Goal: Task Accomplishment & Management: Manage account settings

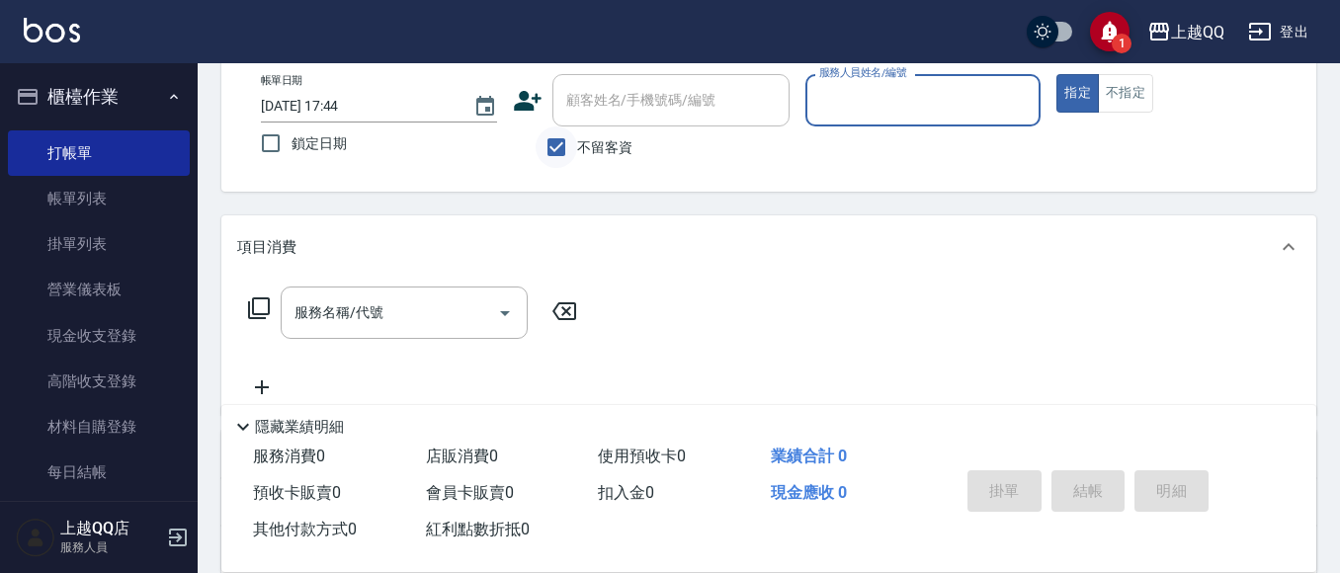
scroll to position [99, 0]
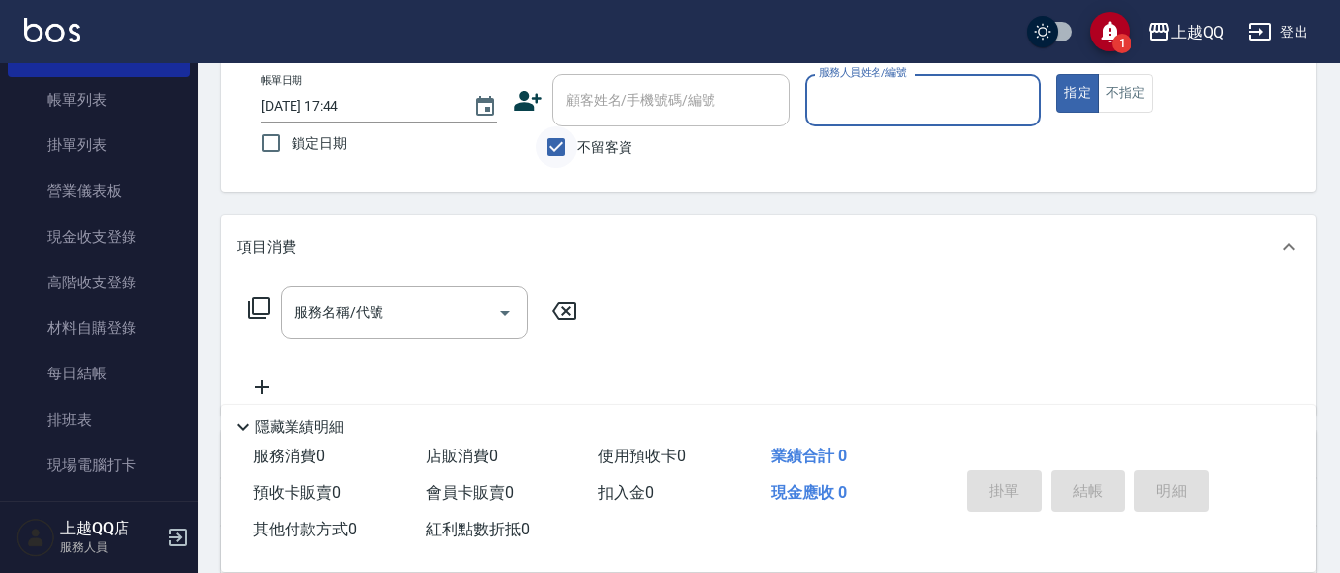
click at [563, 151] on input "不留客資" at bounding box center [557, 148] width 42 height 42
checkbox input "false"
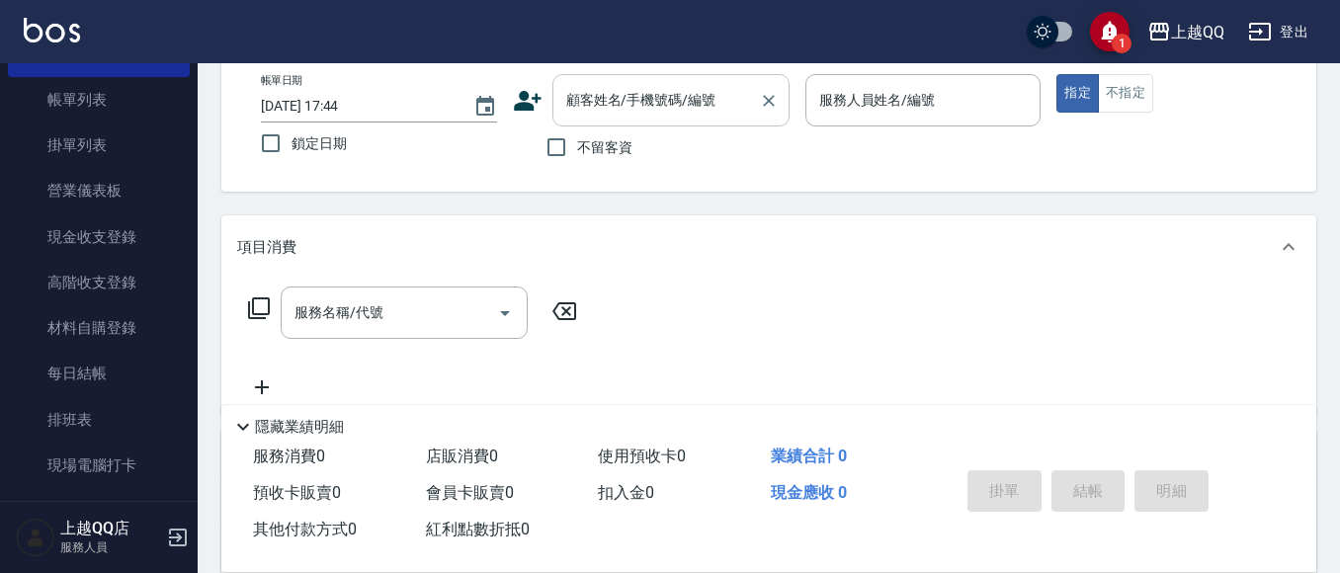
drag, startPoint x: 576, startPoint y: 127, endPoint x: 609, endPoint y: 105, distance: 39.2
click at [579, 123] on div "顧客姓名/手機號碼/編號 顧客姓名/手機號碼/編號 不留客資" at bounding box center [651, 121] width 277 height 94
click at [623, 100] on div "顧客姓名/手機號碼/編號 顧客姓名/手機號碼/編號" at bounding box center [671, 100] width 237 height 52
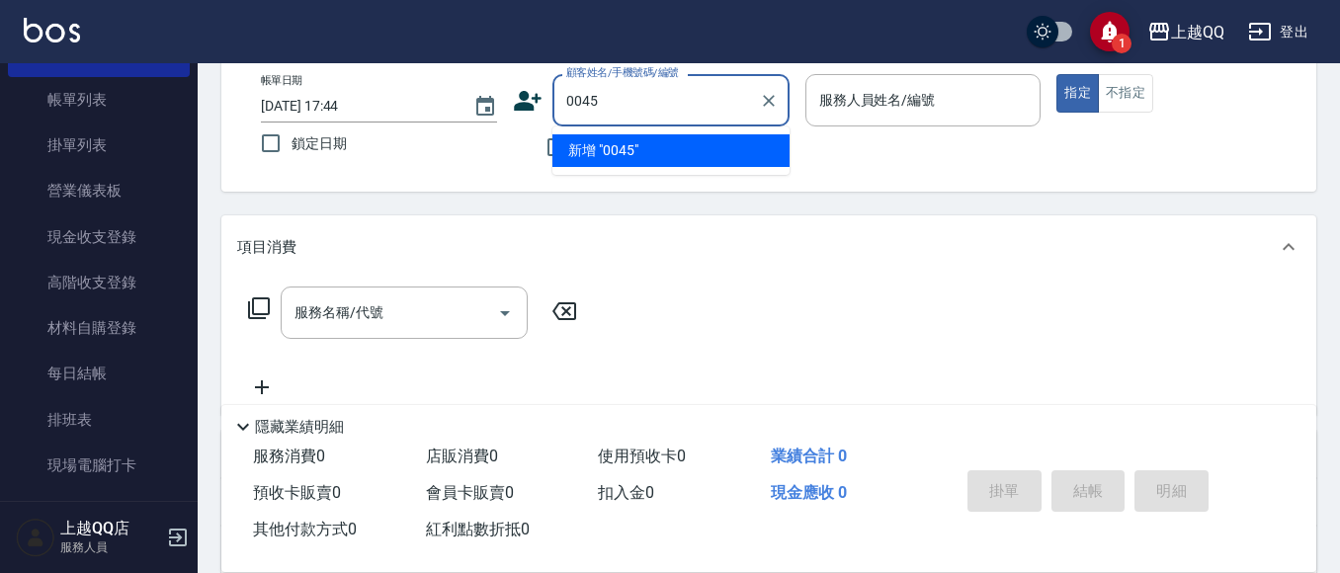
type input "0045"
click at [1057, 74] on button "指定" at bounding box center [1078, 93] width 43 height 39
type button "true"
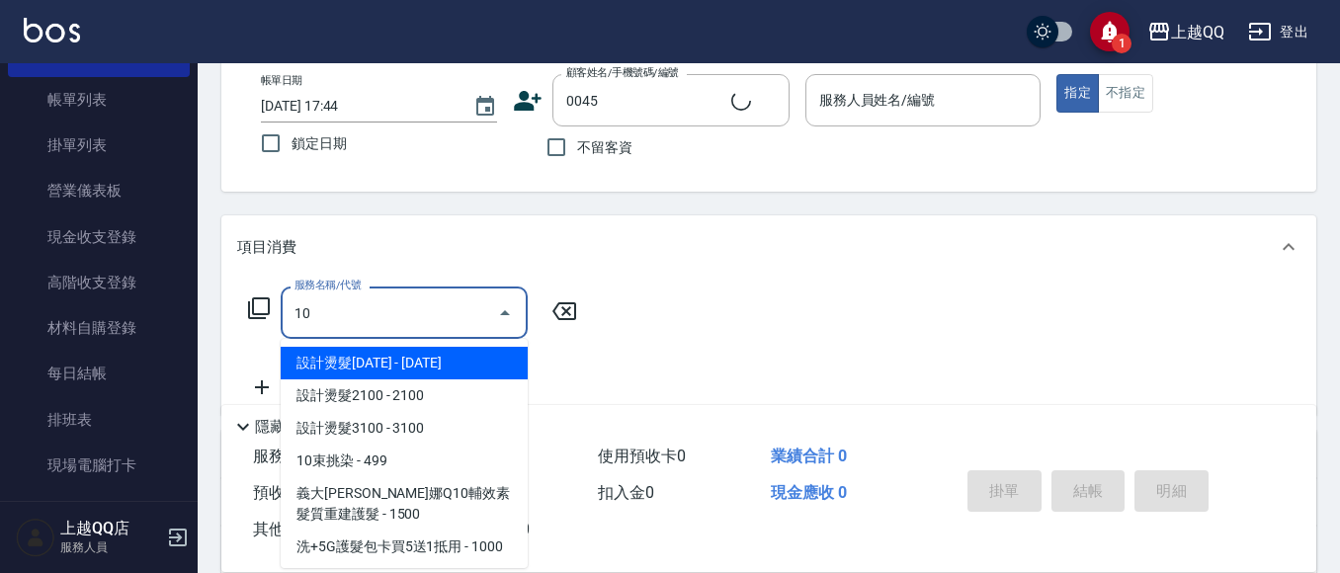
type input "101"
type input "[PERSON_NAME]/0937912815/0045"
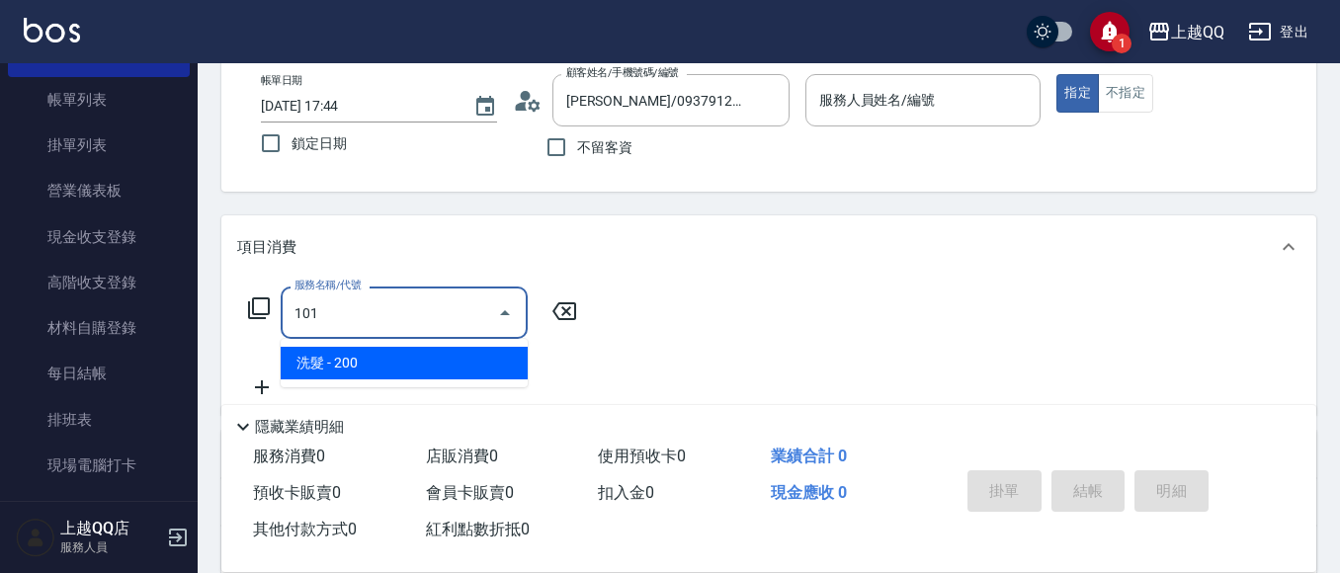
type input "101"
type input "佩怡-3"
type input "洗髮(101)"
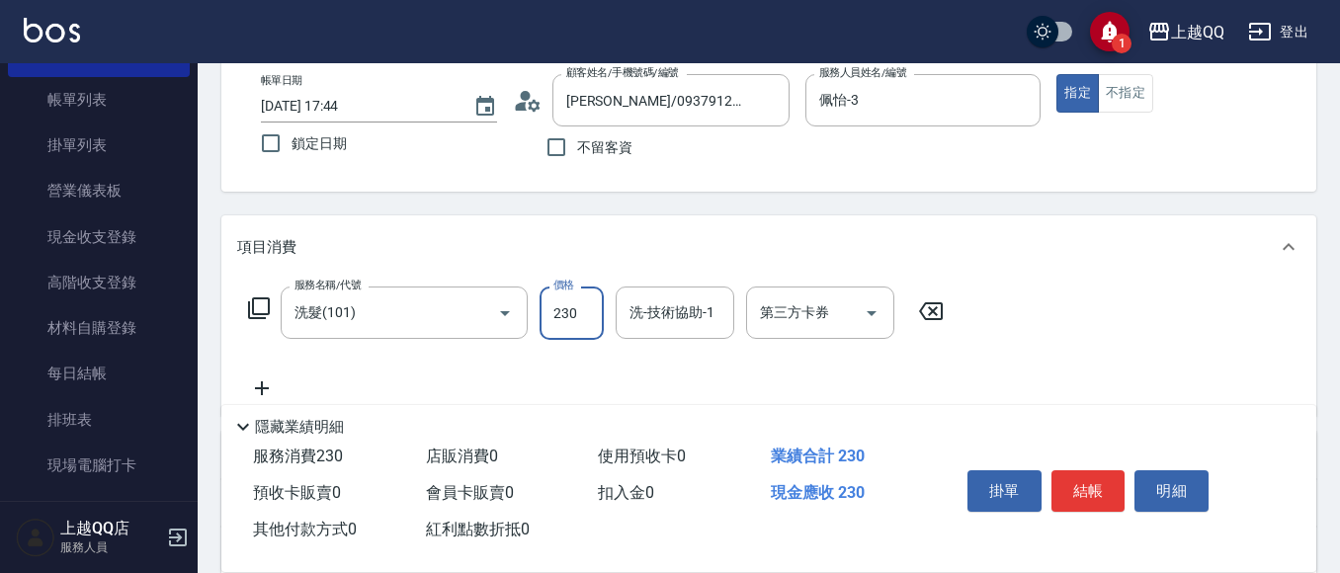
type input "230"
type input "佩怡-3"
click at [1080, 479] on button "結帳" at bounding box center [1089, 492] width 74 height 42
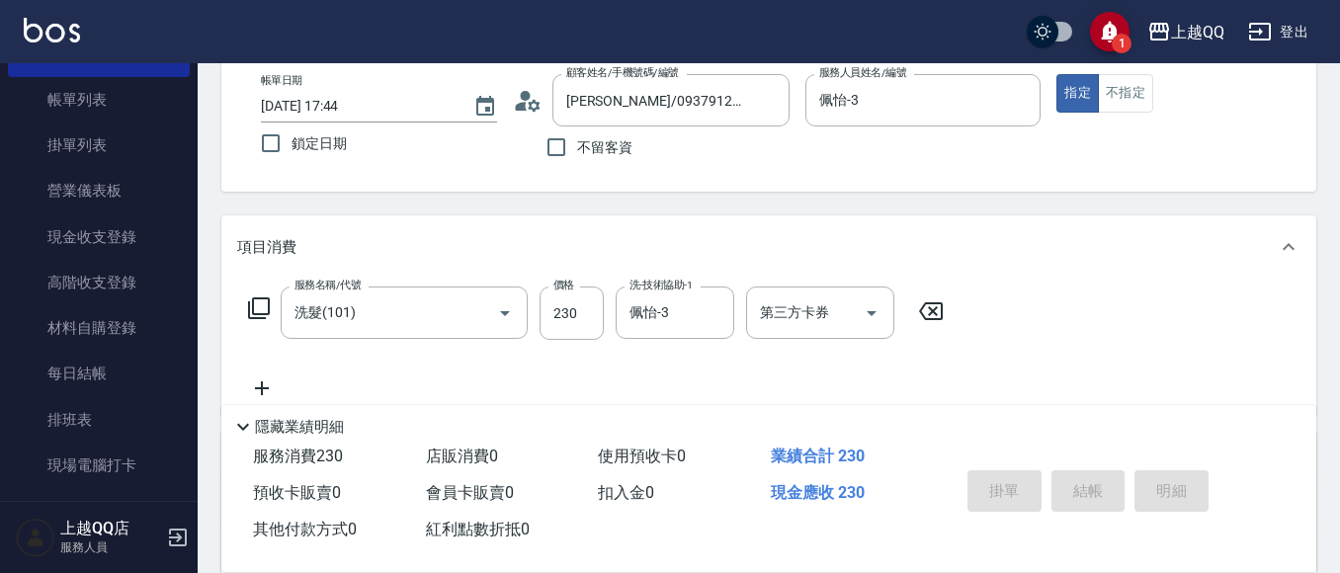
type input "[DATE] 18:44"
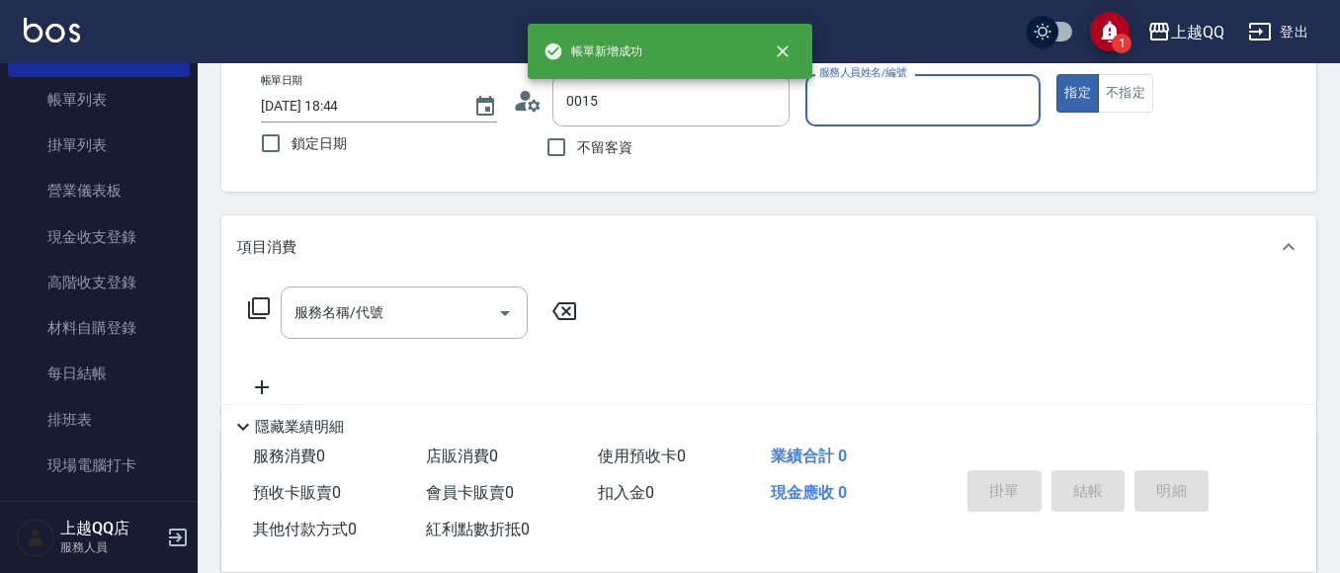
type input "[PERSON_NAME]/0955020415/0015"
type input "佩怡-3"
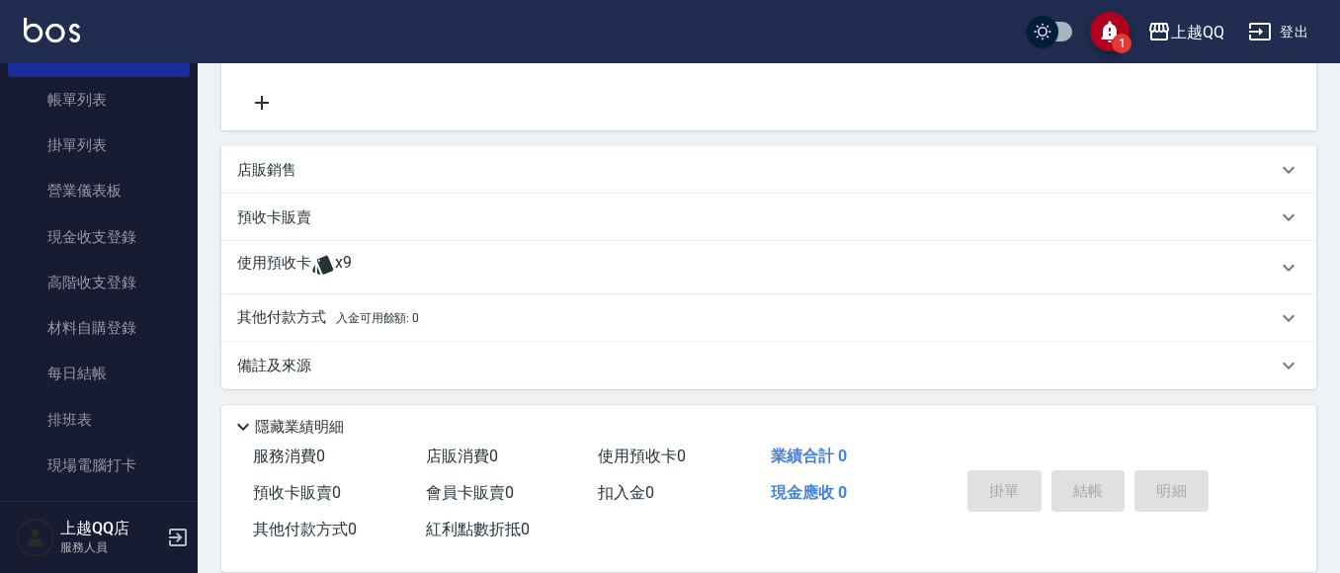
scroll to position [399, 0]
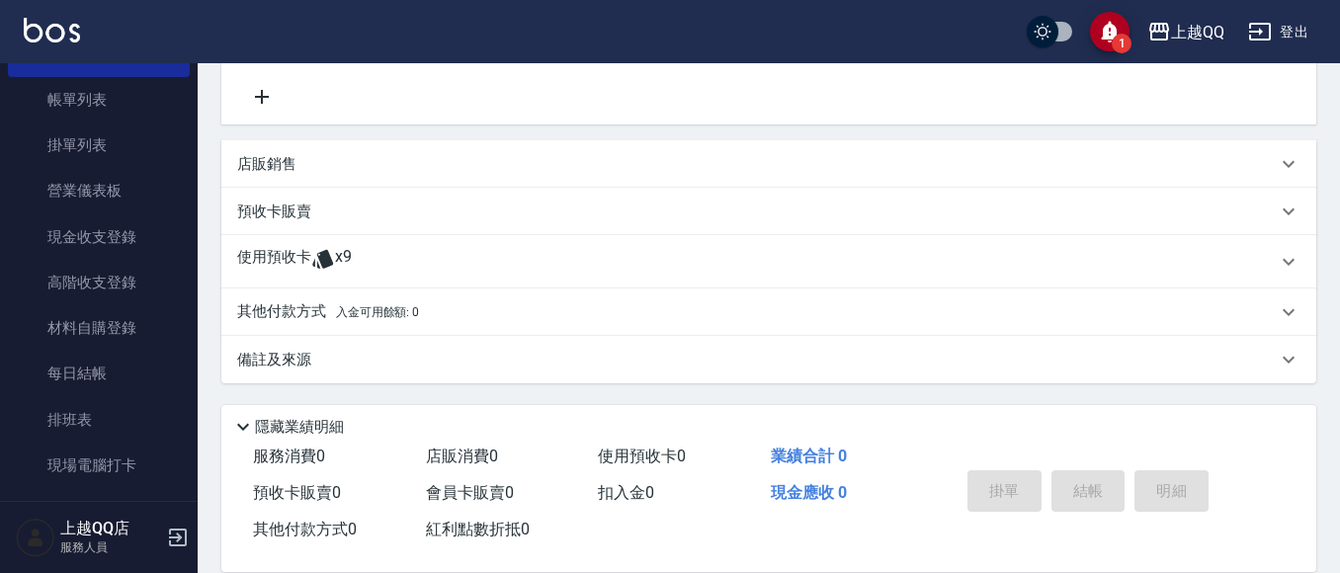
click at [267, 266] on p "使用預收卡" at bounding box center [274, 262] width 74 height 30
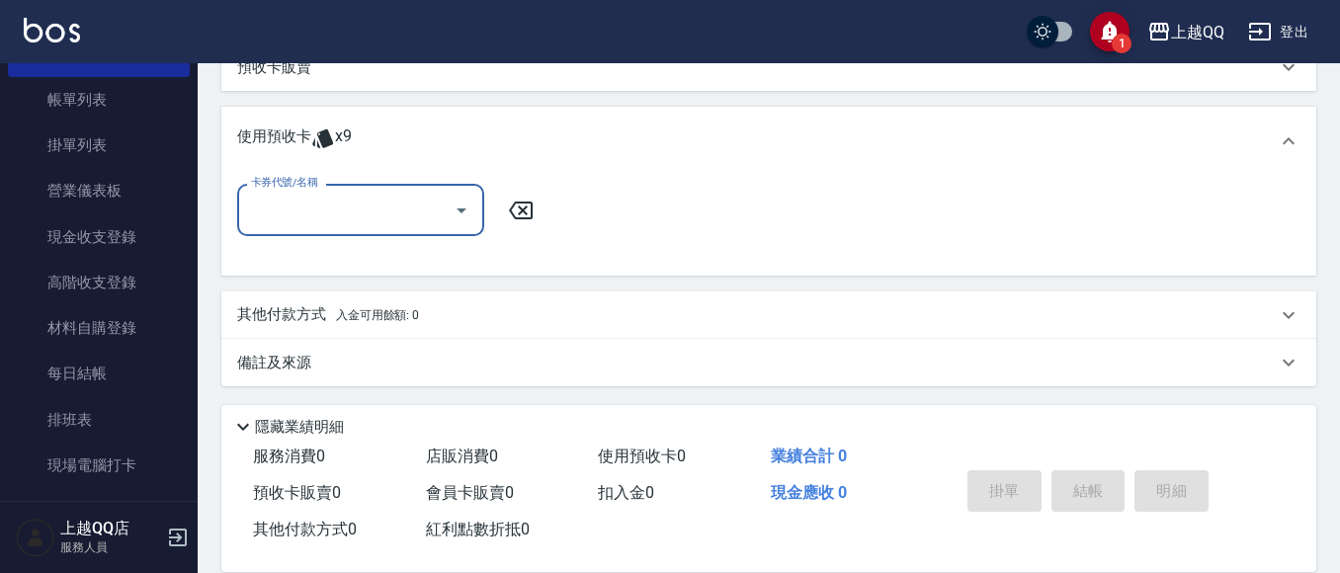
scroll to position [547, 0]
click at [454, 196] on icon "Open" at bounding box center [462, 208] width 24 height 24
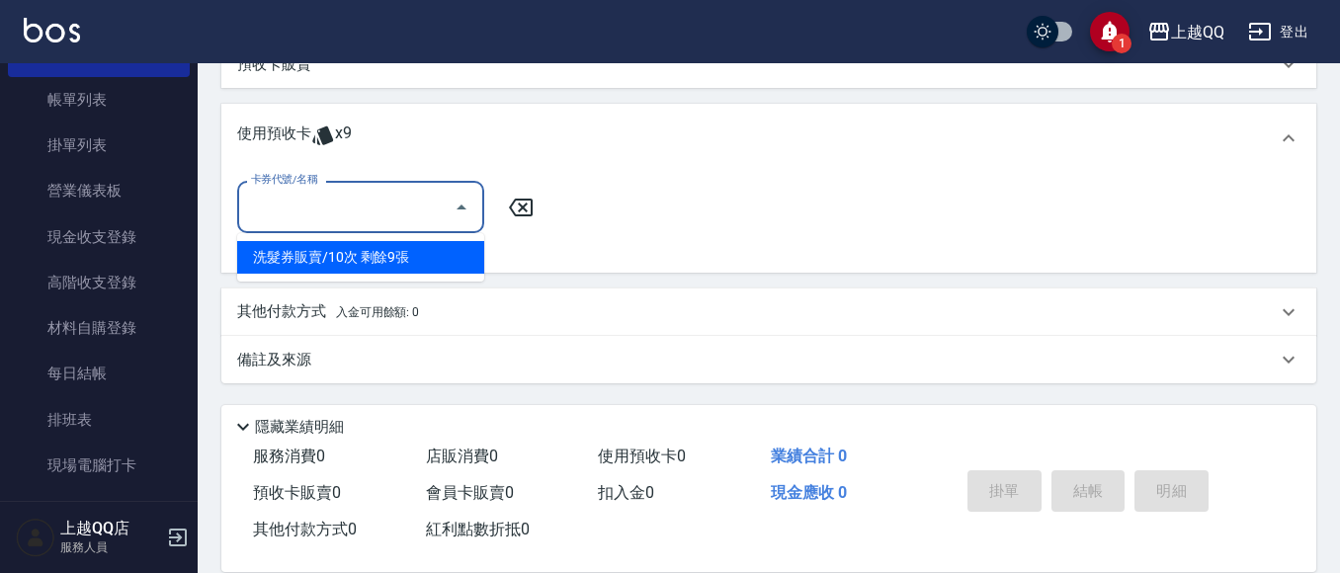
click at [408, 255] on div "洗髮券販賣/10次 剩餘9張" at bounding box center [360, 257] width 247 height 33
type input "洗髮券販賣/10次"
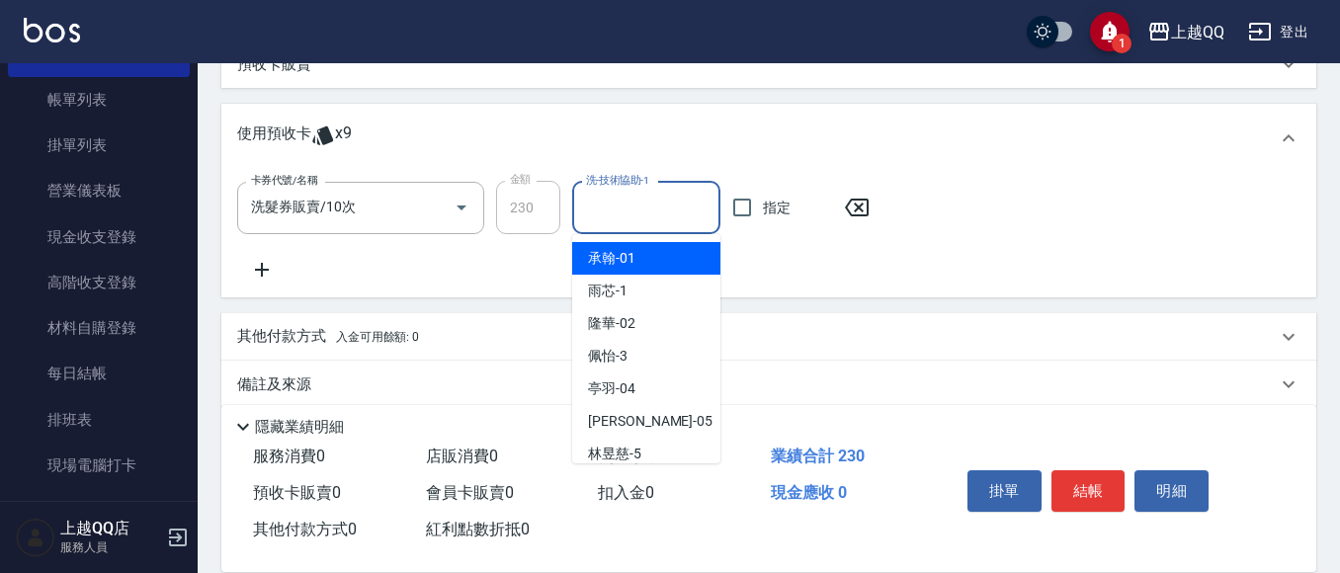
click at [625, 207] on input "洗-技術協助-1" at bounding box center [646, 208] width 130 height 35
type input "佩怡-3"
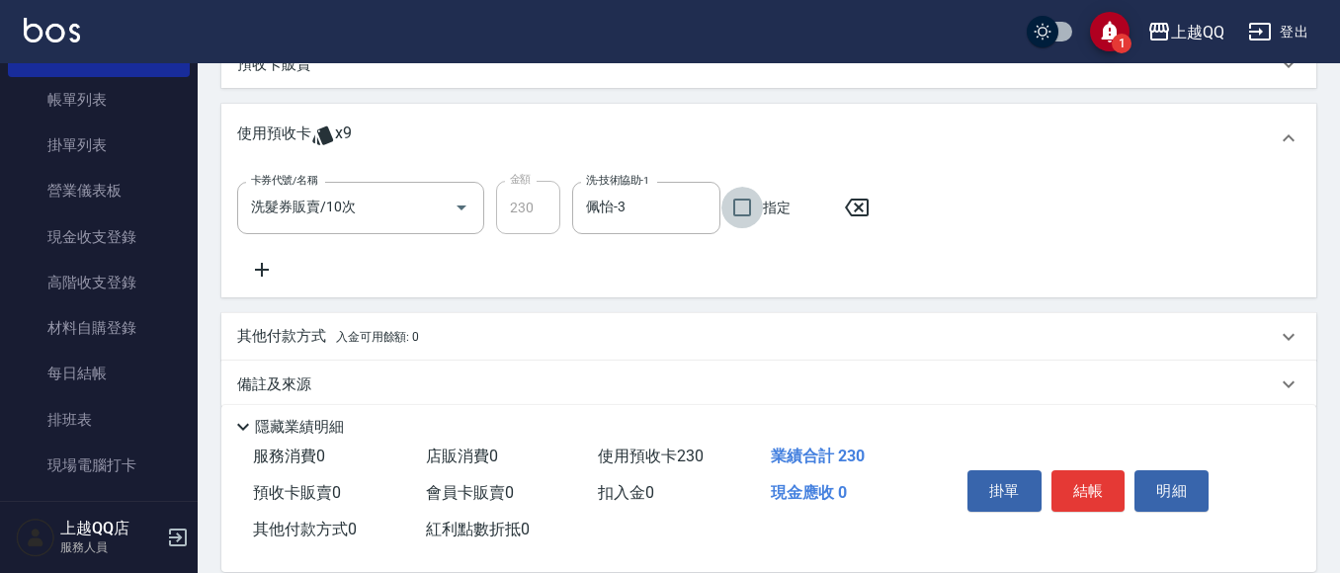
click at [1113, 488] on button "結帳" at bounding box center [1089, 492] width 74 height 42
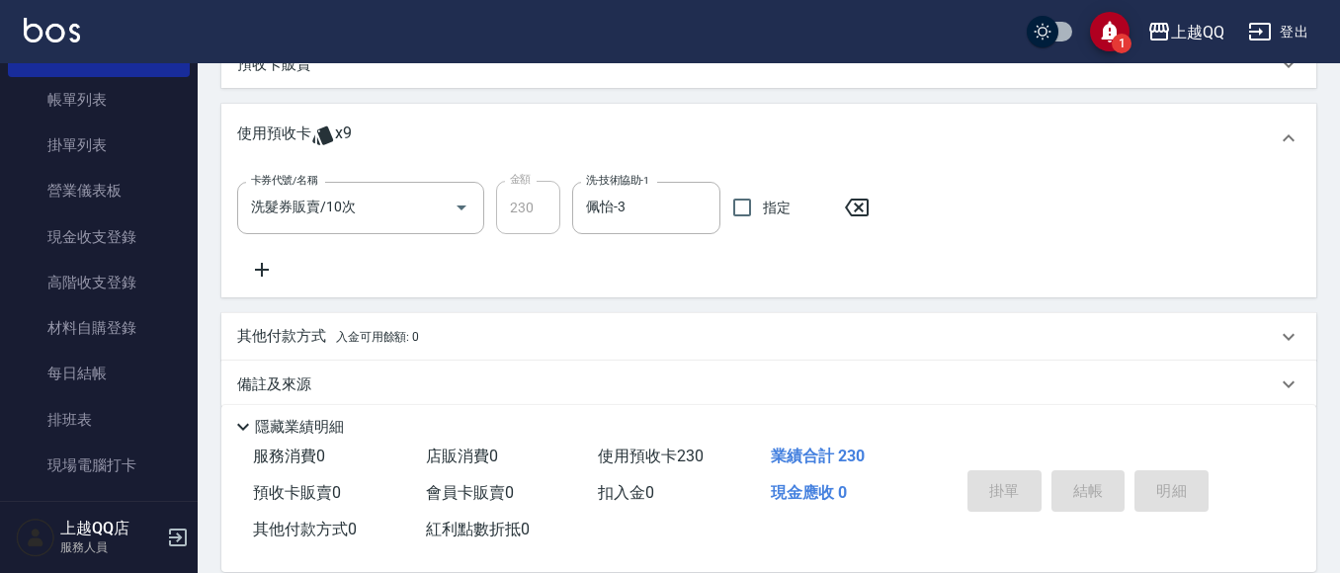
scroll to position [0, 0]
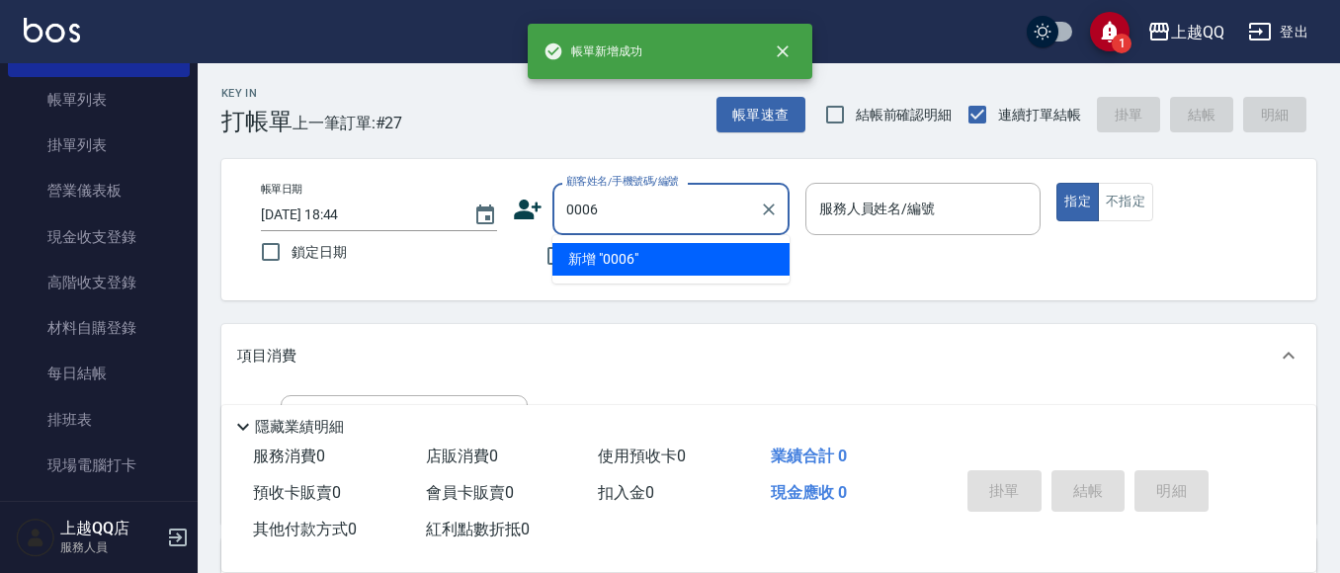
type input "0006"
click at [1057, 183] on button "指定" at bounding box center [1078, 202] width 43 height 39
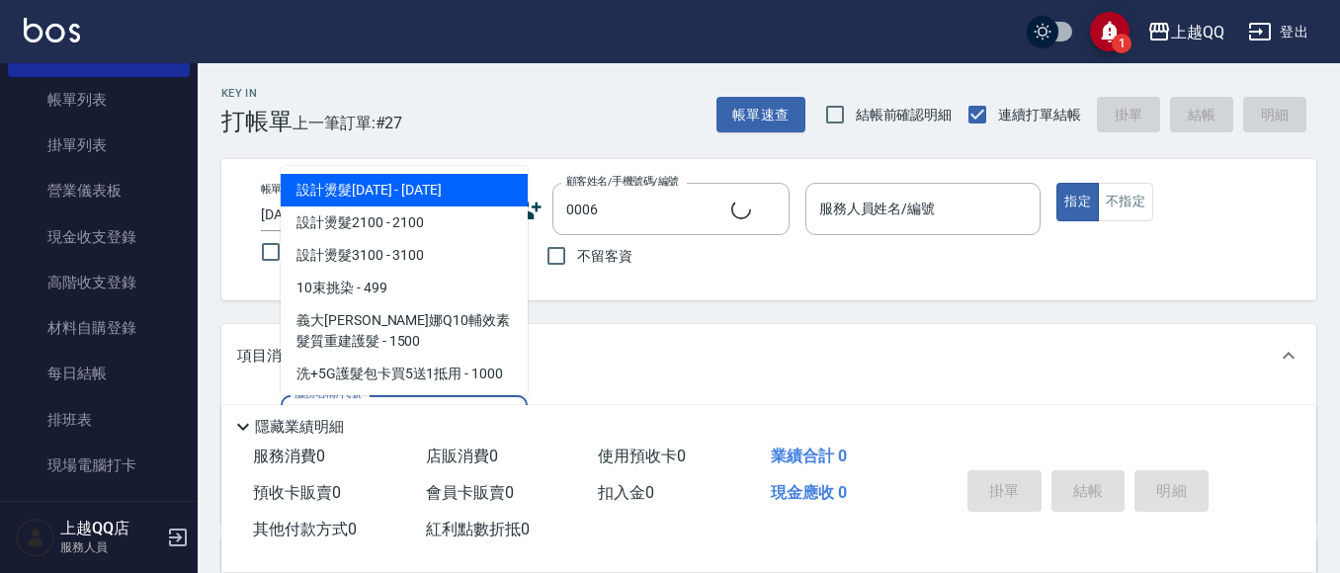
type input "10"
type input "[PERSON_NAME]/0935695722/0006"
type input "101"
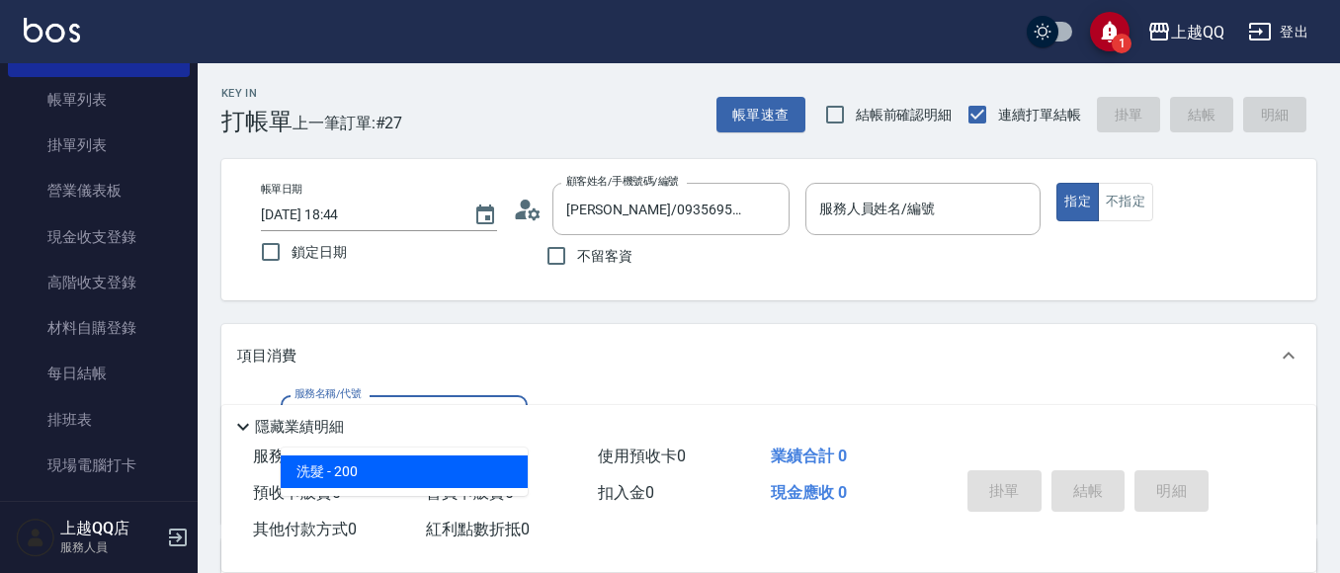
type input "佩怡-3"
type input "洗髮(101)"
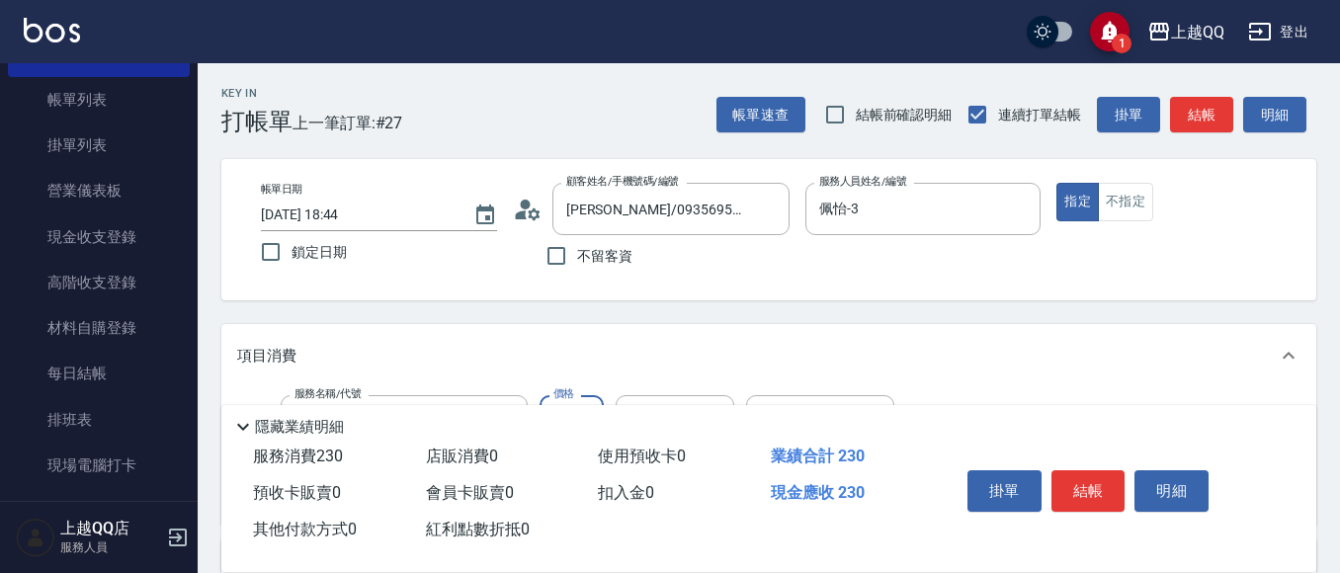
type input "230"
type input "[PERSON_NAME]-8"
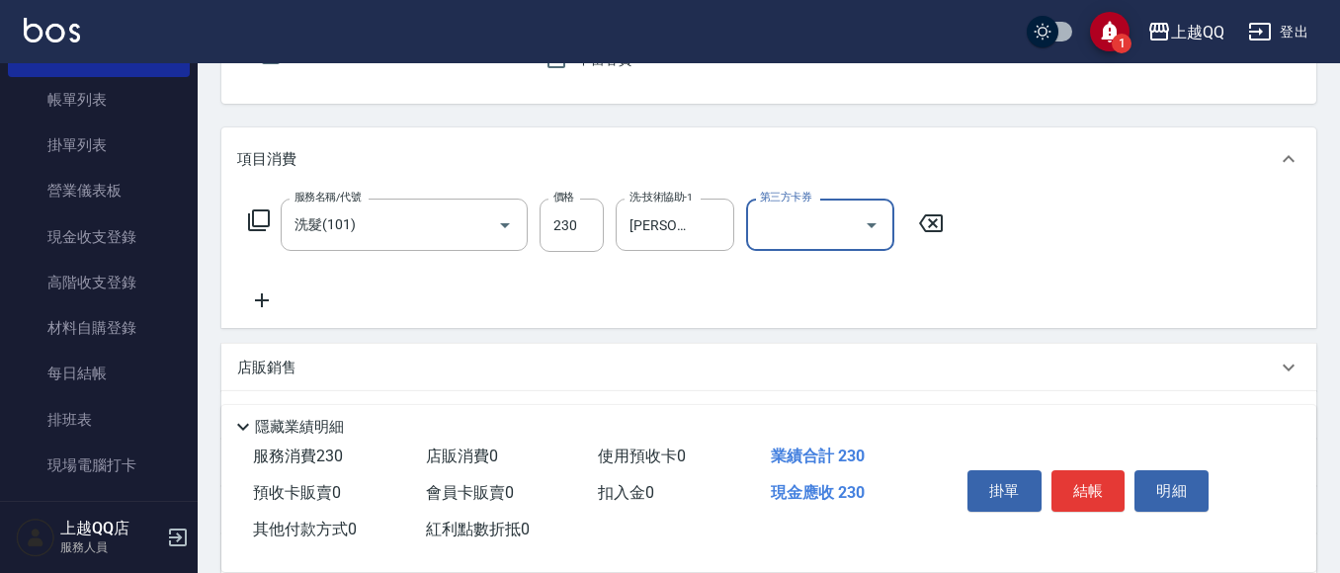
scroll to position [198, 0]
drag, startPoint x: 1111, startPoint y: 489, endPoint x: 1075, endPoint y: 489, distance: 35.6
click at [1111, 490] on button "結帳" at bounding box center [1089, 492] width 74 height 42
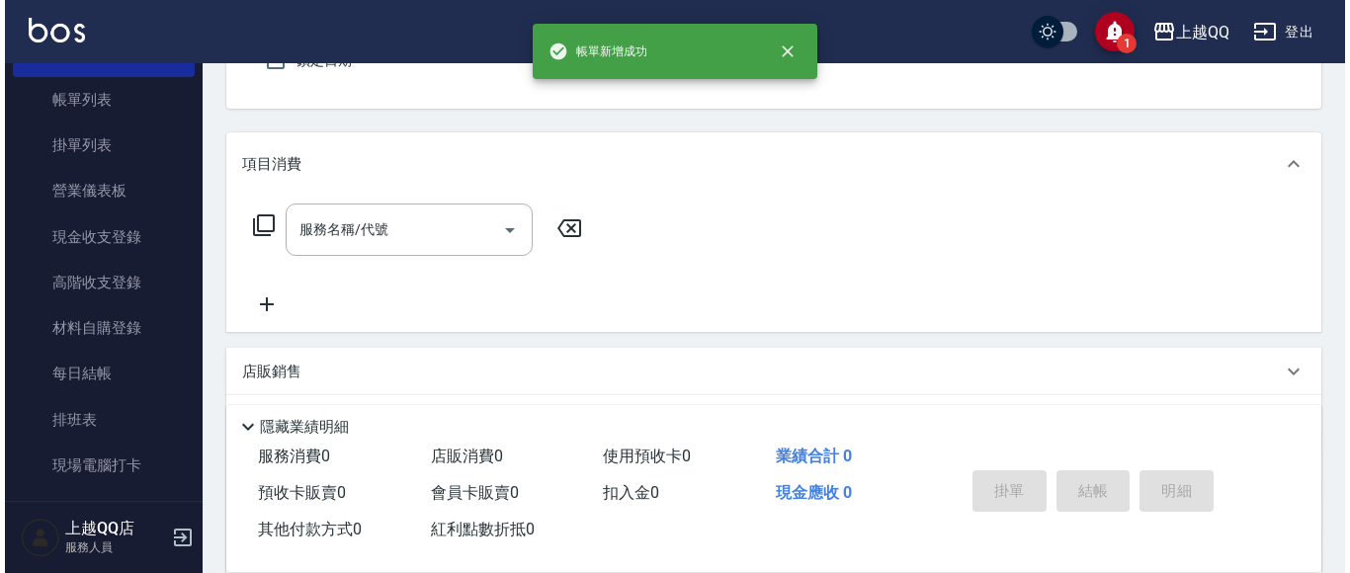
scroll to position [0, 0]
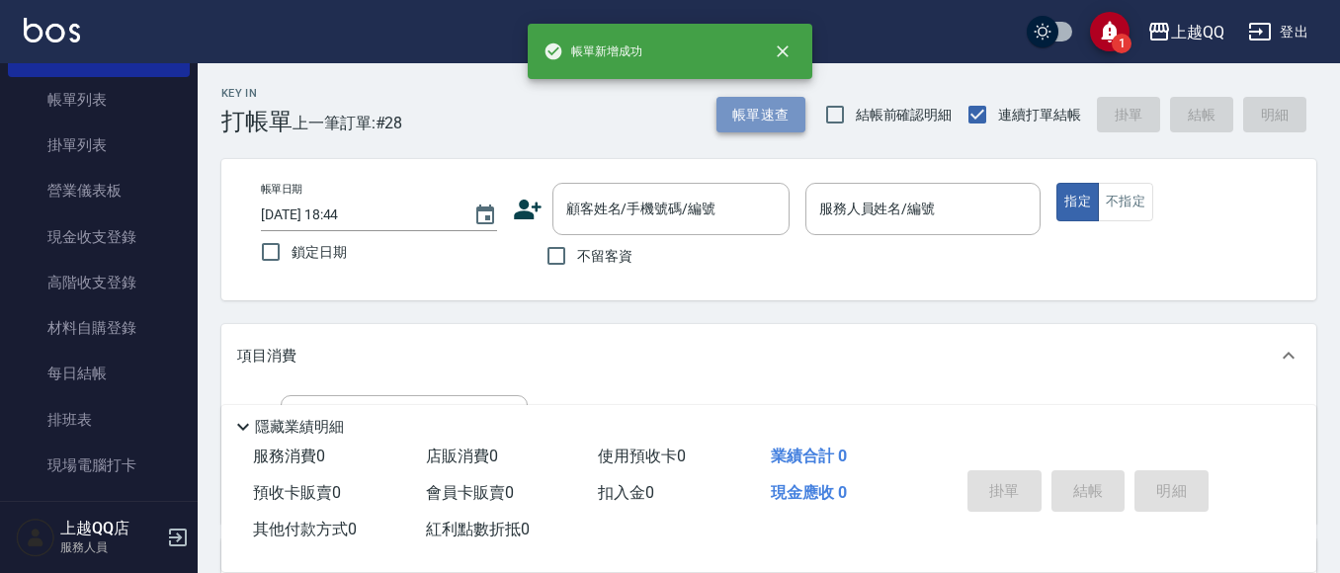
click at [788, 111] on button "帳單速查" at bounding box center [761, 115] width 89 height 37
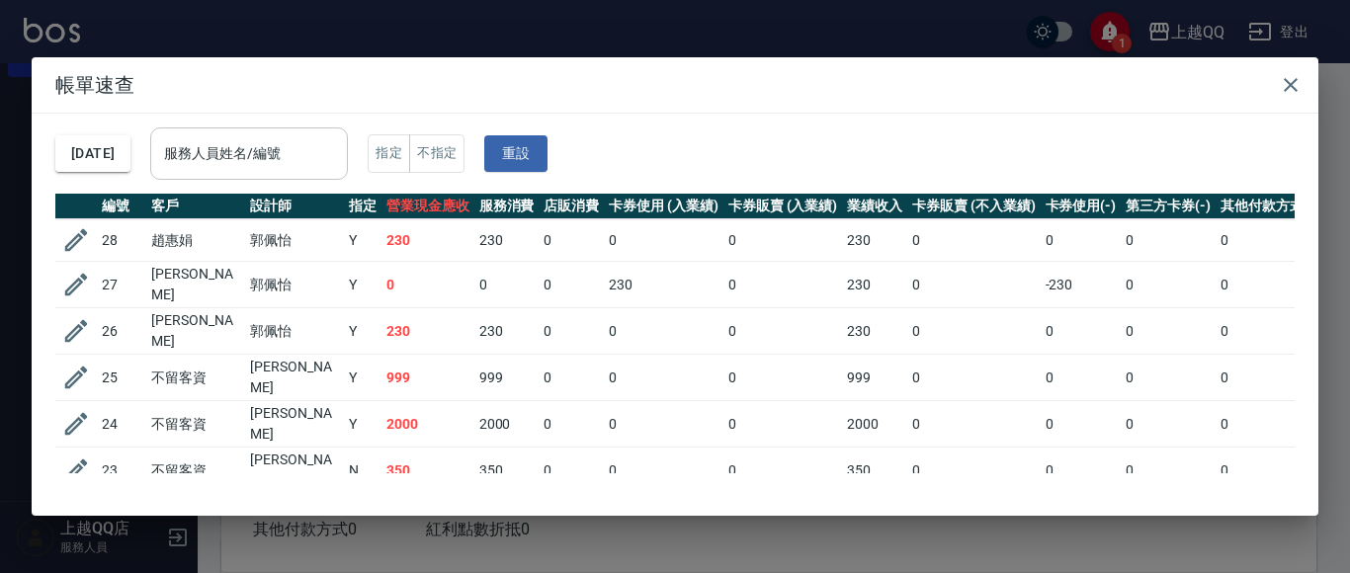
click at [301, 155] on div "服務人員姓名/編號 服務人員姓名/編號" at bounding box center [249, 154] width 198 height 52
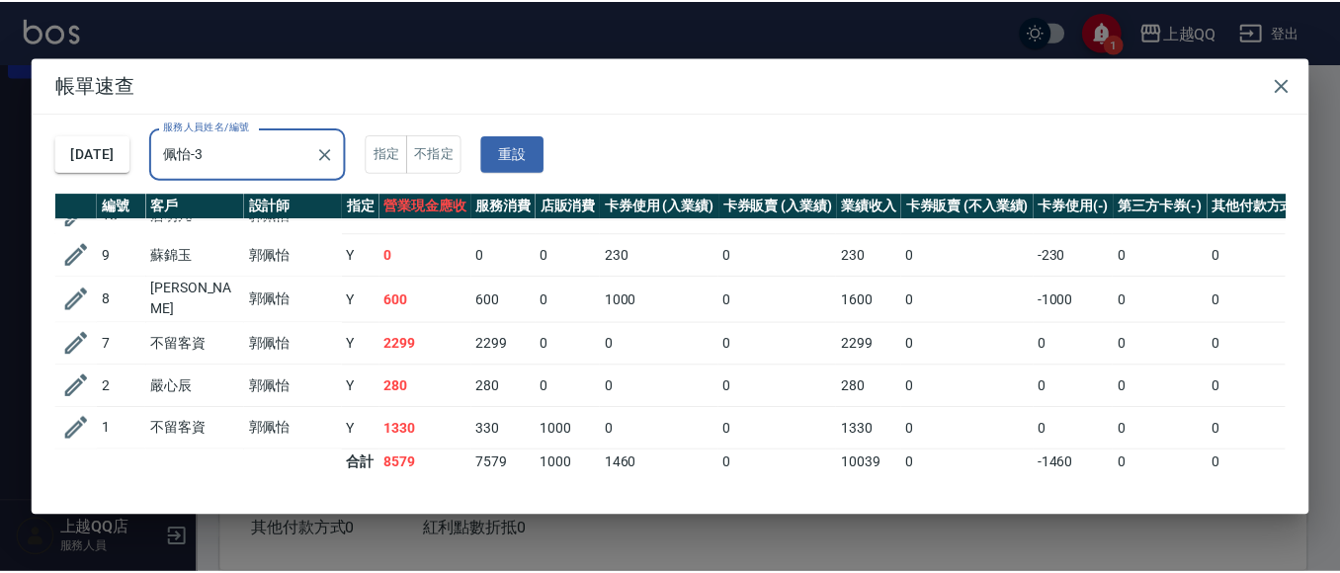
scroll to position [157, 0]
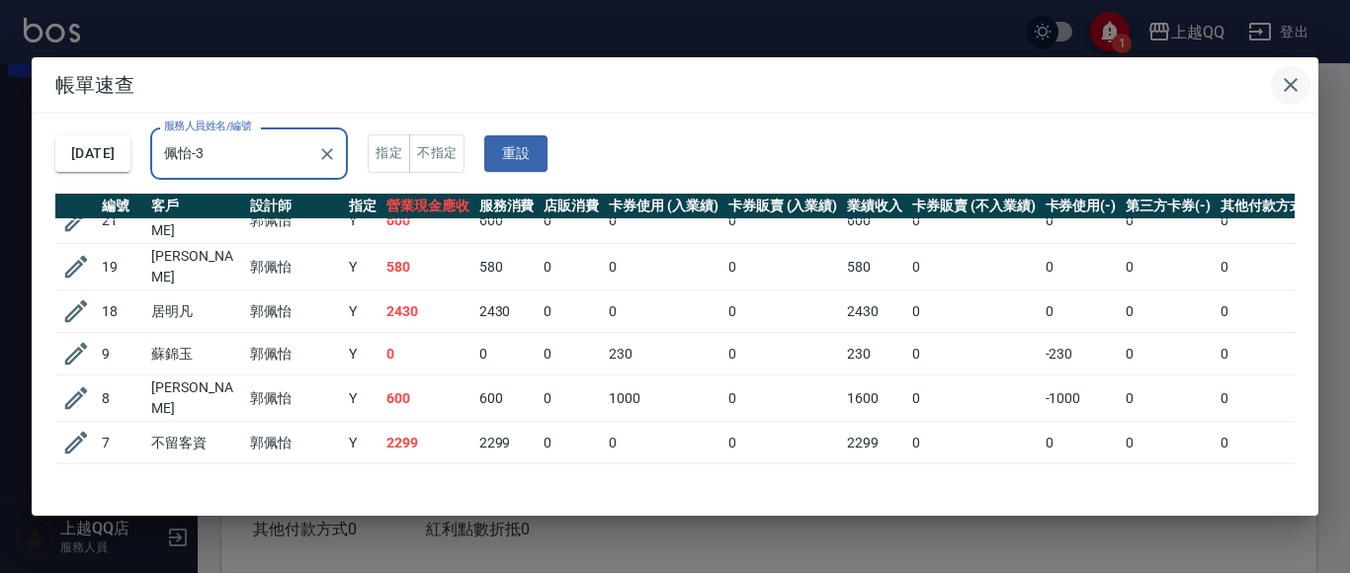
type input "佩怡-3"
click at [1302, 77] on icon "button" at bounding box center [1291, 85] width 24 height 24
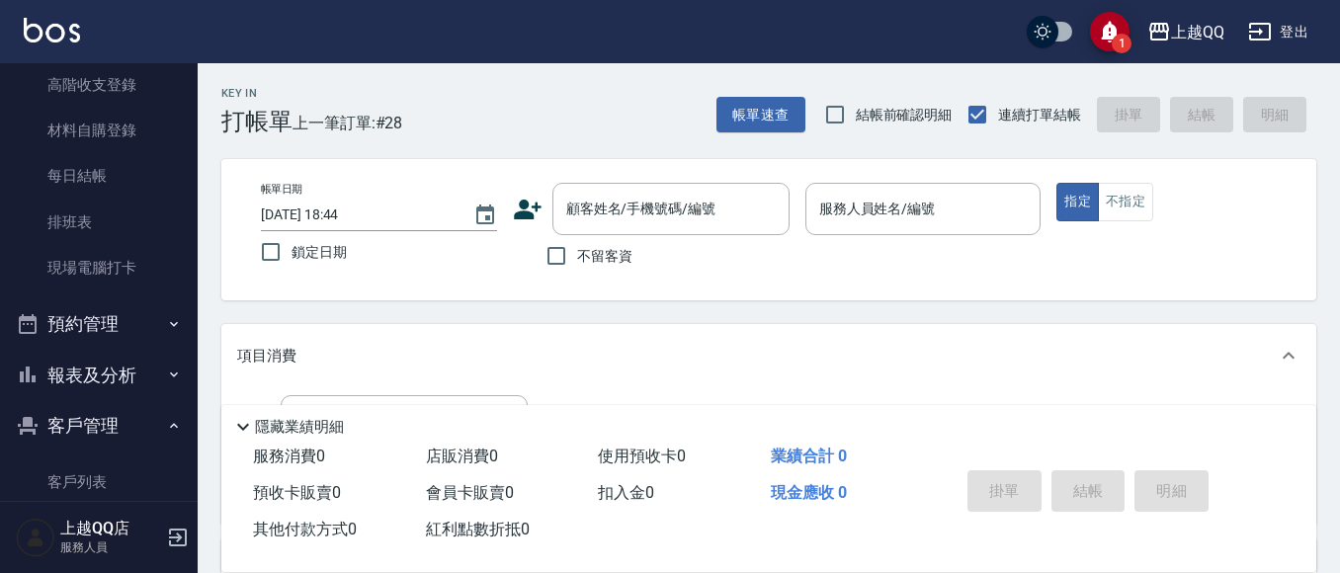
click at [137, 371] on button "報表及分析" at bounding box center [99, 375] width 182 height 51
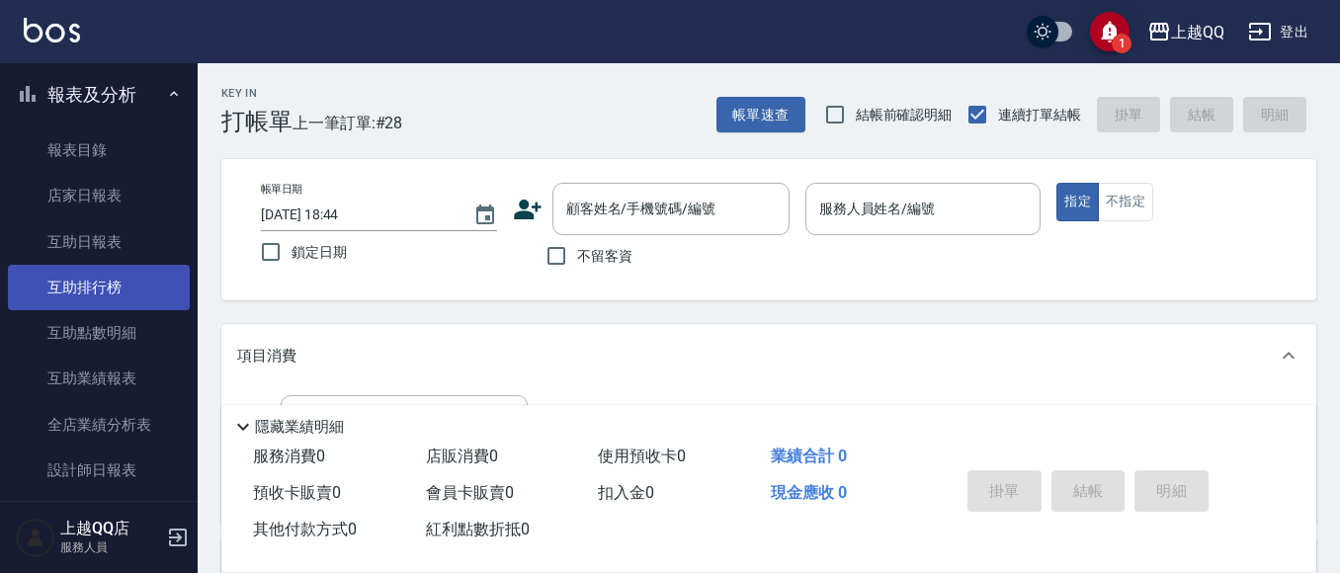
scroll to position [593, 0]
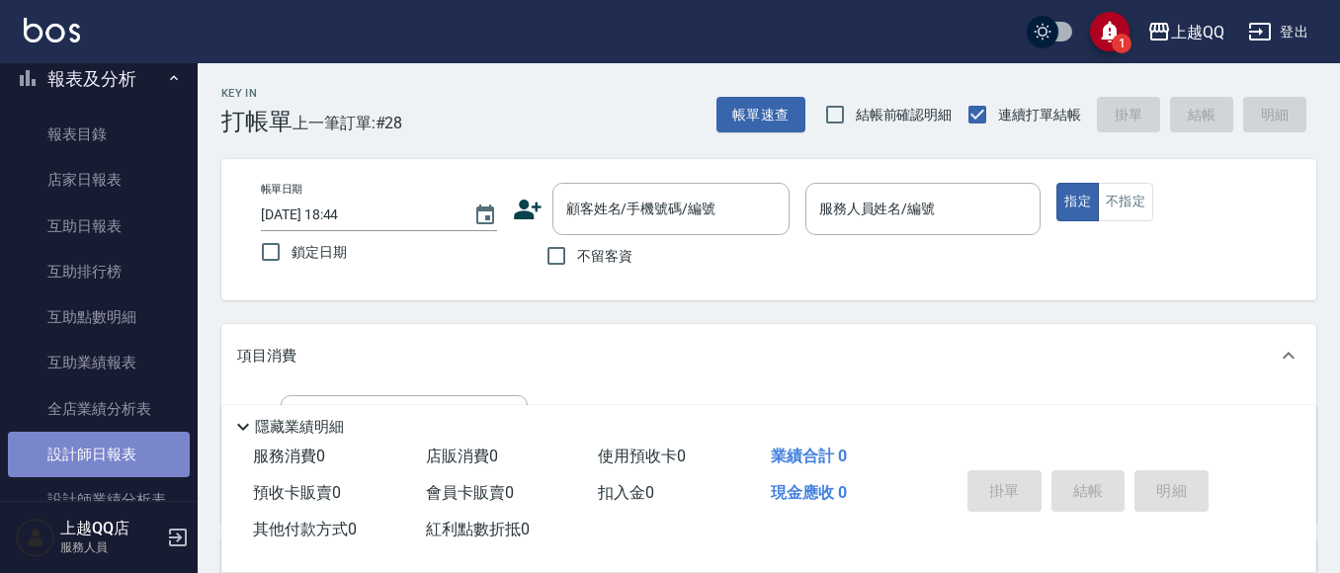
click at [127, 441] on link "設計師日報表" at bounding box center [99, 454] width 182 height 45
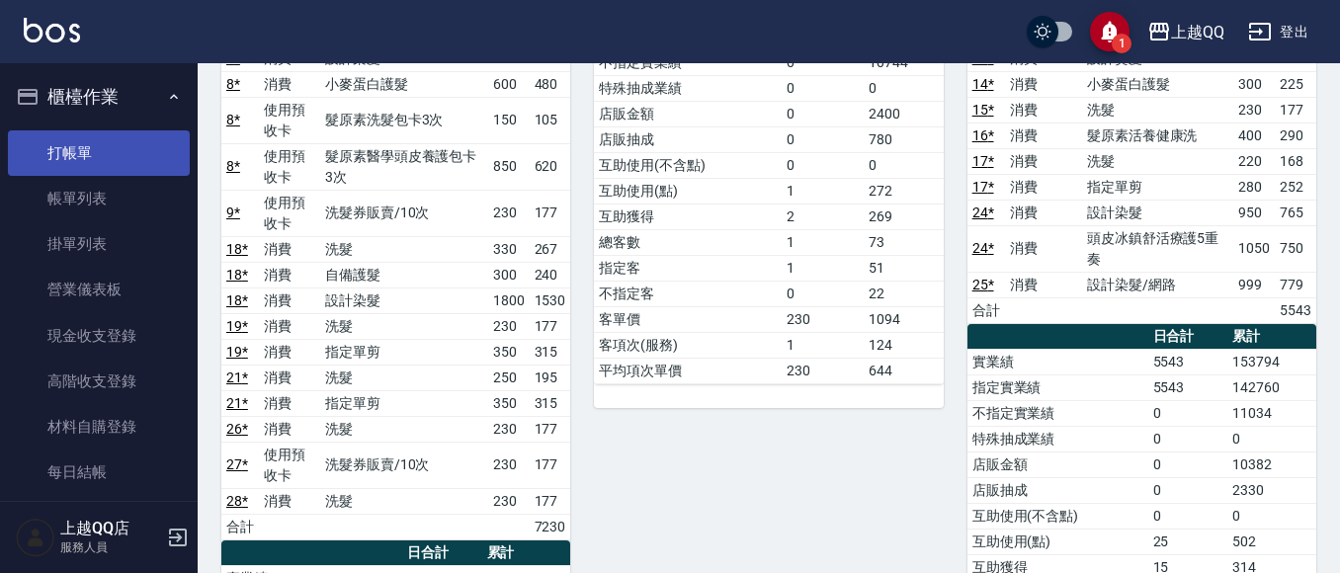
click at [96, 149] on link "打帳單" at bounding box center [99, 152] width 182 height 45
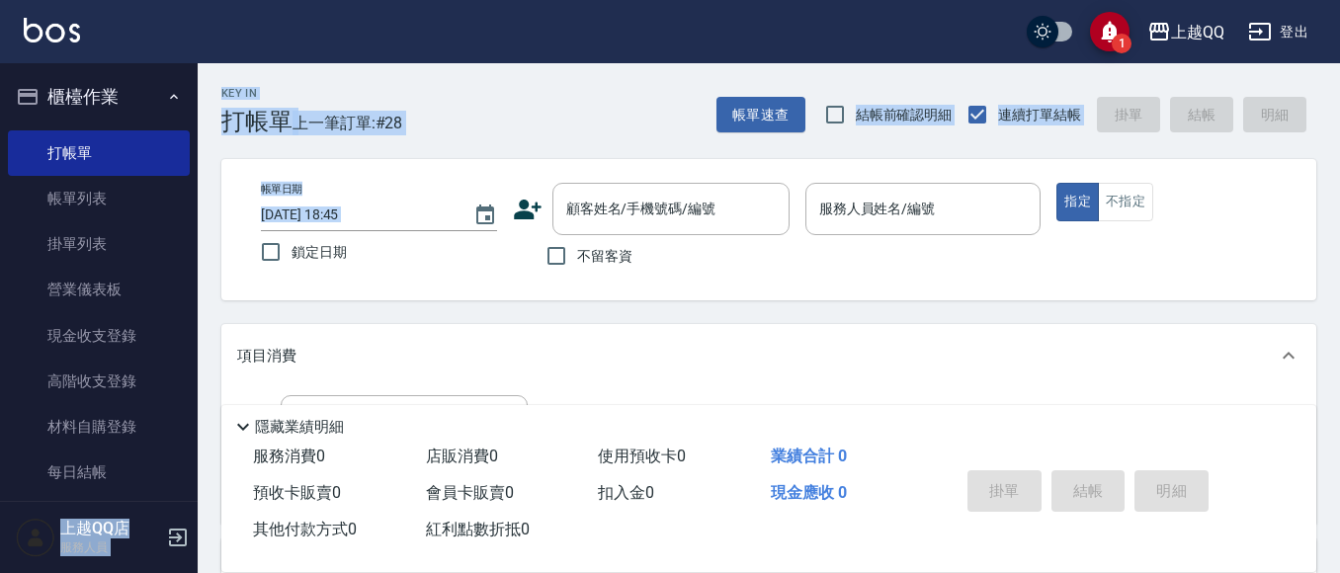
drag, startPoint x: 198, startPoint y: 164, endPoint x: 205, endPoint y: 179, distance: 16.4
click at [204, 262] on div "1 上越QQ 登出 櫃檯作業 打帳單 帳單列表 掛單列表 營業儀表板 現金收支登錄 高階收支登錄 材料自購登錄 每日結帳 排班表 現場電腦打卡 預約管理 預約…" at bounding box center [670, 483] width 1340 height 967
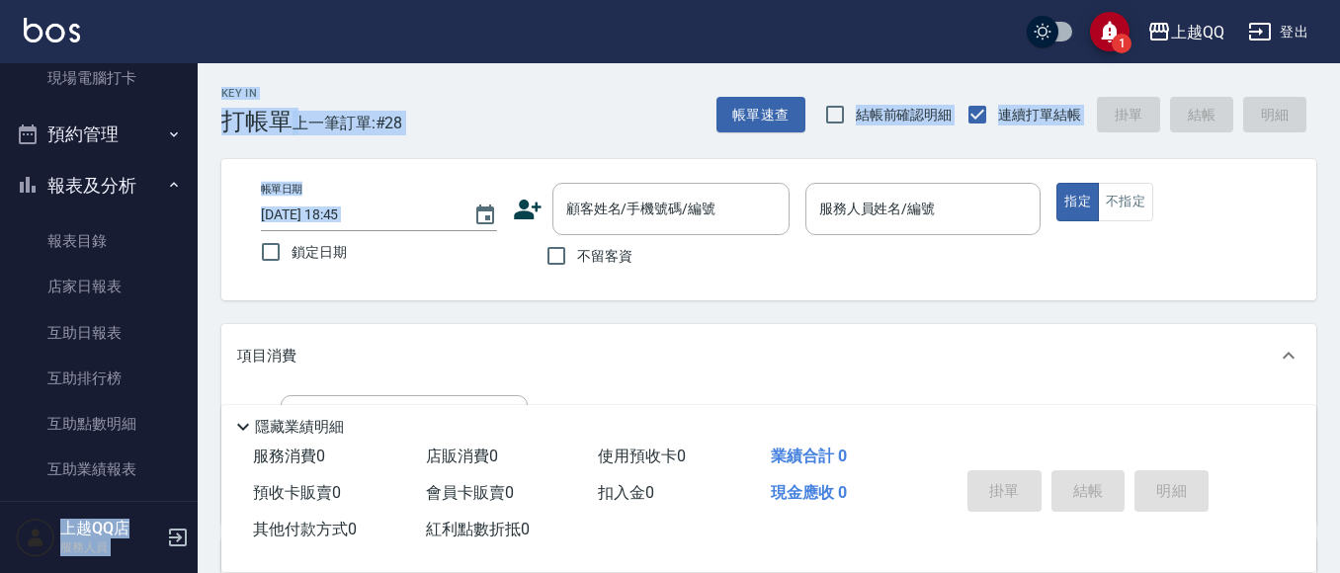
scroll to position [498, 0]
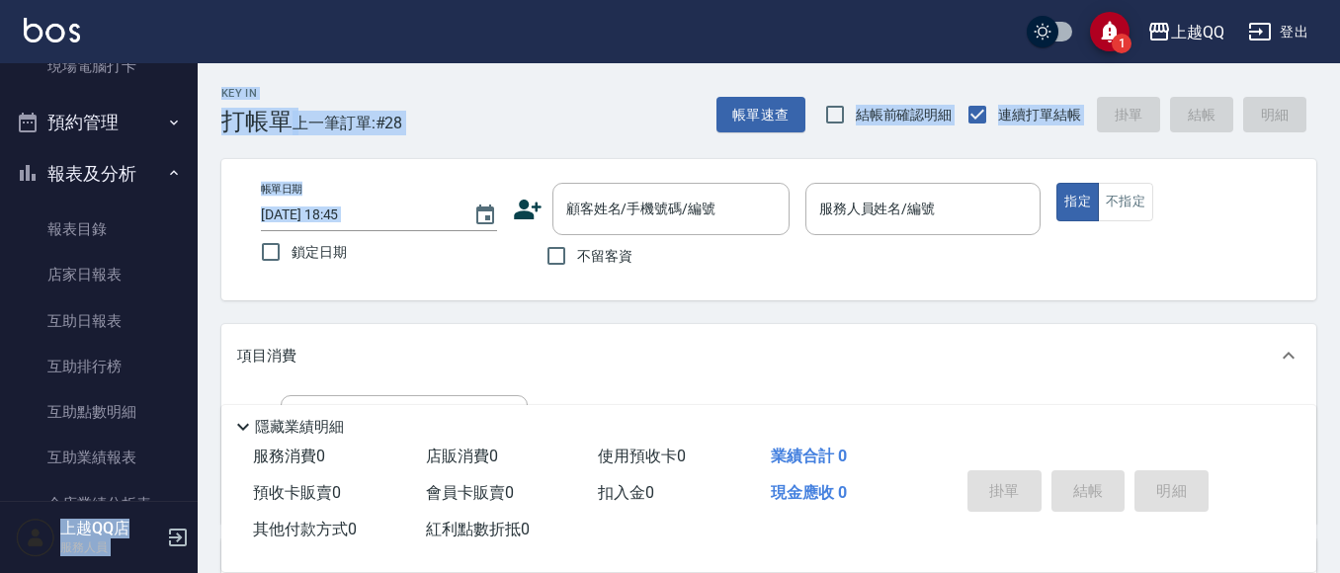
click at [78, 173] on button "報表及分析" at bounding box center [99, 173] width 182 height 51
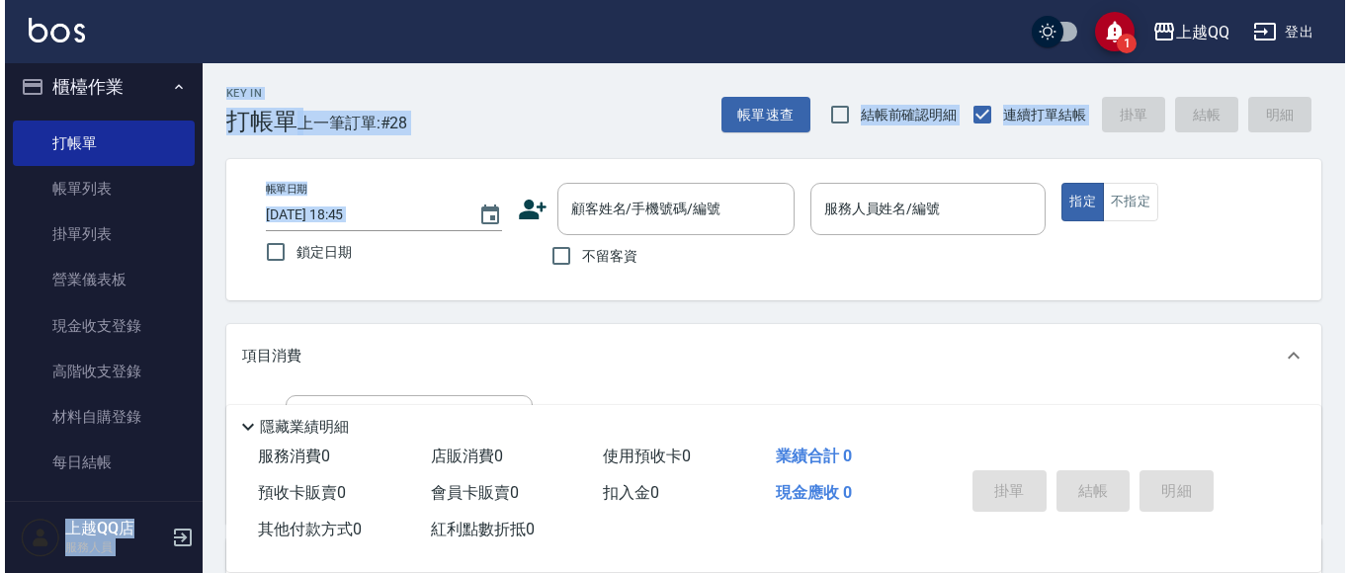
scroll to position [11, 0]
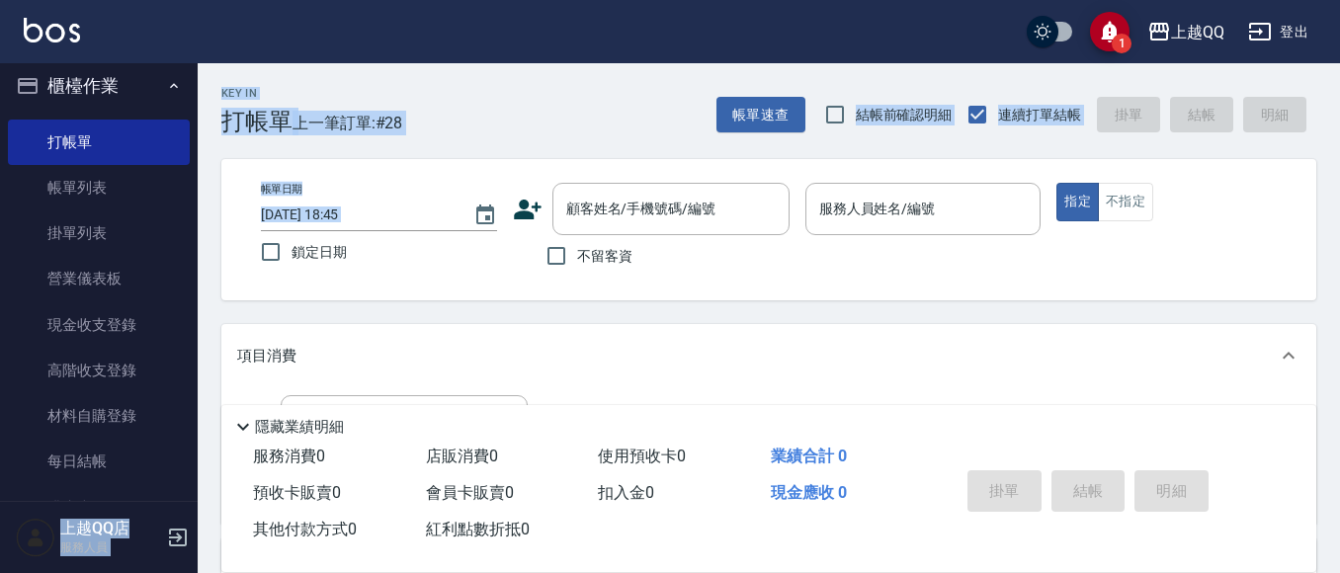
click at [578, 95] on div "Key In 打帳單 上一筆訂單:#28 帳單速查 結帳前確認明細 連續打單結帳 掛單 結帳 明細" at bounding box center [757, 99] width 1119 height 72
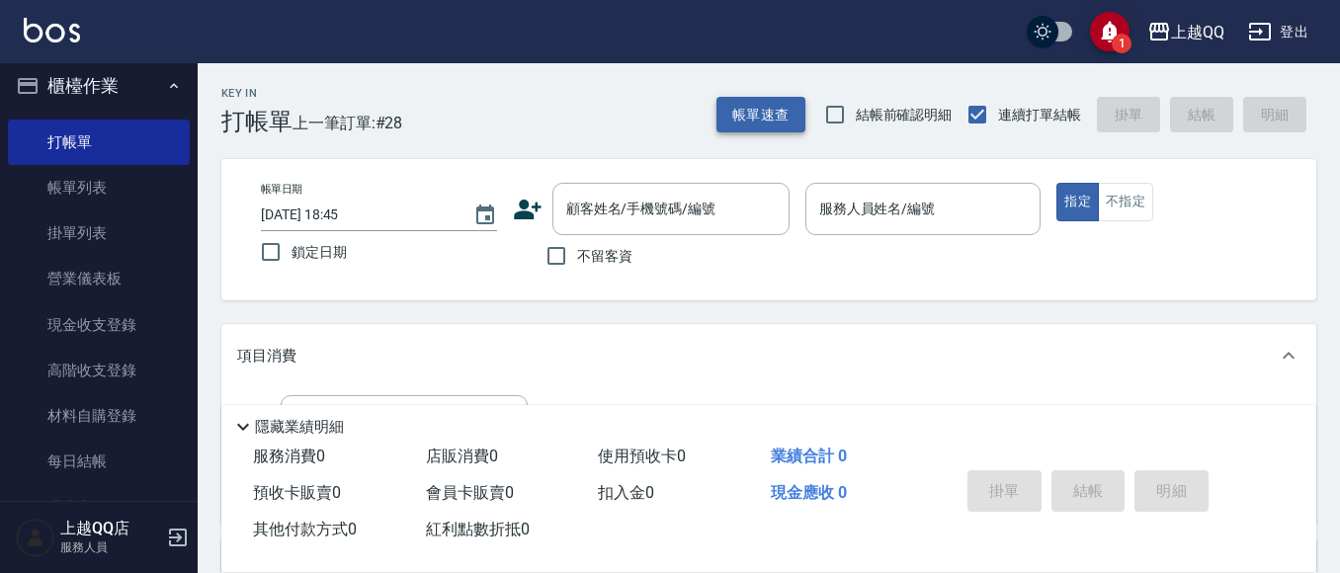
click at [771, 118] on button "帳單速查" at bounding box center [761, 115] width 89 height 37
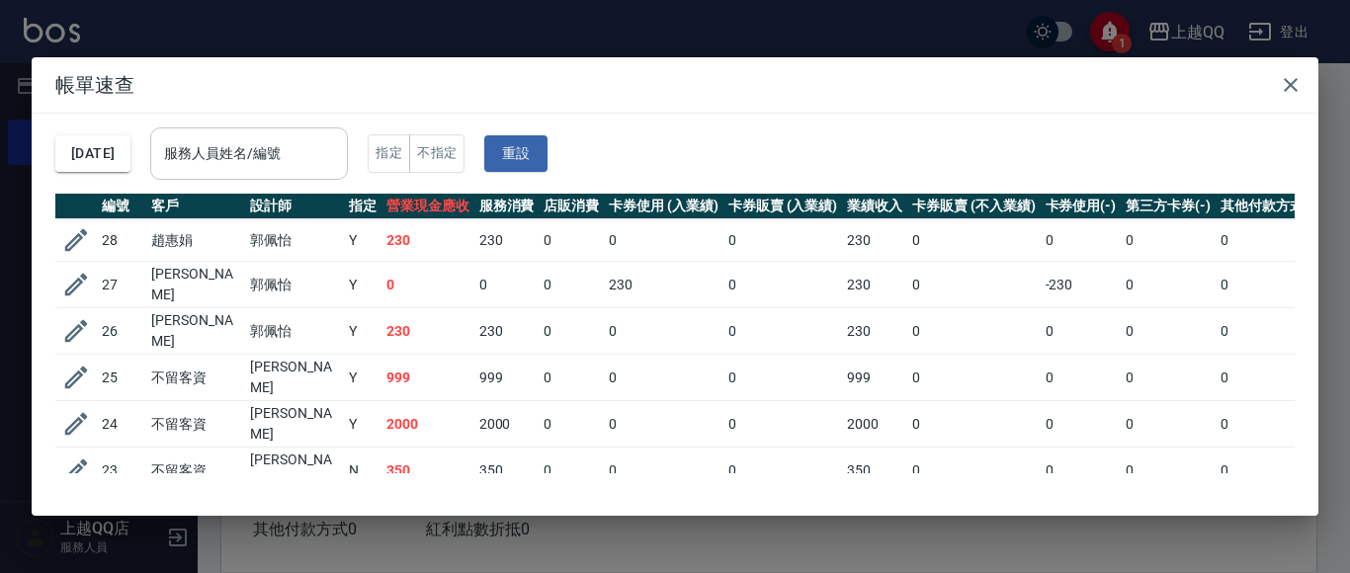
click at [275, 134] on div "服務人員姓名/編號" at bounding box center [249, 154] width 198 height 52
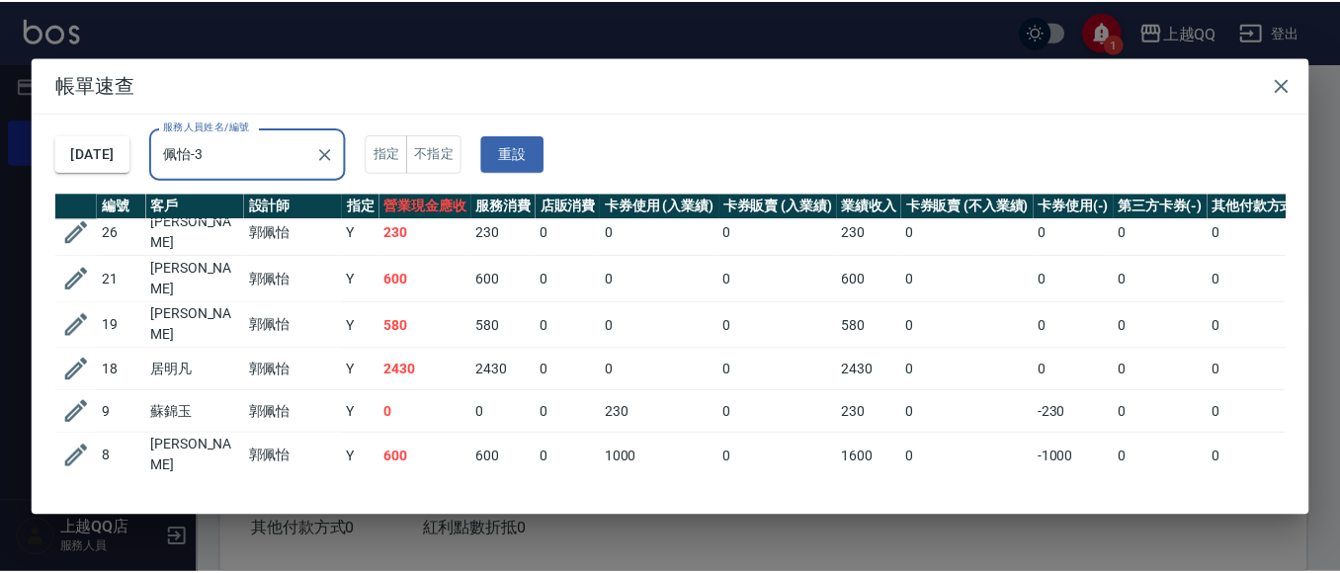
scroll to position [0, 0]
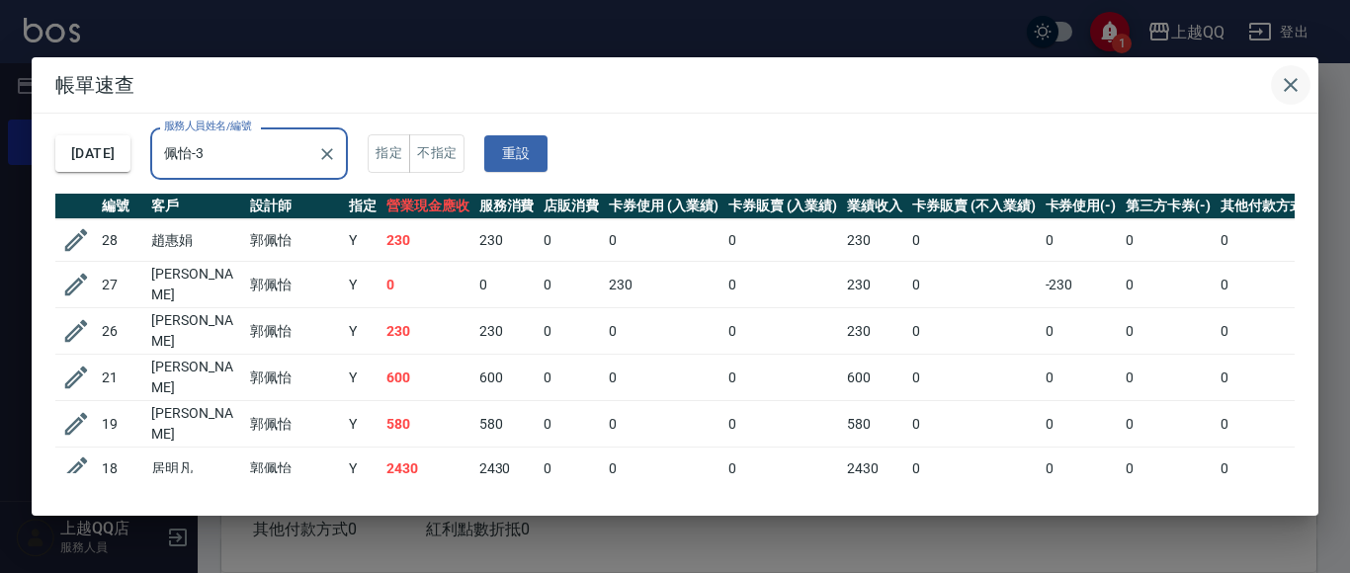
type input "佩怡-3"
click at [1298, 91] on icon "button" at bounding box center [1291, 85] width 24 height 24
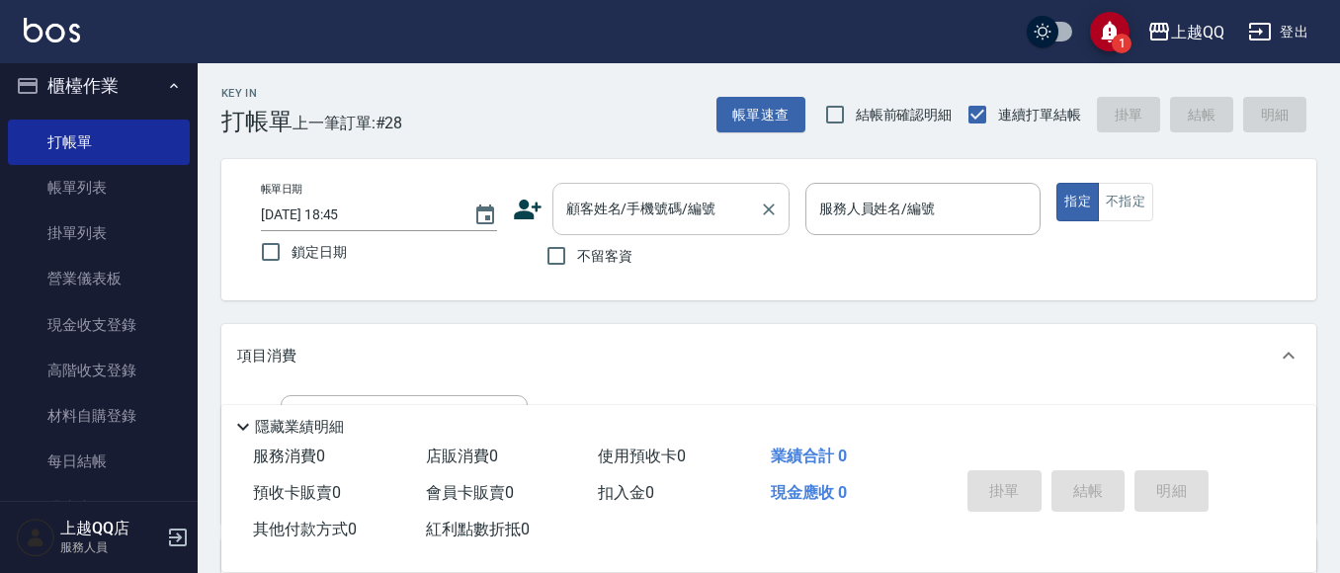
click at [603, 189] on div "顧客姓名/手機號碼/編號" at bounding box center [671, 209] width 237 height 52
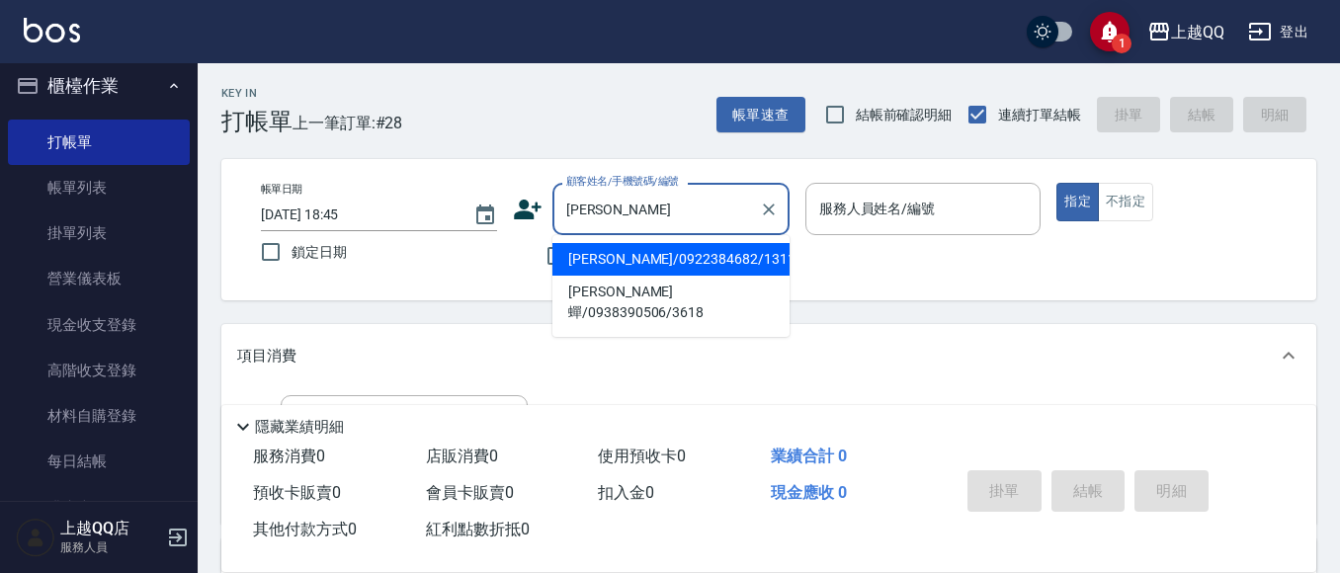
click at [627, 211] on input "[PERSON_NAME]" at bounding box center [656, 209] width 190 height 35
click at [621, 262] on li "[PERSON_NAME]/0922384682/1311" at bounding box center [671, 259] width 237 height 33
type input "[PERSON_NAME]/0922384682/1311"
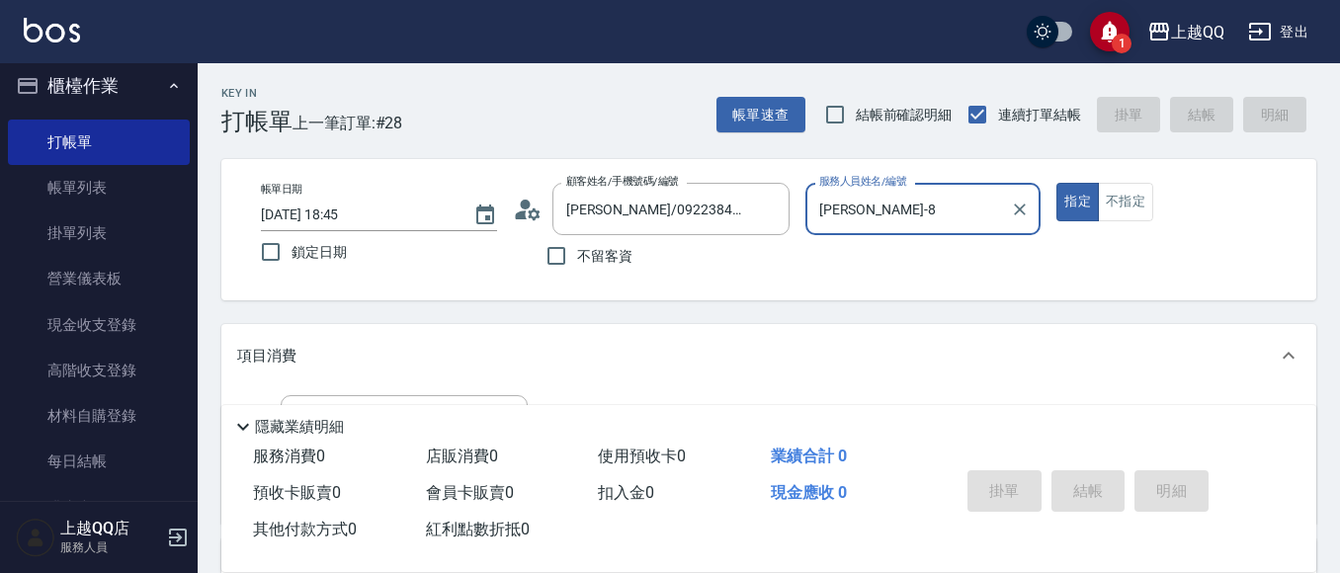
type input "[PERSON_NAME]-8"
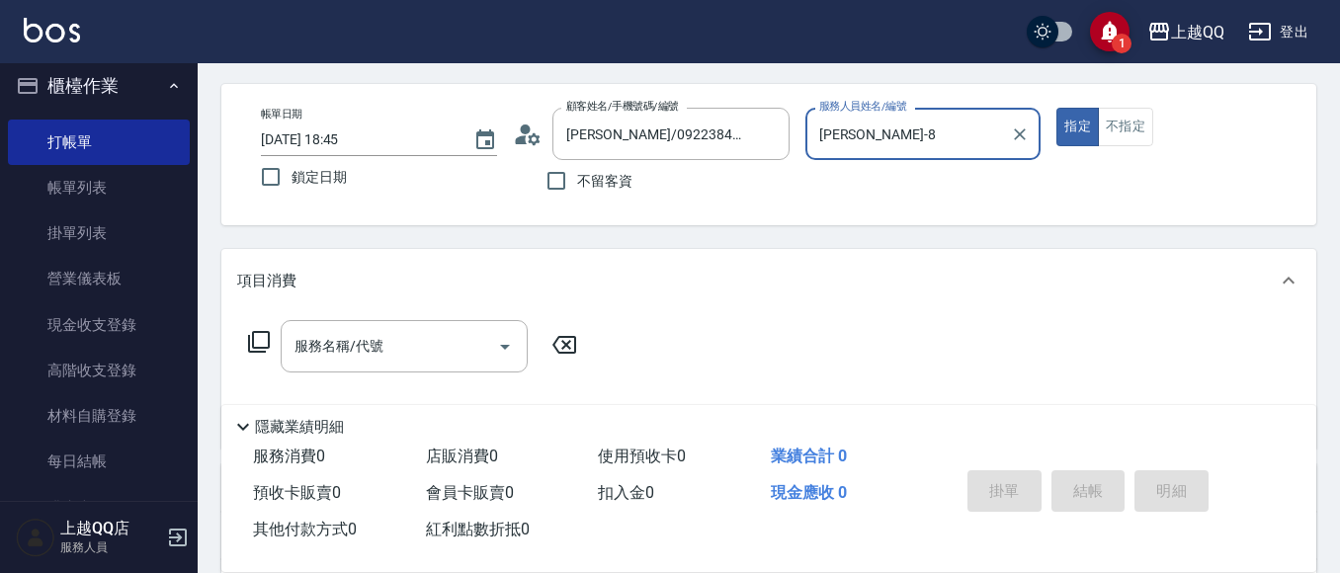
scroll to position [77, 0]
click at [265, 336] on icon at bounding box center [259, 340] width 24 height 24
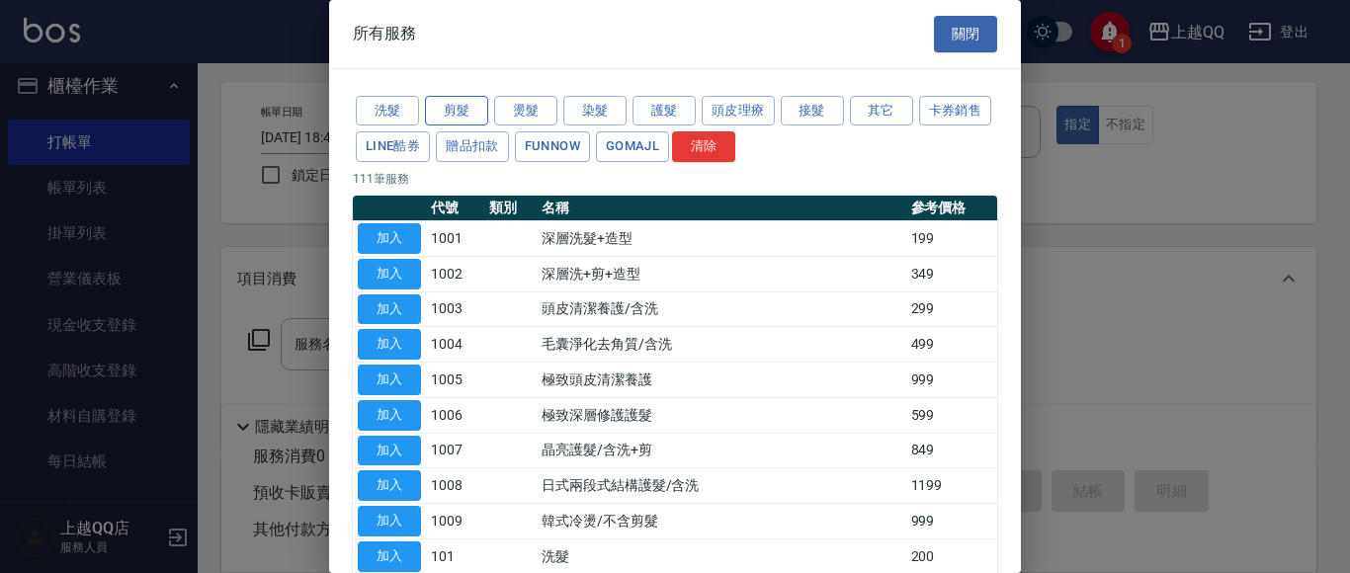
click at [446, 106] on button "剪髮" at bounding box center [456, 111] width 63 height 31
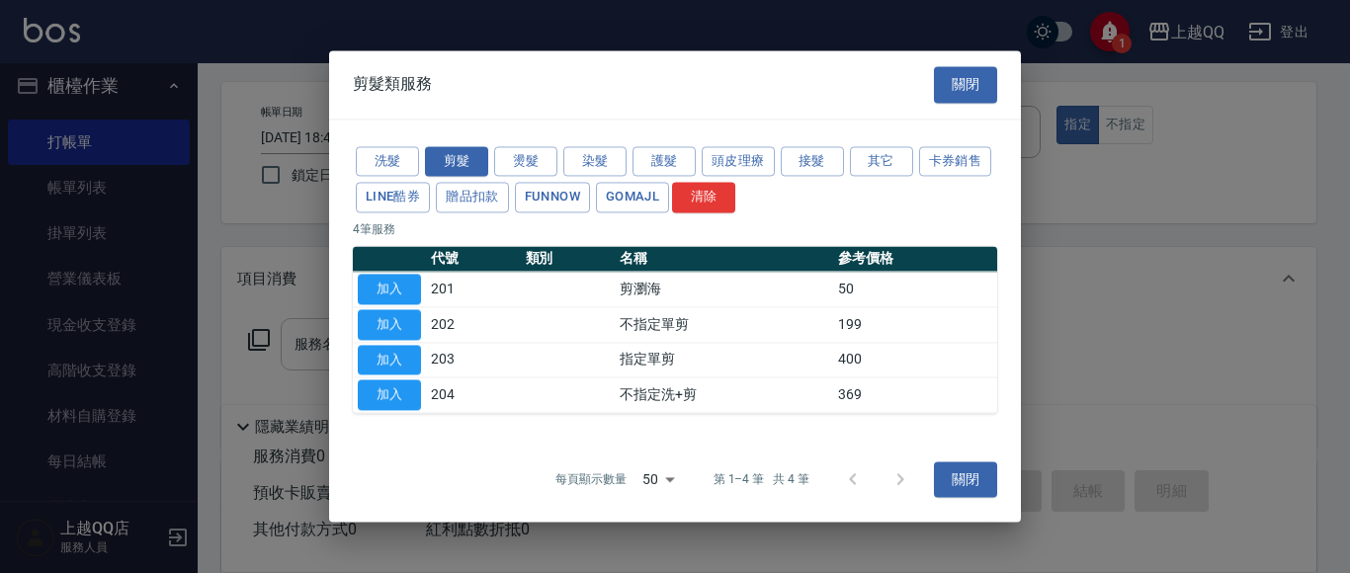
click at [363, 365] on button "加入" at bounding box center [389, 360] width 63 height 31
type input "指定單剪(203)"
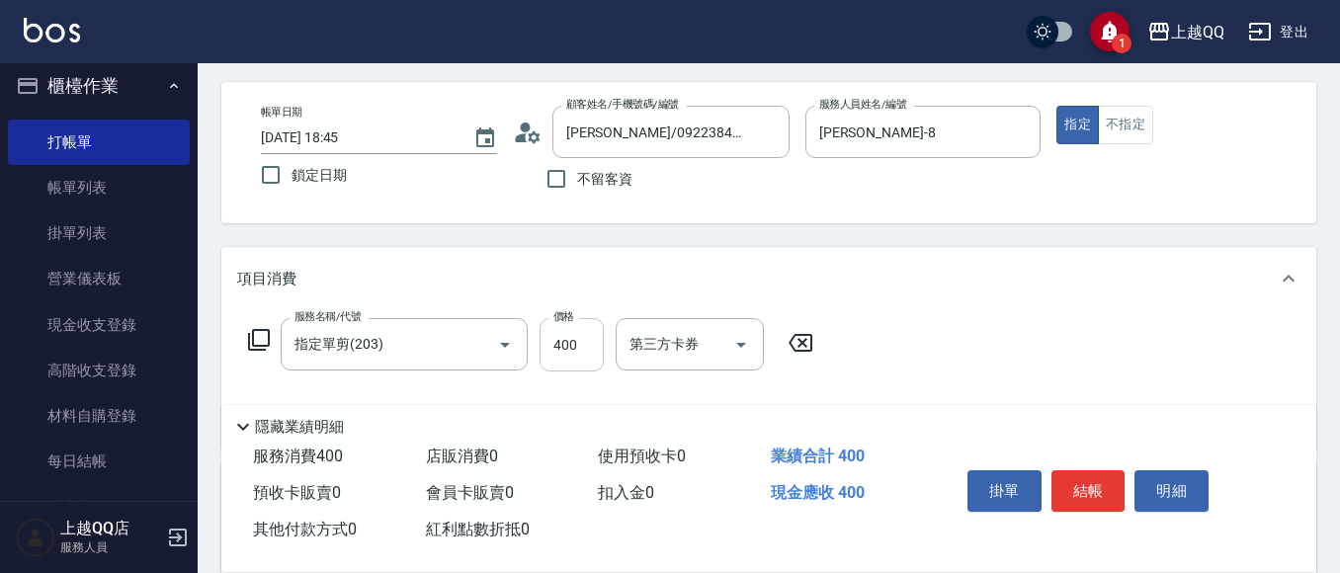
click at [585, 354] on input "400" at bounding box center [572, 344] width 64 height 53
type input "300"
click at [1104, 474] on button "結帳" at bounding box center [1089, 492] width 74 height 42
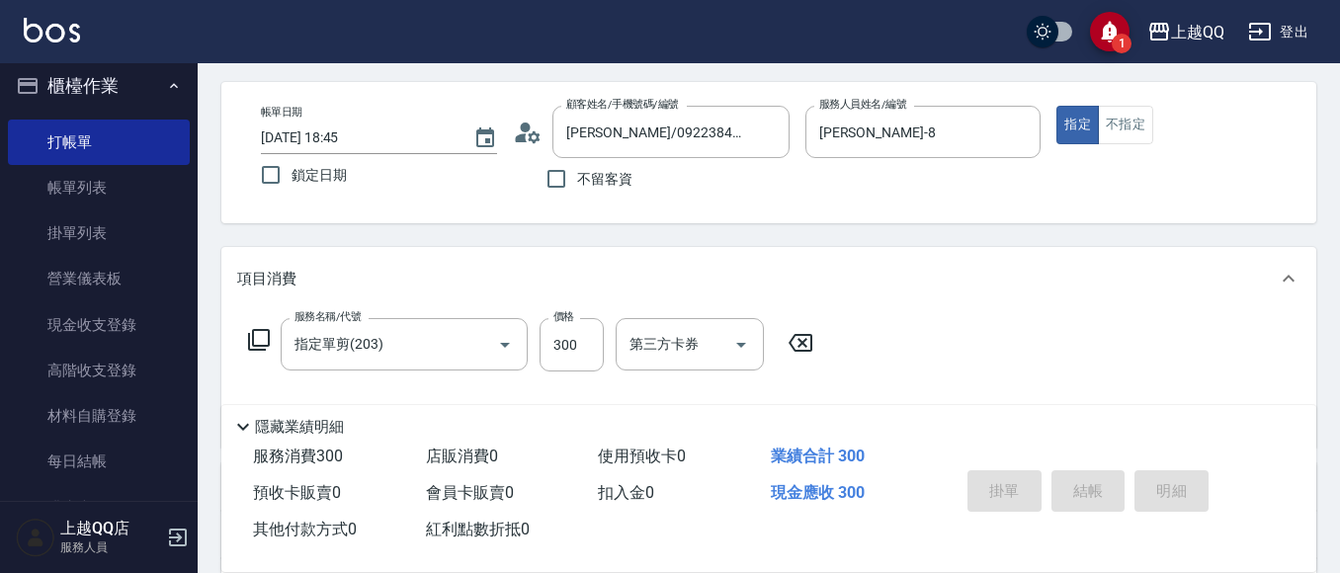
type input "[DATE] 19:18"
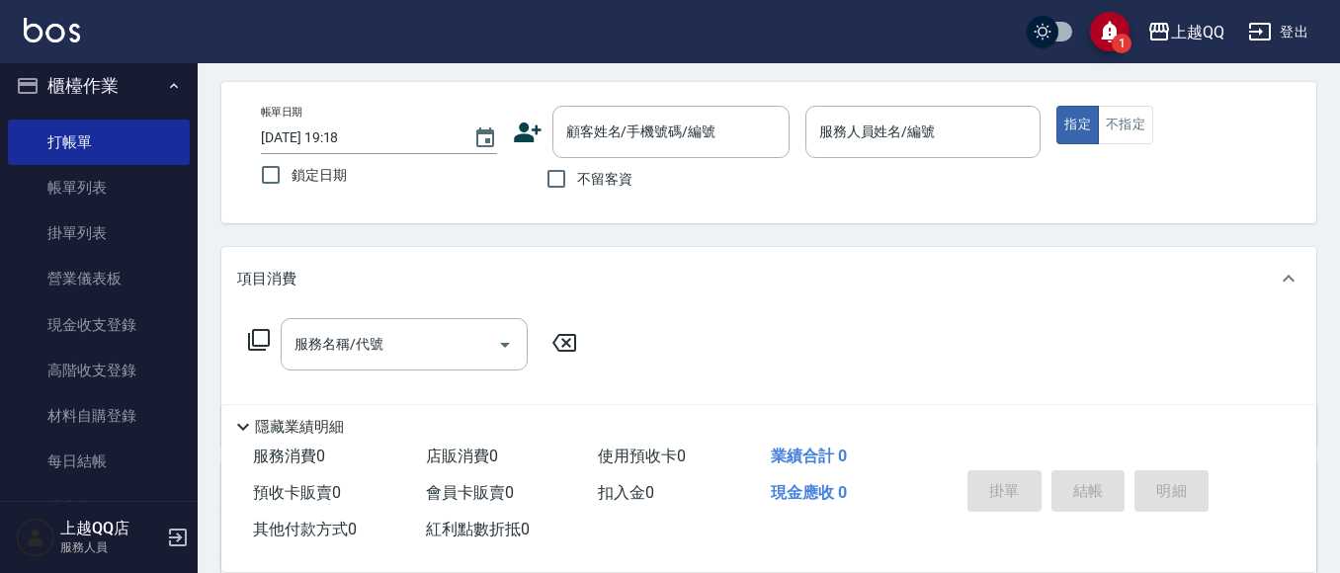
click at [587, 165] on label "不留客資" at bounding box center [584, 179] width 97 height 42
click at [577, 165] on input "不留客資" at bounding box center [557, 179] width 42 height 42
checkbox input "true"
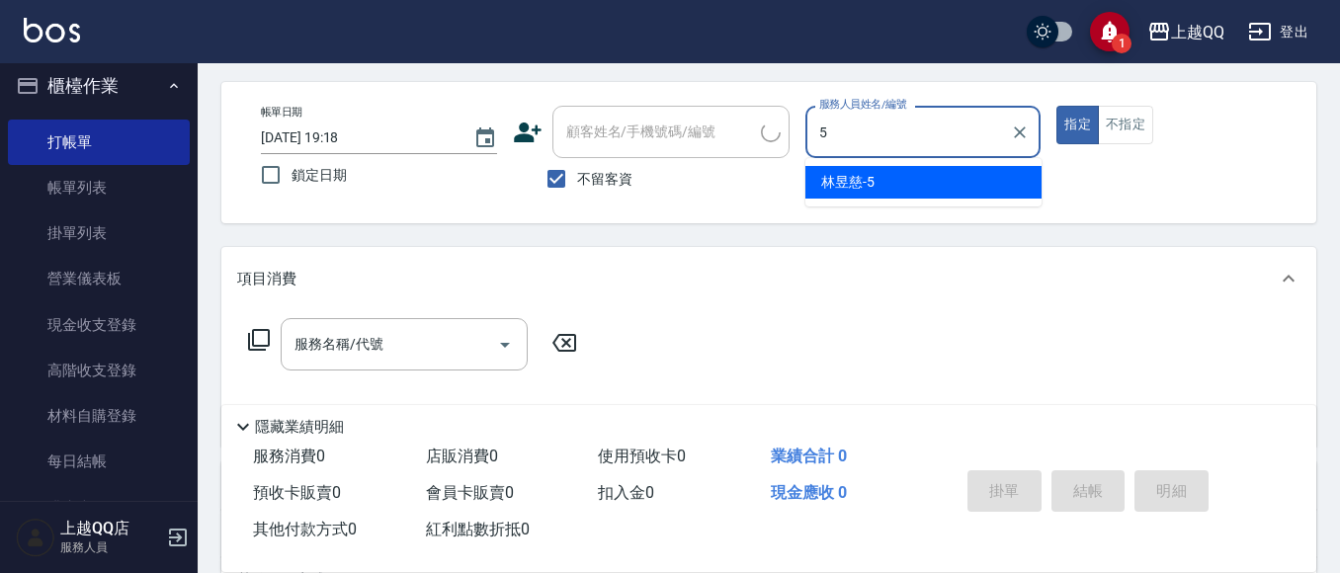
type input "[PERSON_NAME]5"
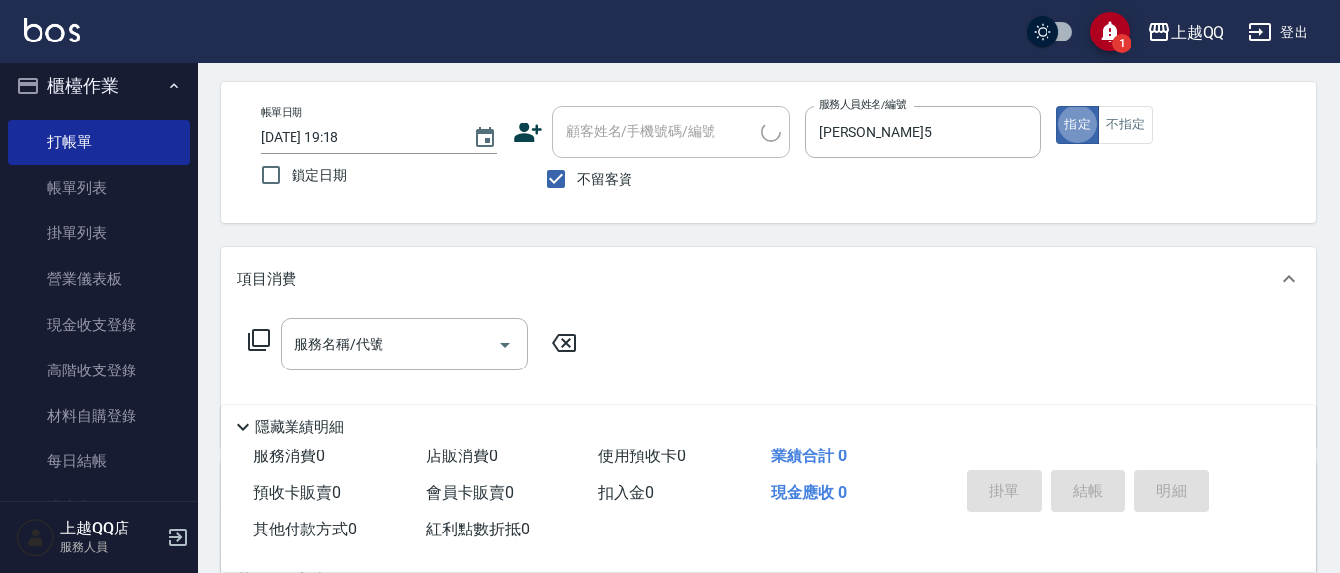
type button "true"
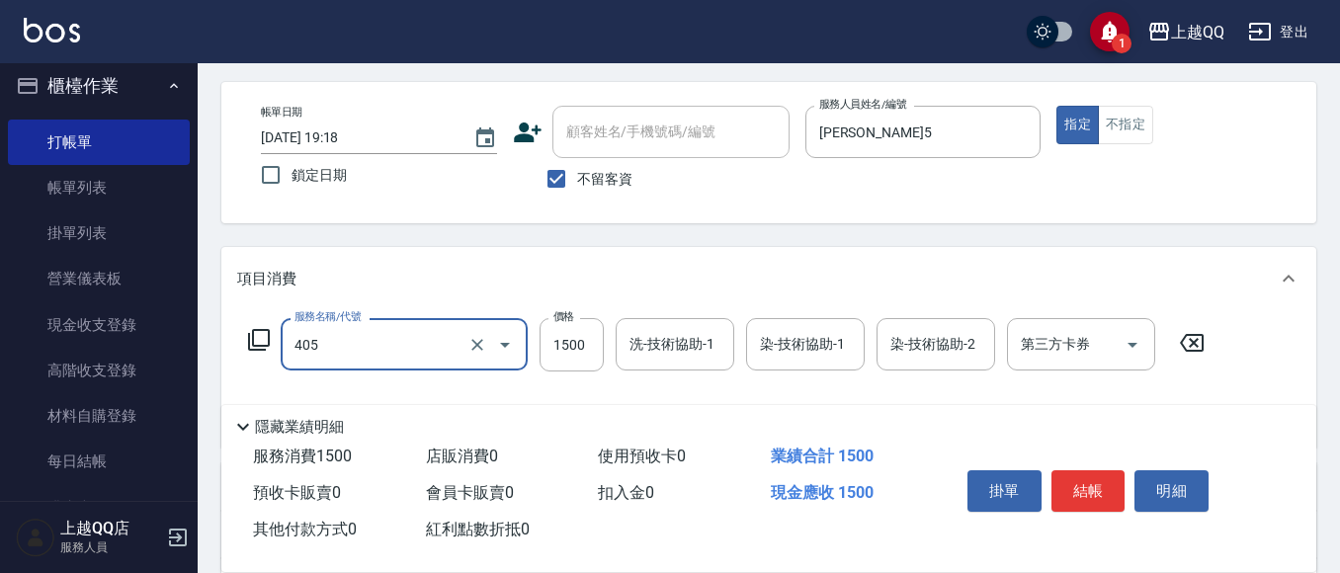
type input "設計染髮/網路(405)"
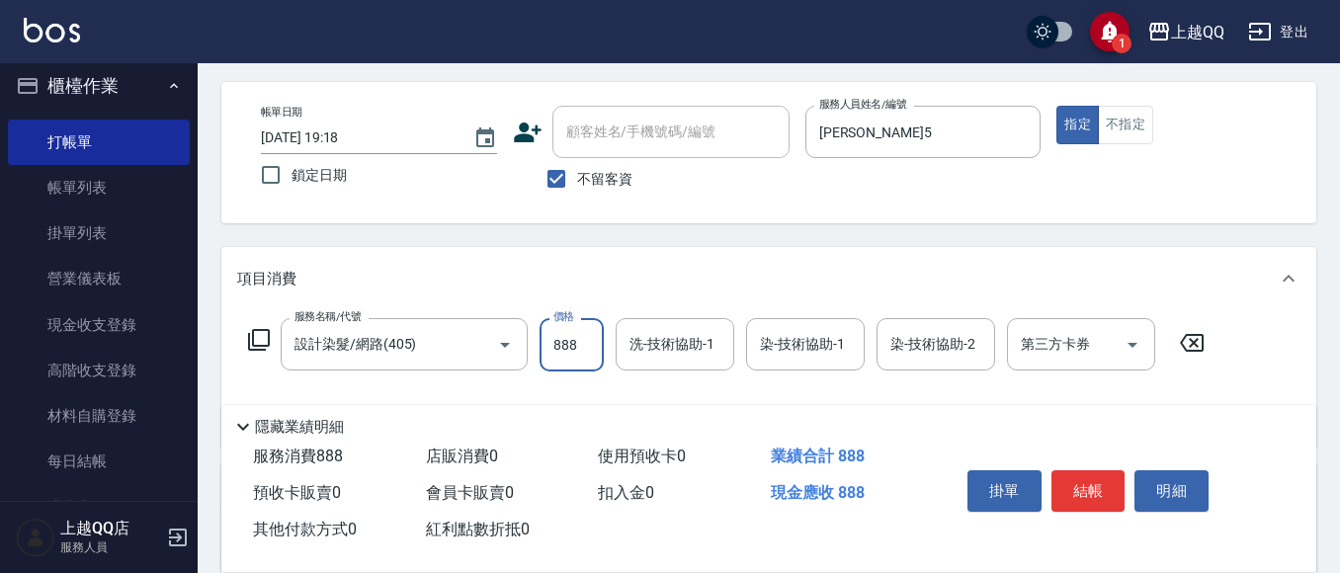
type input "888"
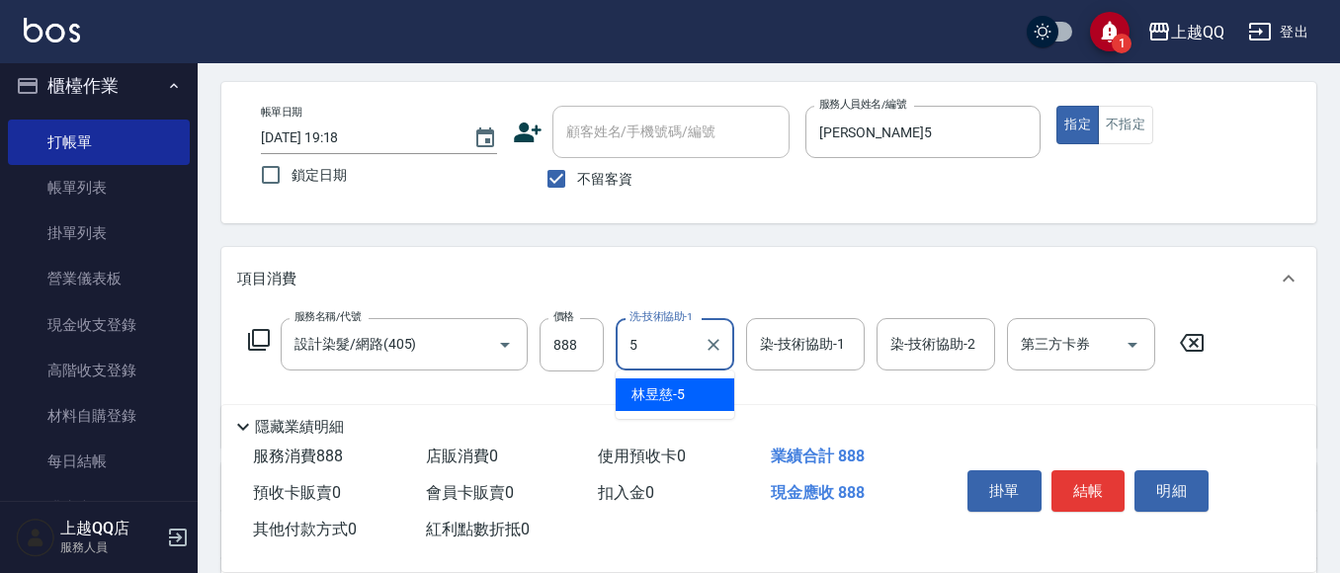
type input "[PERSON_NAME]5"
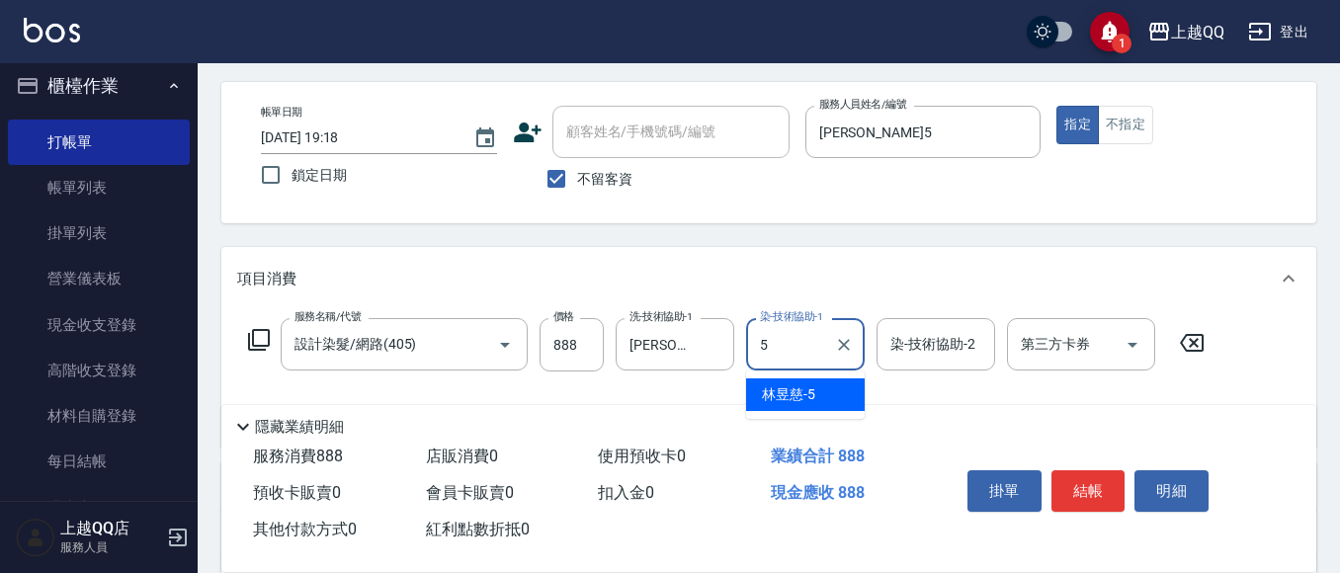
type input "[PERSON_NAME]5"
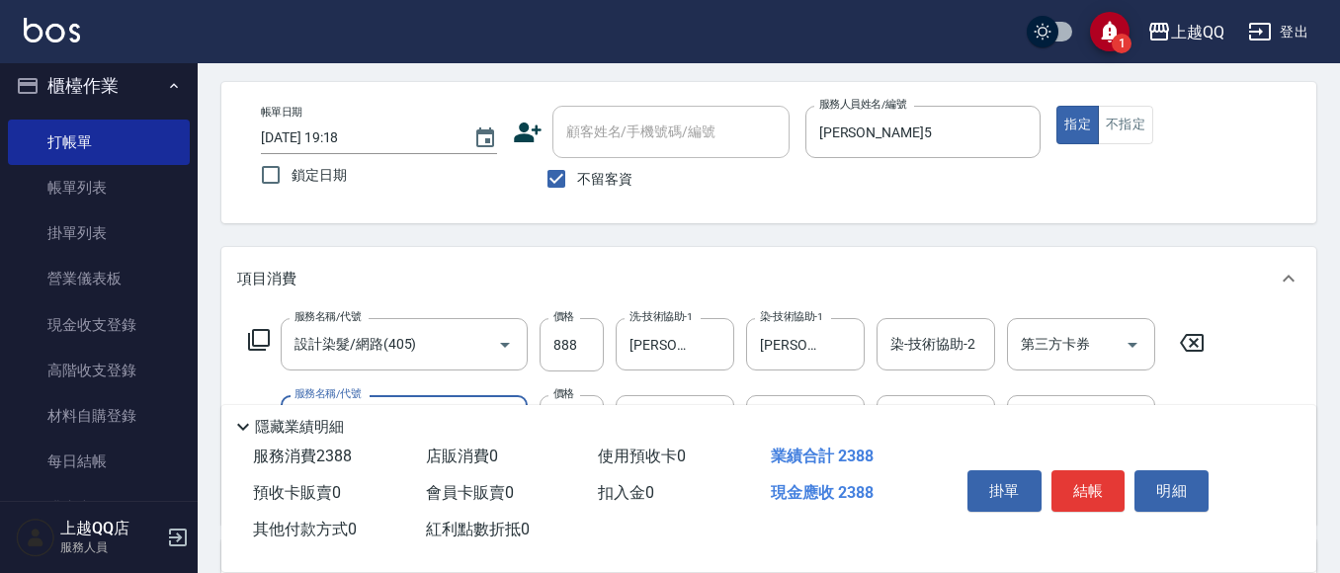
type input "[PERSON_NAME]5G護髮/單次(514)"
type input "999"
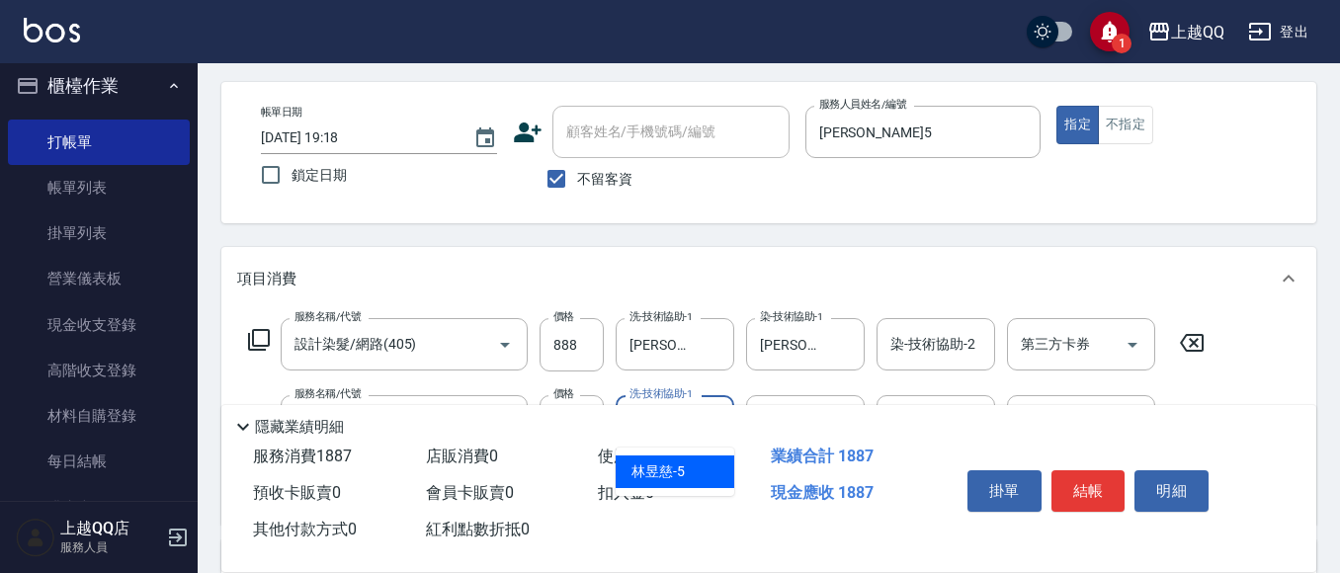
type input "[PERSON_NAME]5"
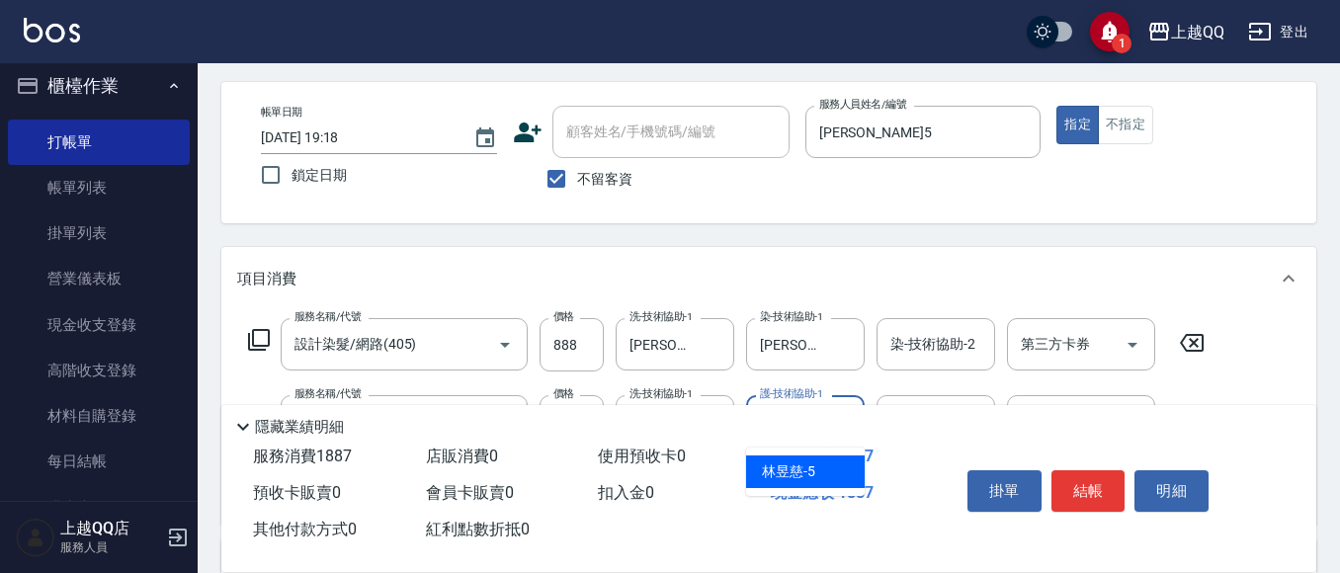
type input "[PERSON_NAME]5"
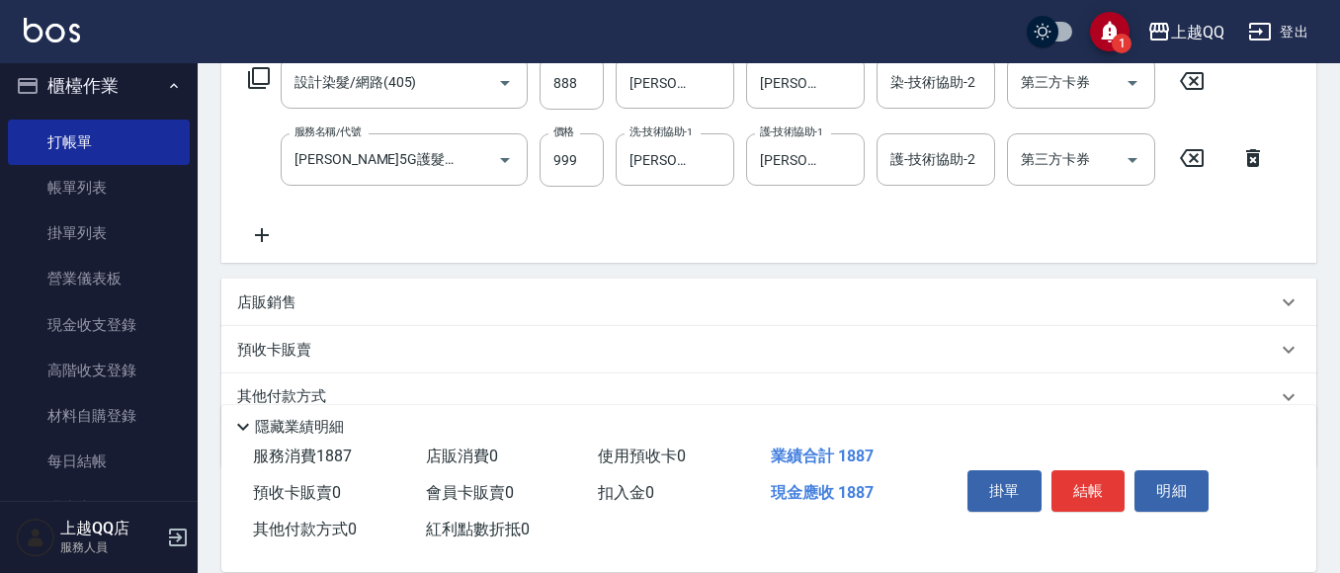
scroll to position [374, 0]
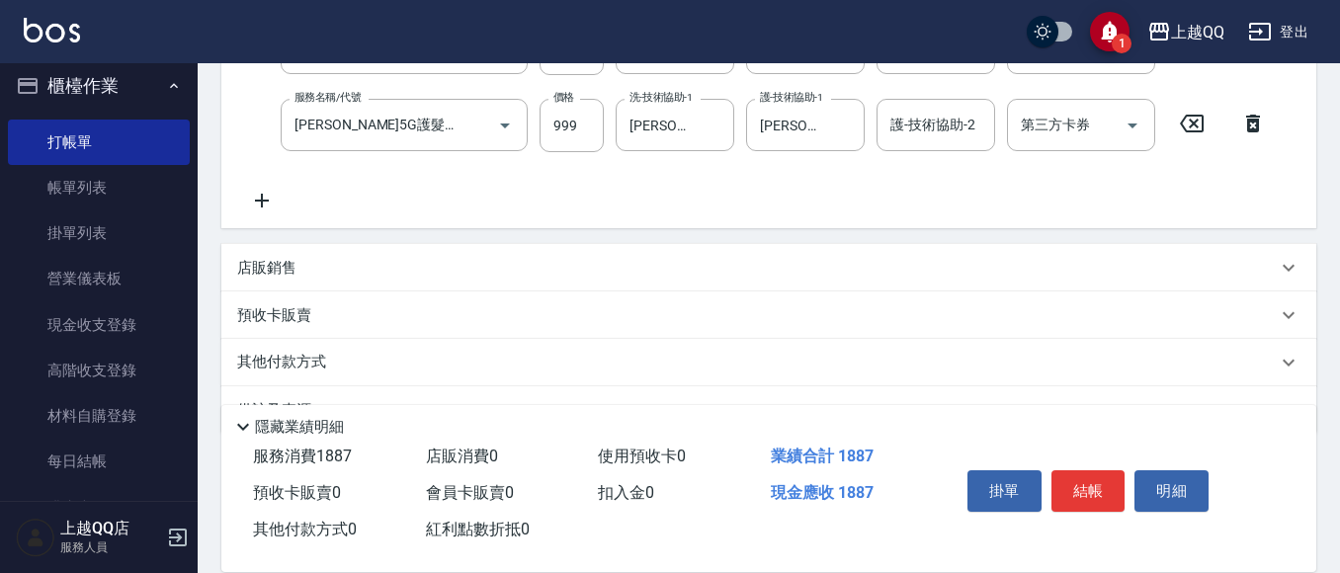
drag, startPoint x: 975, startPoint y: 242, endPoint x: 974, endPoint y: 421, distance: 178.9
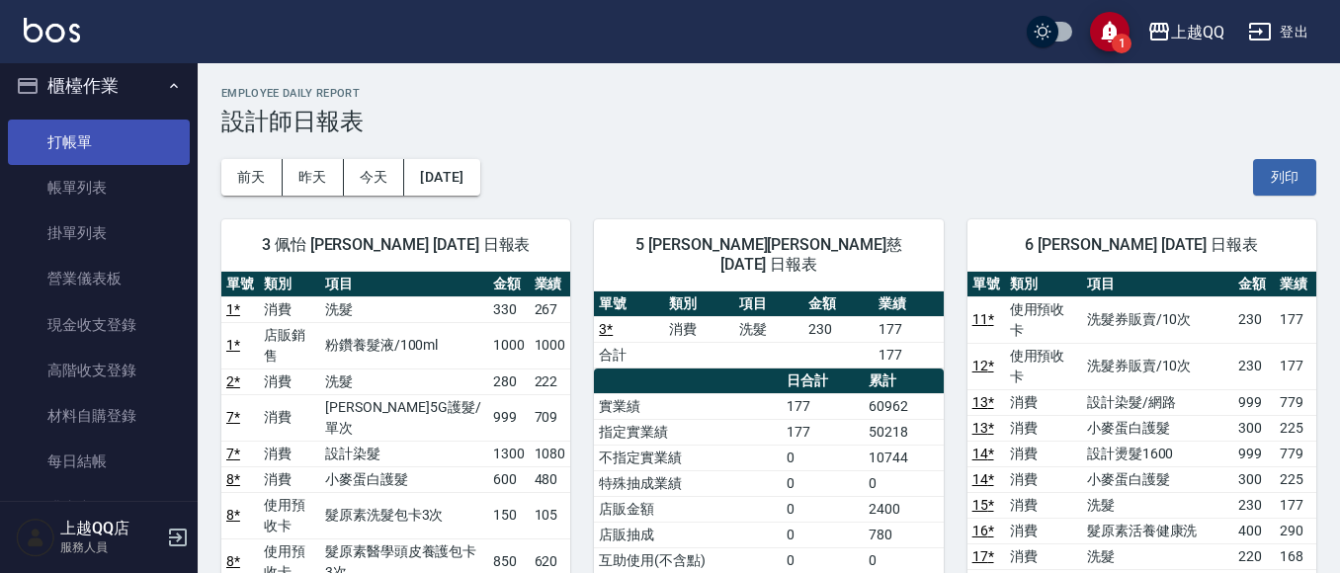
click at [84, 142] on link "打帳單" at bounding box center [99, 142] width 182 height 45
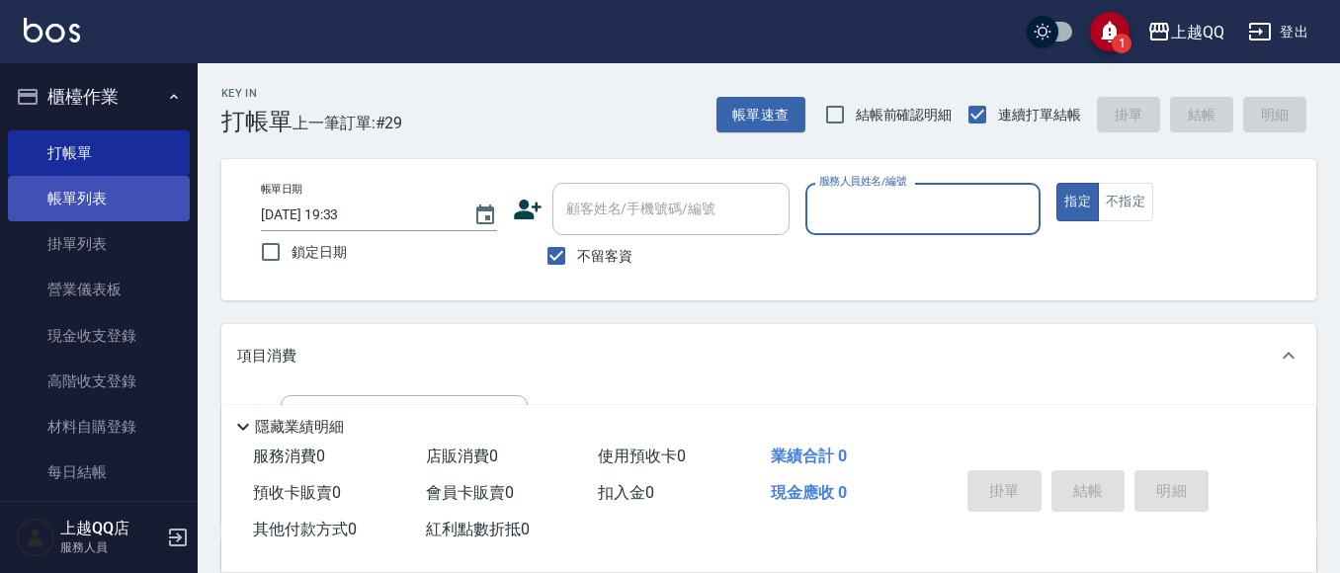
click at [109, 195] on link "帳單列表" at bounding box center [99, 198] width 182 height 45
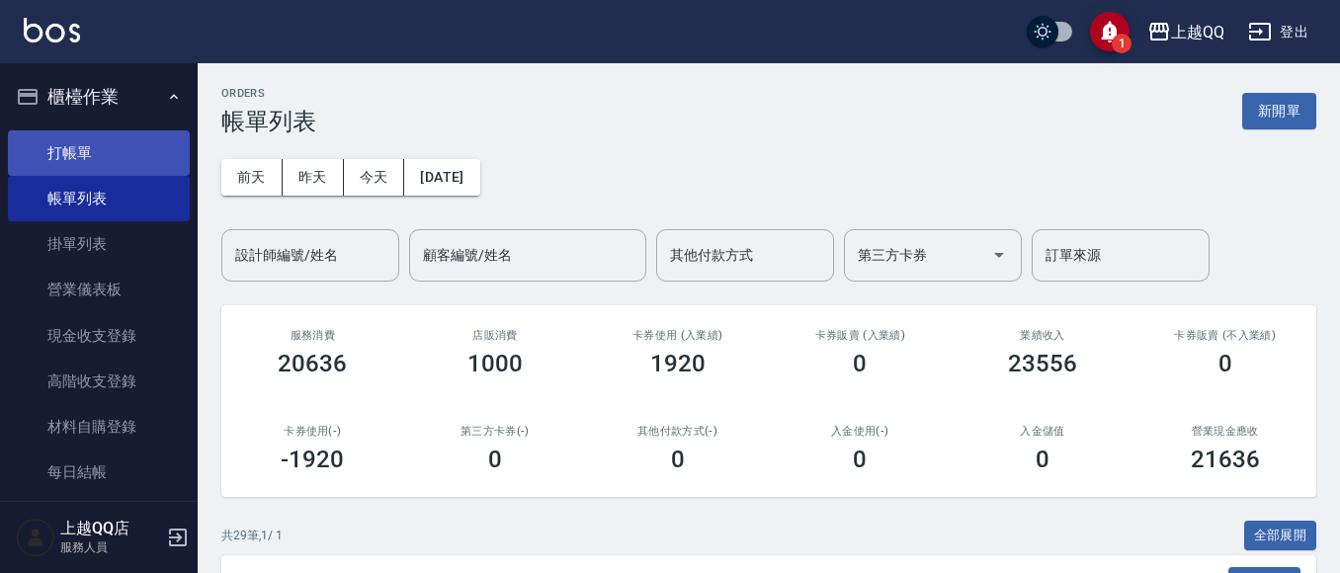
click at [155, 156] on link "打帳單" at bounding box center [99, 152] width 182 height 45
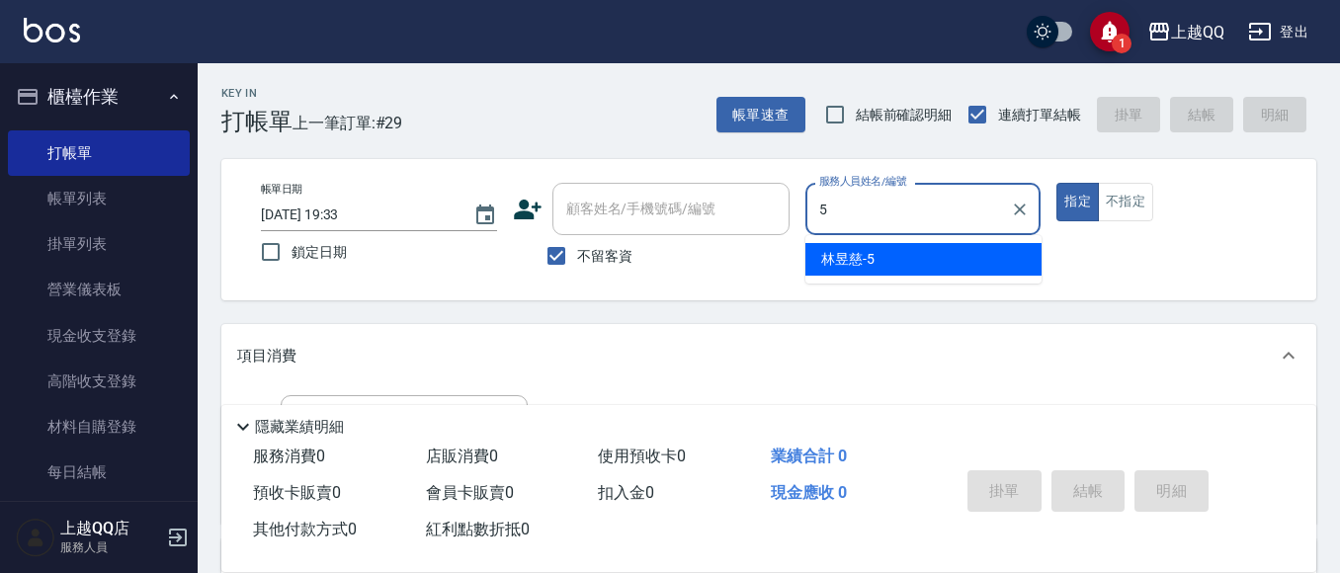
type input "[PERSON_NAME]5"
type button "true"
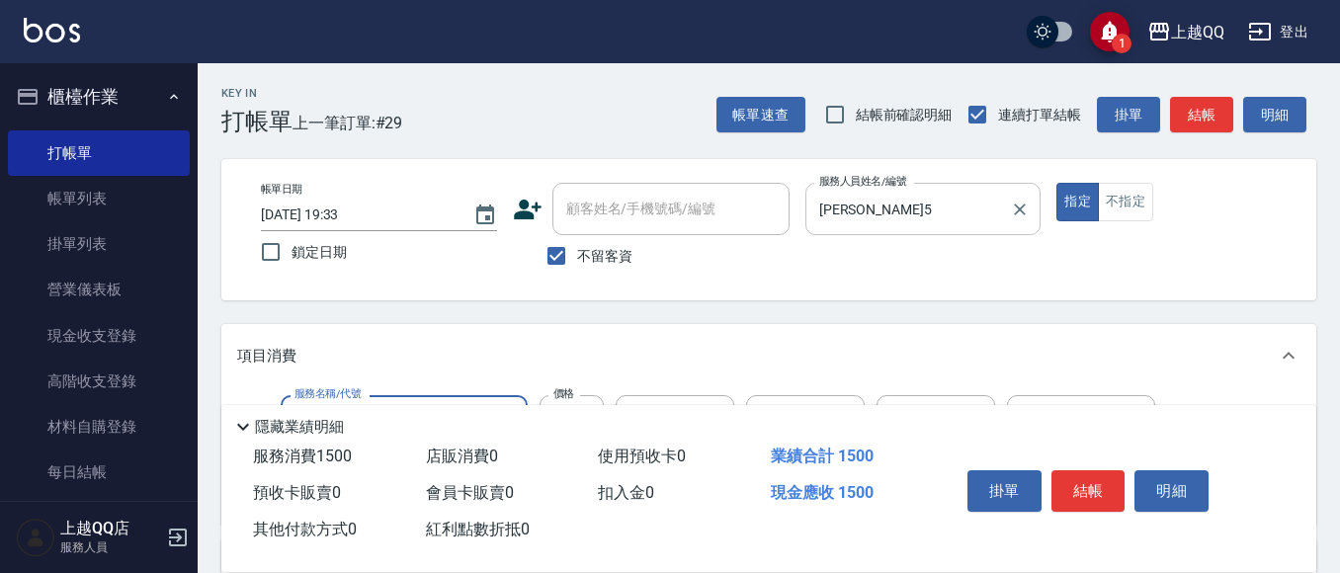
type input "設計染髮/網路(405)"
type input "888"
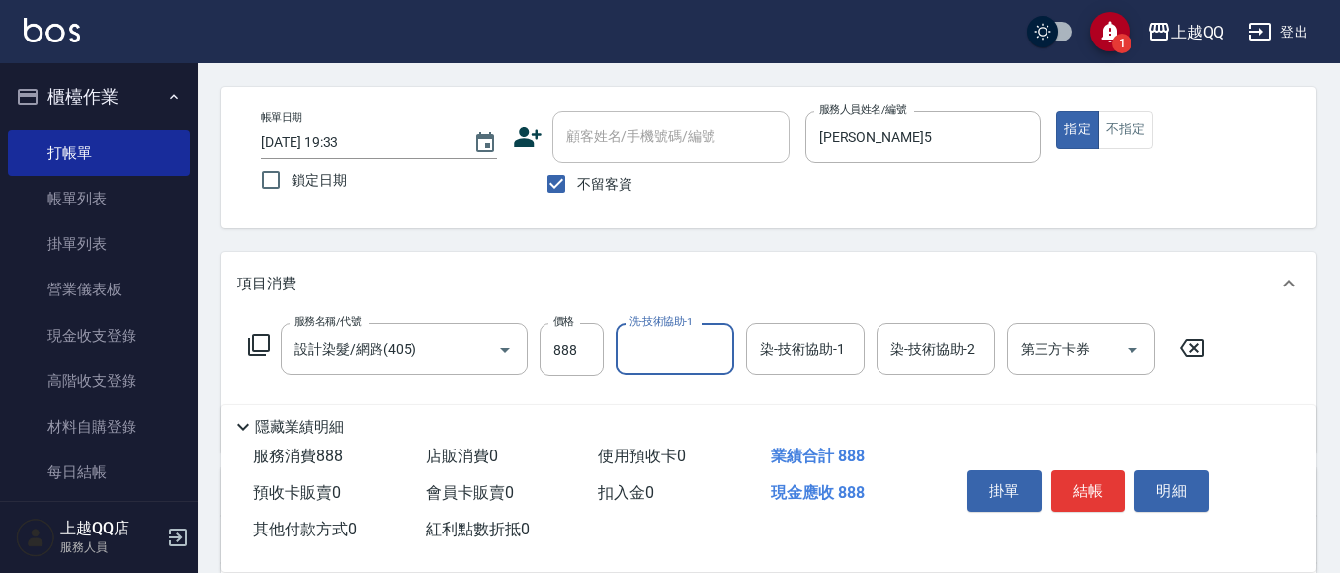
scroll to position [198, 0]
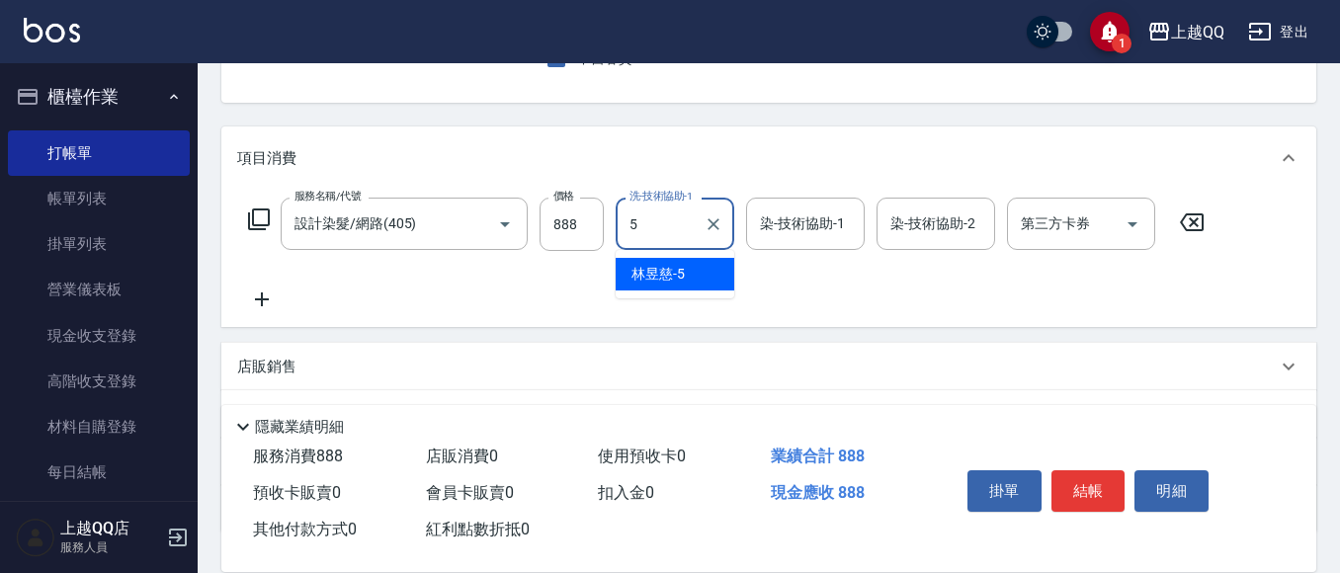
type input "[PERSON_NAME]5"
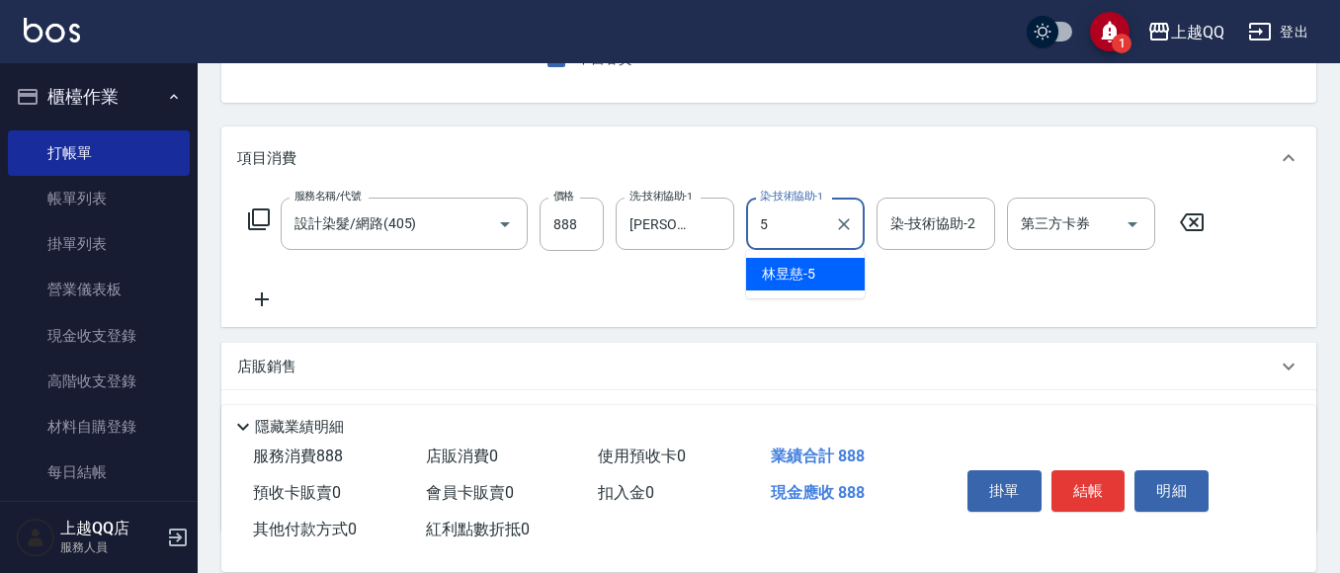
type input "[PERSON_NAME]5"
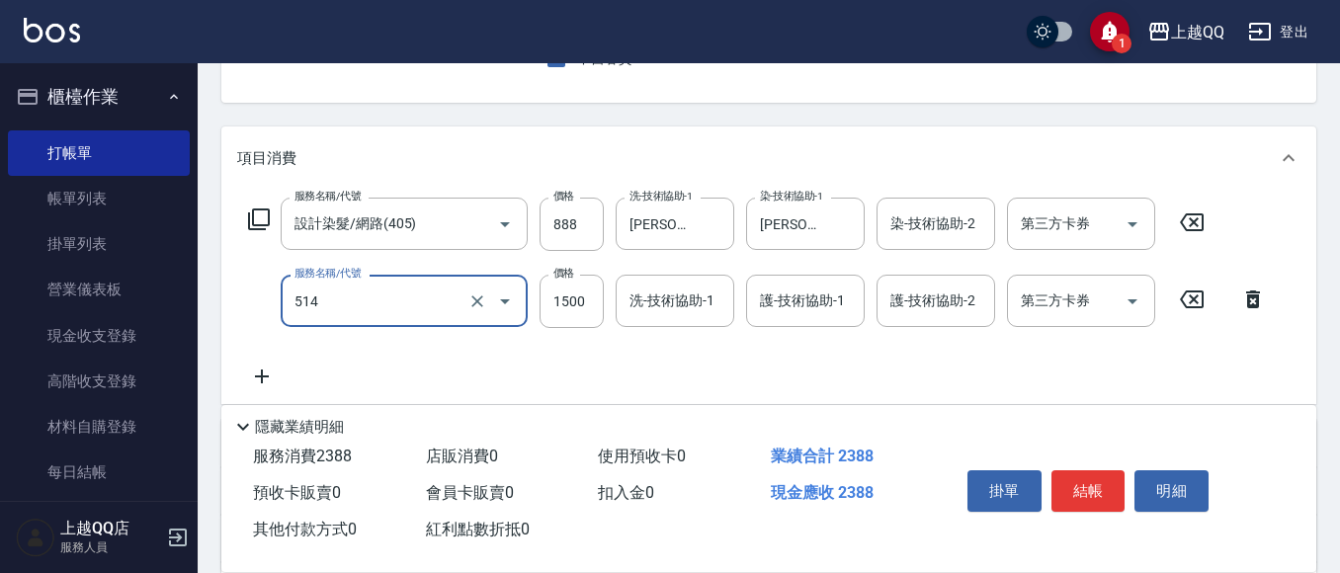
type input "[PERSON_NAME]5G護髮/單次(514)"
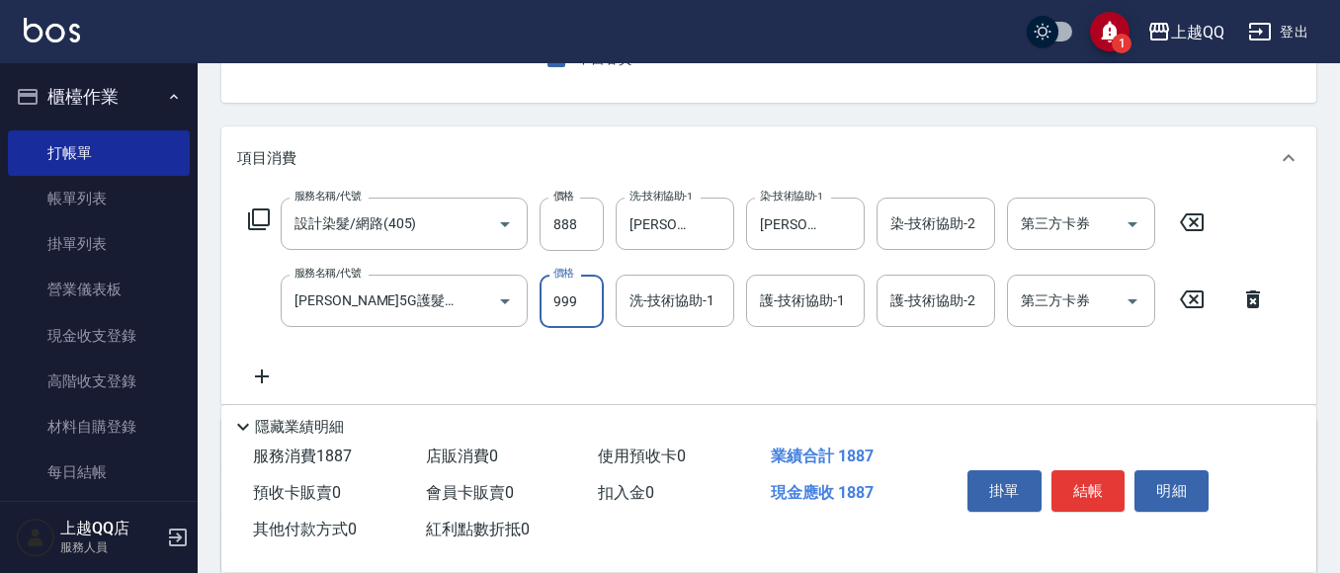
type input "999"
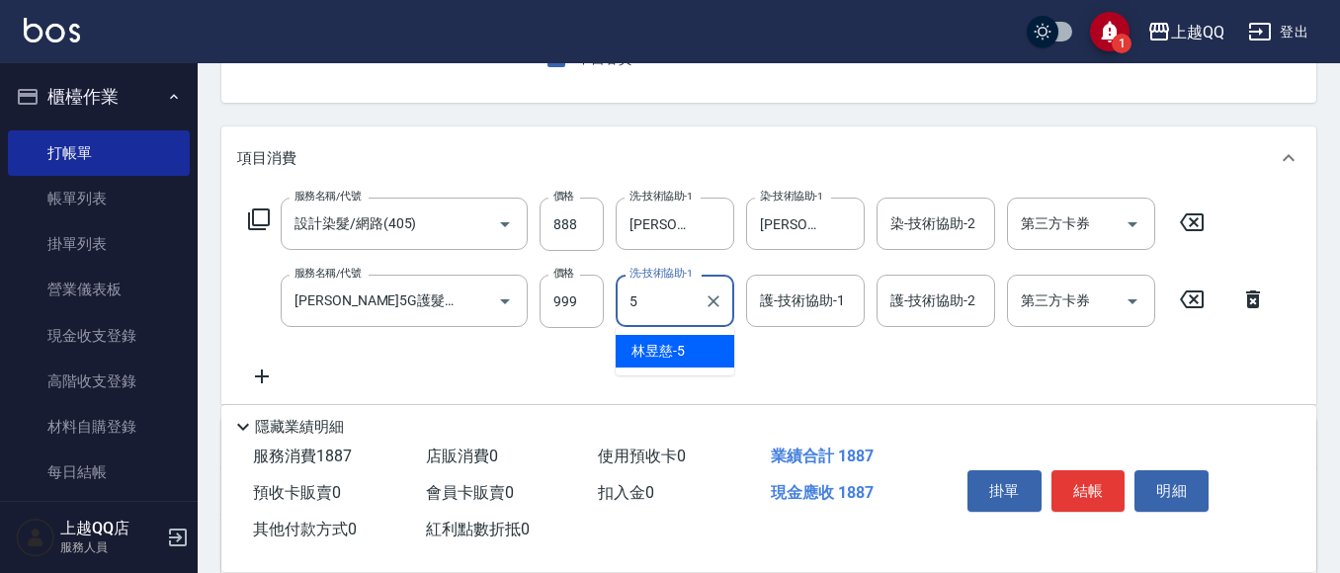
type input "[PERSON_NAME]5"
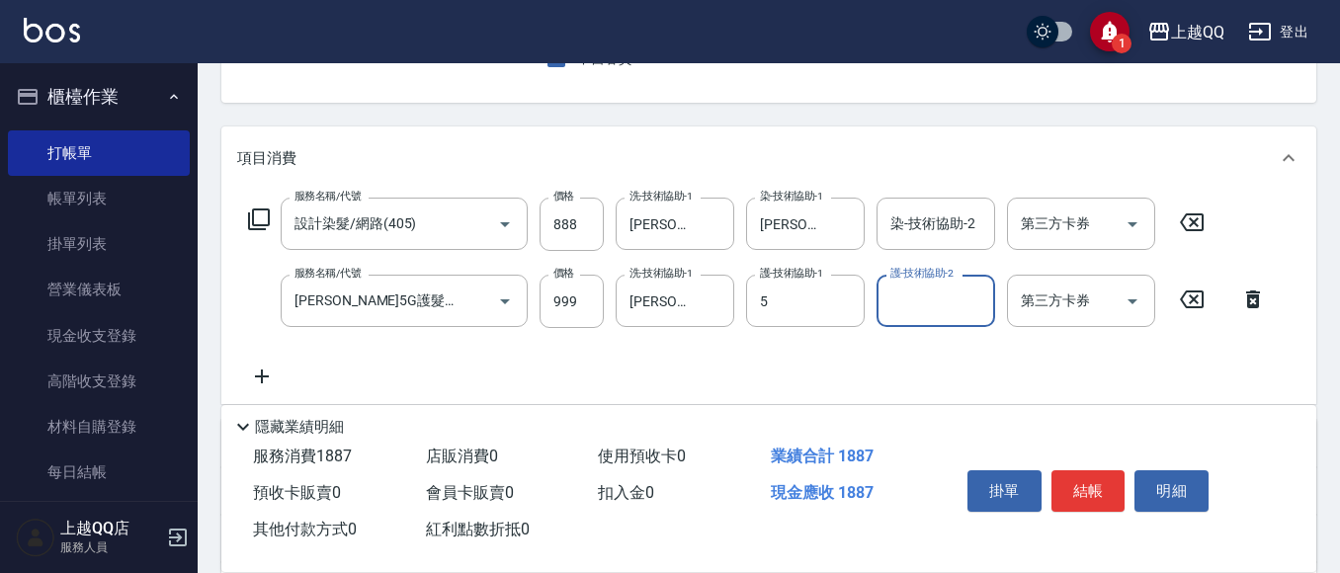
type input "[PERSON_NAME]5"
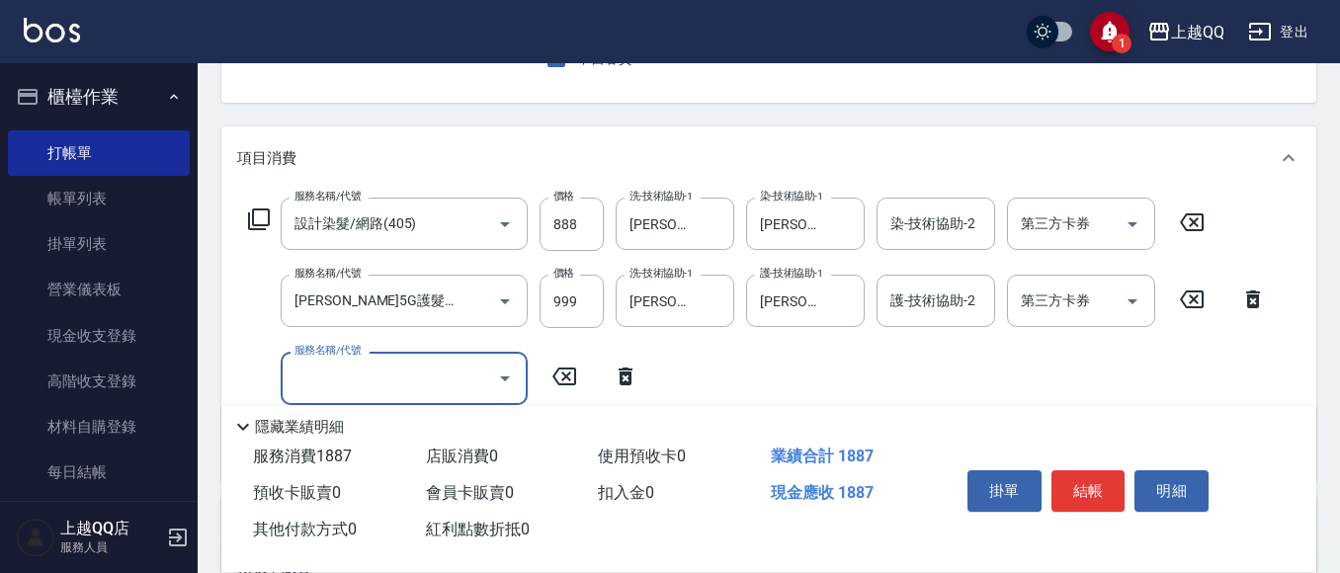
scroll to position [0, 0]
click at [621, 378] on icon at bounding box center [626, 377] width 14 height 18
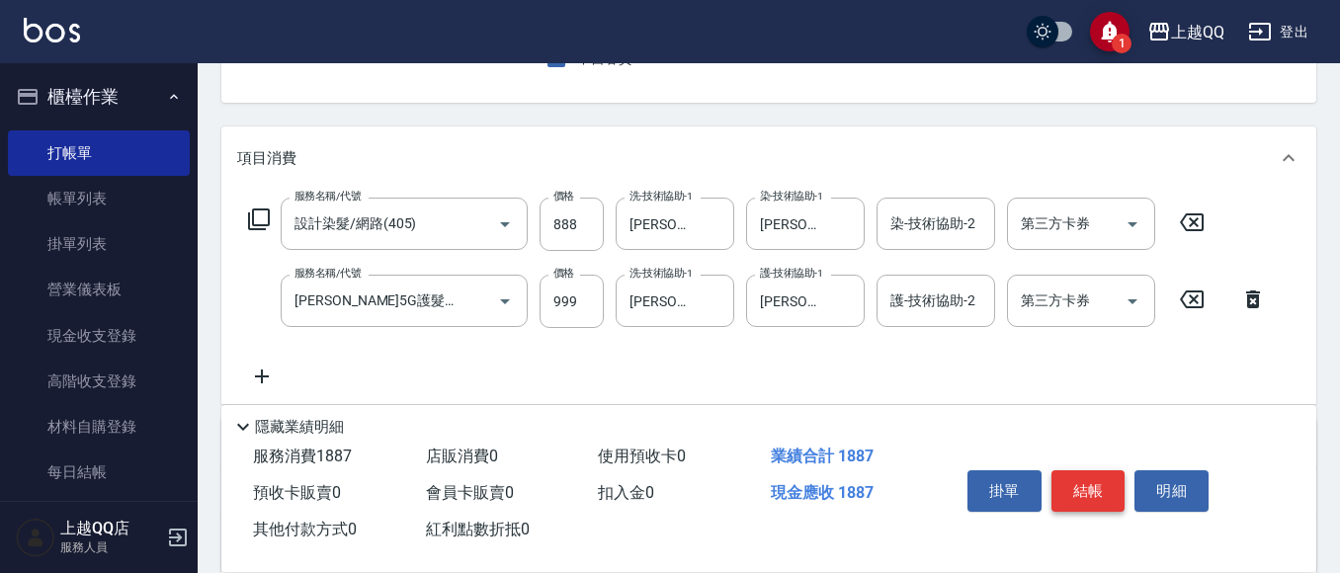
click at [1092, 486] on button "結帳" at bounding box center [1089, 492] width 74 height 42
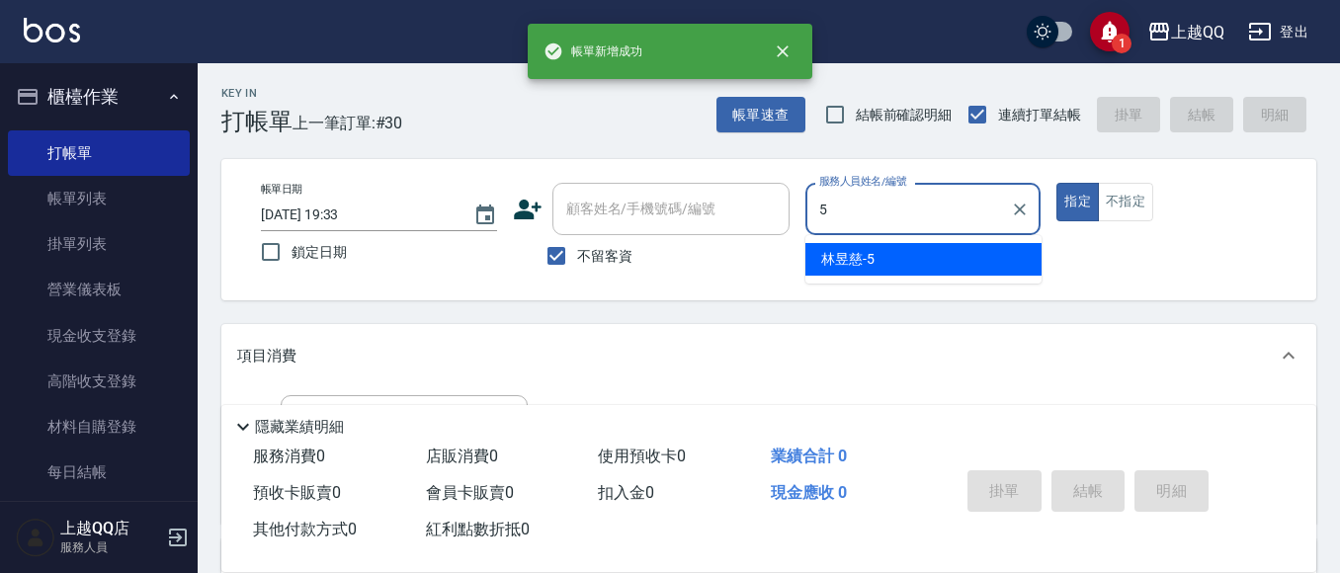
type input "[PERSON_NAME]5"
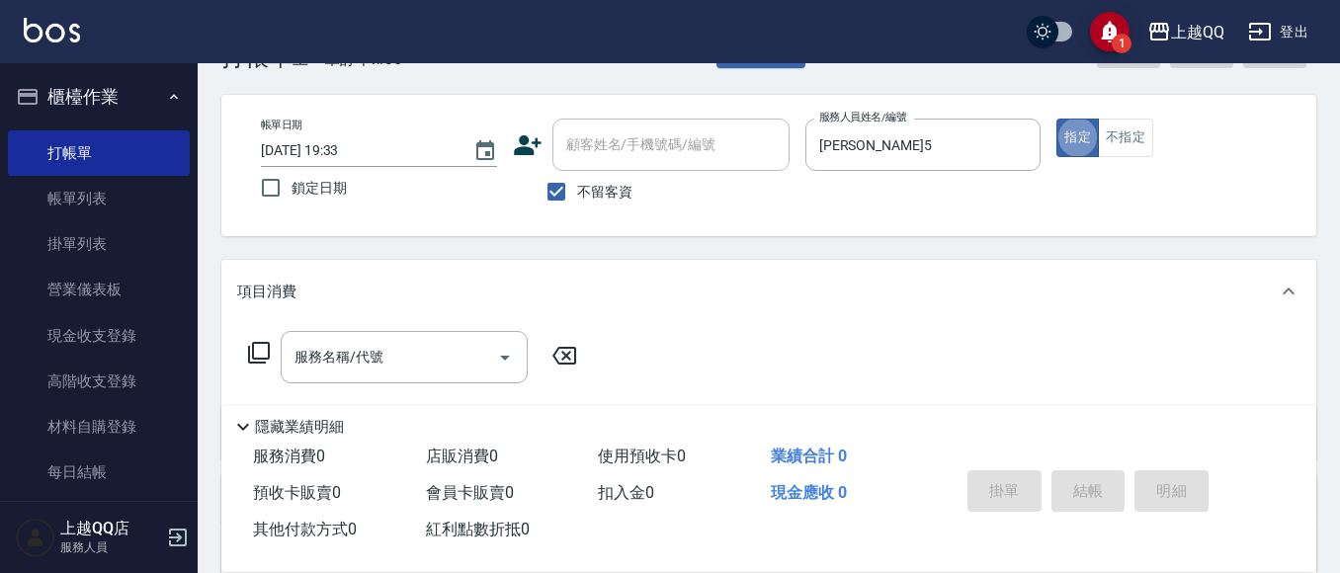
scroll to position [99, 0]
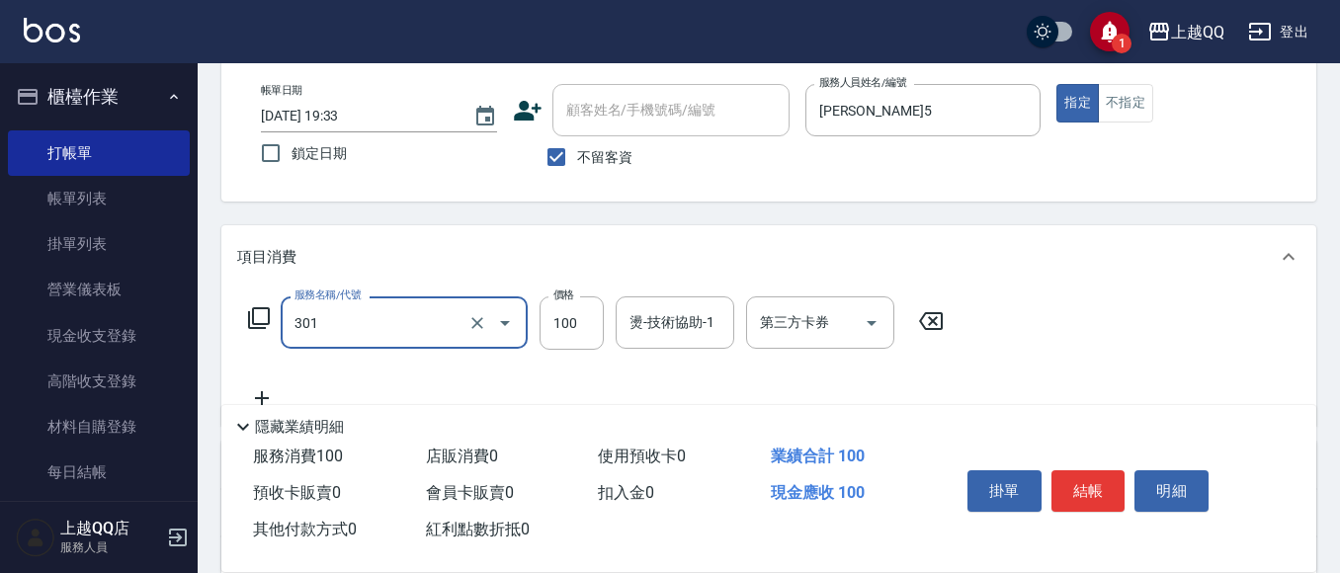
type input "補燙(301)"
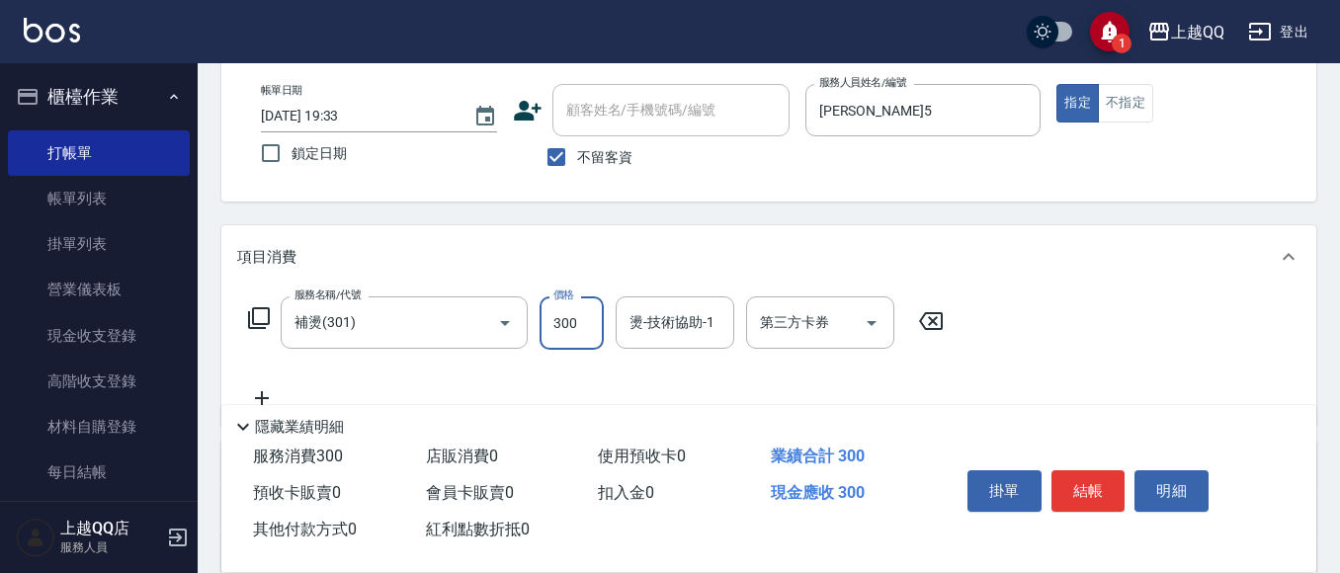
type input "300"
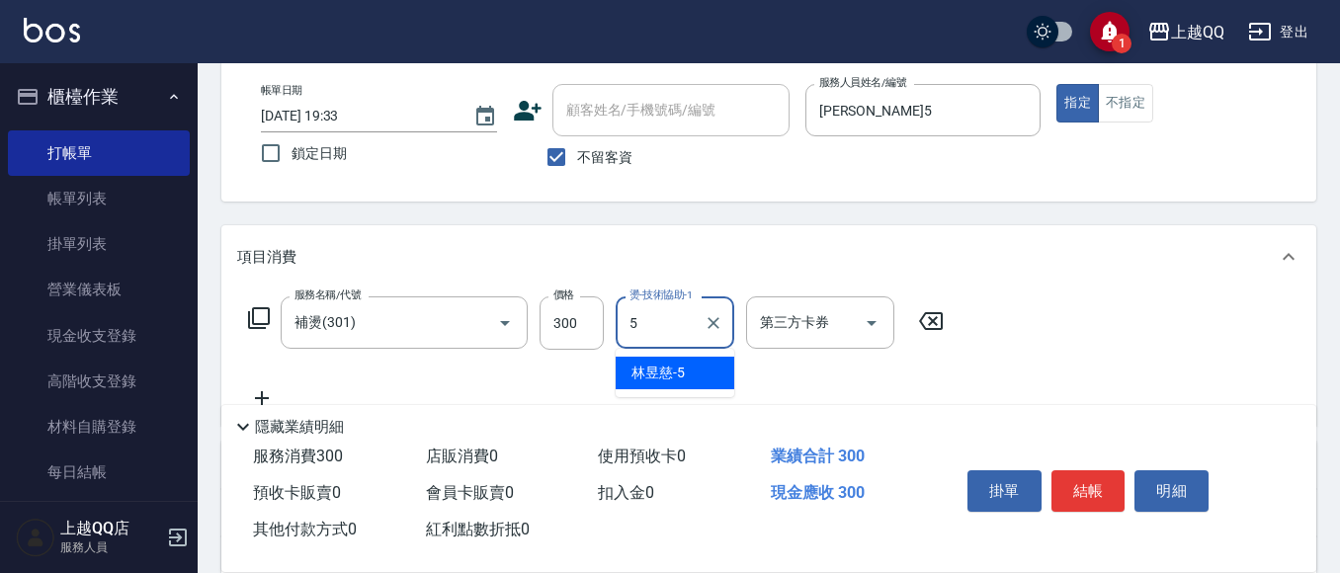
type input "[PERSON_NAME]5"
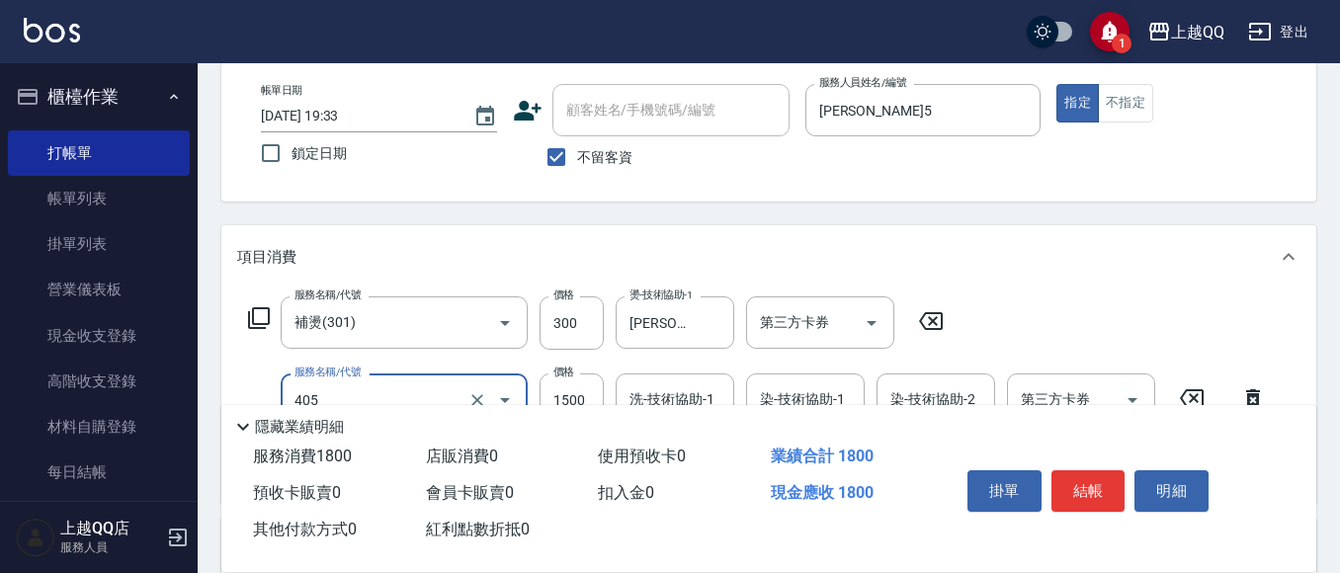
type input "設計染髮/網路(405)"
type input "888"
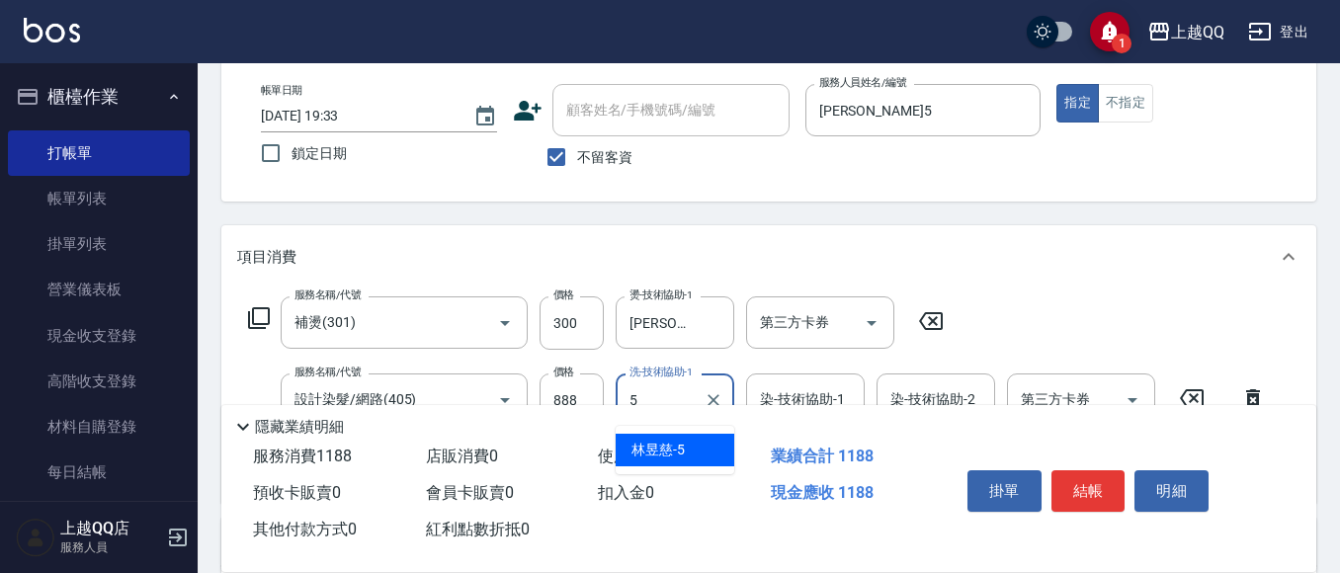
type input "[PERSON_NAME]5"
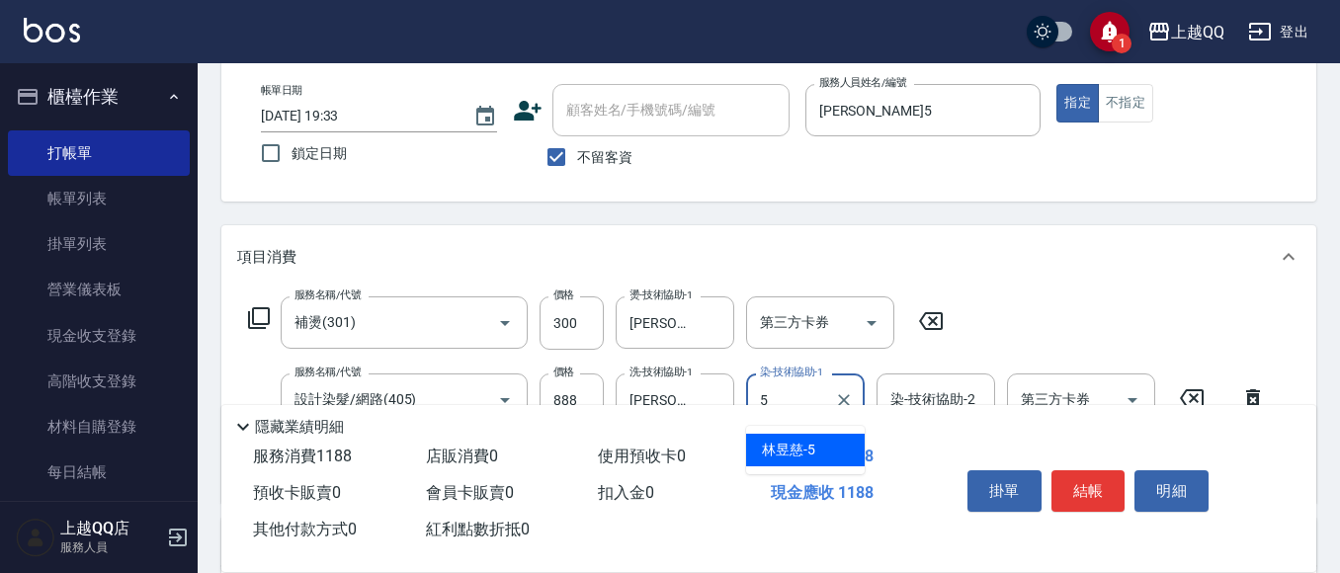
type input "[PERSON_NAME]5"
type input "日本松島再生髮敷護髮(506)"
type input "400"
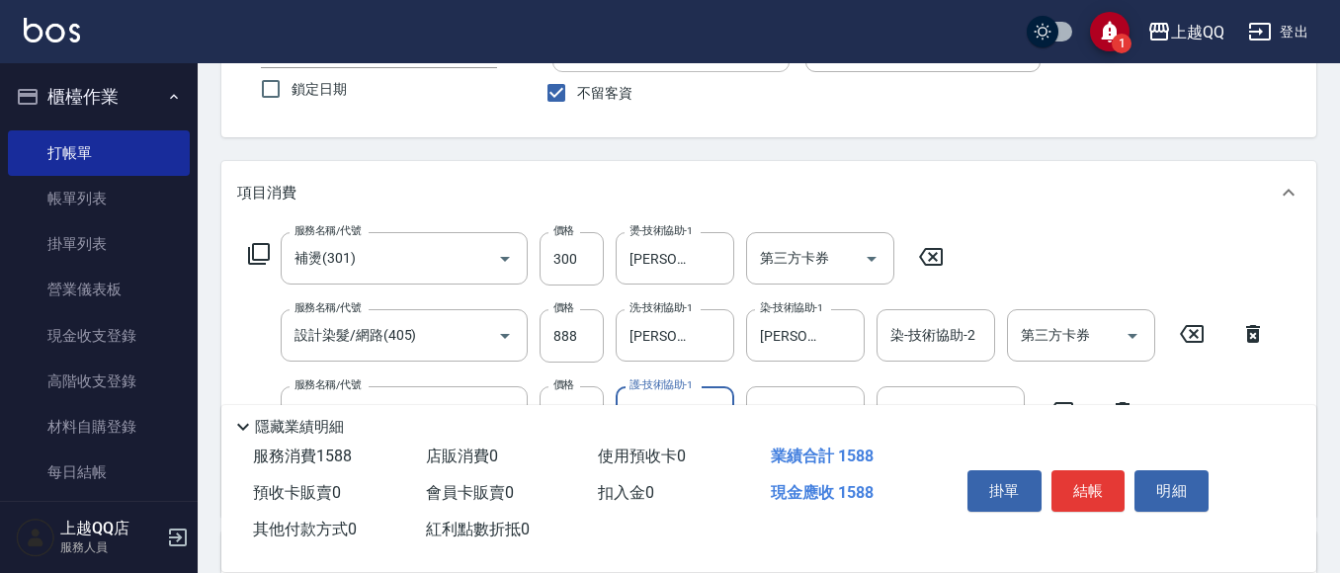
scroll to position [198, 0]
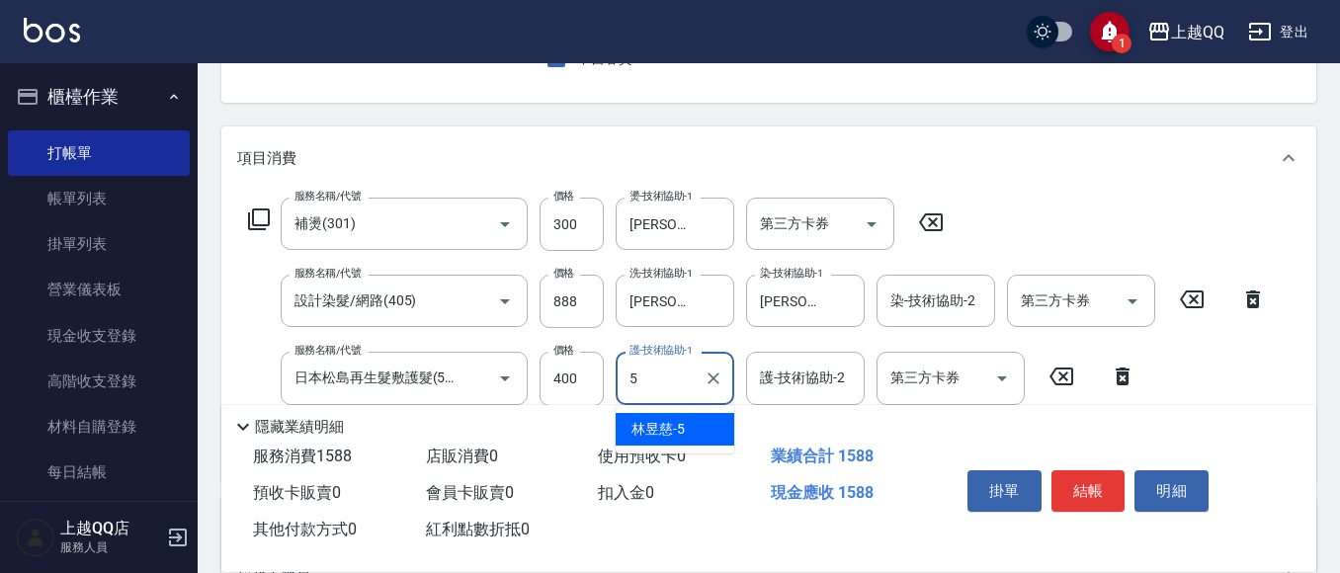
type input "[PERSON_NAME]5"
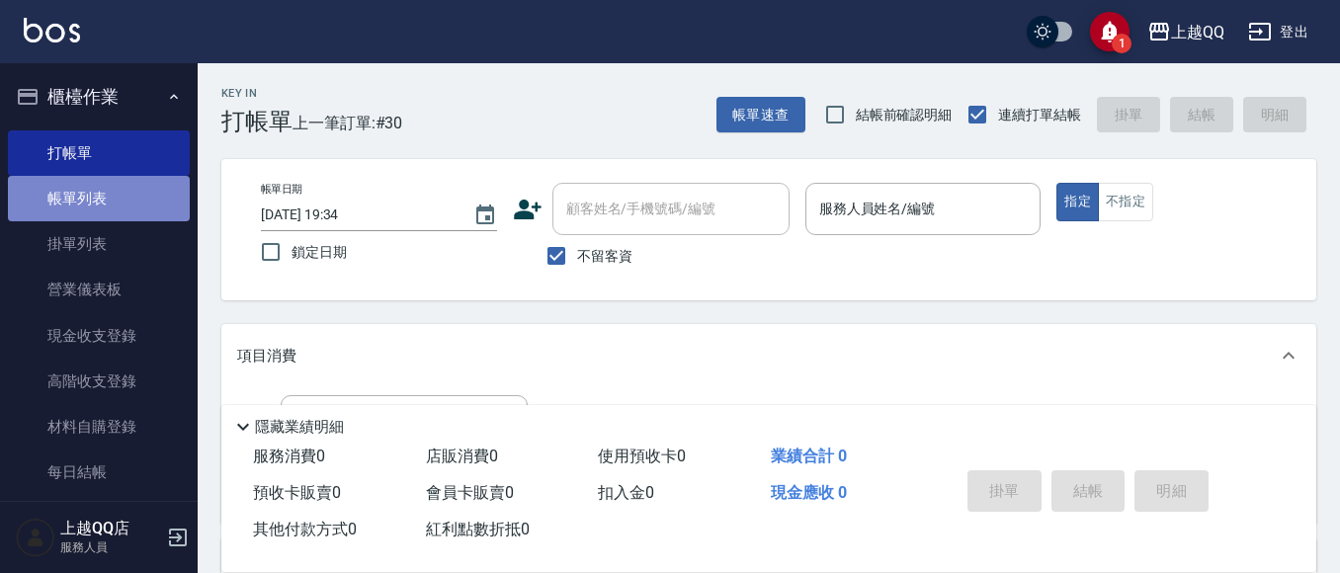
click at [137, 199] on link "帳單列表" at bounding box center [99, 198] width 182 height 45
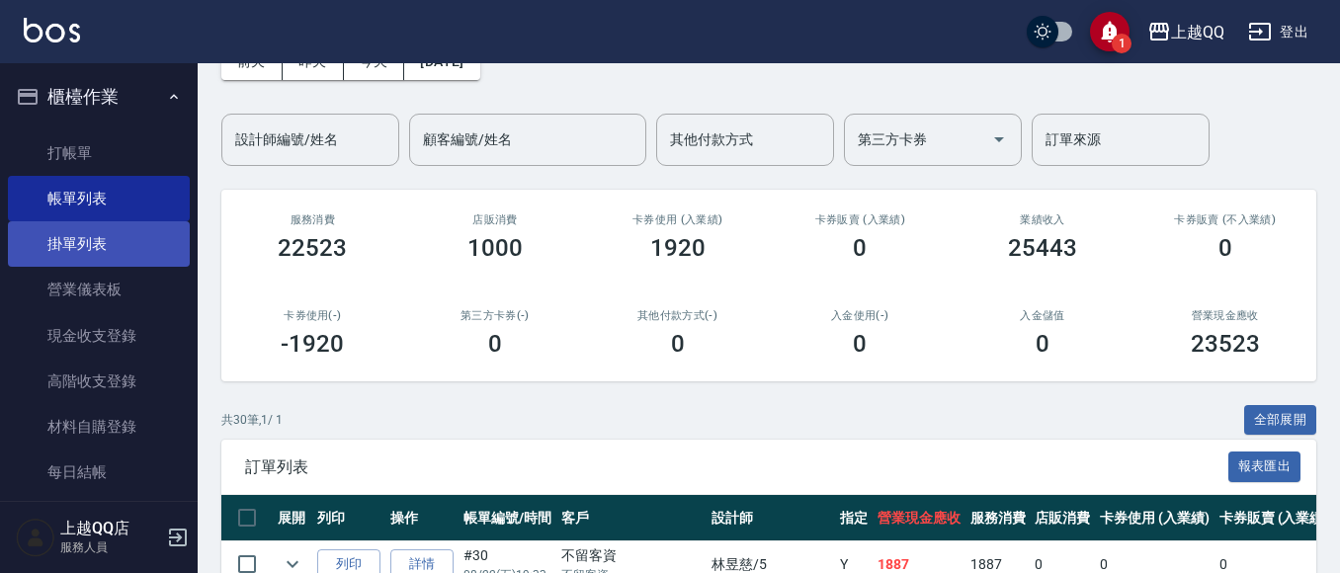
scroll to position [99, 0]
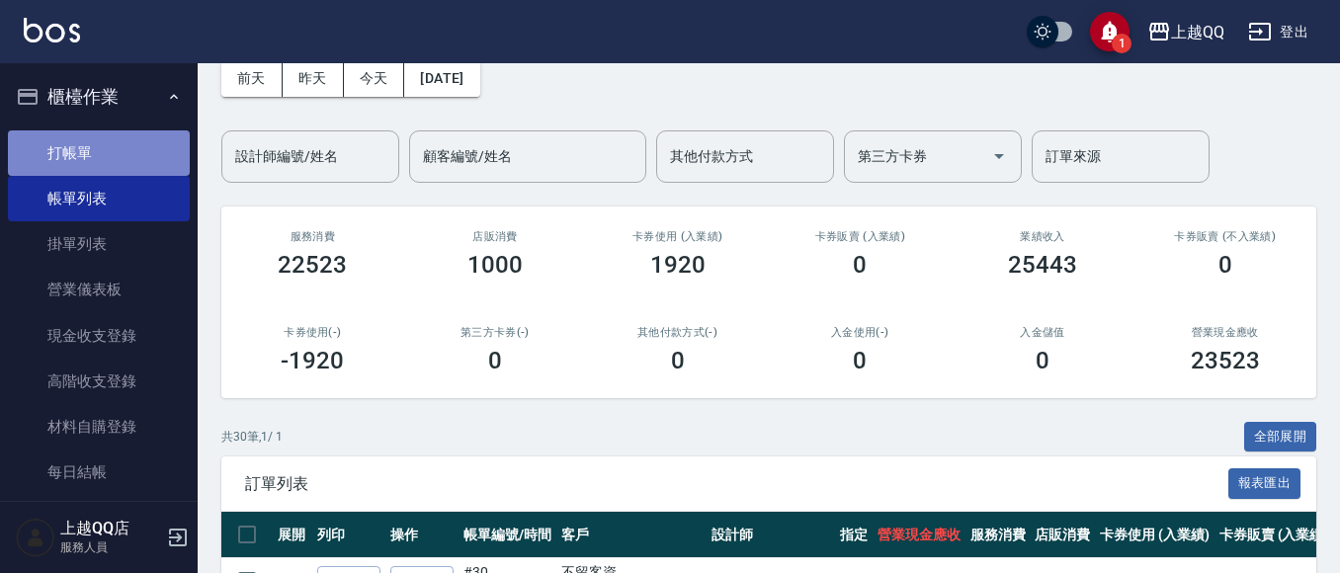
click at [129, 158] on link "打帳單" at bounding box center [99, 152] width 182 height 45
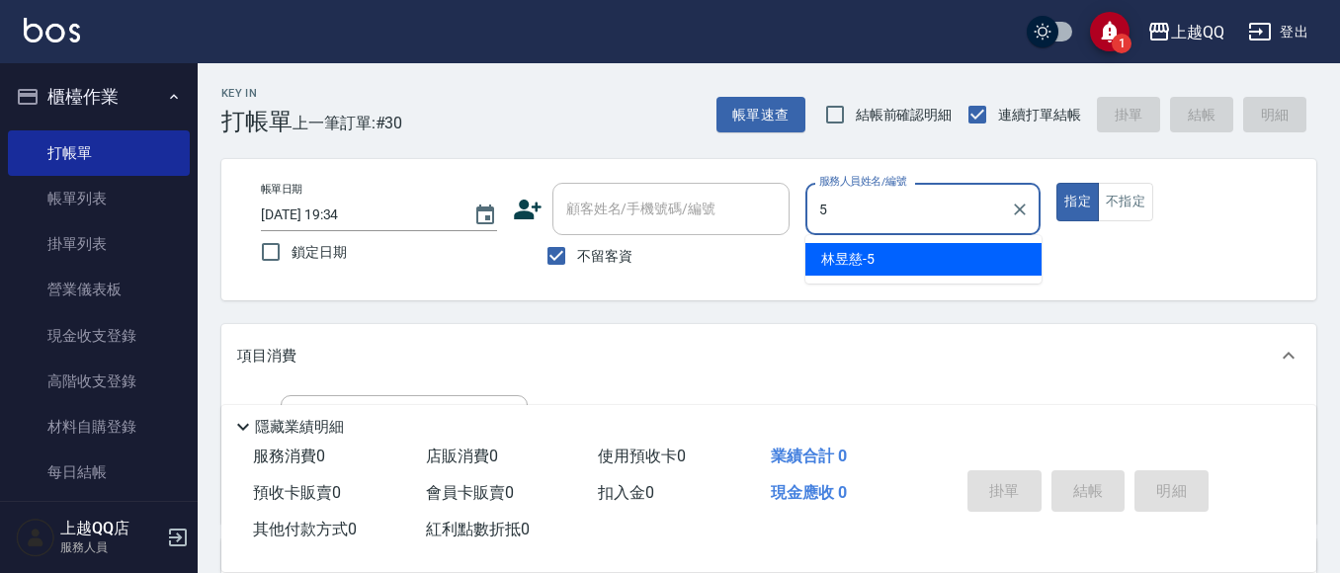
type input "[PERSON_NAME]5"
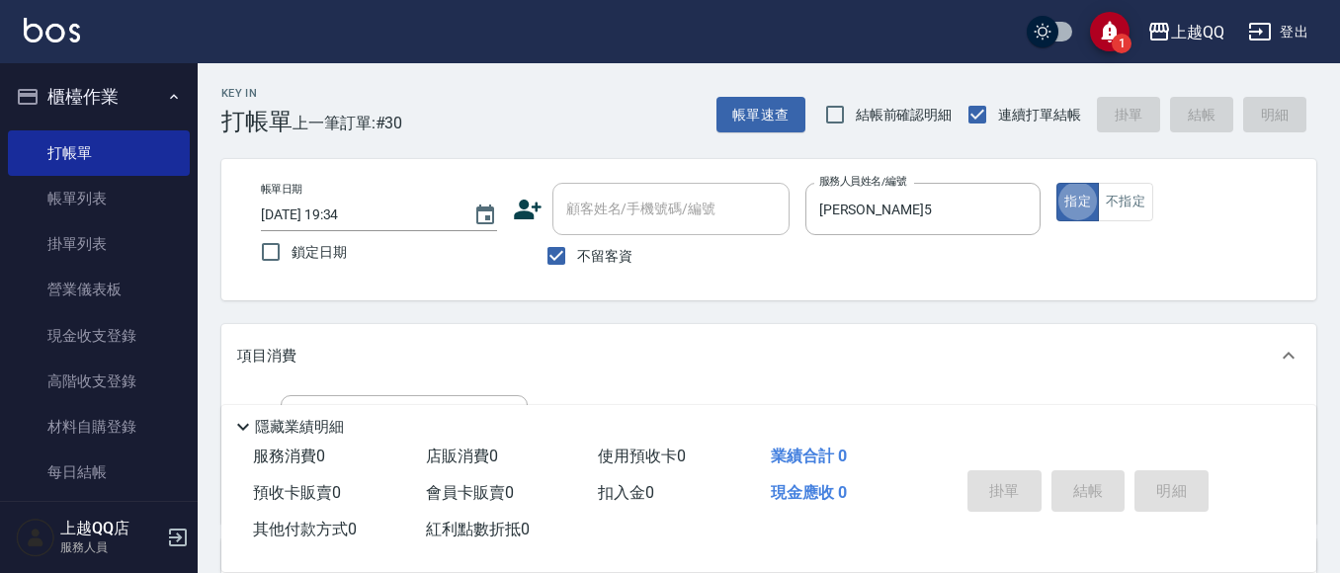
type button "true"
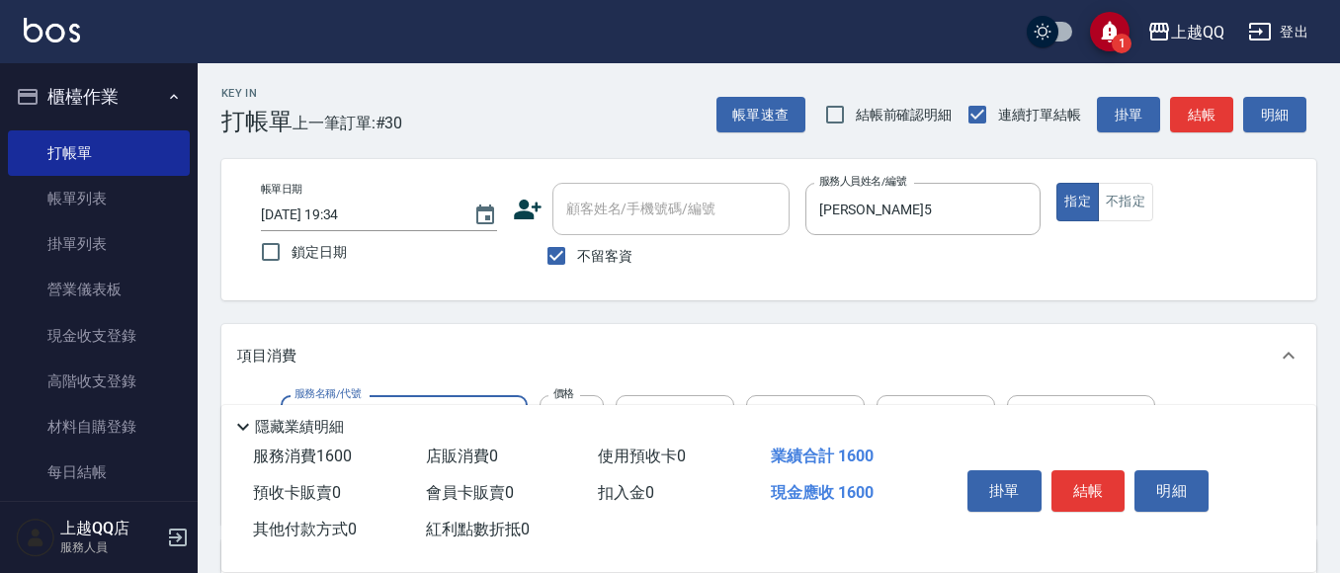
type input "設計燙髮1600(305)"
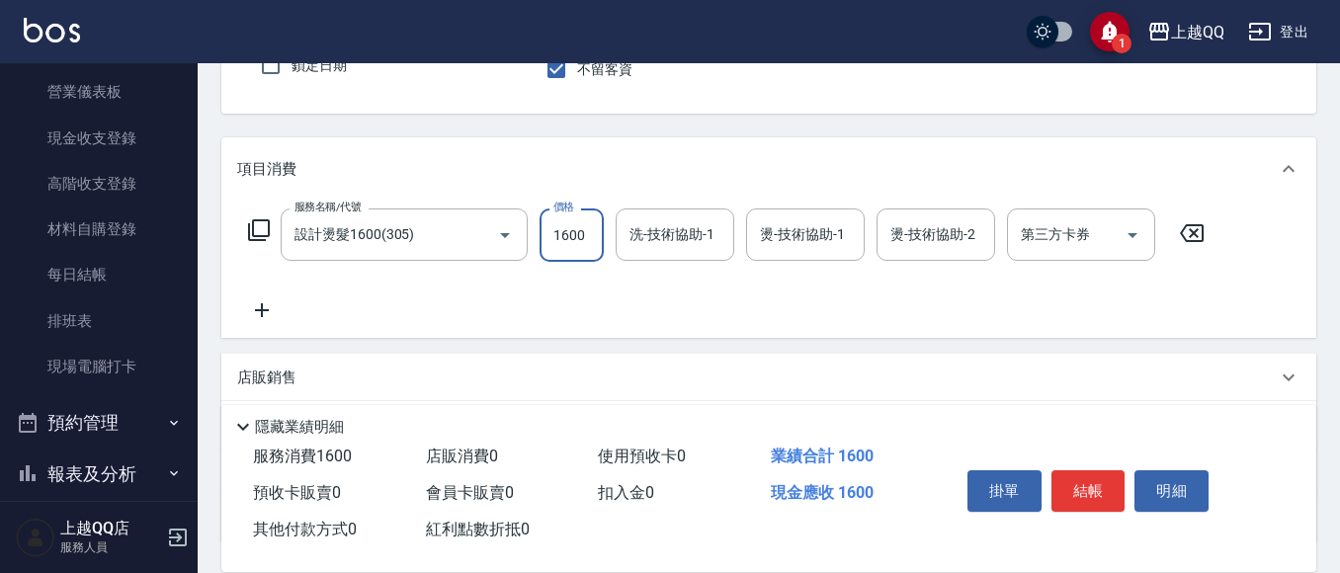
scroll to position [198, 0]
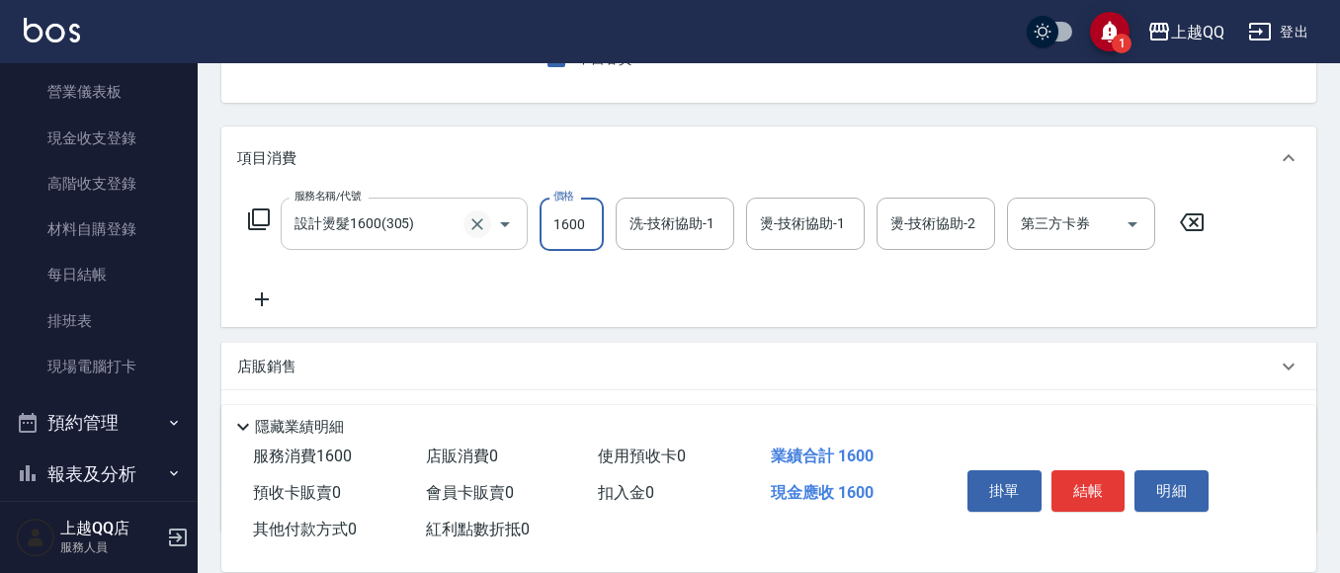
click at [480, 225] on icon "Clear" at bounding box center [478, 224] width 20 height 20
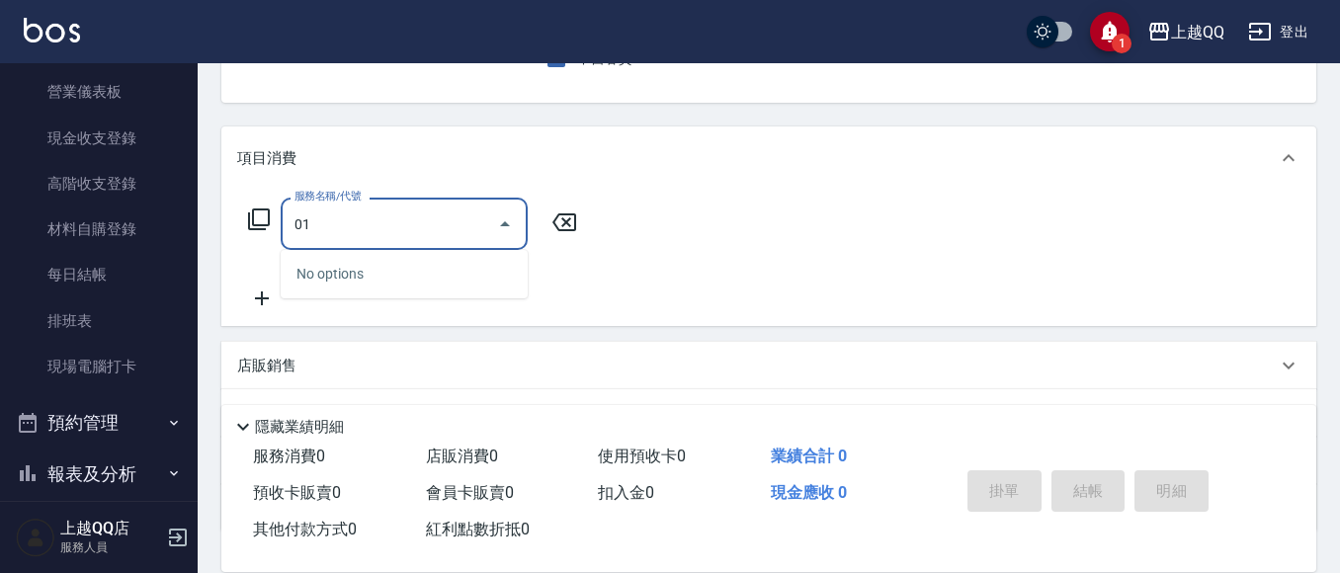
type input "0"
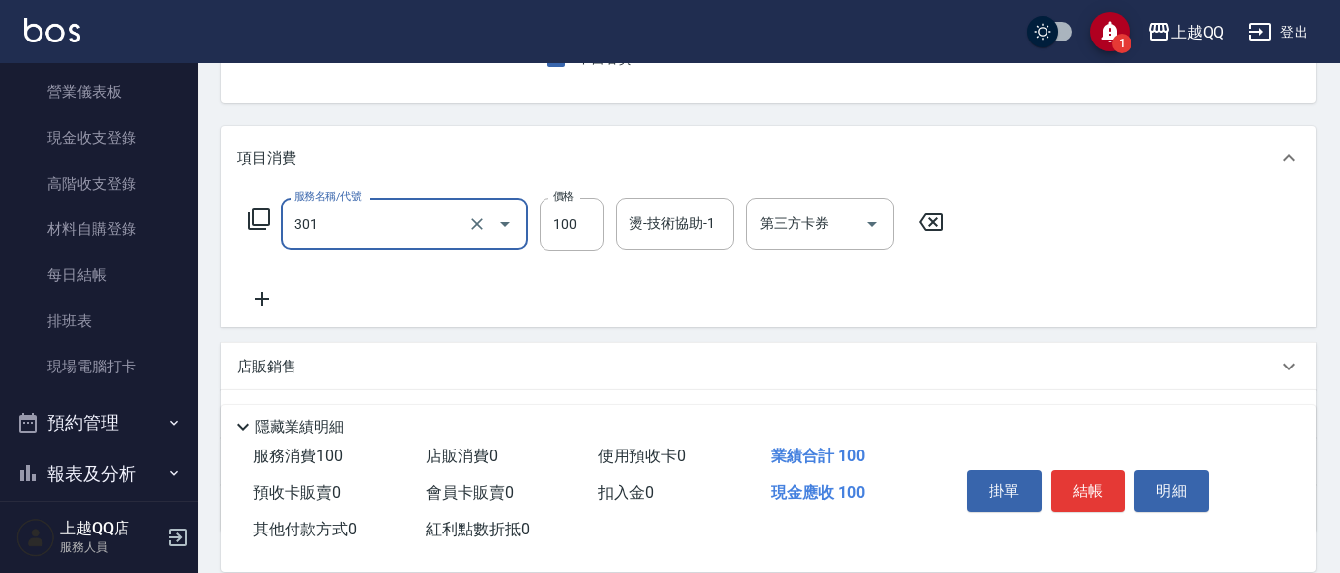
type input "補燙(301)"
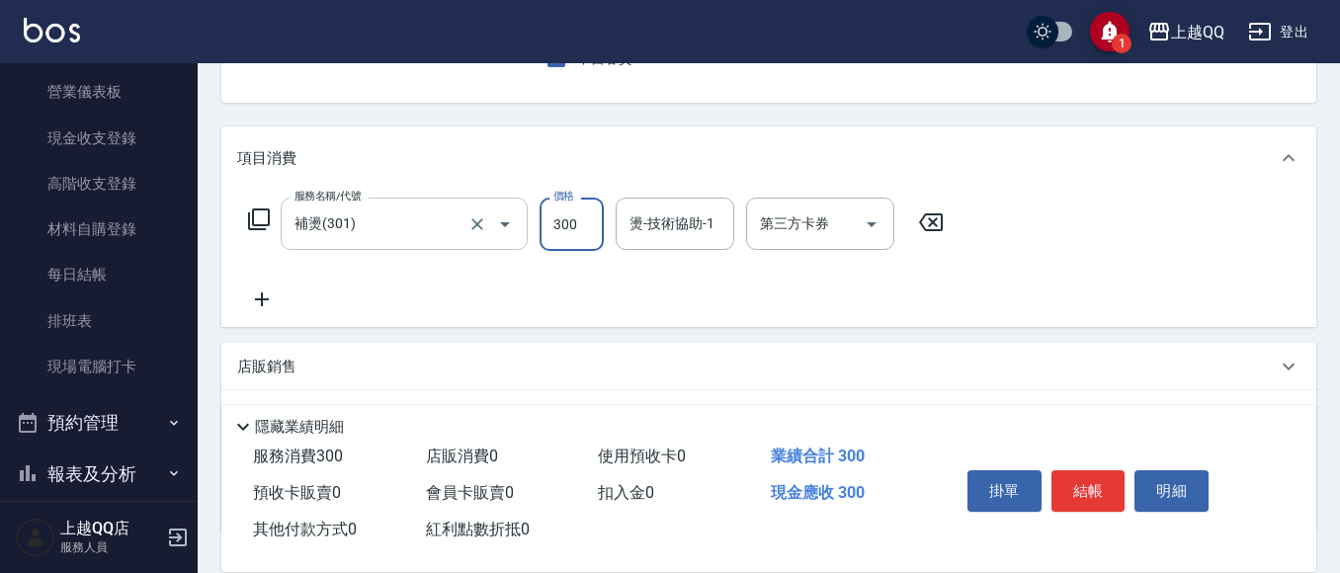
type input "300"
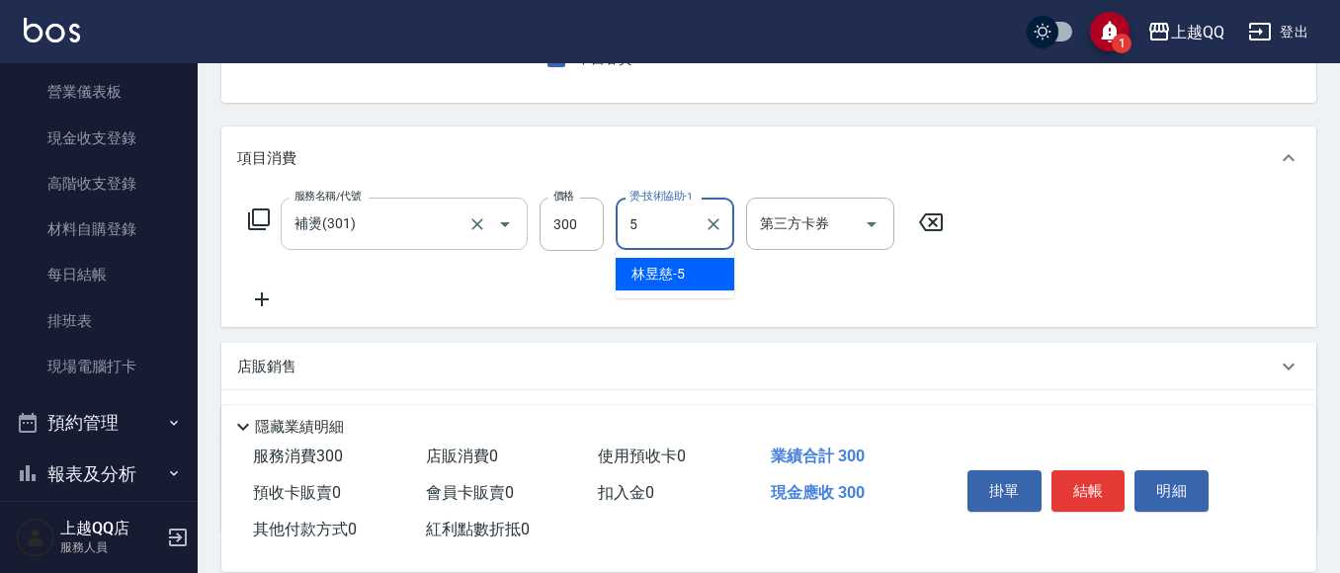
type input "[PERSON_NAME]5"
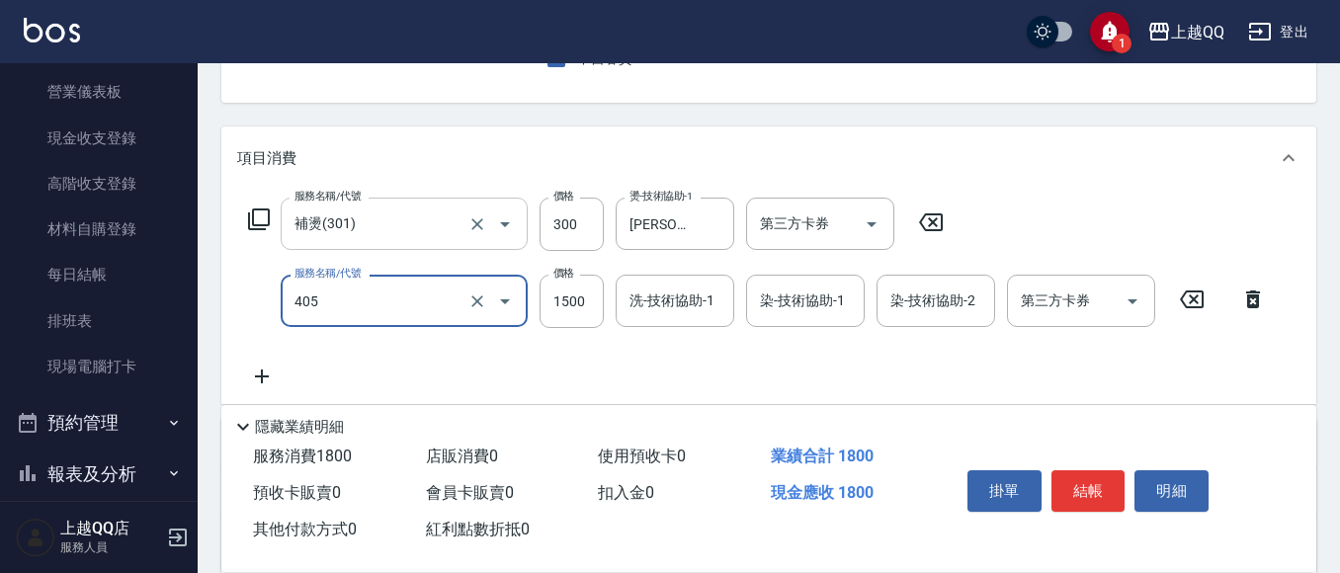
type input "設計染髮/網路(405)"
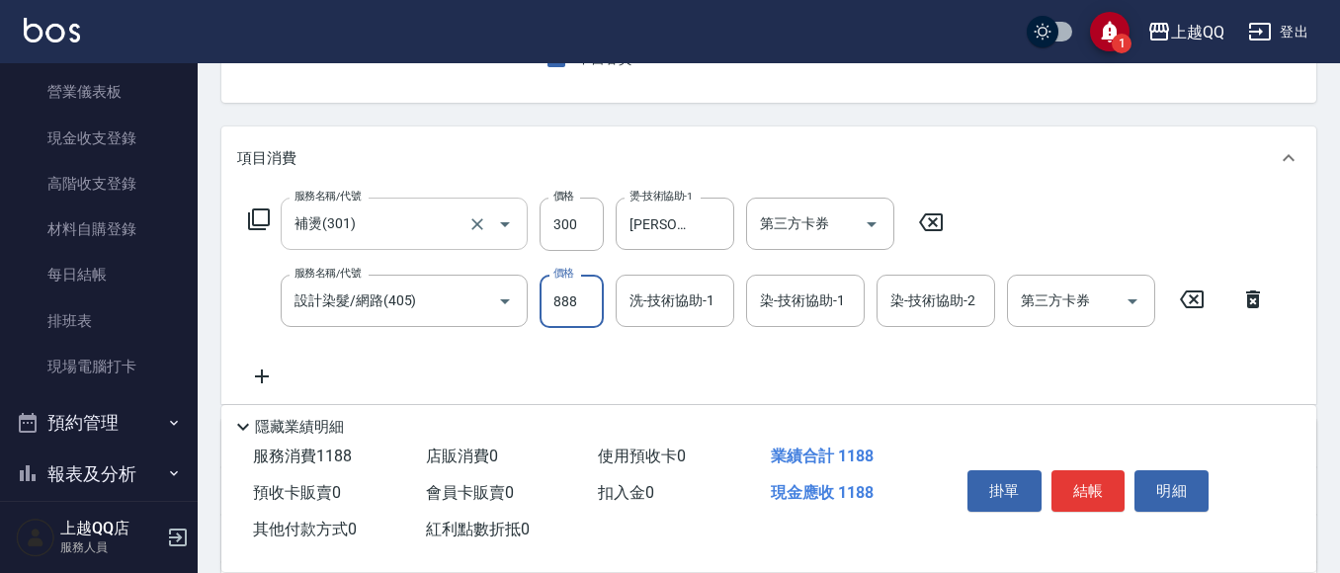
type input "888"
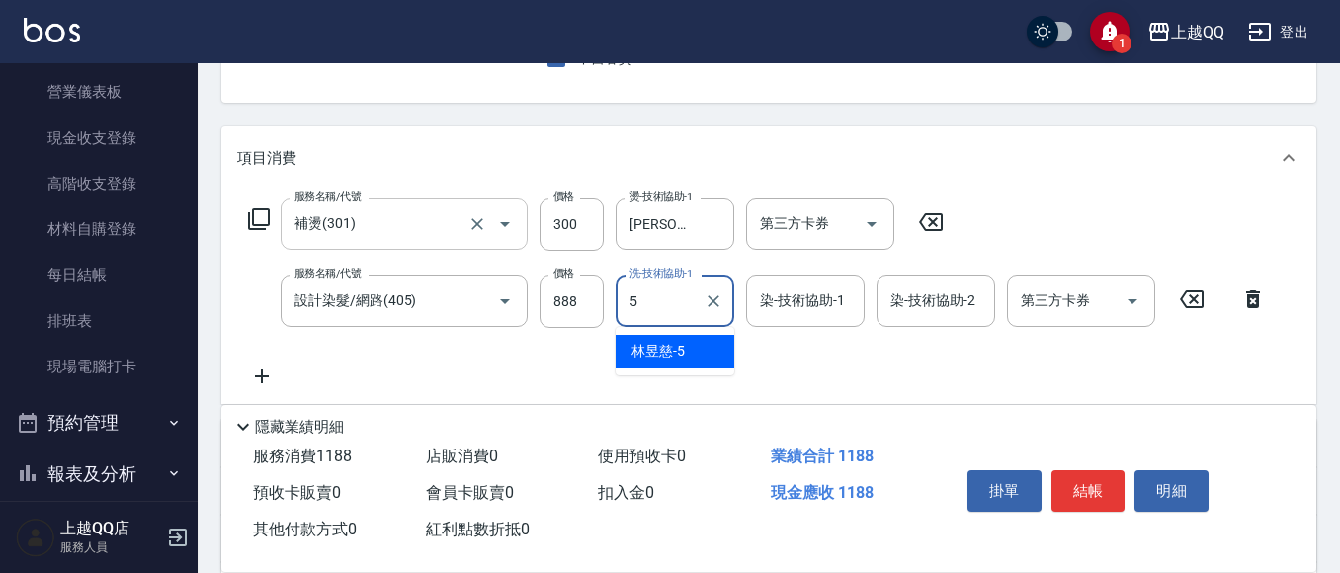
type input "[PERSON_NAME]5"
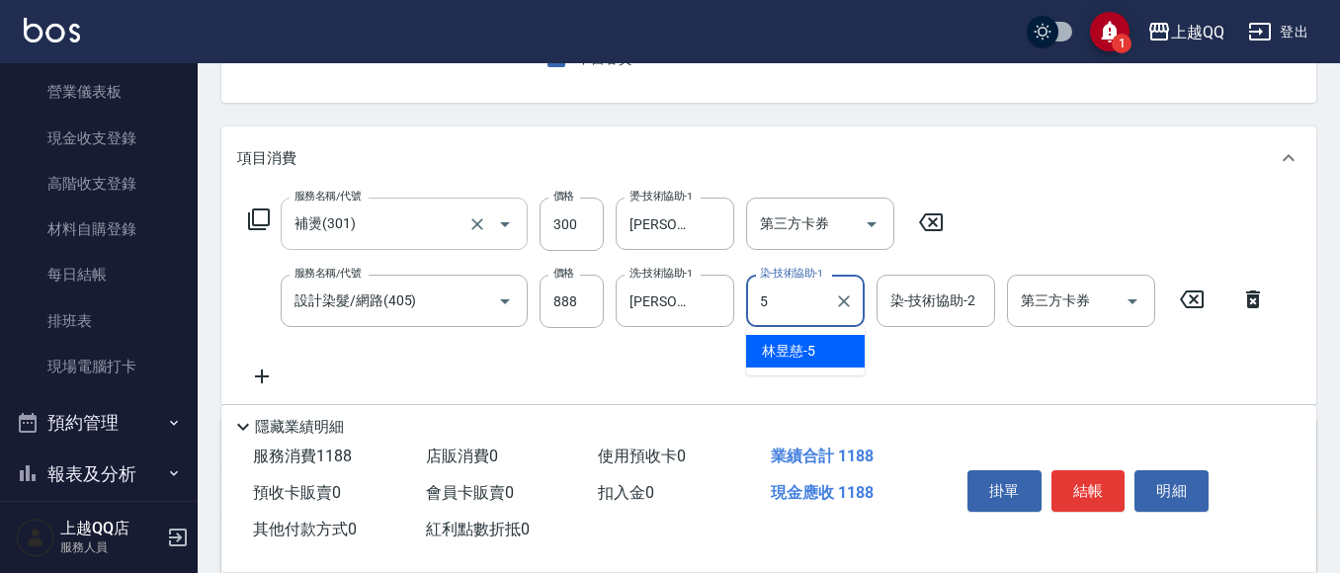
type input "[PERSON_NAME]5"
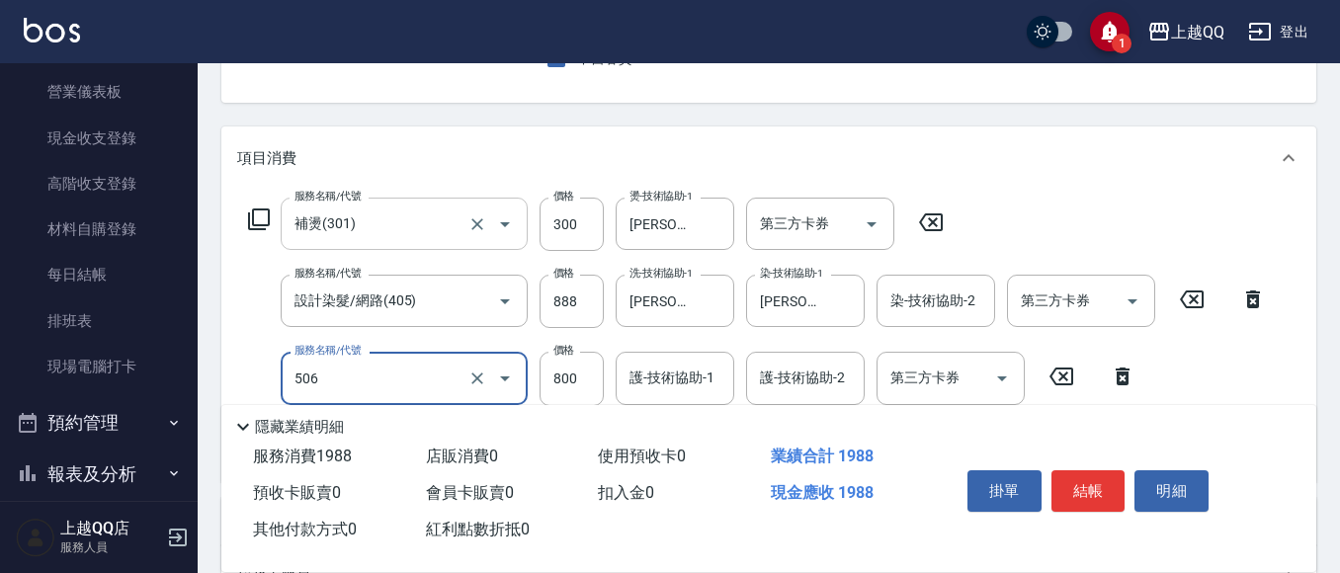
type input "日本松島再生髮敷護髮(506)"
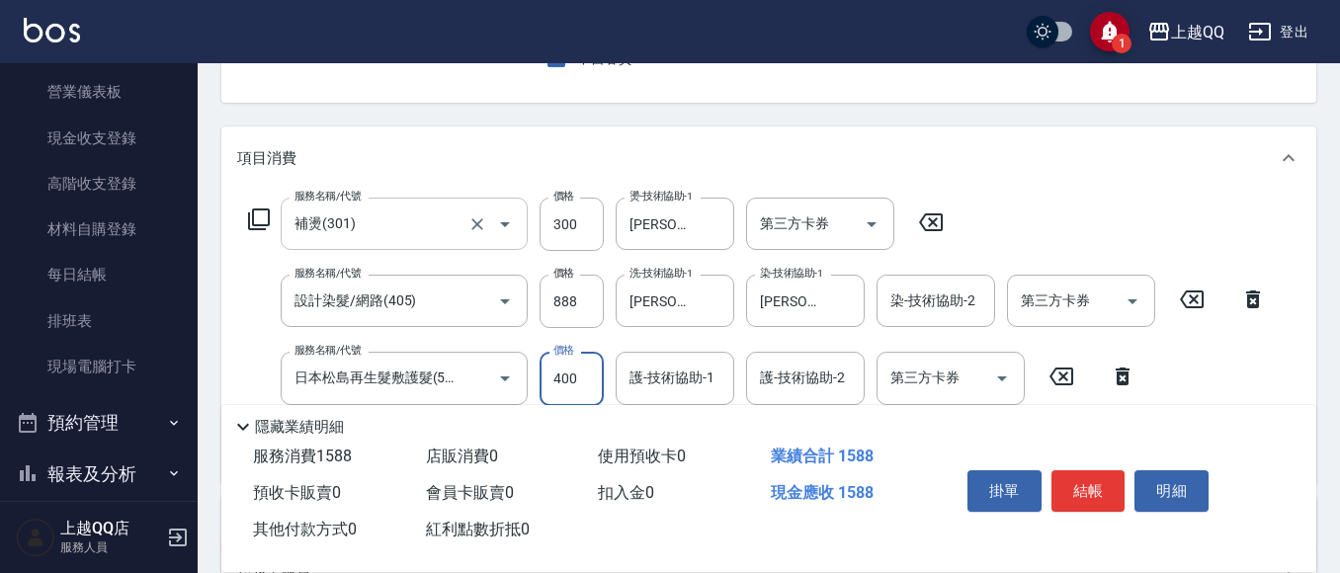
type input "400"
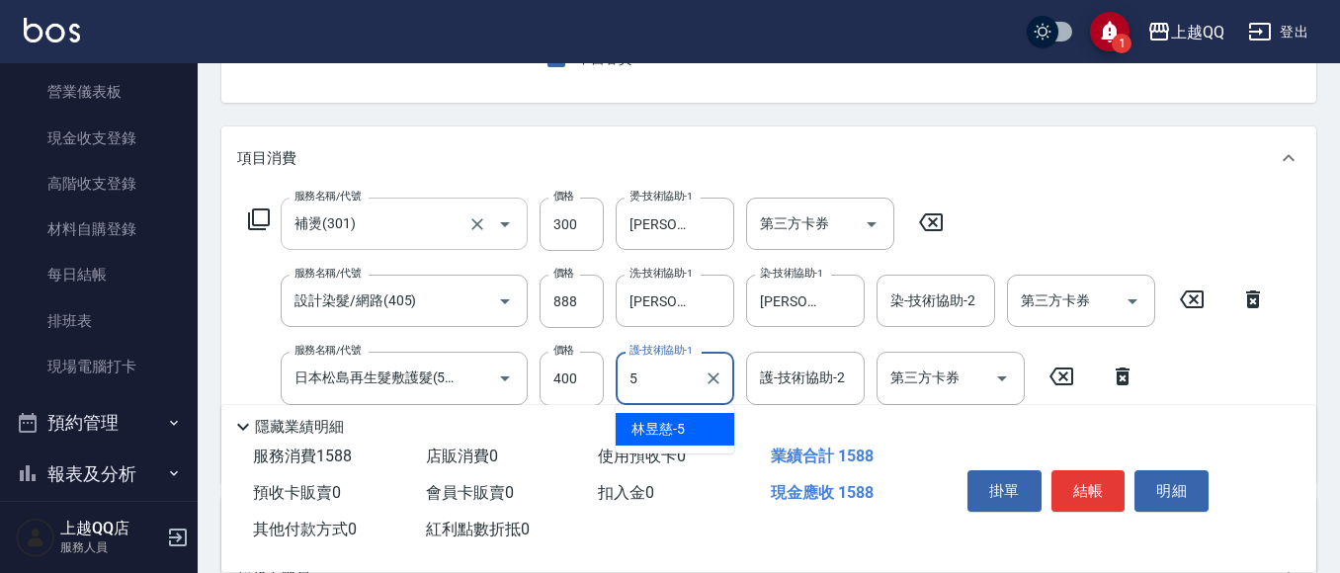
type input "[PERSON_NAME]5"
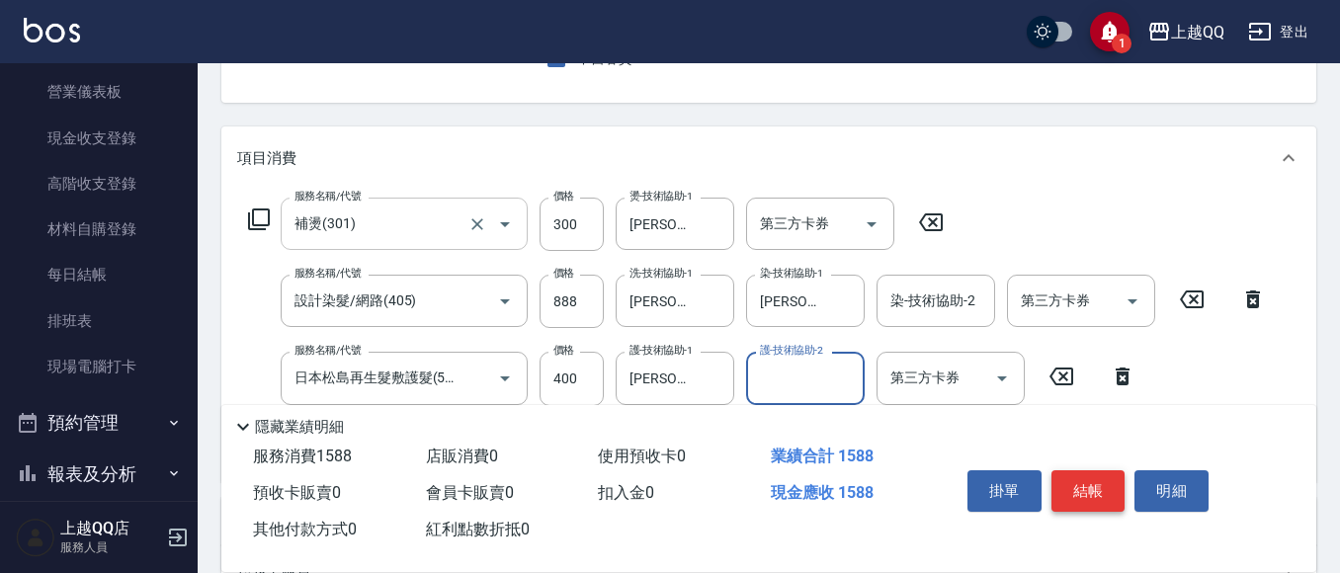
click at [1063, 490] on button "結帳" at bounding box center [1089, 492] width 74 height 42
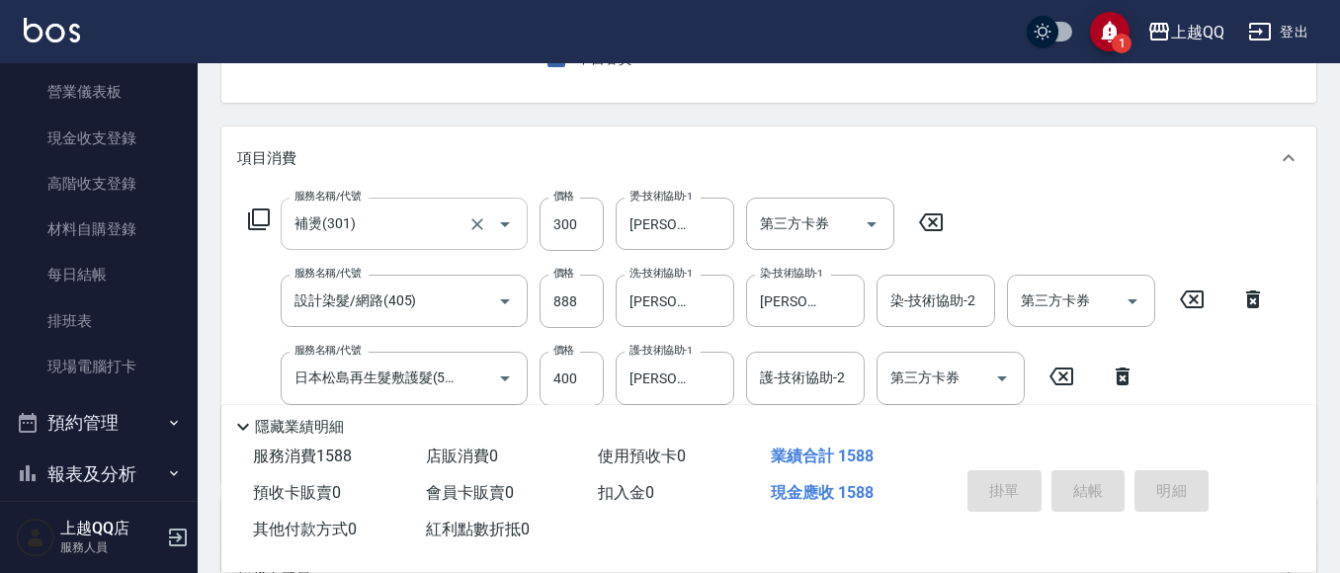
type input "[DATE] 19:35"
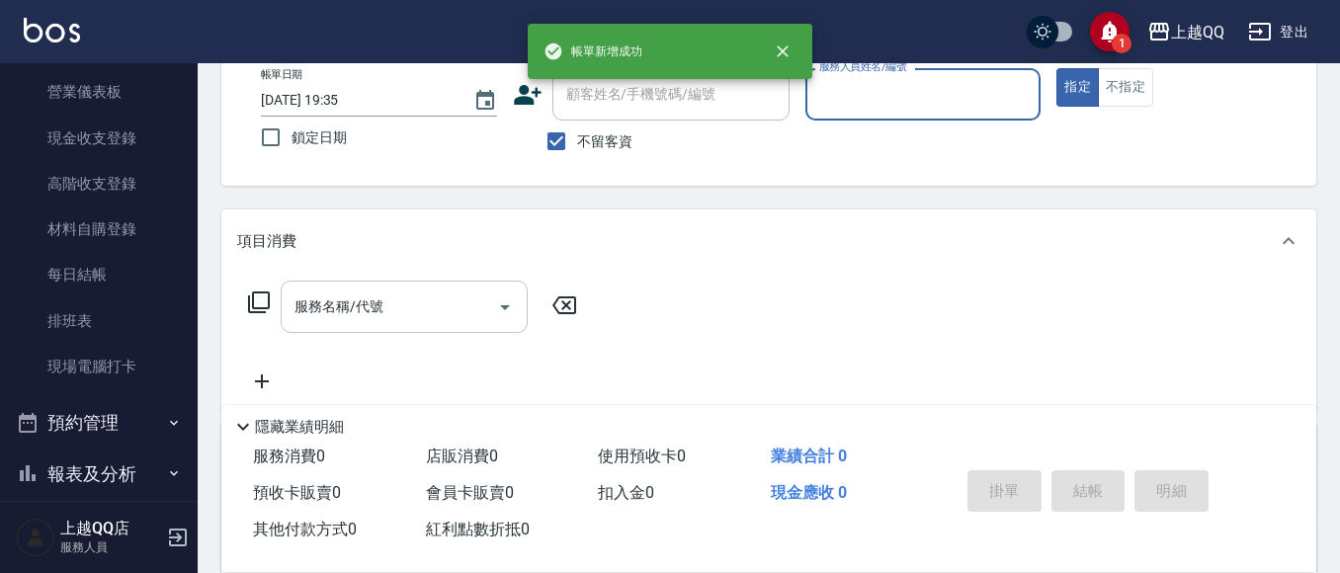
scroll to position [93, 0]
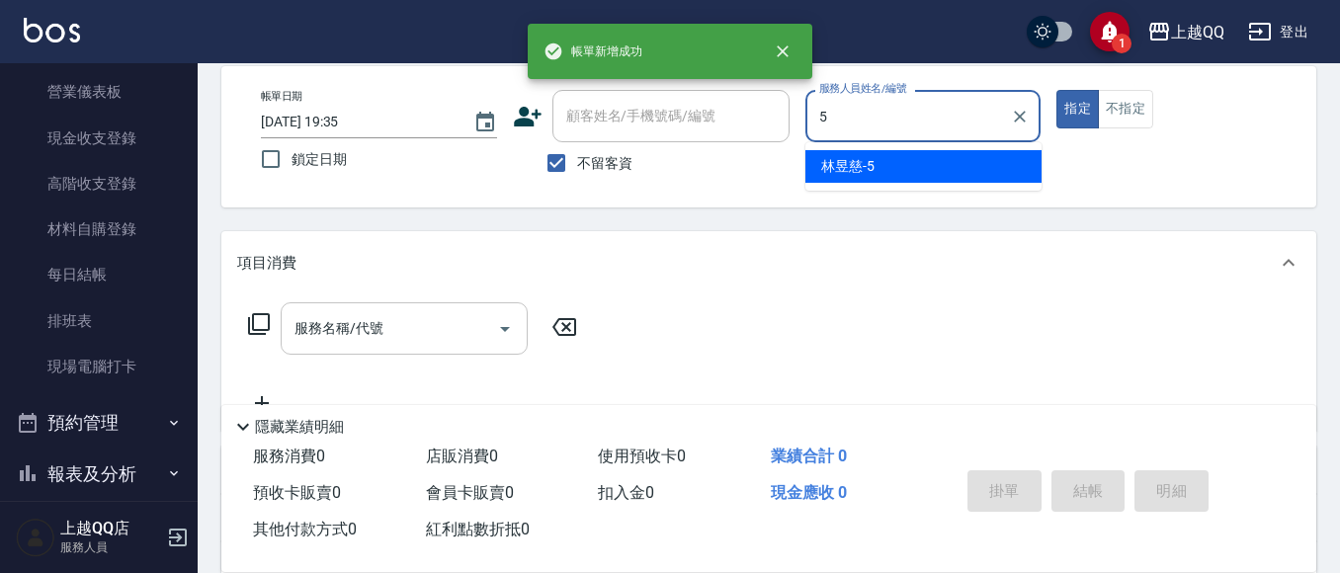
type input "[PERSON_NAME]5"
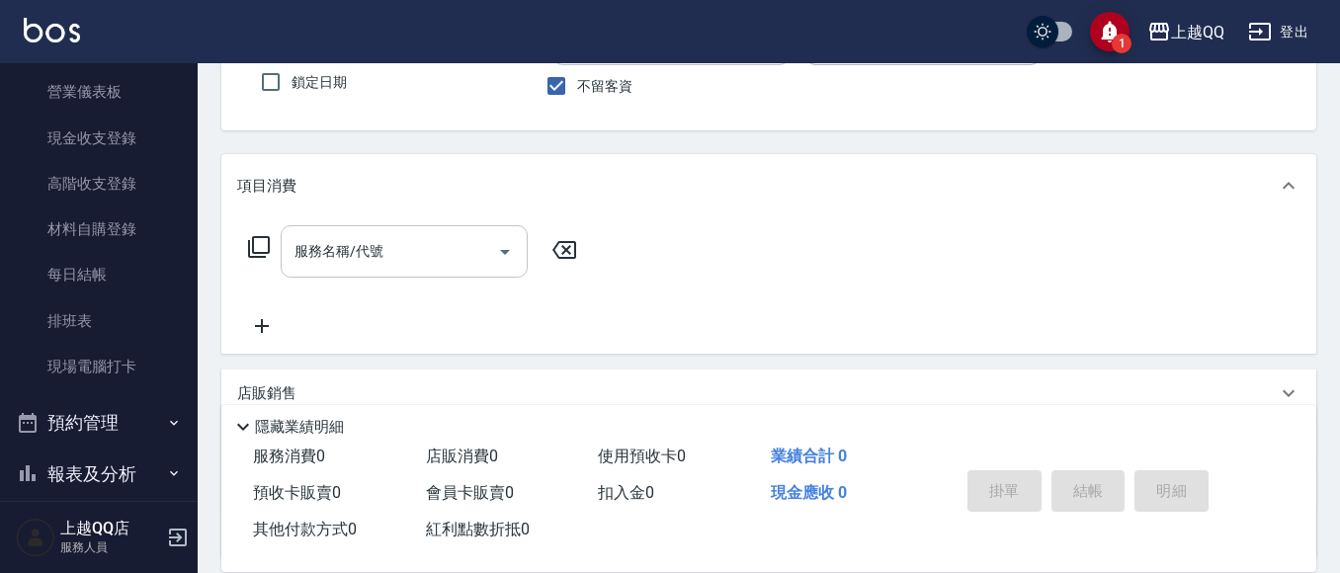
scroll to position [192, 0]
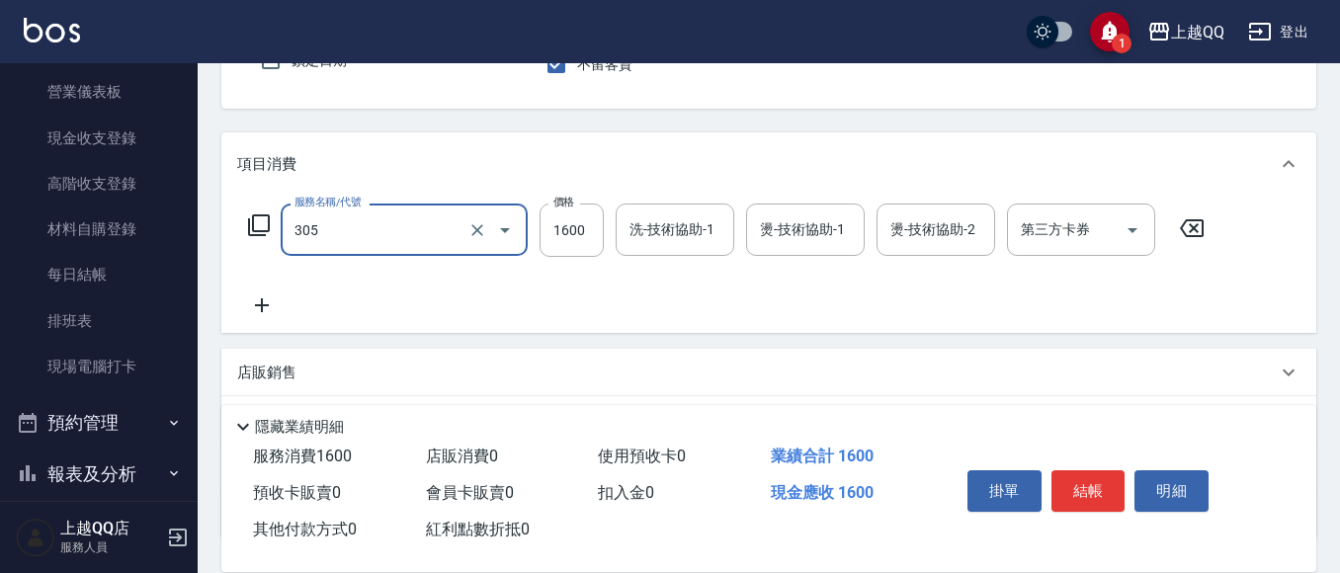
type input "設計燙髮1600(305)"
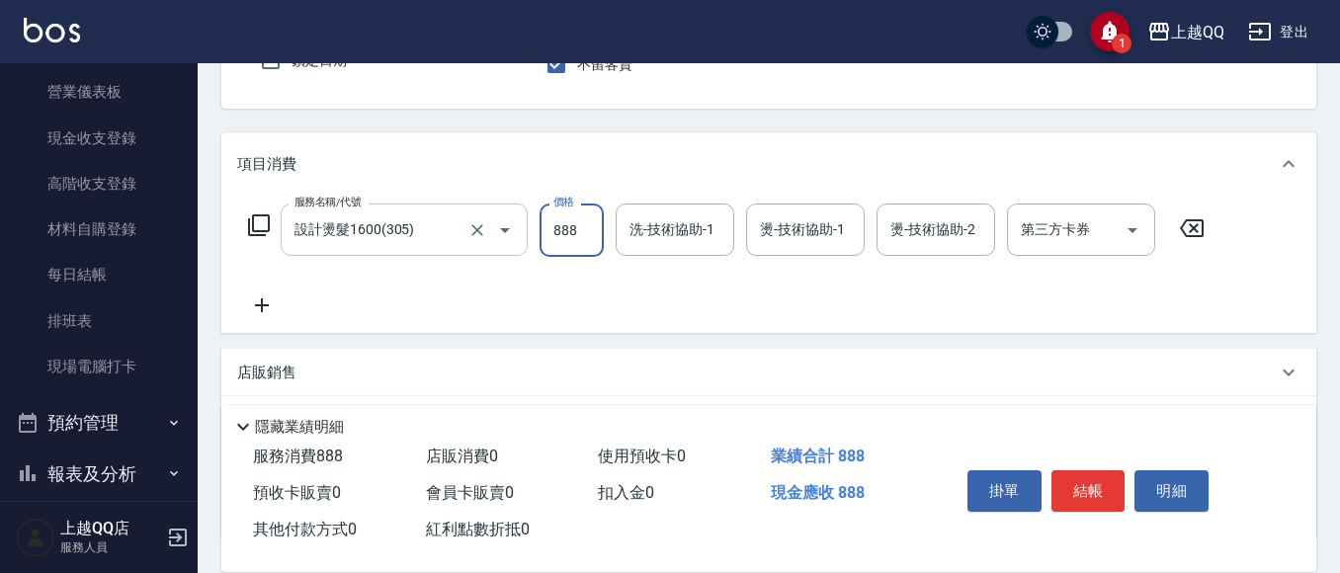
type input "888"
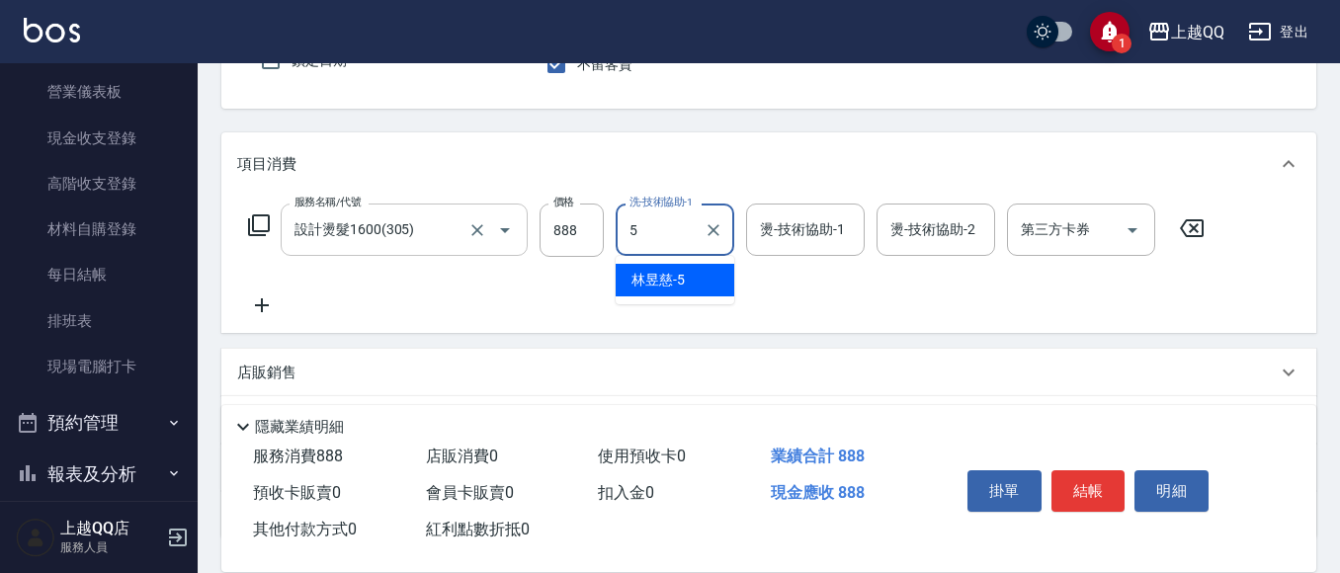
type input "[PERSON_NAME]5"
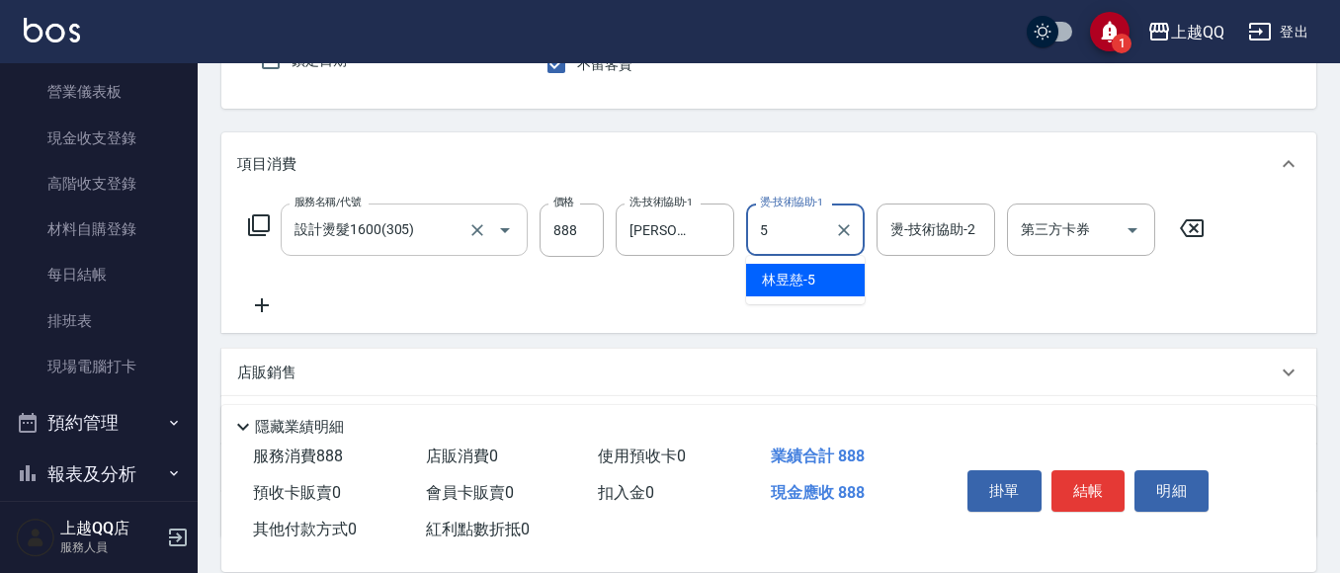
type input "[PERSON_NAME]5"
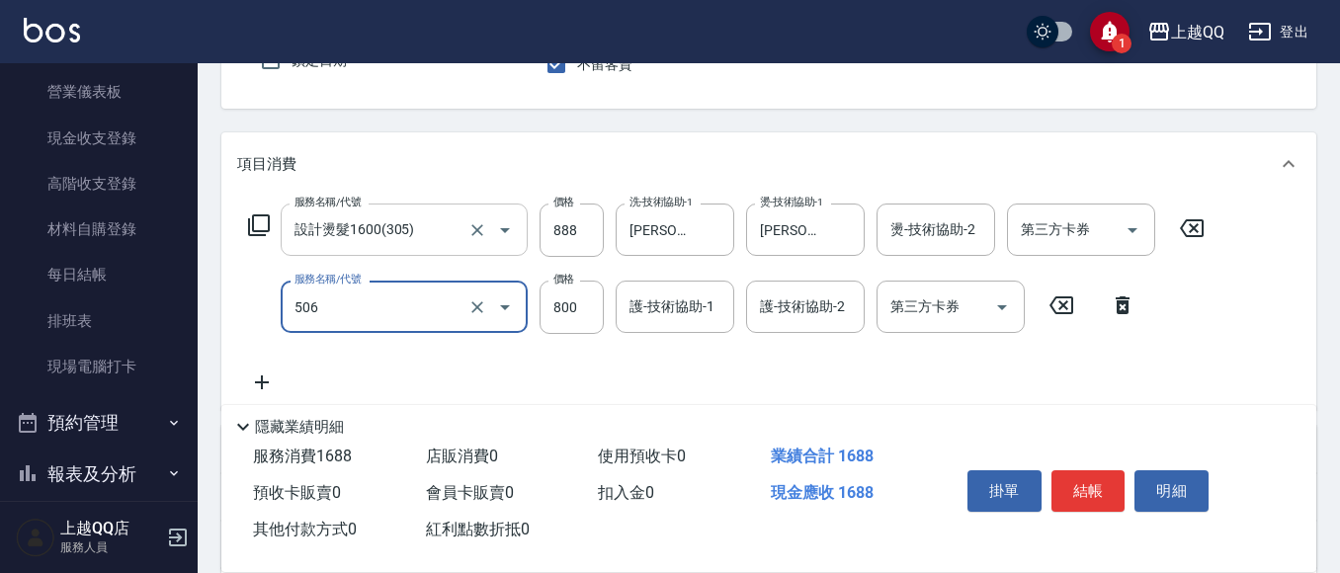
type input "日本松島再生髮敷護髮(506)"
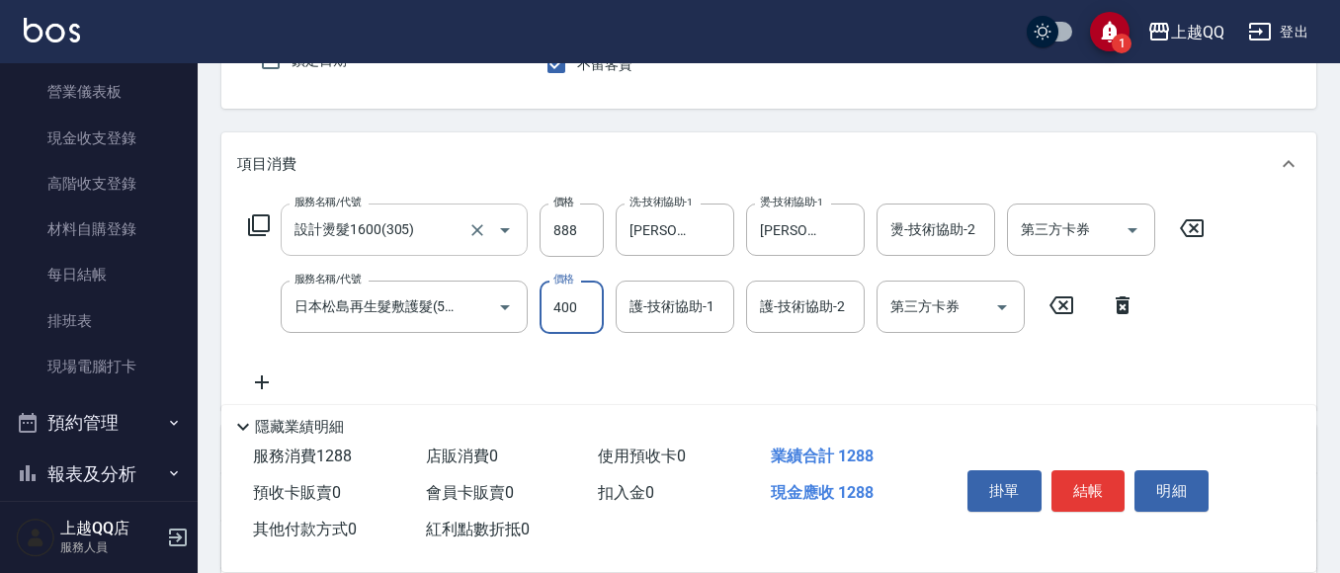
type input "400"
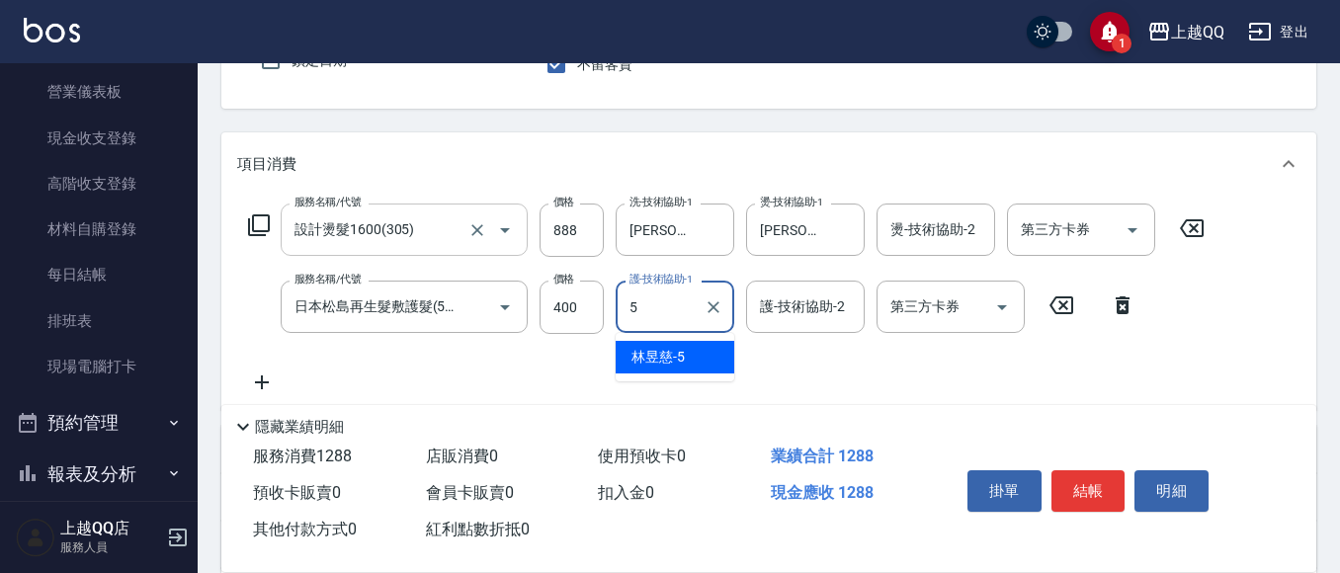
type input "[PERSON_NAME]5"
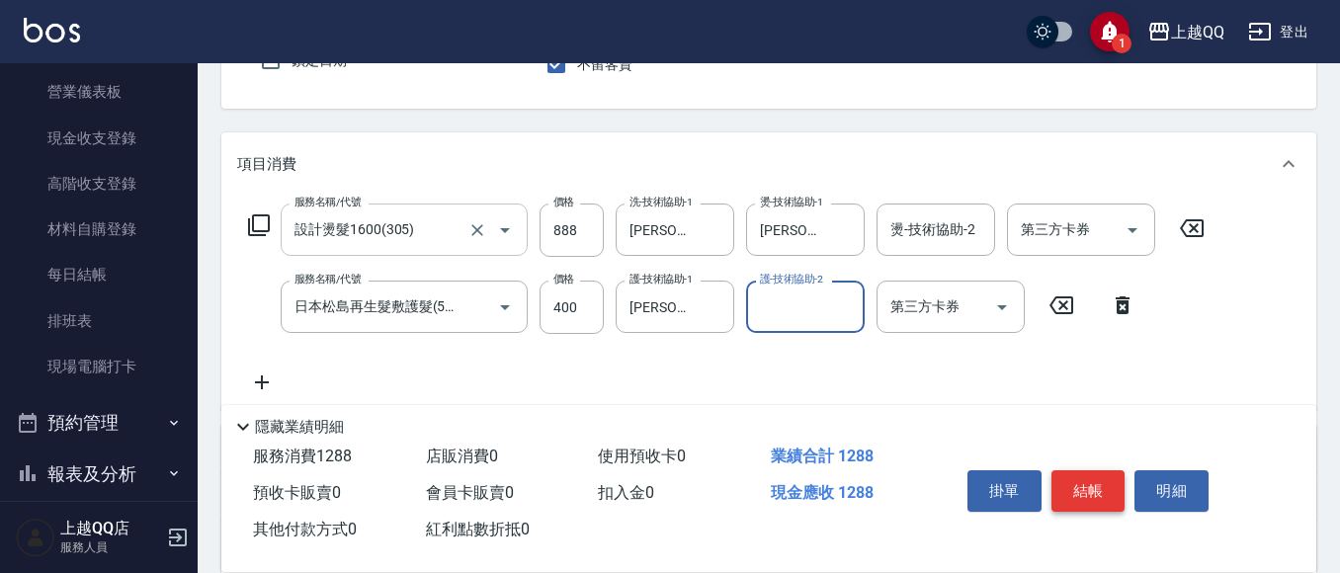
click at [1110, 483] on button "結帳" at bounding box center [1089, 492] width 74 height 42
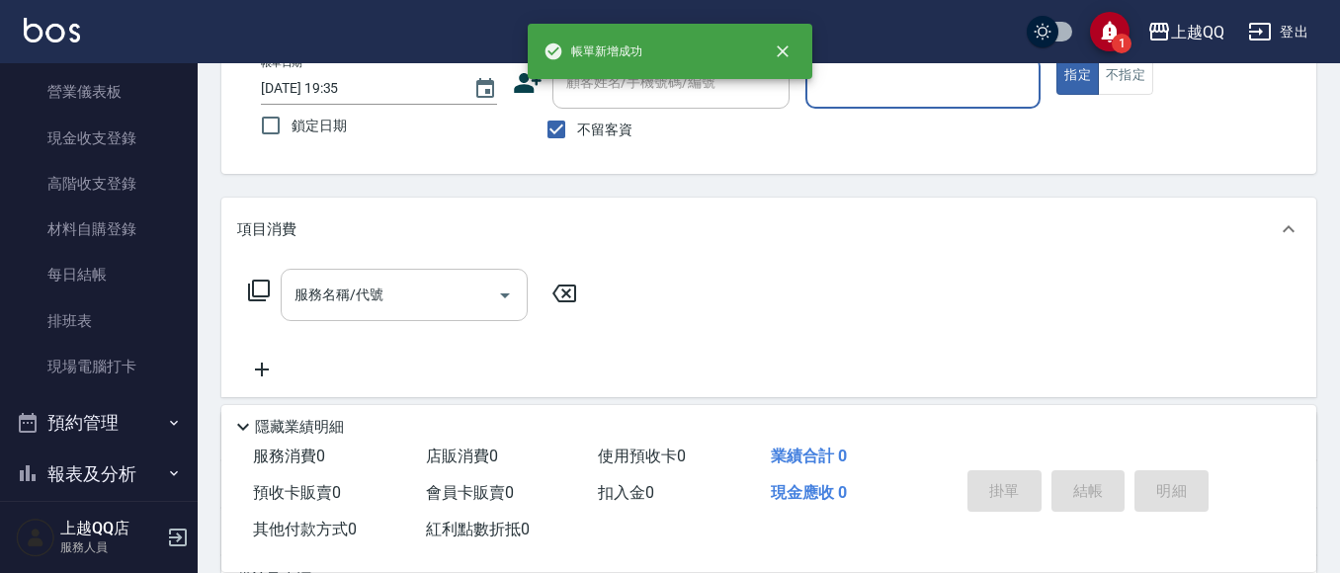
scroll to position [93, 0]
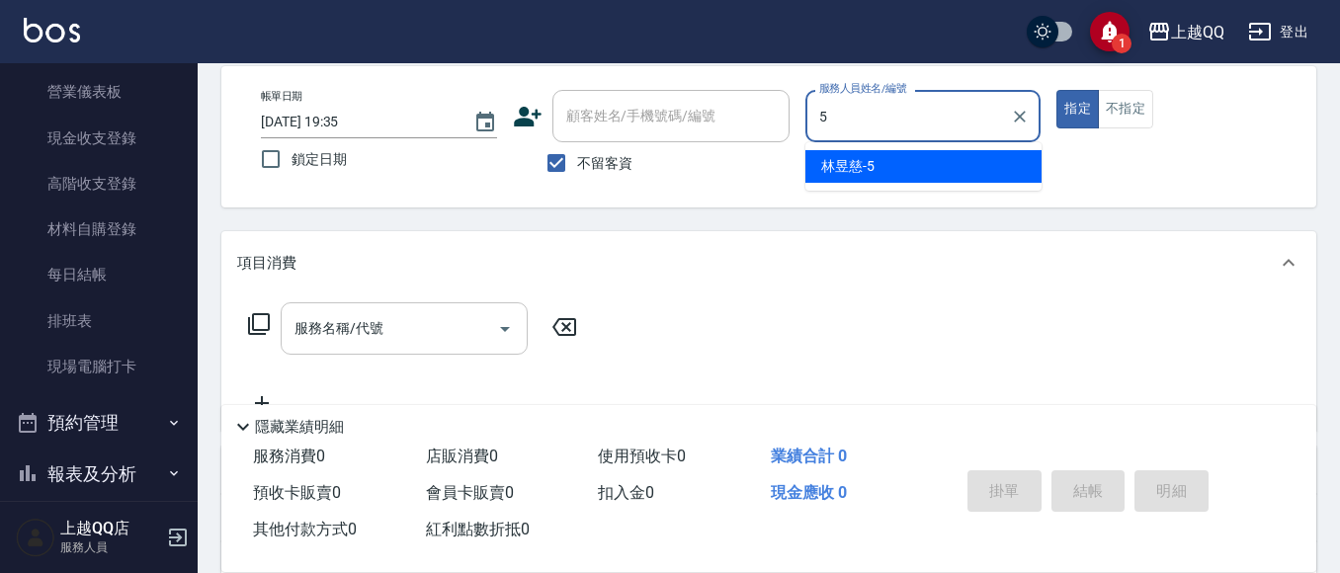
type input "[PERSON_NAME]5"
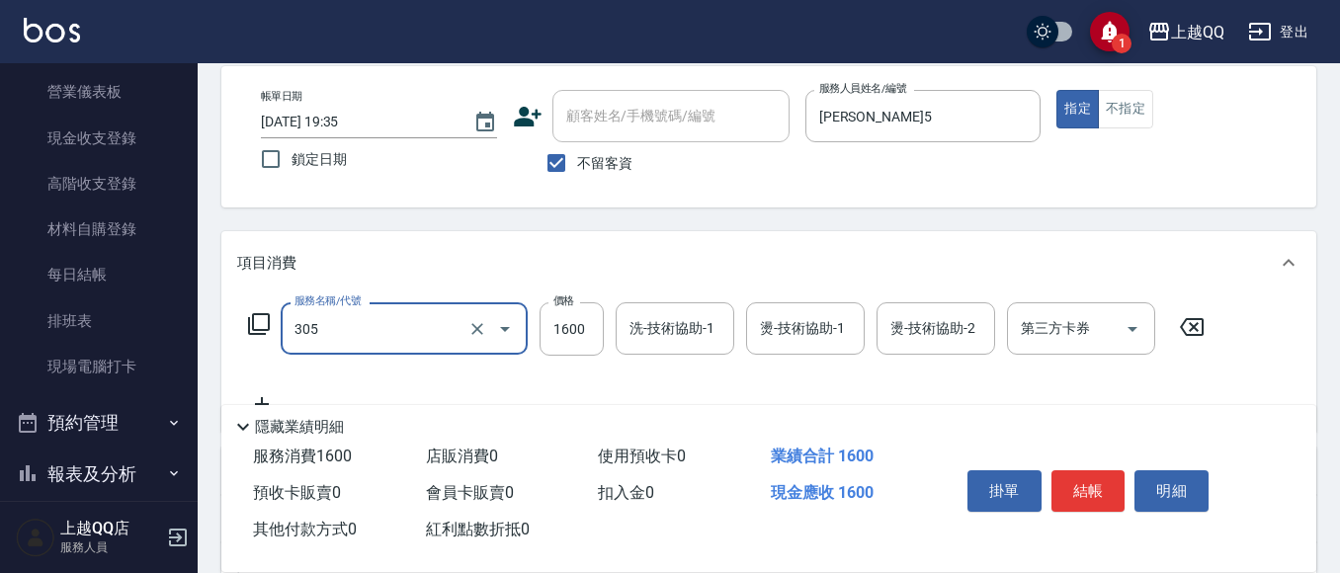
type input "設計燙髮1600(305)"
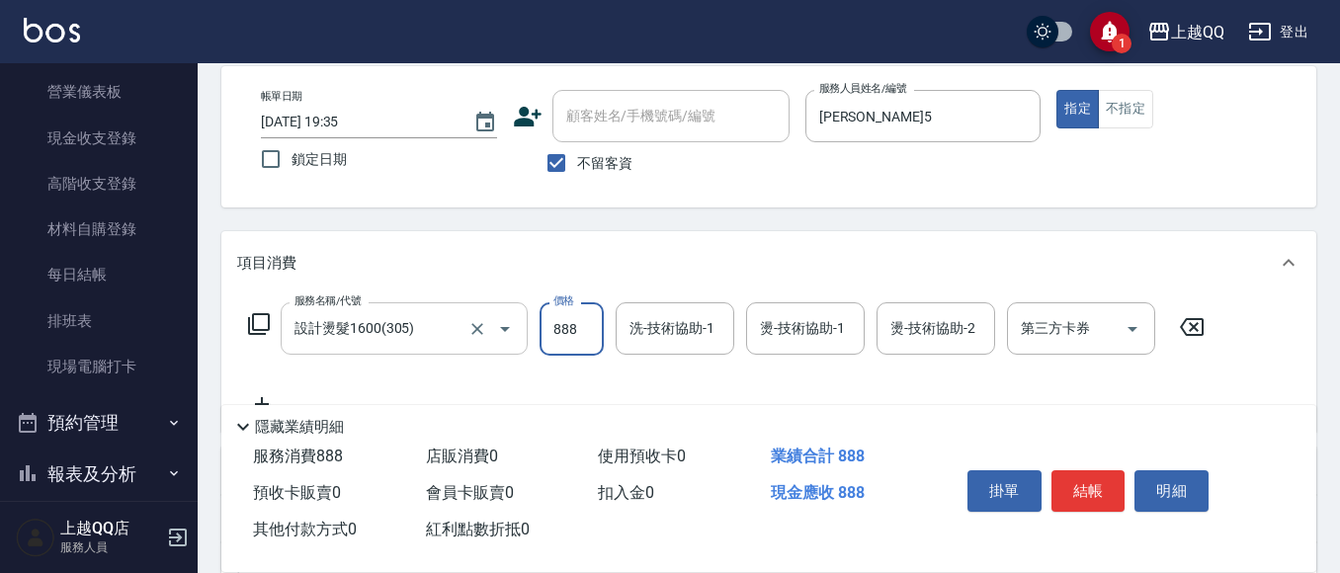
type input "888"
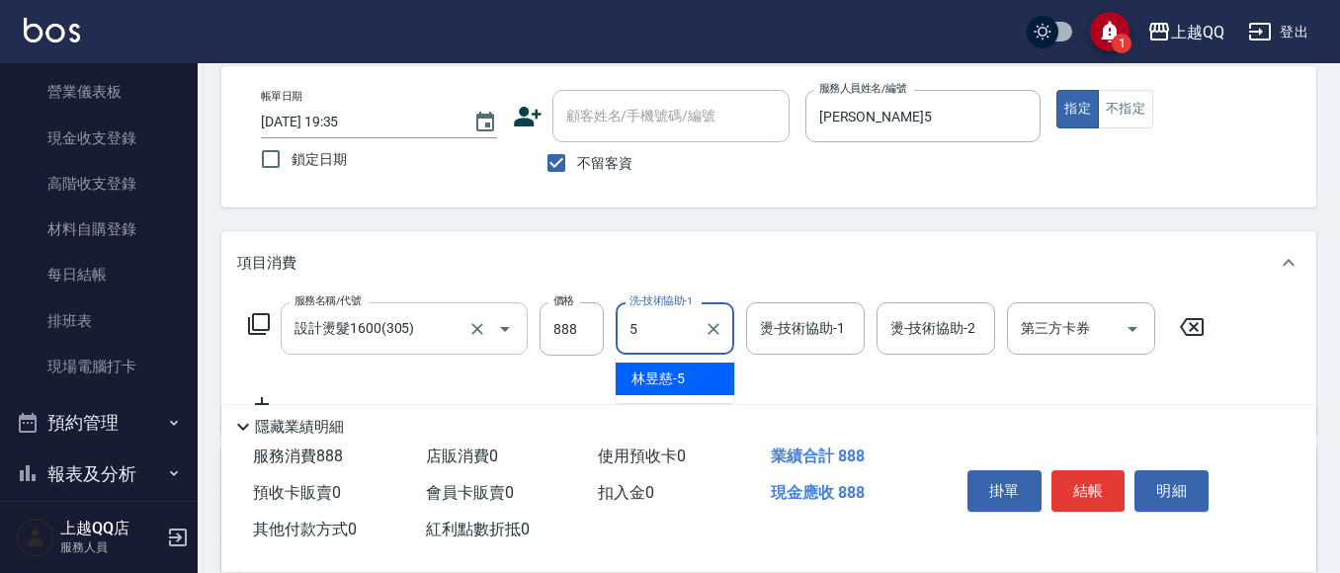
type input "[PERSON_NAME]5"
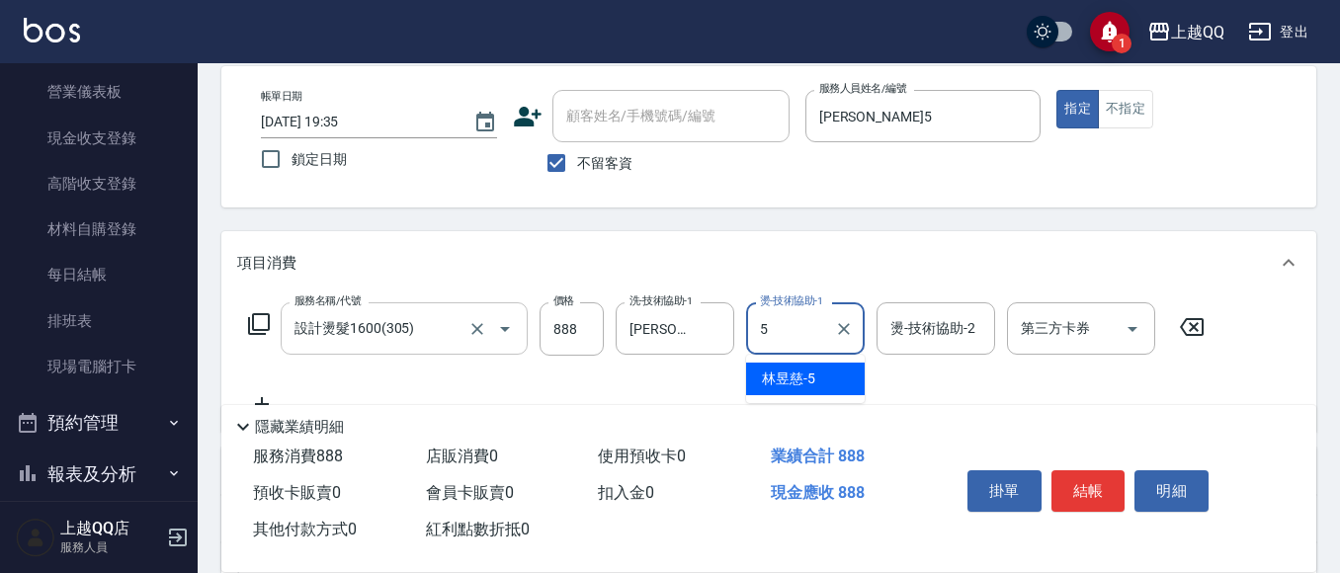
type input "[PERSON_NAME]5"
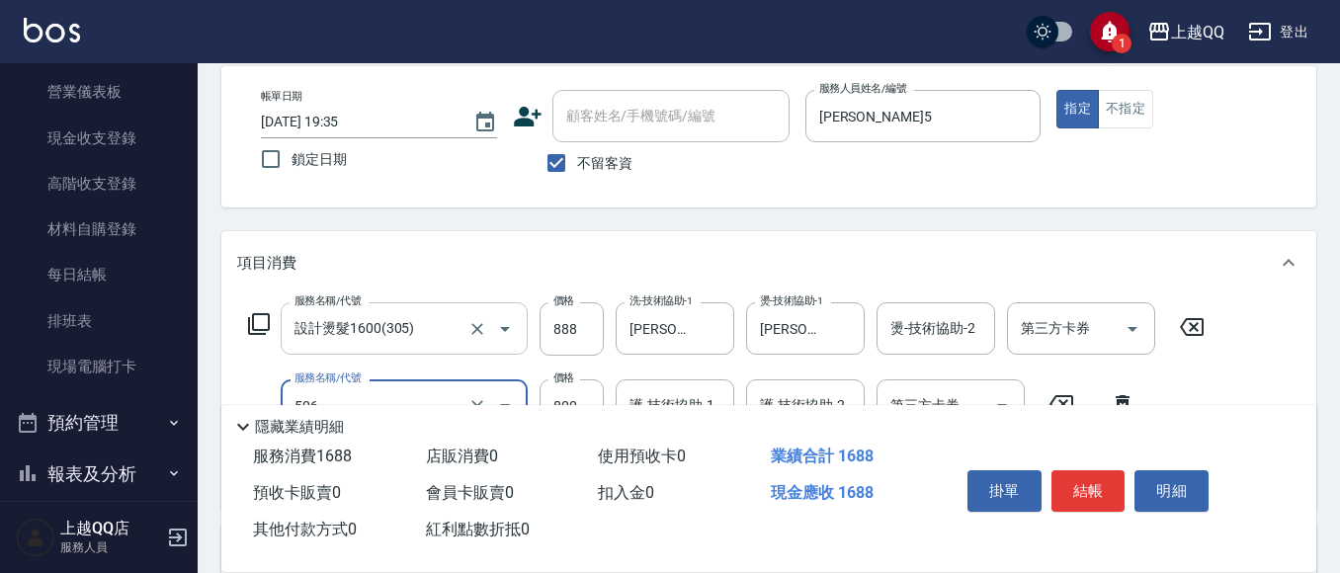
type input "日本松島再生髮敷護髮(506)"
type input "400"
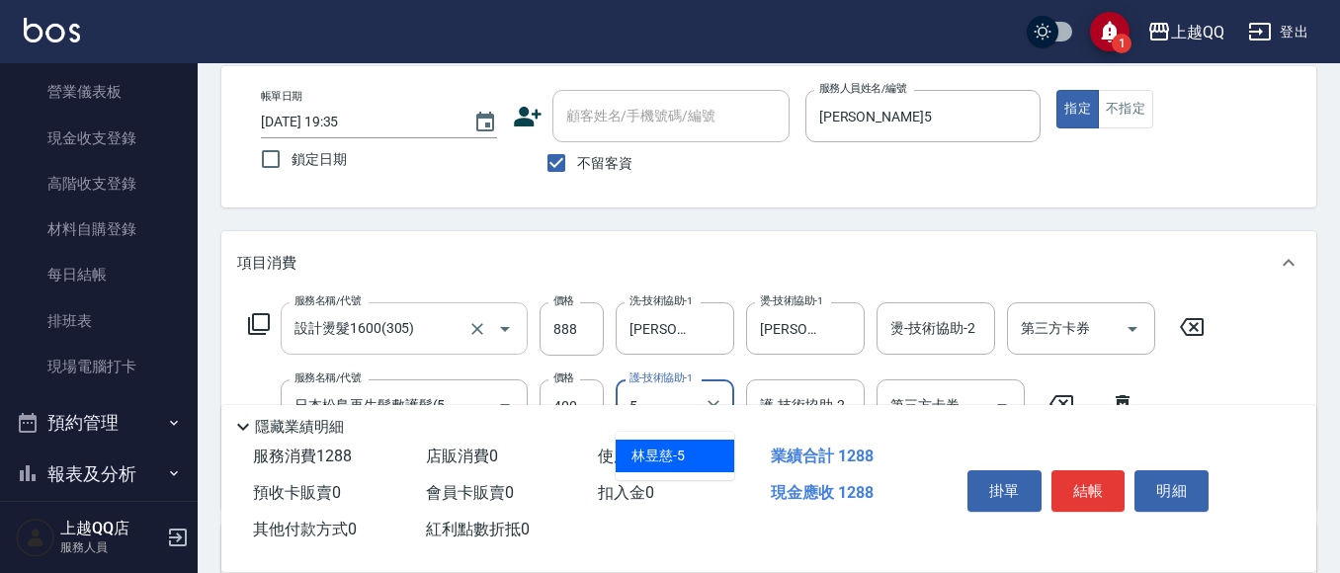
type input "[PERSON_NAME]5"
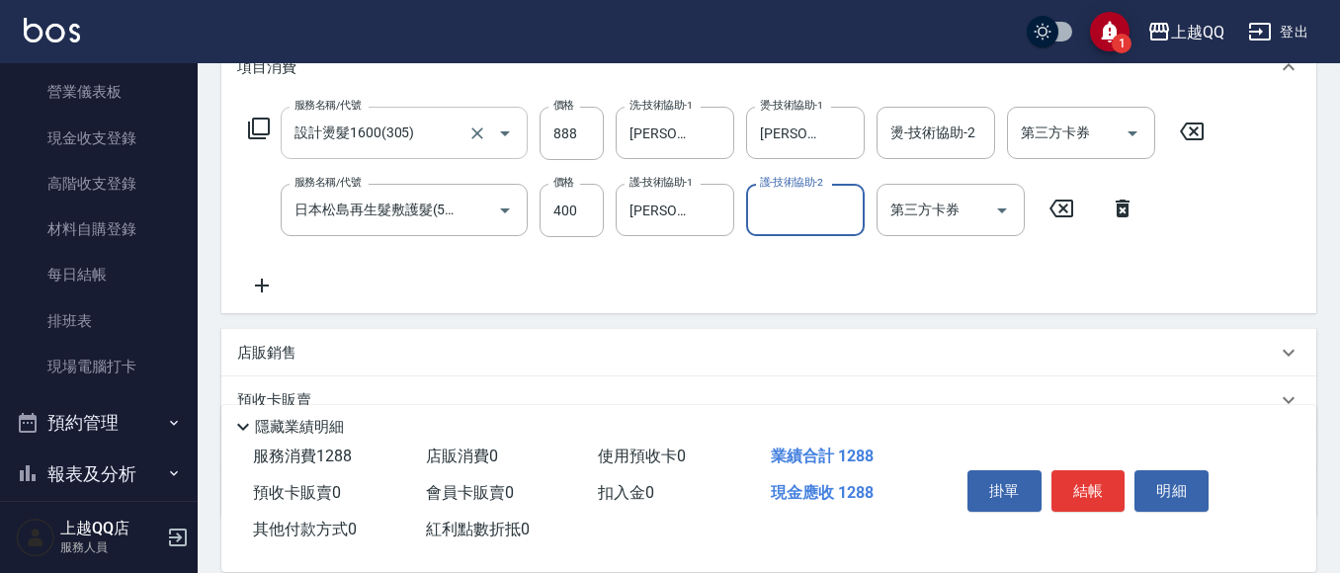
scroll to position [291, 0]
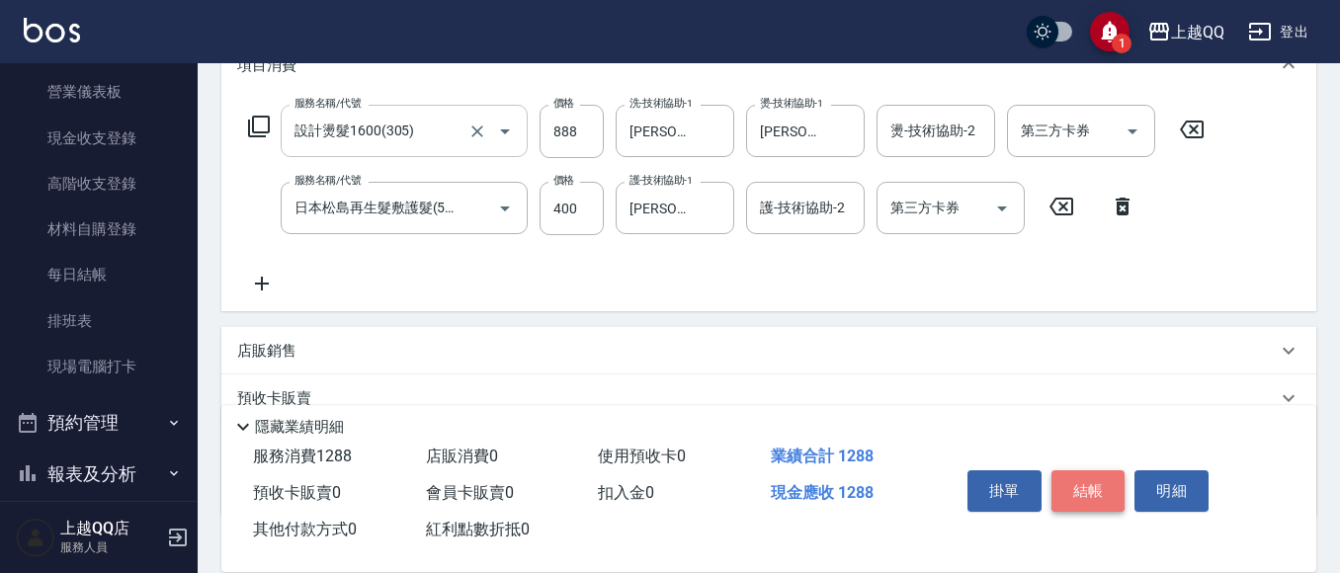
click at [1110, 471] on button "結帳" at bounding box center [1089, 492] width 74 height 42
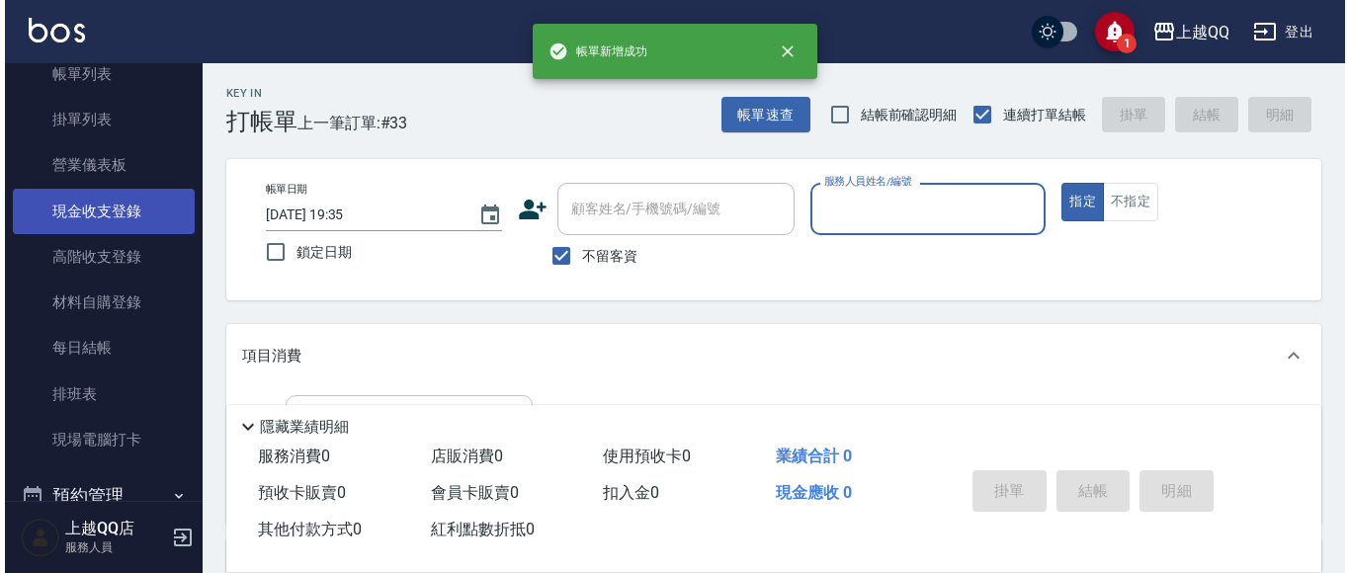
scroll to position [99, 0]
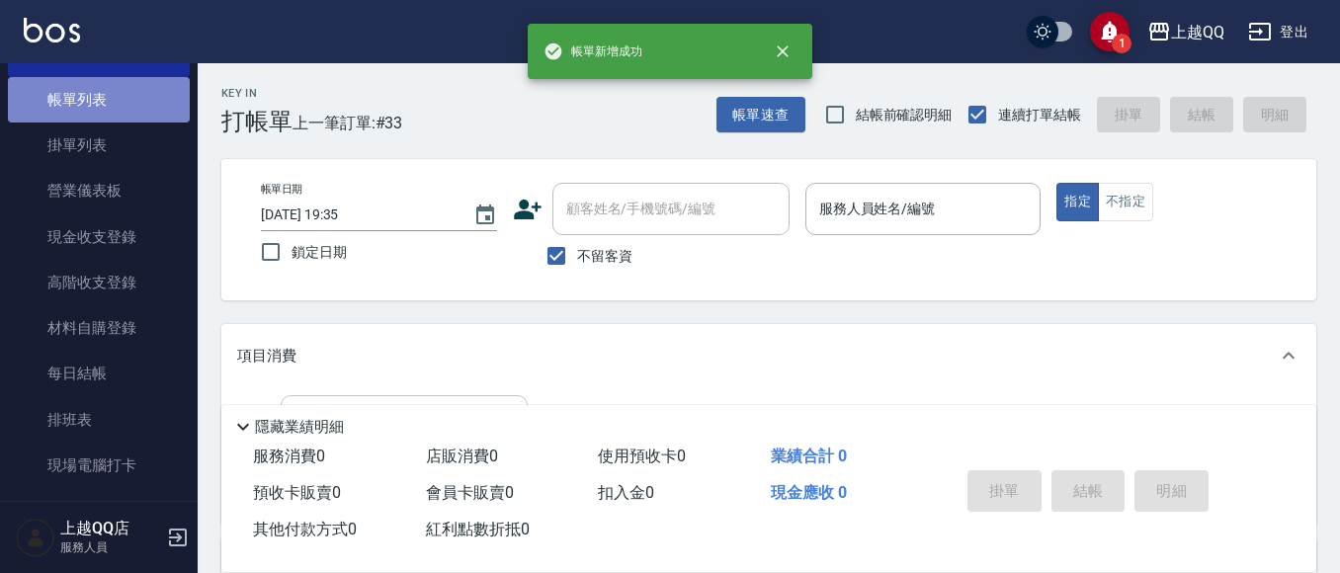
click at [124, 97] on link "帳單列表" at bounding box center [99, 99] width 182 height 45
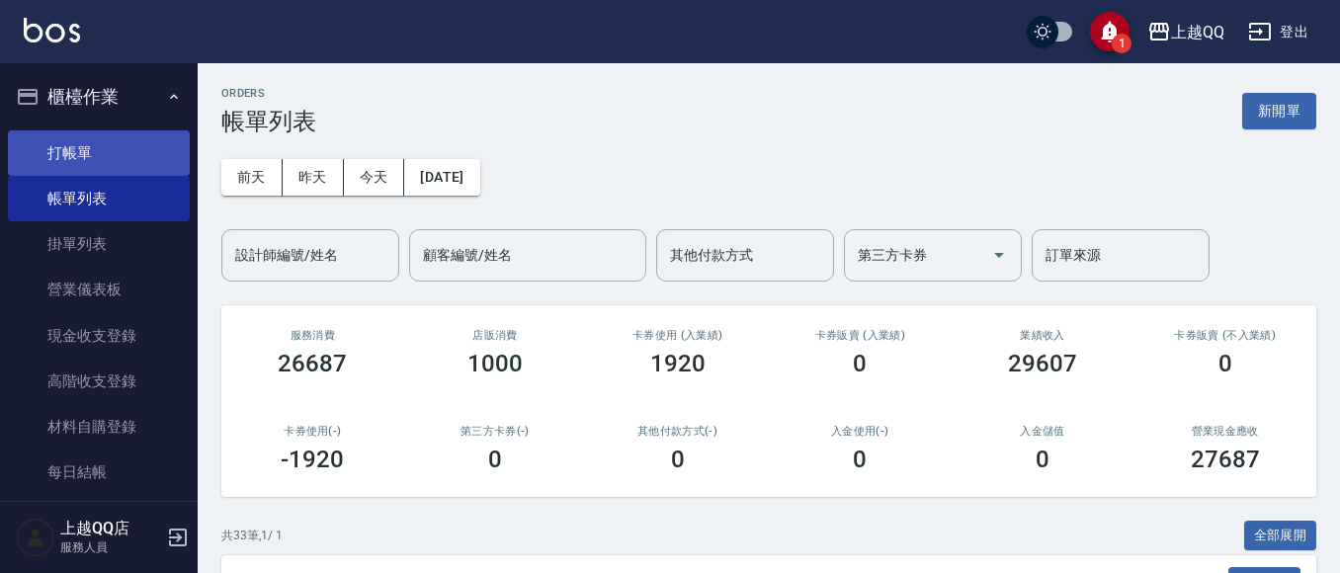
click at [160, 149] on link "打帳單" at bounding box center [99, 152] width 182 height 45
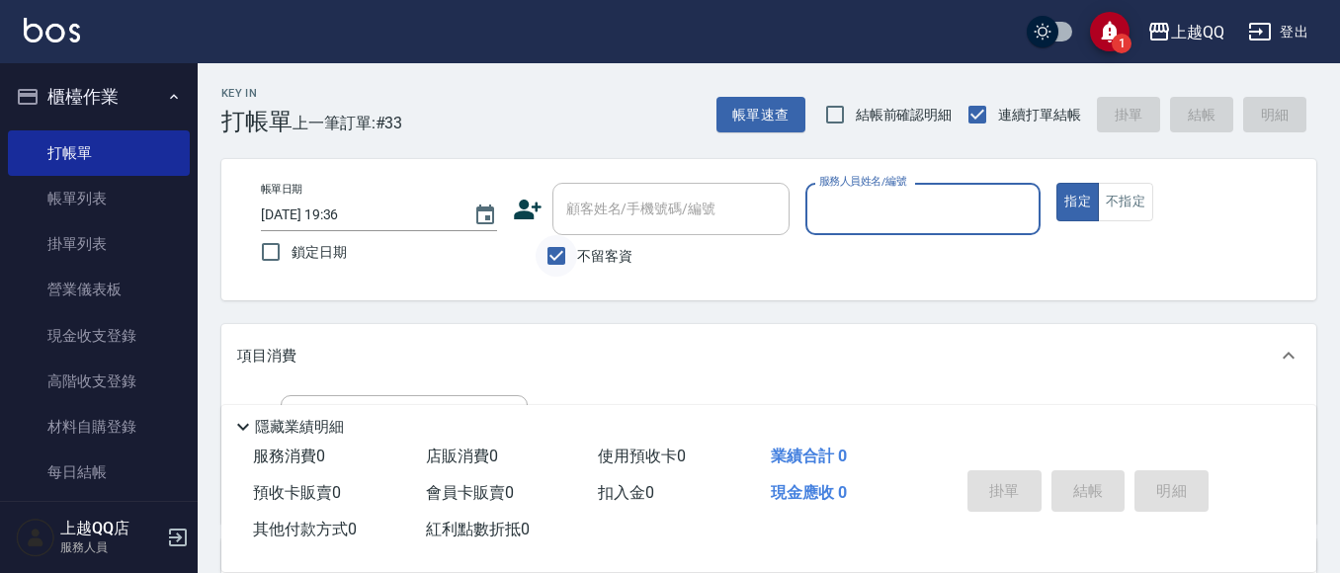
drag, startPoint x: 558, startPoint y: 265, endPoint x: 588, endPoint y: 209, distance: 63.7
click at [558, 263] on input "不留客資" at bounding box center [557, 256] width 42 height 42
checkbox input "false"
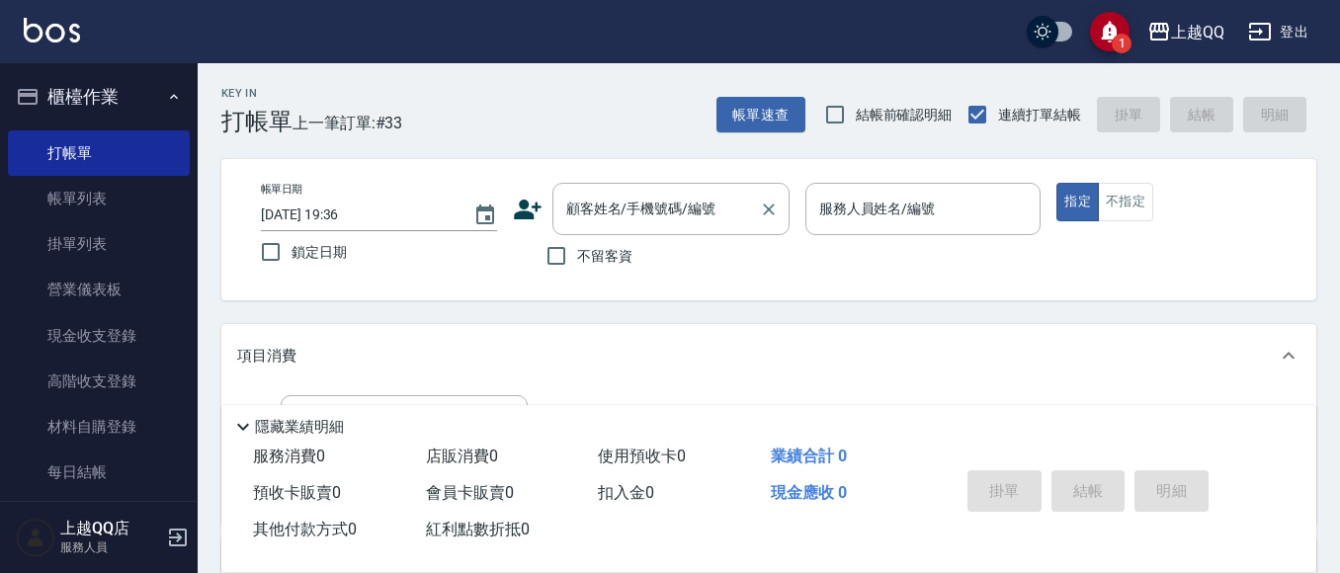
click at [597, 209] on div "顧客姓名/手機號碼/編號 顧客姓名/手機號碼/編號" at bounding box center [671, 209] width 237 height 52
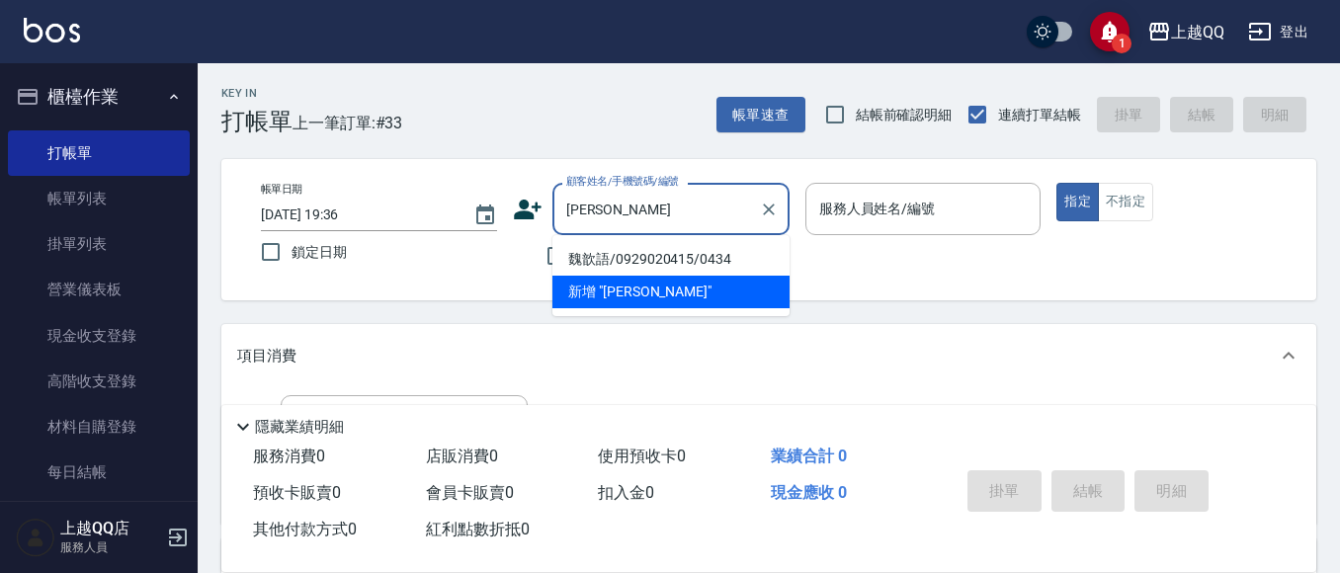
click at [614, 254] on li "魏歆語/0929020415/0434" at bounding box center [671, 259] width 237 height 33
type input "魏歆語/0929020415/0434"
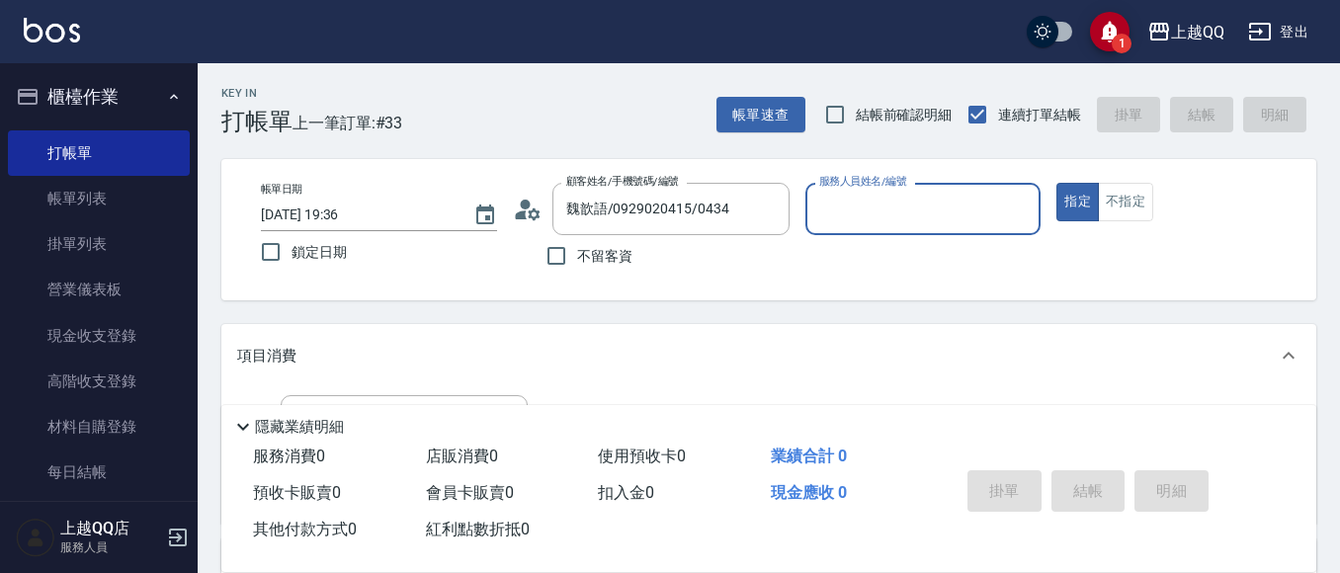
type input "佩怡-3"
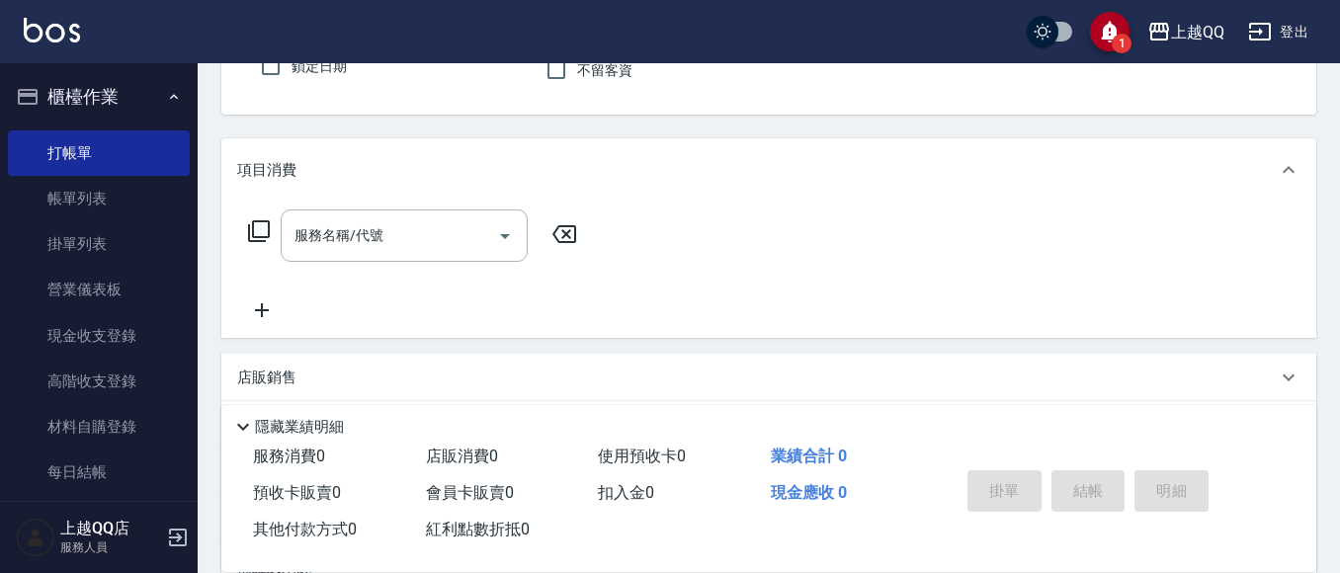
scroll to position [198, 0]
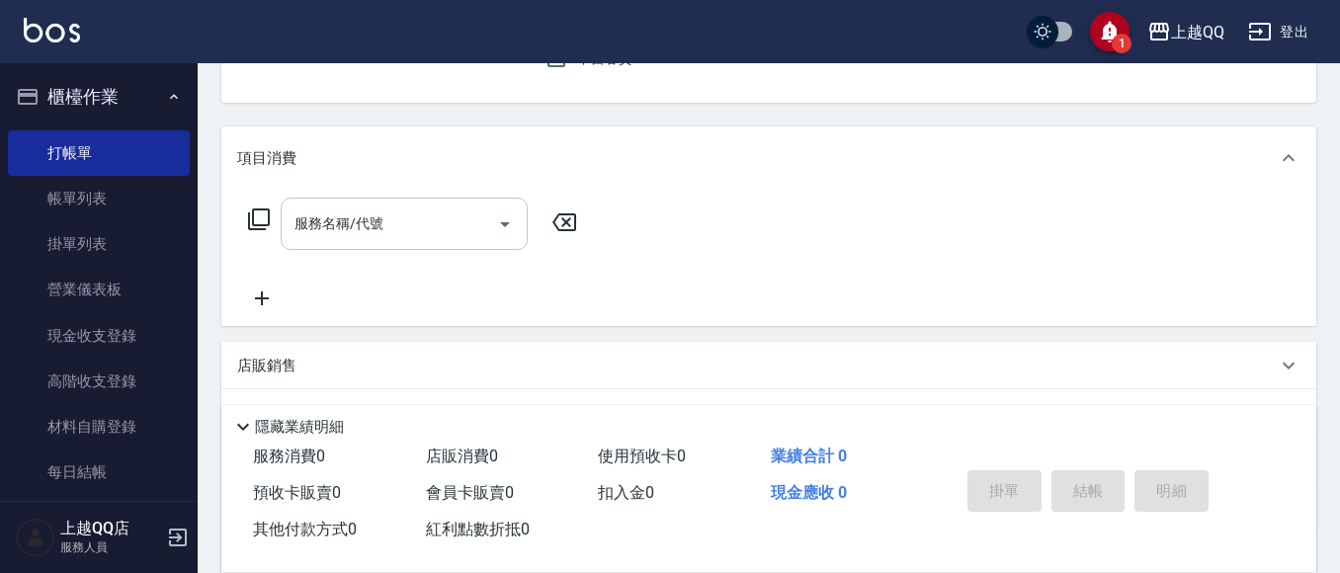
click at [433, 201] on div "服務名稱/代號" at bounding box center [404, 224] width 247 height 52
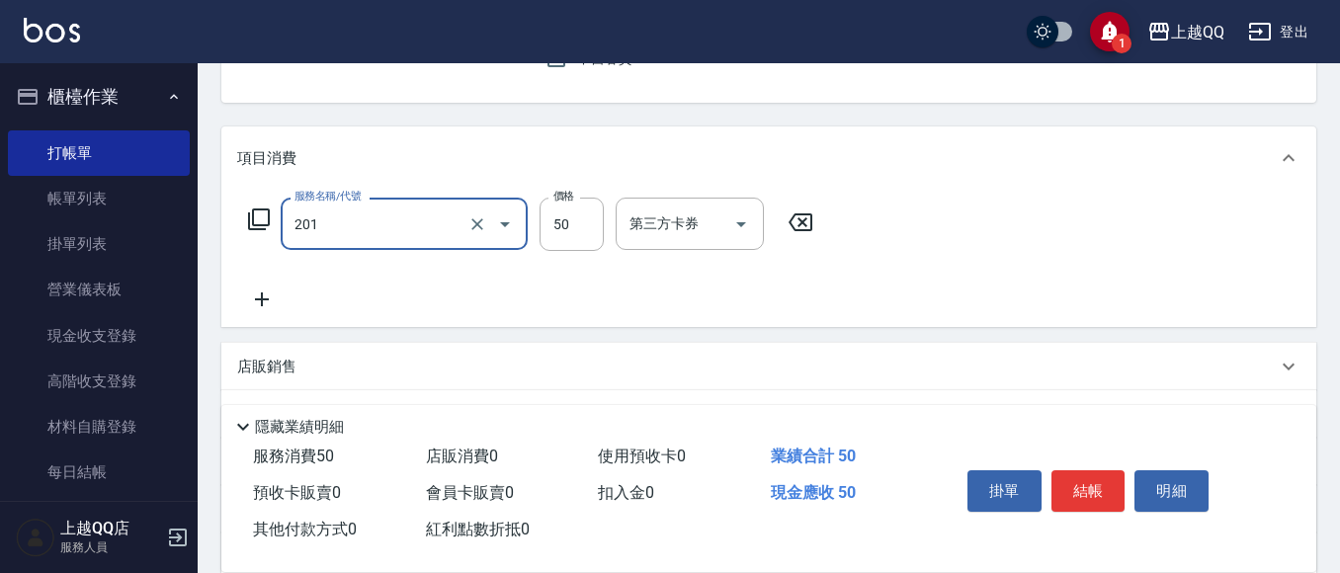
type input "剪瀏海(201)"
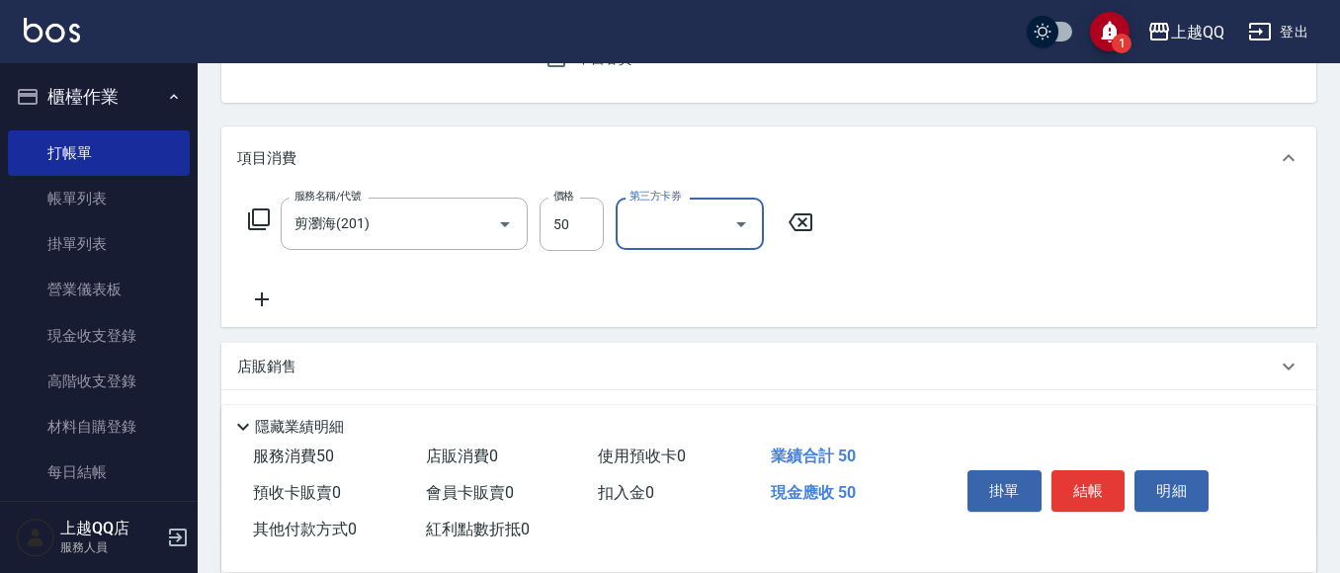
click at [1121, 492] on button "結帳" at bounding box center [1089, 492] width 74 height 42
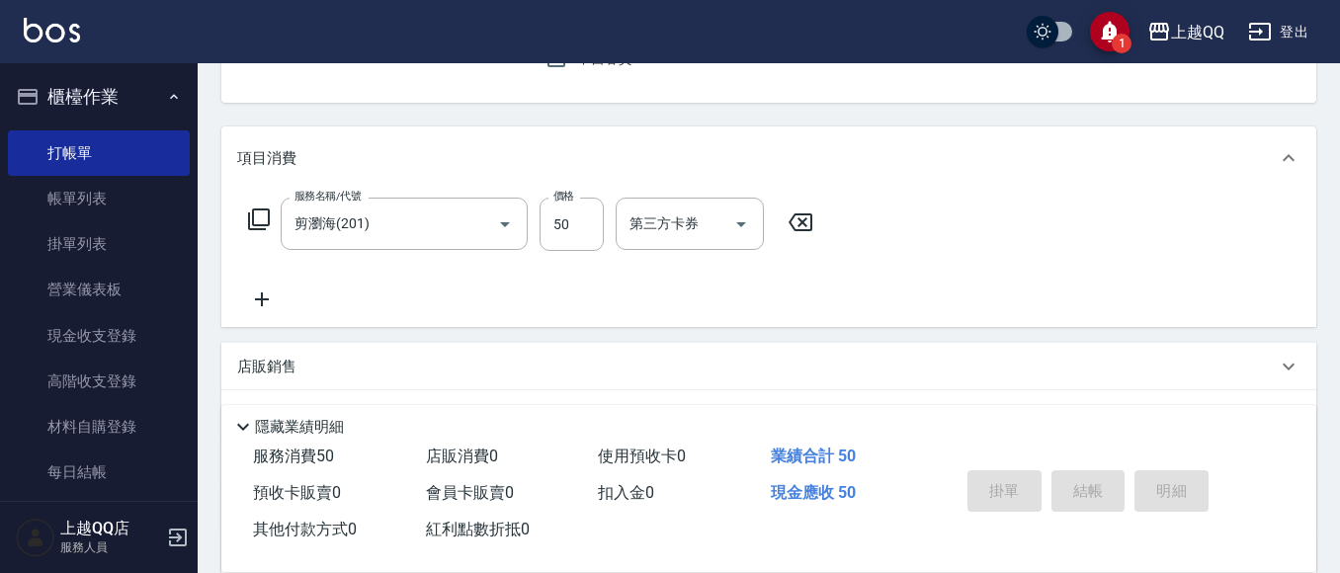
type input "[DATE] 19:45"
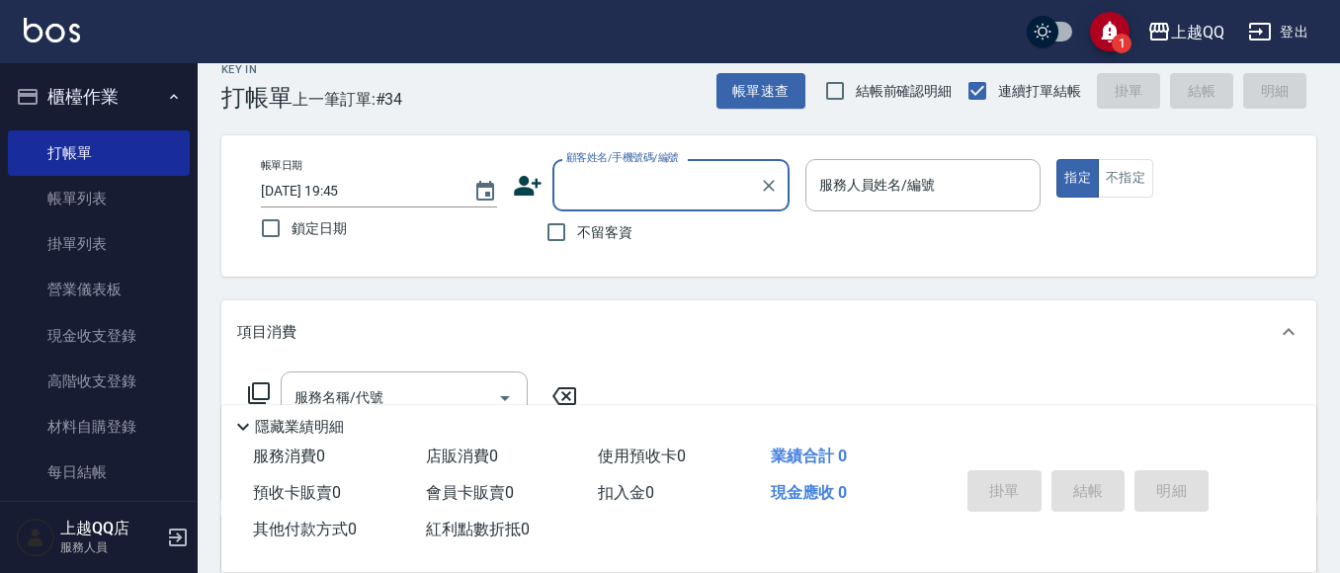
scroll to position [0, 0]
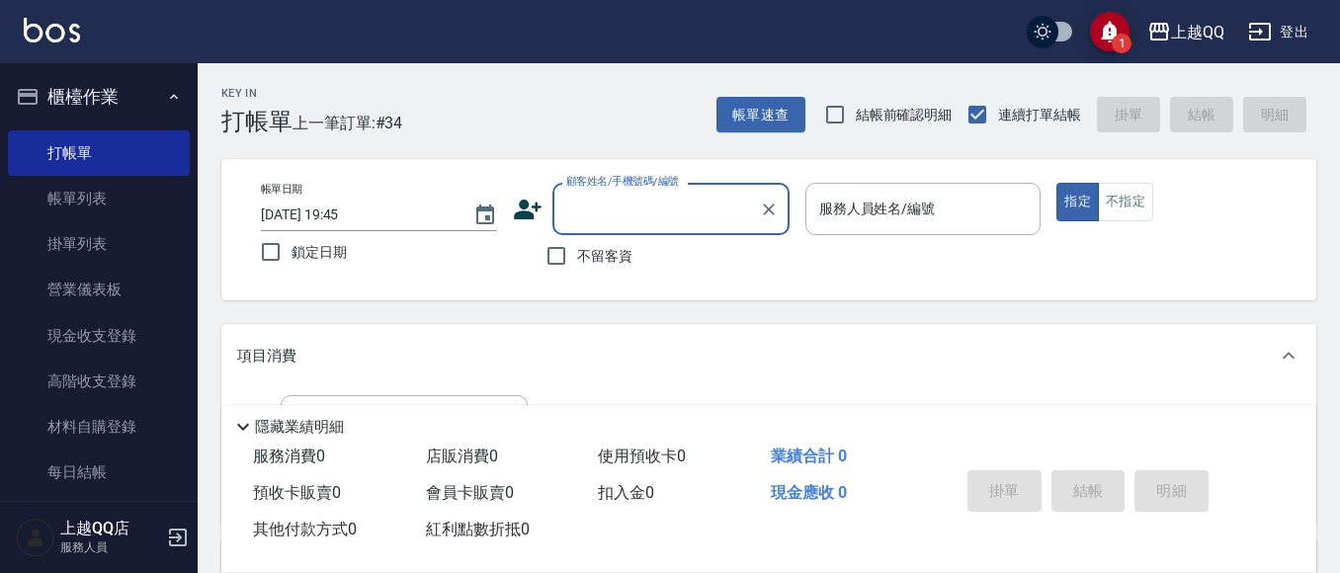
click at [588, 263] on span "不留客資" at bounding box center [604, 256] width 55 height 21
click at [577, 263] on input "不留客資" at bounding box center [557, 256] width 42 height 42
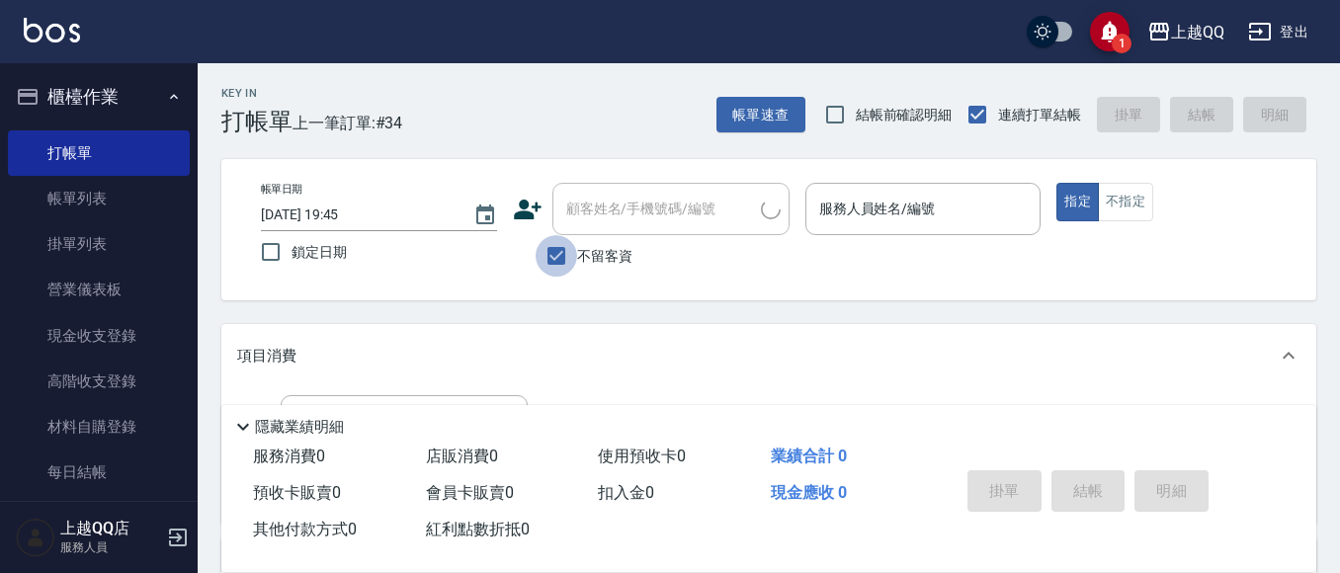
click at [567, 251] on input "不留客資" at bounding box center [557, 256] width 42 height 42
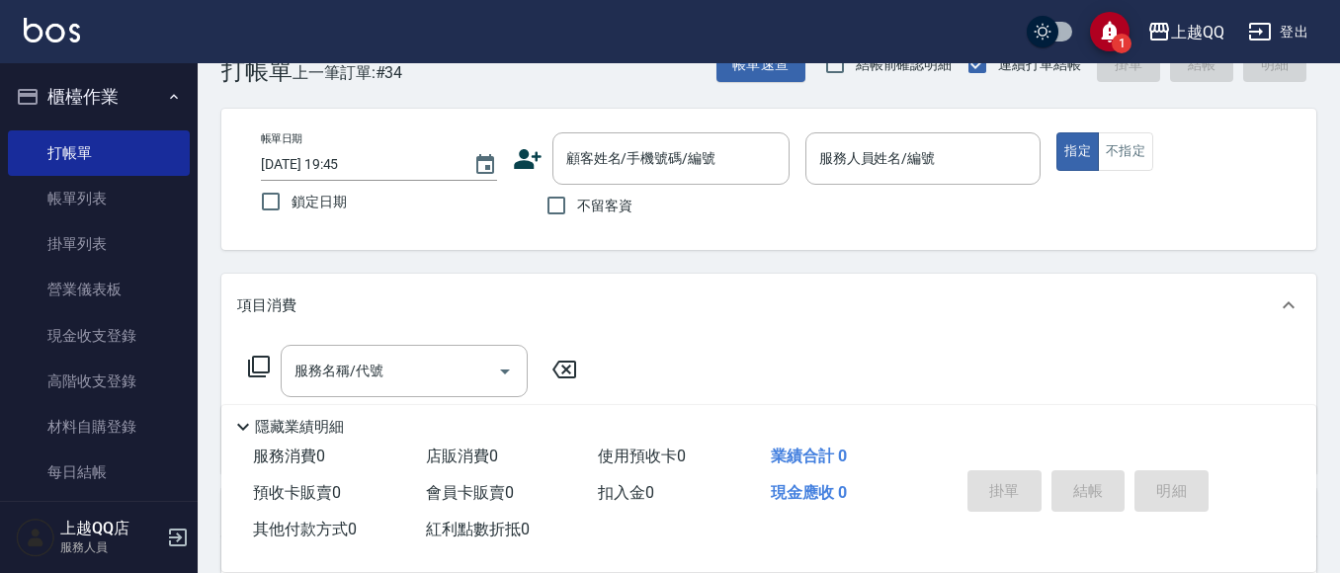
scroll to position [99, 0]
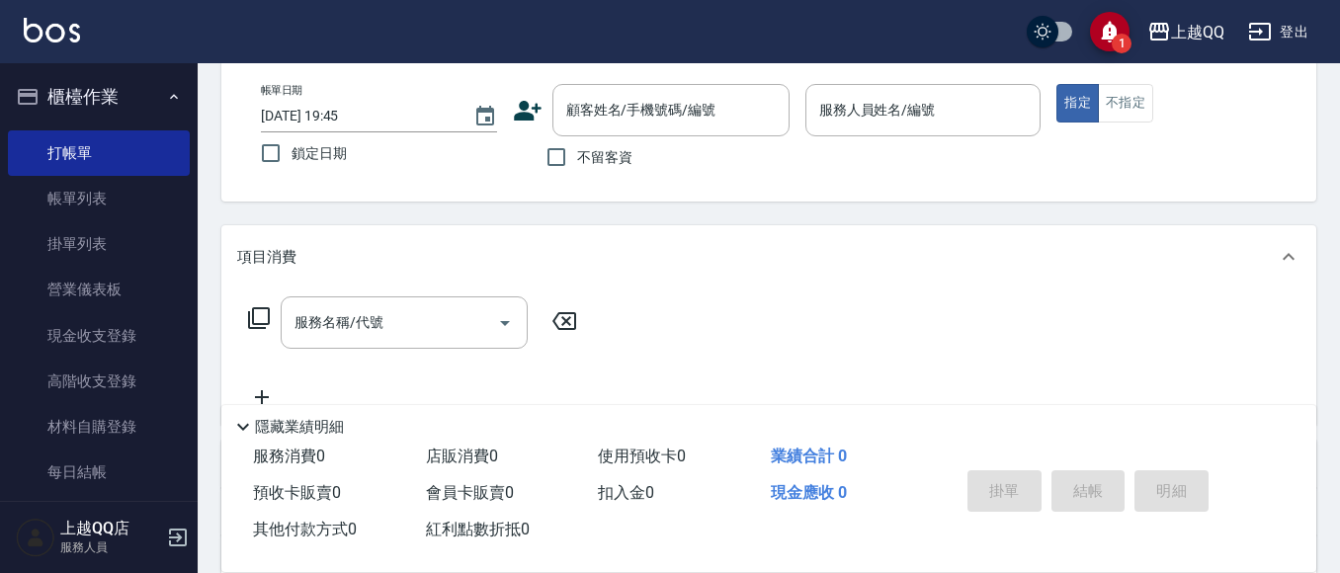
click at [607, 157] on span "不留客資" at bounding box center [604, 157] width 55 height 21
click at [577, 157] on input "不留客資" at bounding box center [557, 157] width 42 height 42
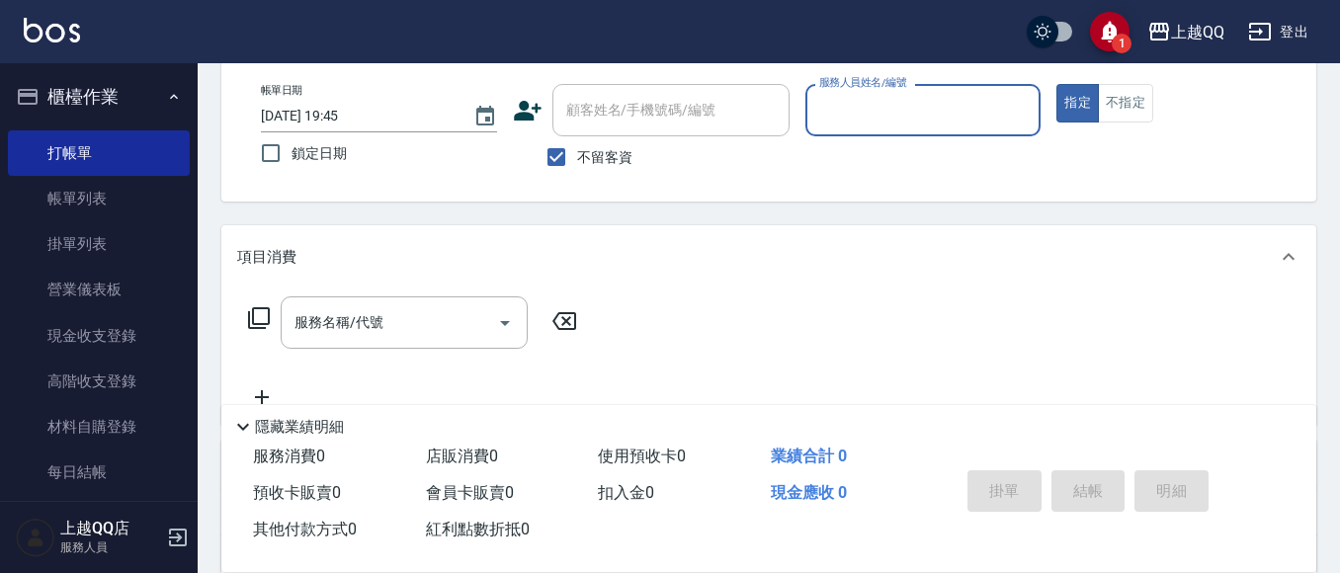
click at [592, 163] on span "不留客資" at bounding box center [604, 157] width 55 height 21
click at [577, 163] on input "不留客資" at bounding box center [557, 157] width 42 height 42
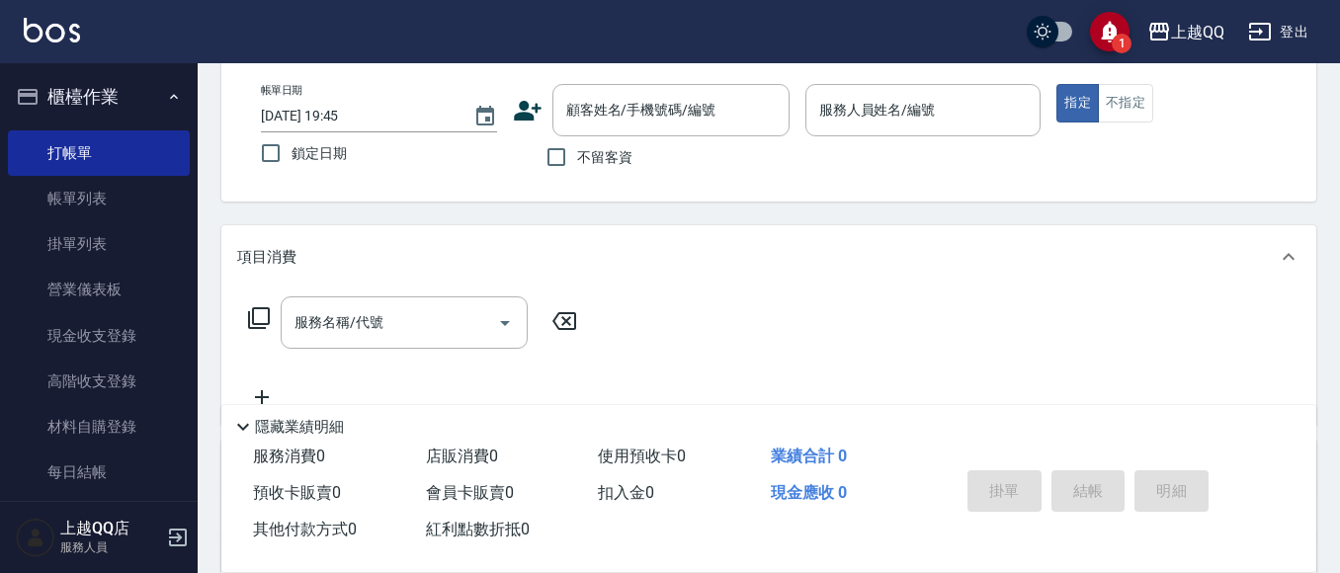
click at [603, 166] on span "不留客資" at bounding box center [604, 157] width 55 height 21
click at [577, 166] on input "不留客資" at bounding box center [557, 157] width 42 height 42
click at [559, 153] on input "不留客資" at bounding box center [557, 157] width 42 height 42
click at [620, 122] on input "顧客姓名/手機號碼/編號" at bounding box center [656, 110] width 190 height 35
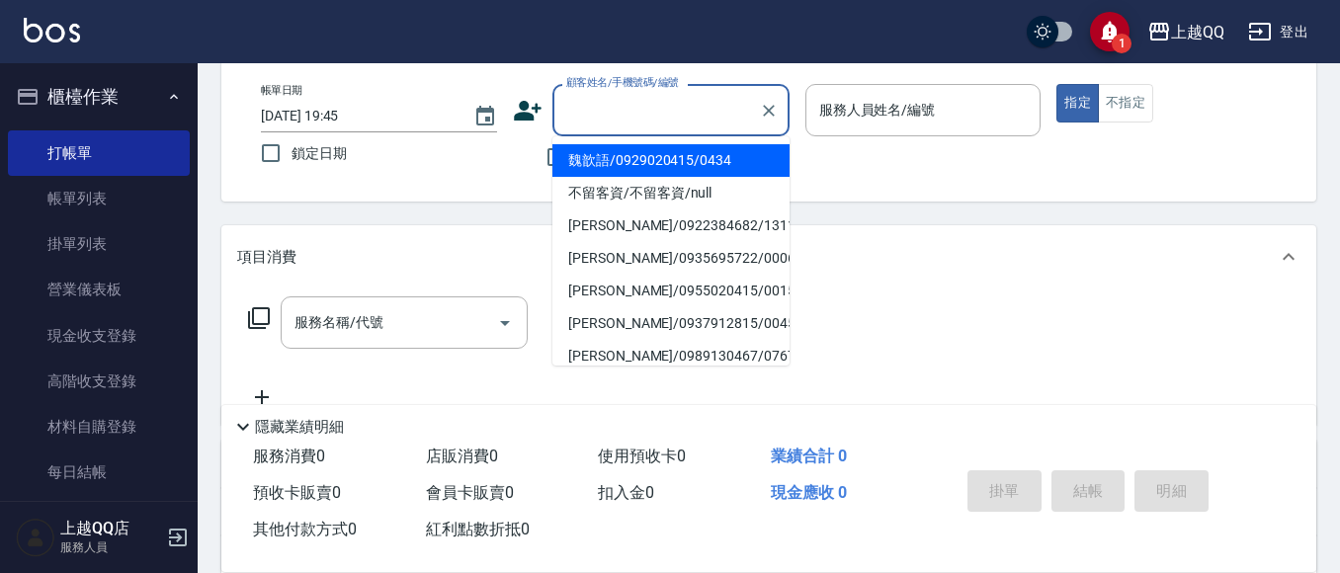
click at [889, 154] on p at bounding box center [924, 146] width 236 height 21
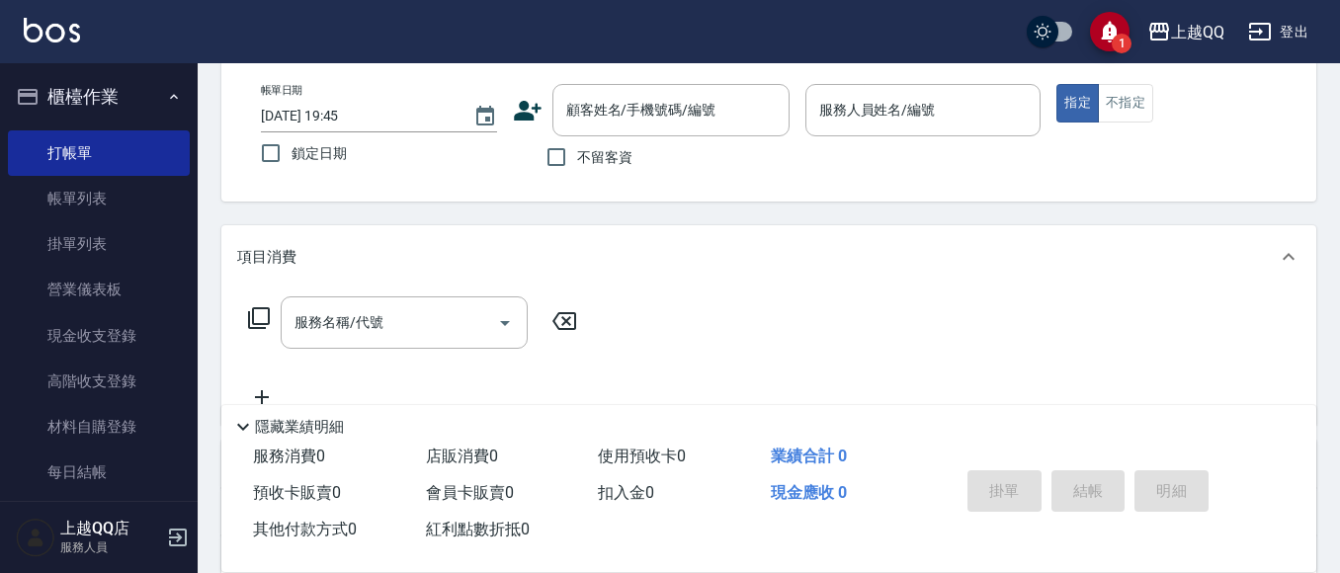
click at [584, 152] on label "不留客資" at bounding box center [584, 157] width 97 height 42
click at [577, 152] on input "不留客資" at bounding box center [557, 157] width 42 height 42
checkbox input "true"
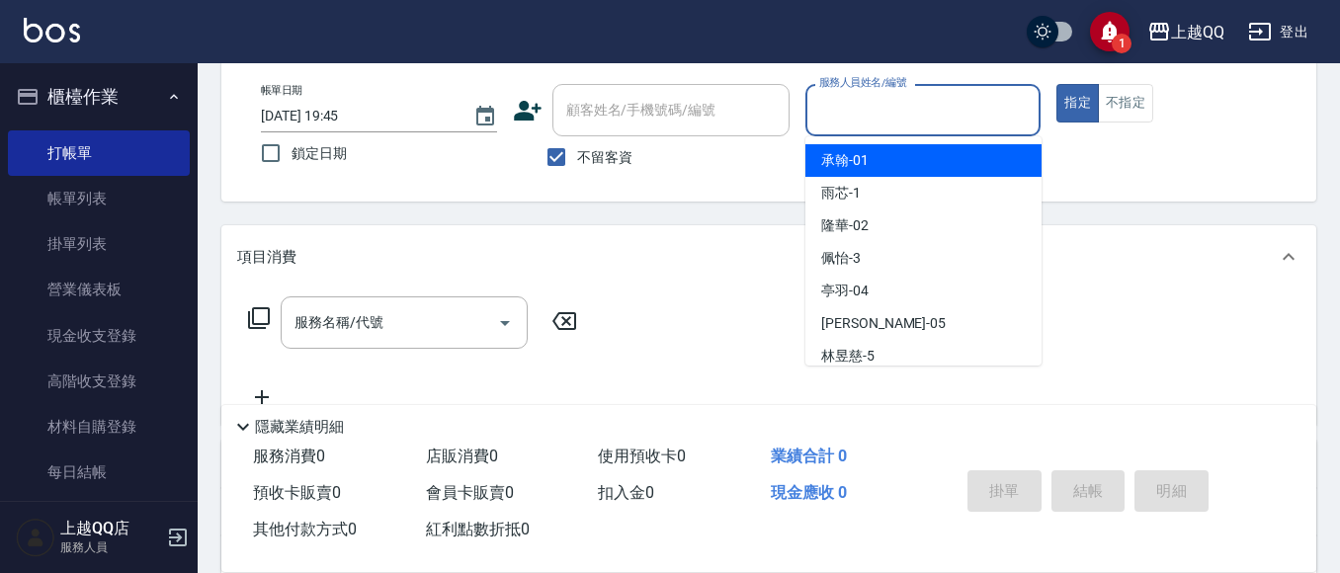
drag, startPoint x: 839, startPoint y: 109, endPoint x: 891, endPoint y: 4, distance: 116.7
click at [849, 111] on input "服務人員姓名/編號" at bounding box center [924, 110] width 218 height 35
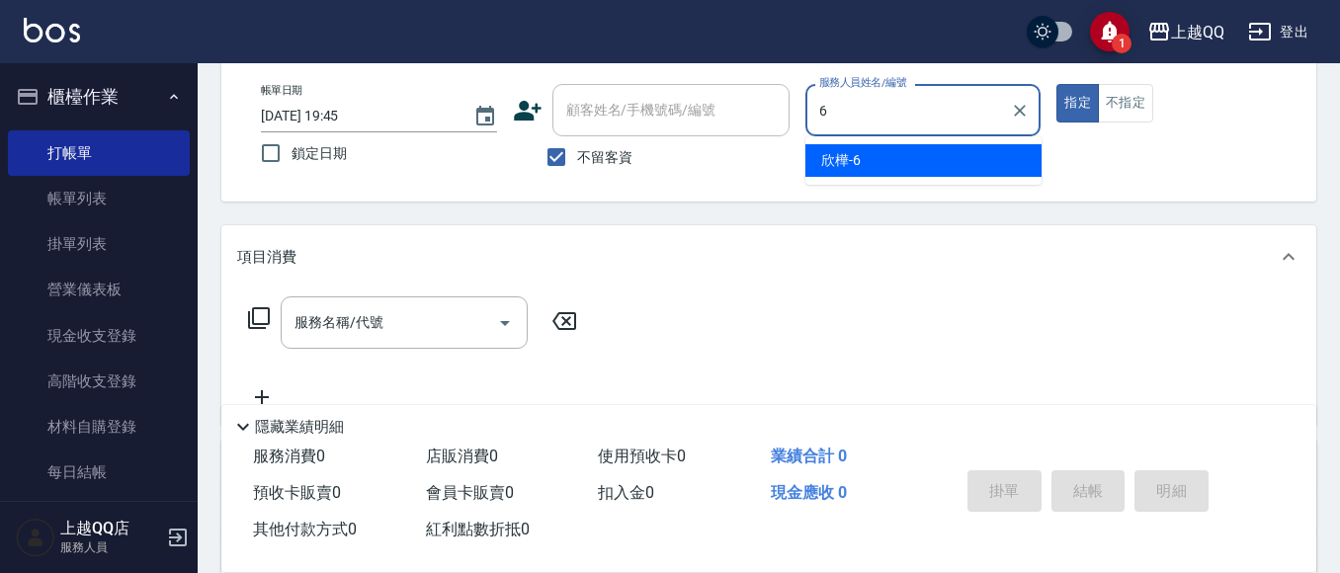
type input "6"
type button "true"
type input "欣樺-6"
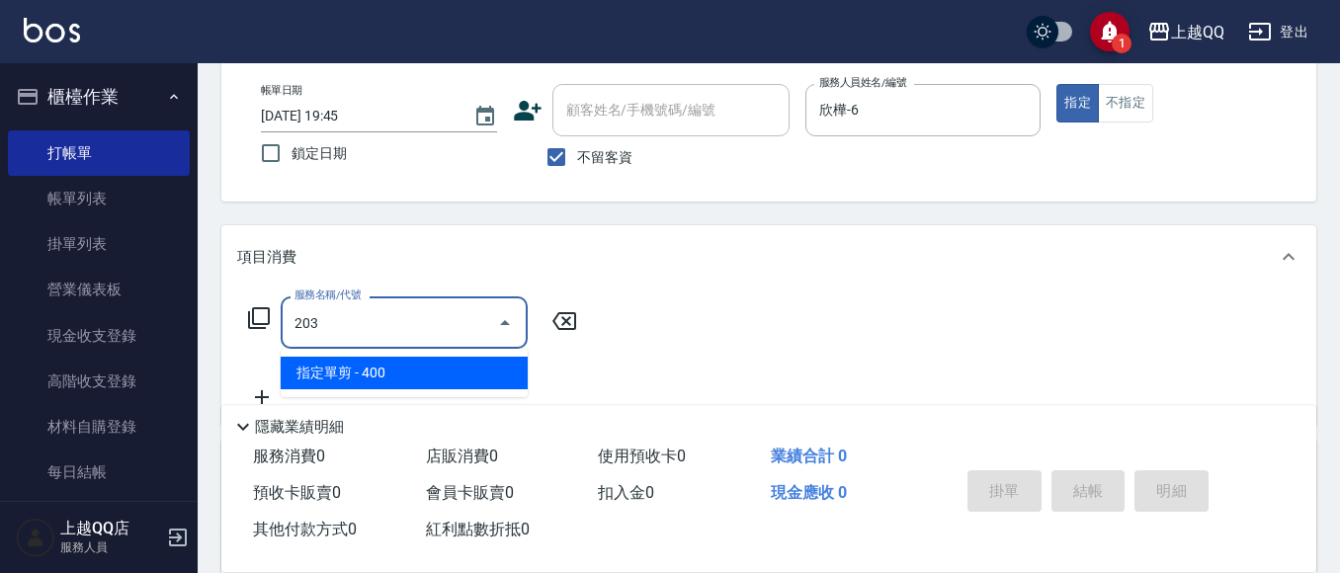
type input "指定單剪(203)"
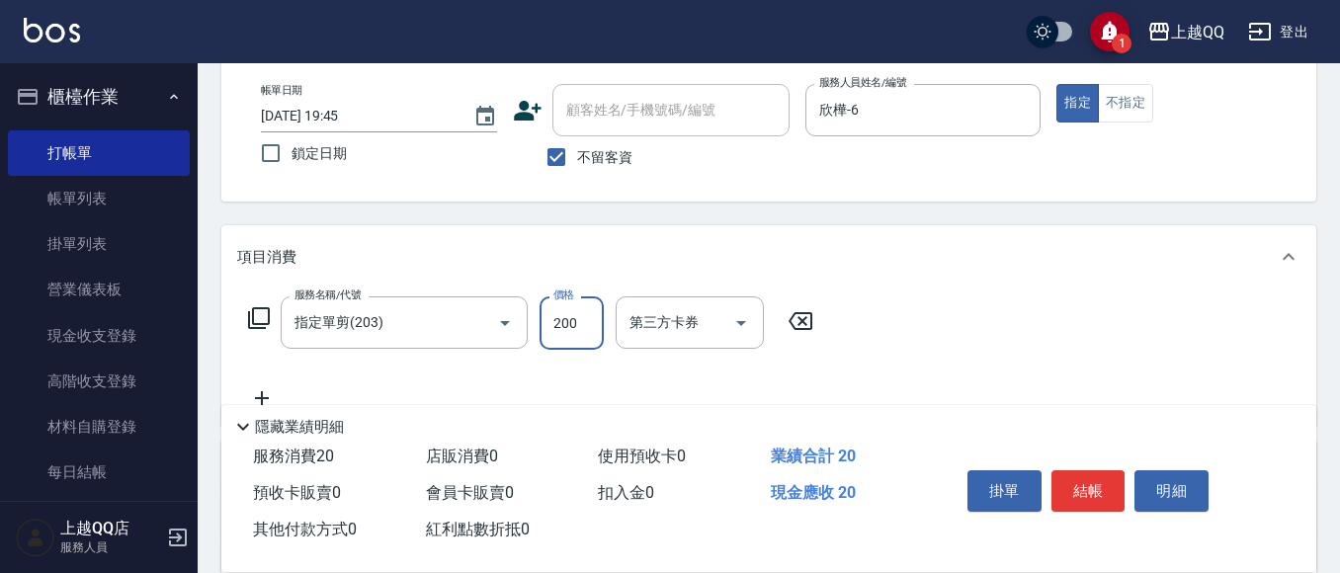
type input "200"
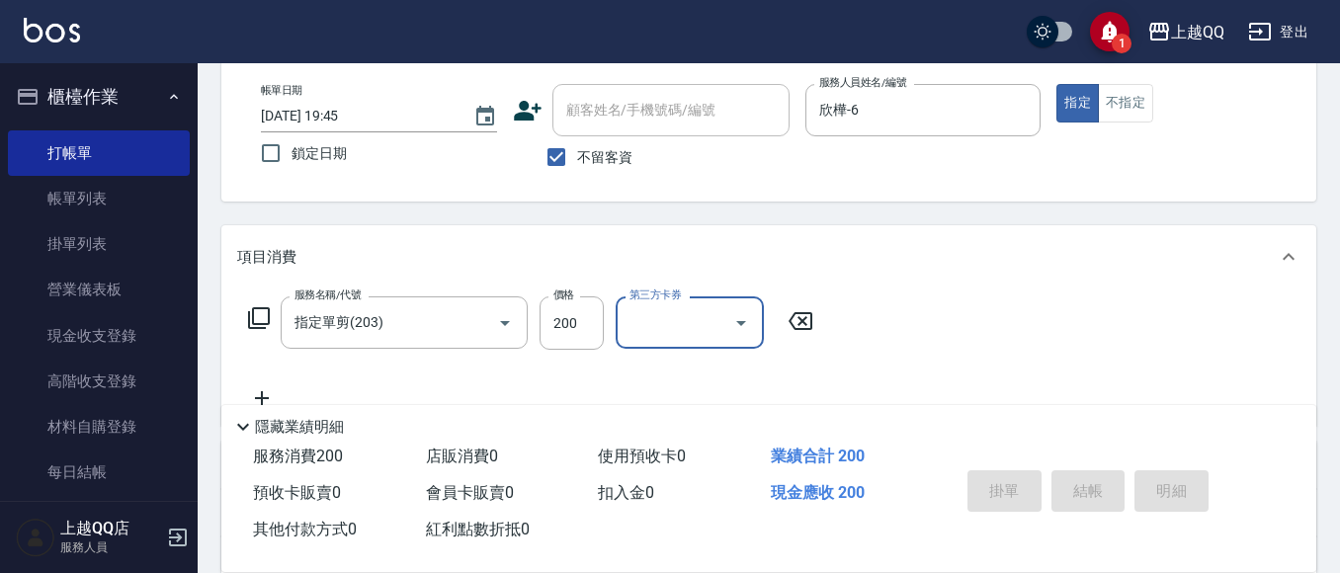
type input "[DATE] 19:47"
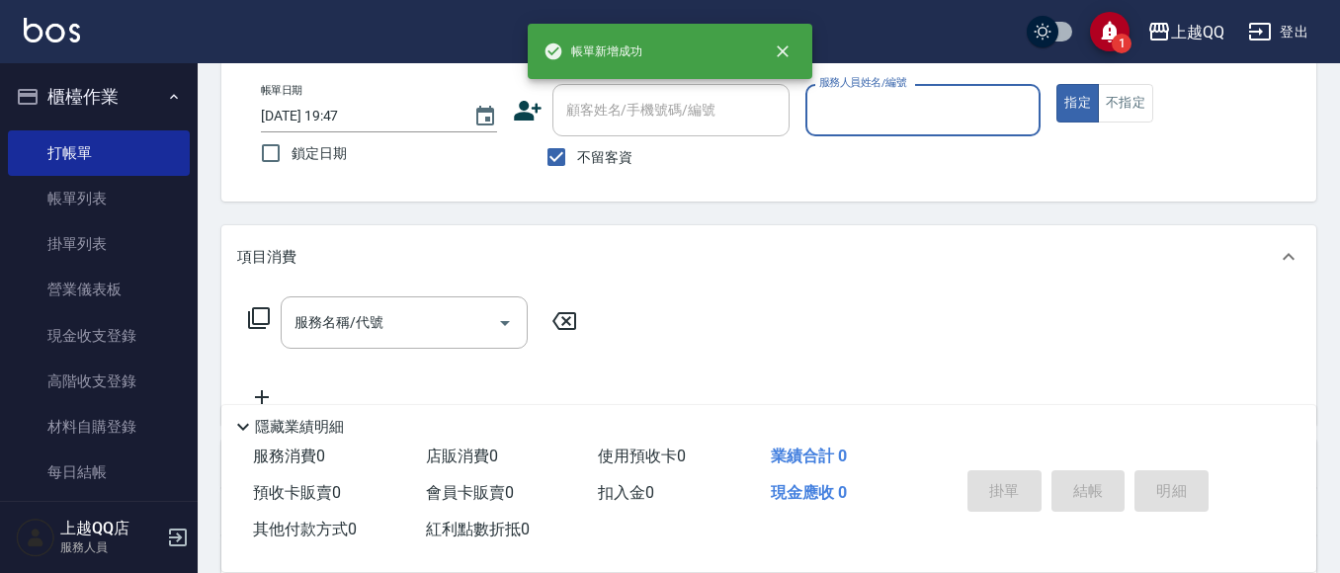
drag, startPoint x: 559, startPoint y: 165, endPoint x: 589, endPoint y: 124, distance: 51.0
click at [562, 160] on input "不留客資" at bounding box center [557, 157] width 42 height 42
checkbox input "false"
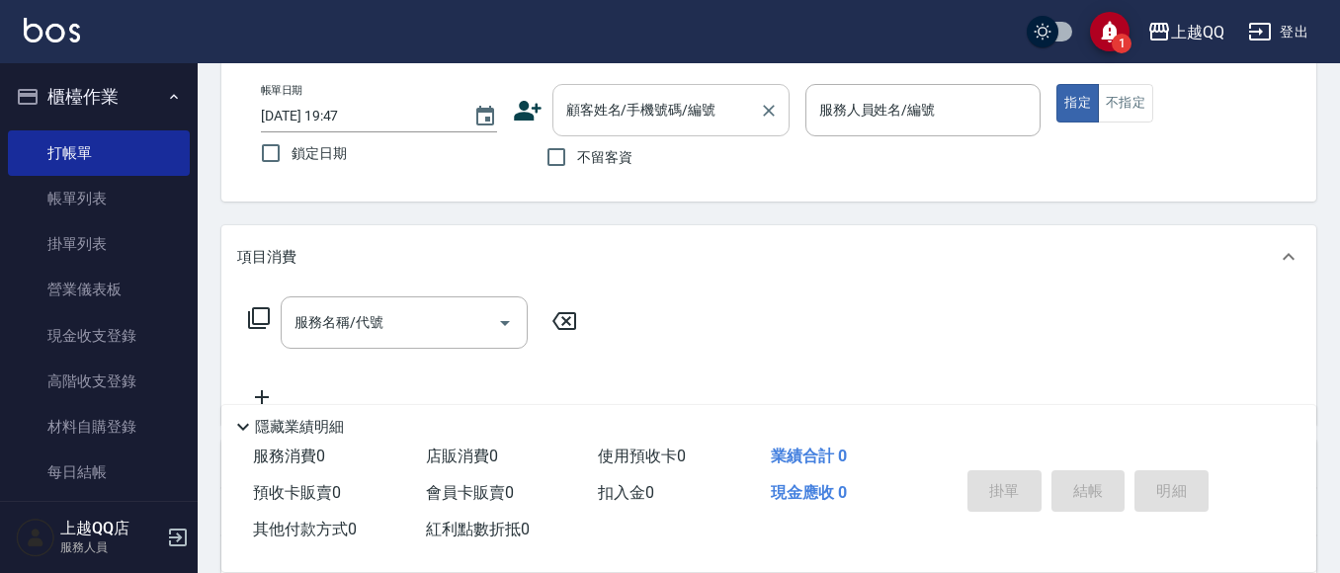
drag, startPoint x: 594, startPoint y: 114, endPoint x: 606, endPoint y: 108, distance: 13.3
click at [600, 110] on input "顧客姓名/手機號碼/編號" at bounding box center [656, 110] width 190 height 35
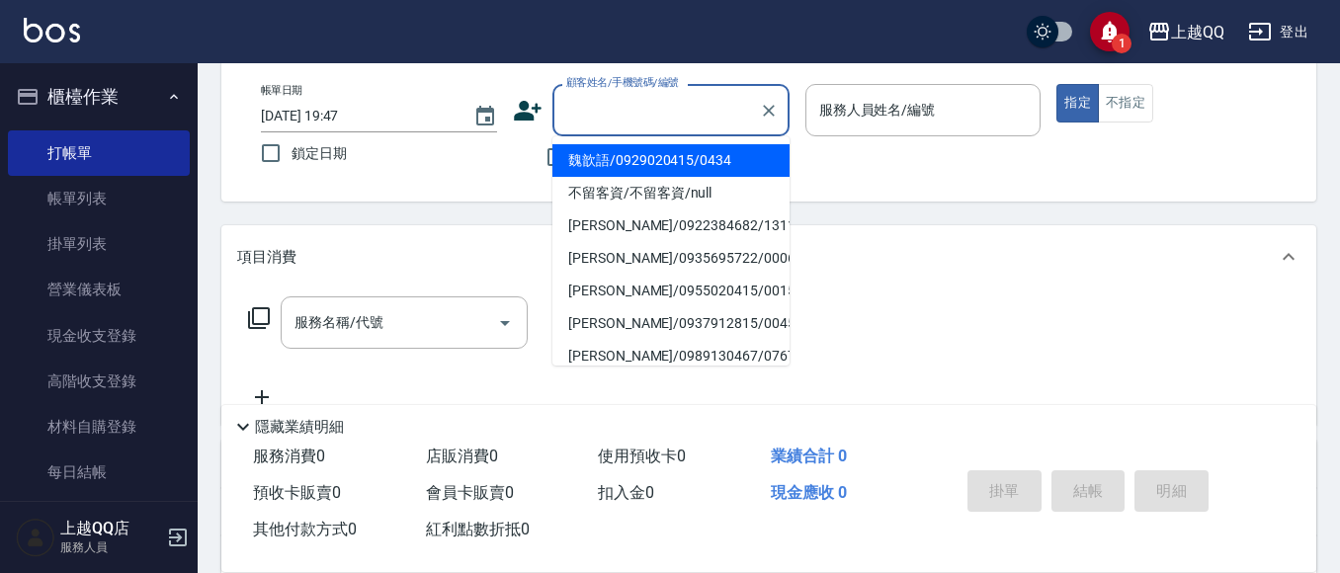
type input "6"
type input "3"
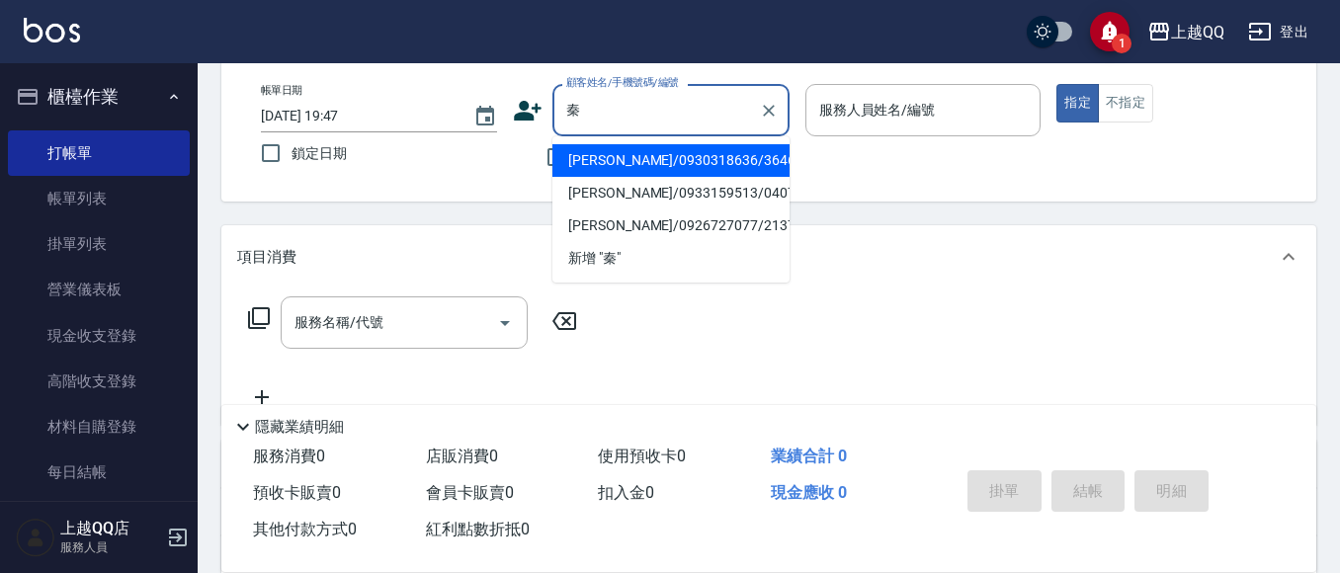
click at [654, 152] on li "[PERSON_NAME]/0930318636/3646" at bounding box center [671, 160] width 237 height 33
type input "[PERSON_NAME]/0930318636/3646"
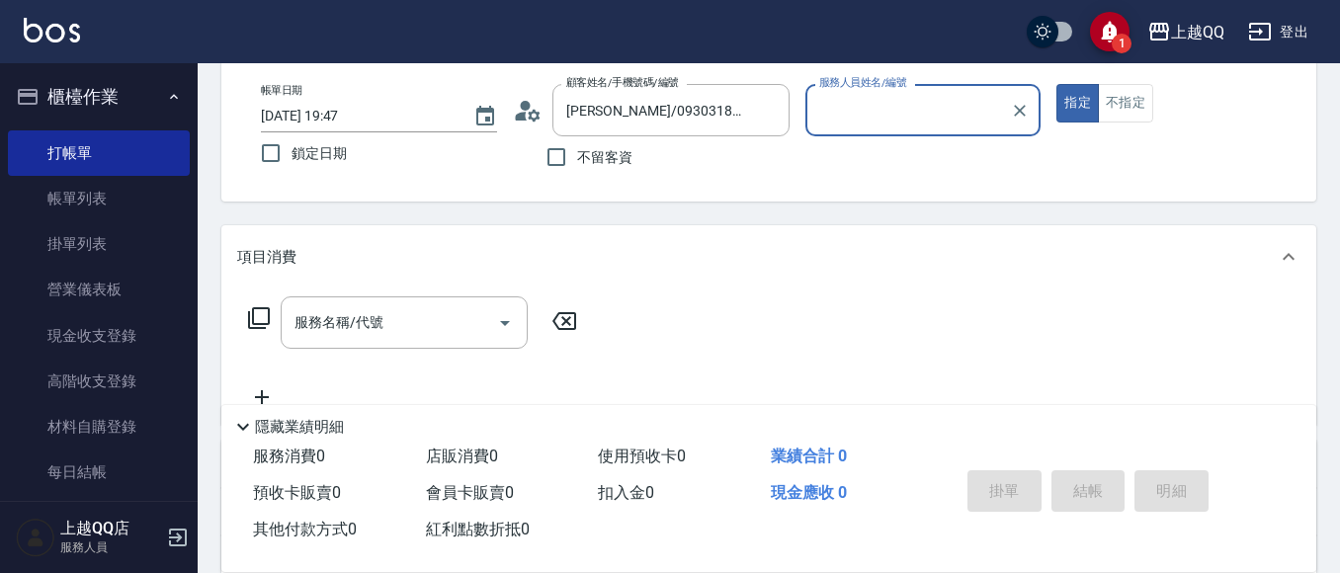
type input "欣樺-6"
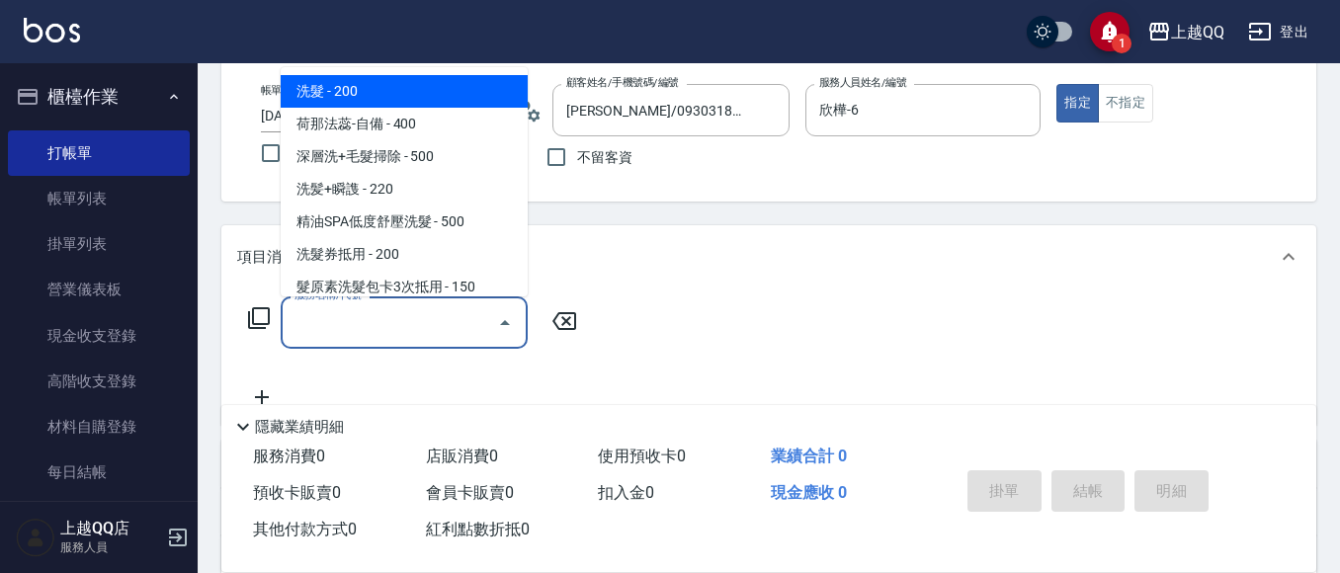
drag, startPoint x: 432, startPoint y: 319, endPoint x: 591, endPoint y: 13, distance: 345.3
click at [434, 319] on input "服務名稱/代號" at bounding box center [390, 322] width 200 height 35
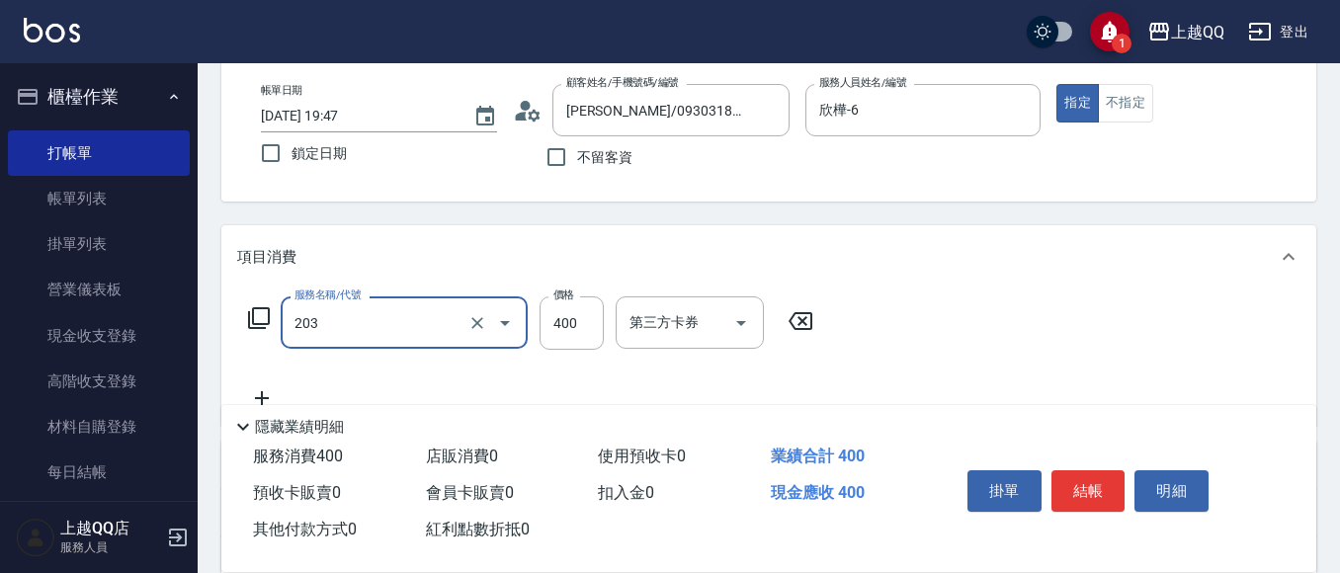
type input "指定單剪(203)"
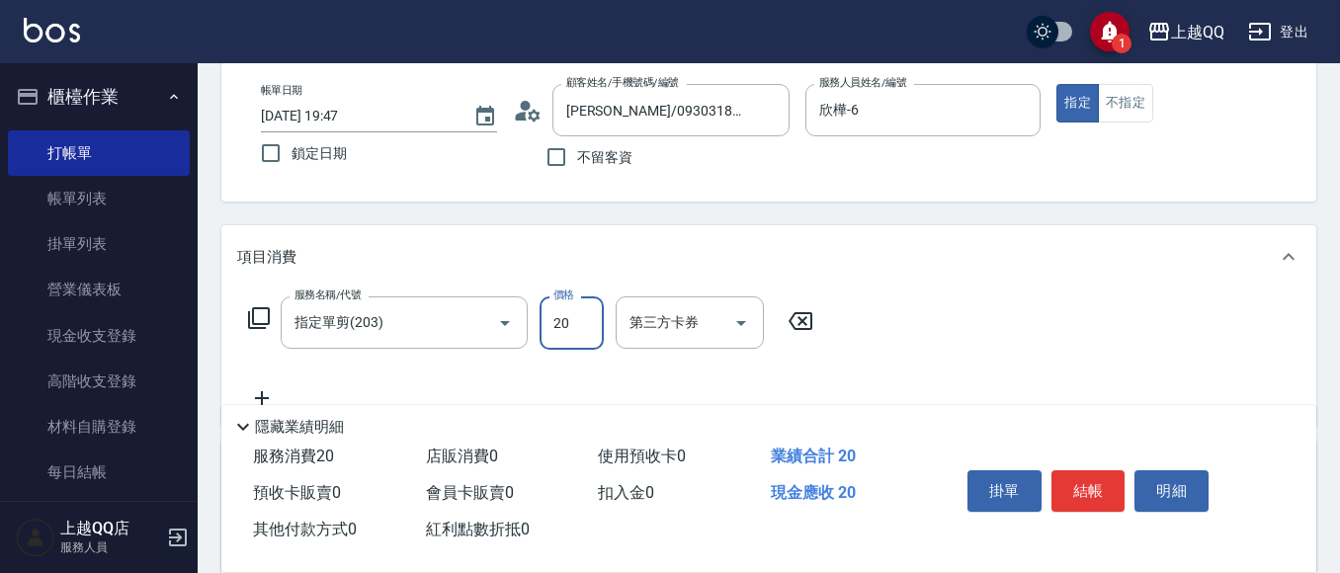
type input "200"
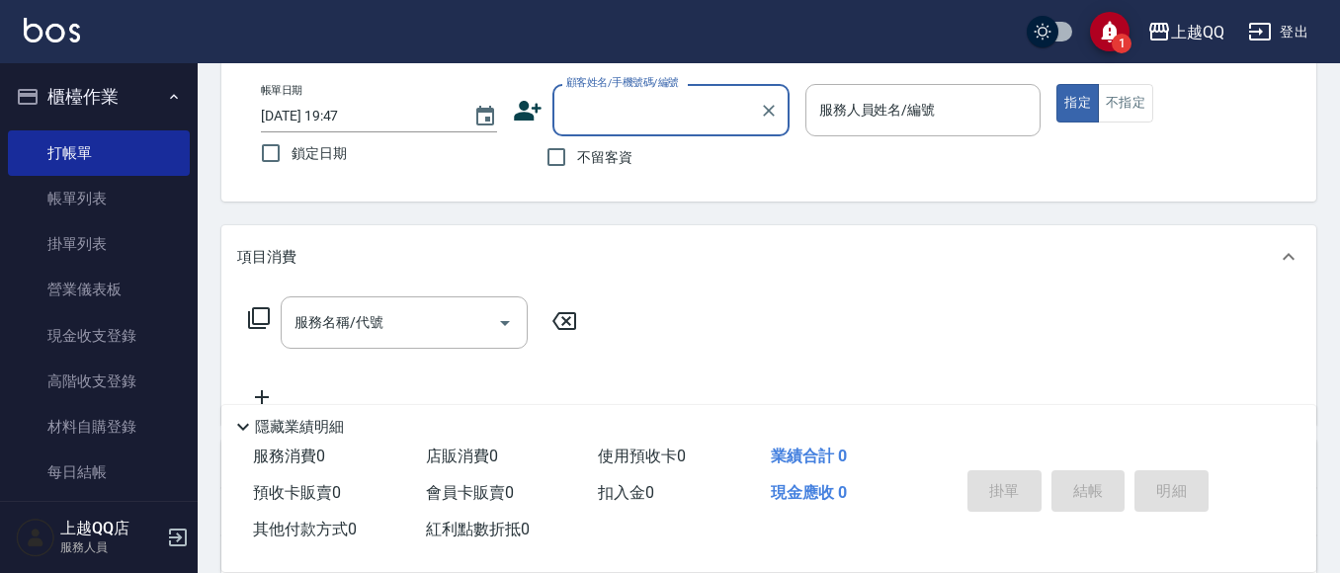
type input "＿"
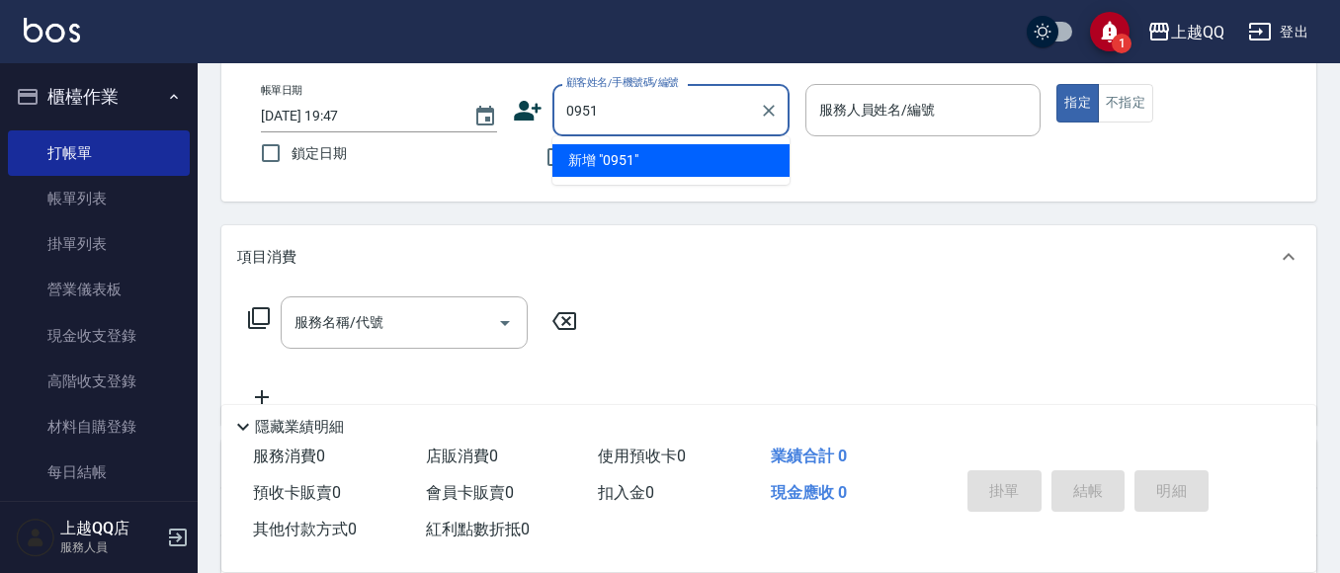
click at [1057, 84] on button "指定" at bounding box center [1078, 103] width 43 height 39
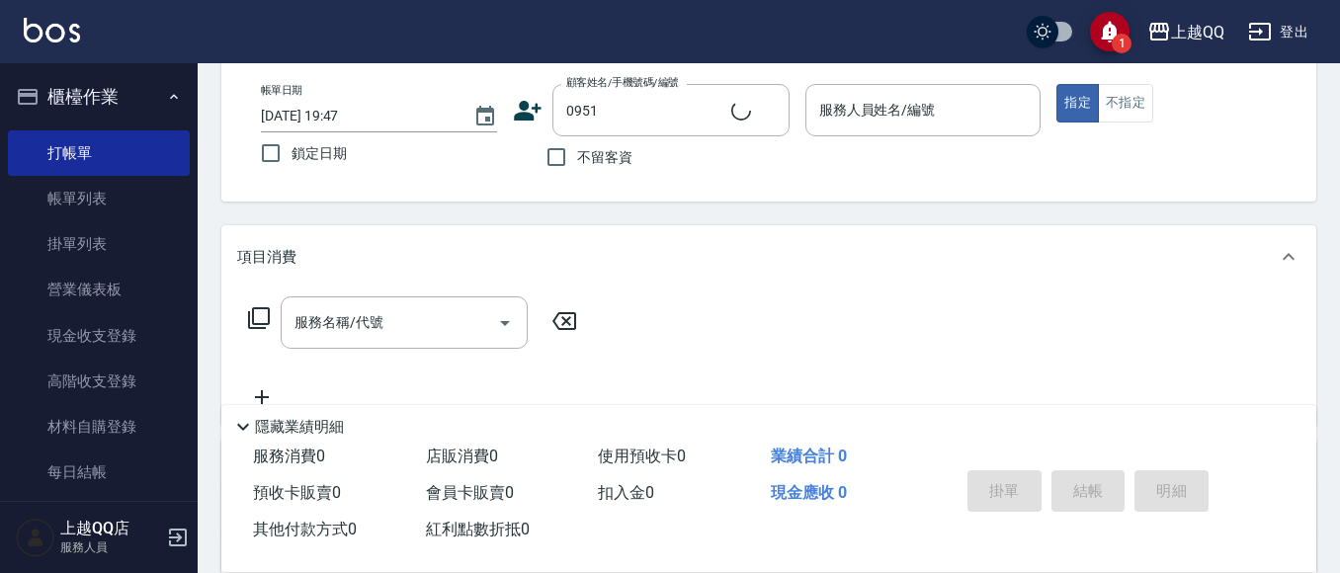
type input "[PERSON_NAME]/0912089235/0951"
type input "欣樺-6"
click at [397, 346] on div "服務名稱/代號" at bounding box center [404, 323] width 247 height 52
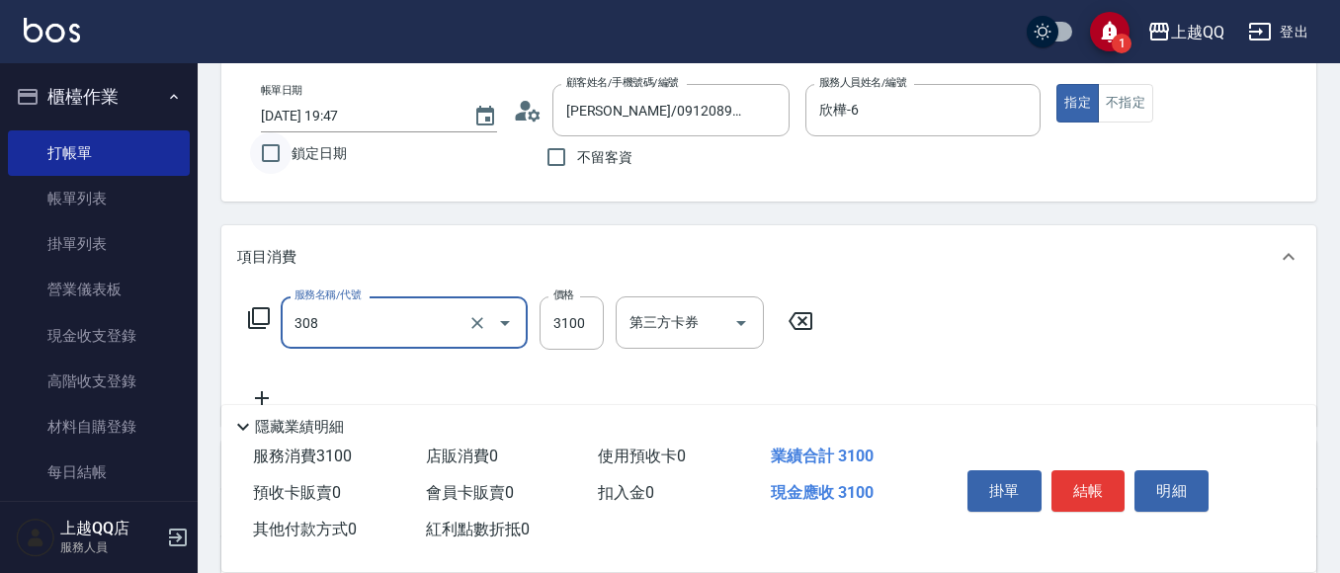
type input "設計燙髮3100(308)"
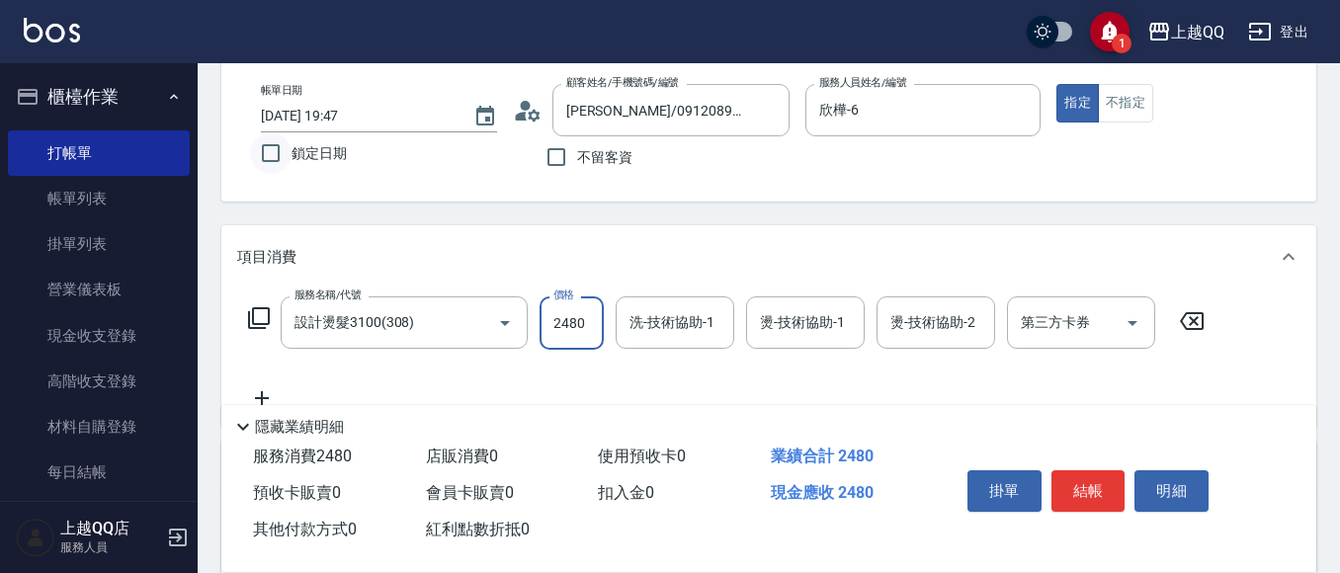
type input "2480"
type input "6"
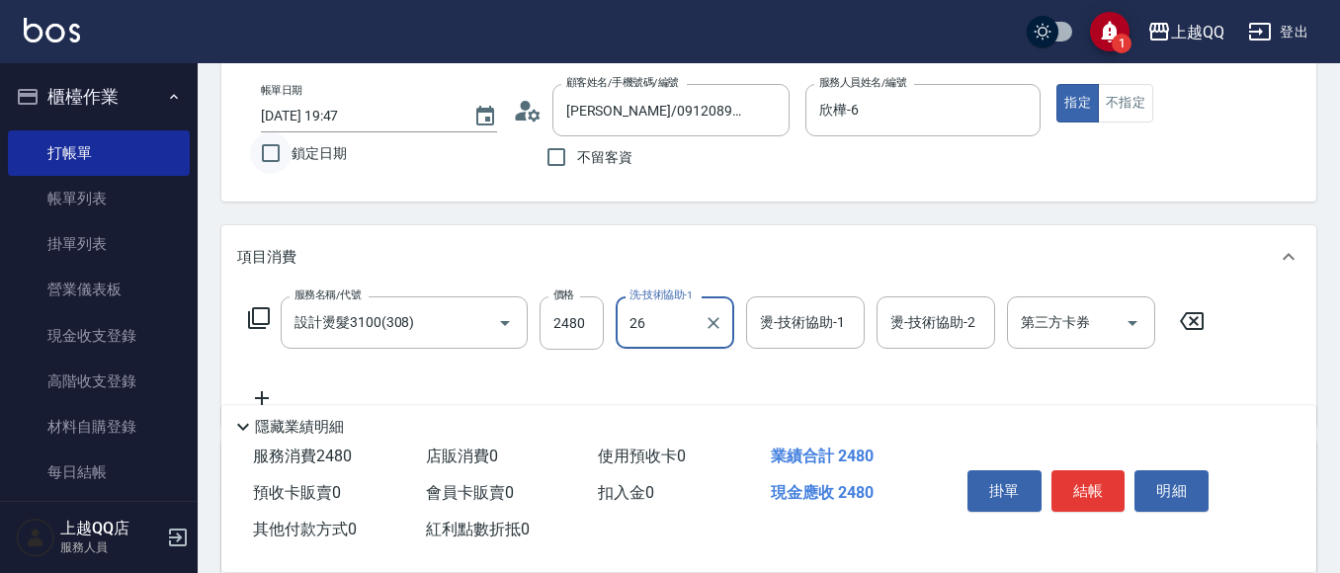
type input "林恩昕-26"
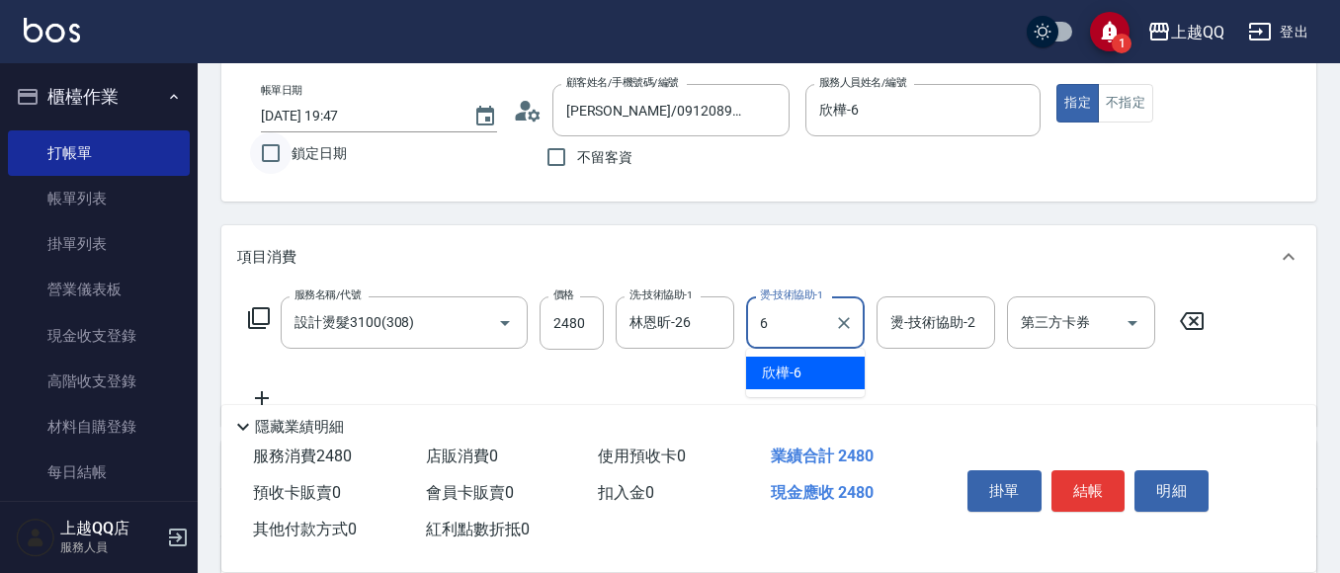
type input "欣樺-6"
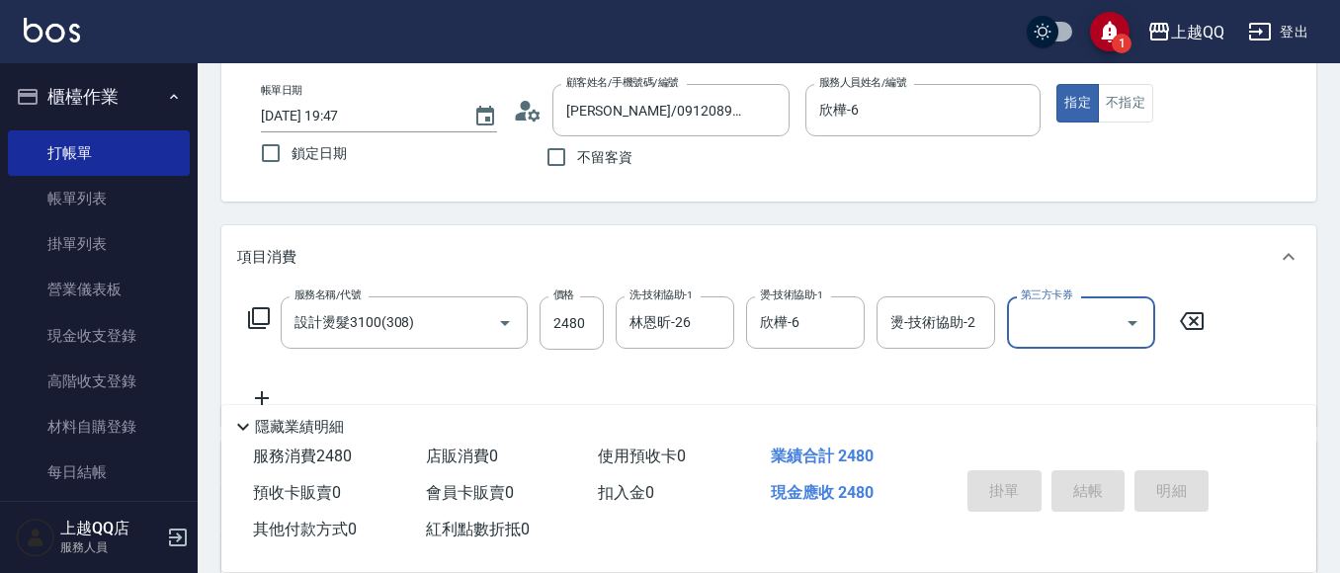
type input "[DATE] 19:48"
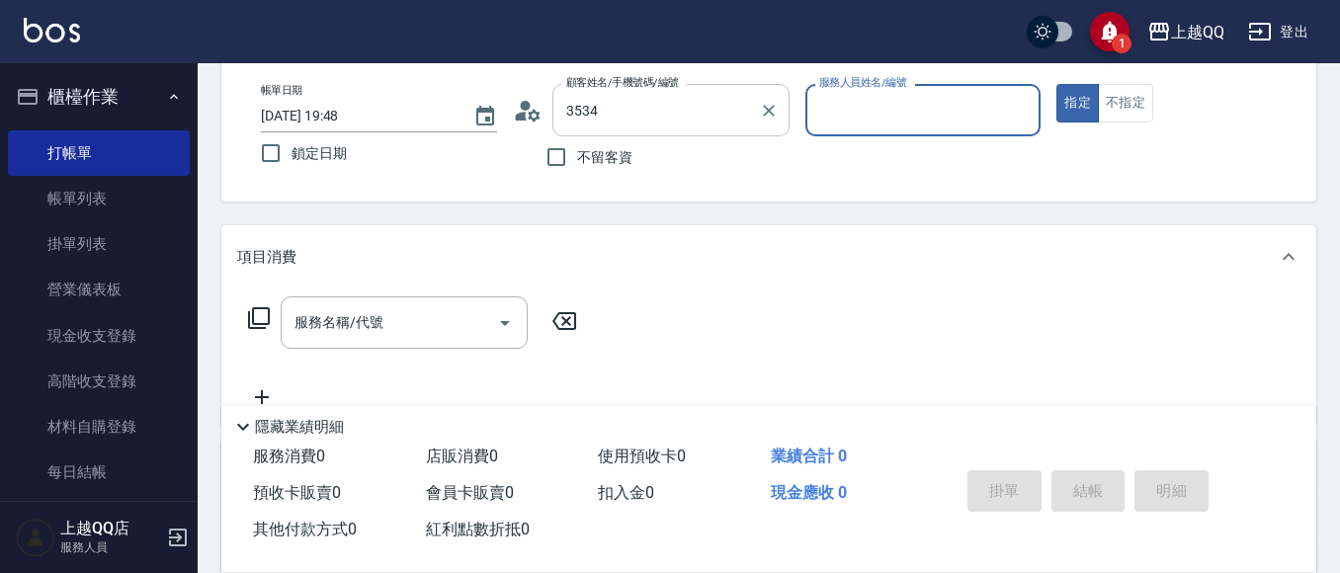
type input "[PERSON_NAME]/0928539191/3534"
type input "欣樺-6"
click at [1057, 84] on button "指定" at bounding box center [1078, 103] width 43 height 39
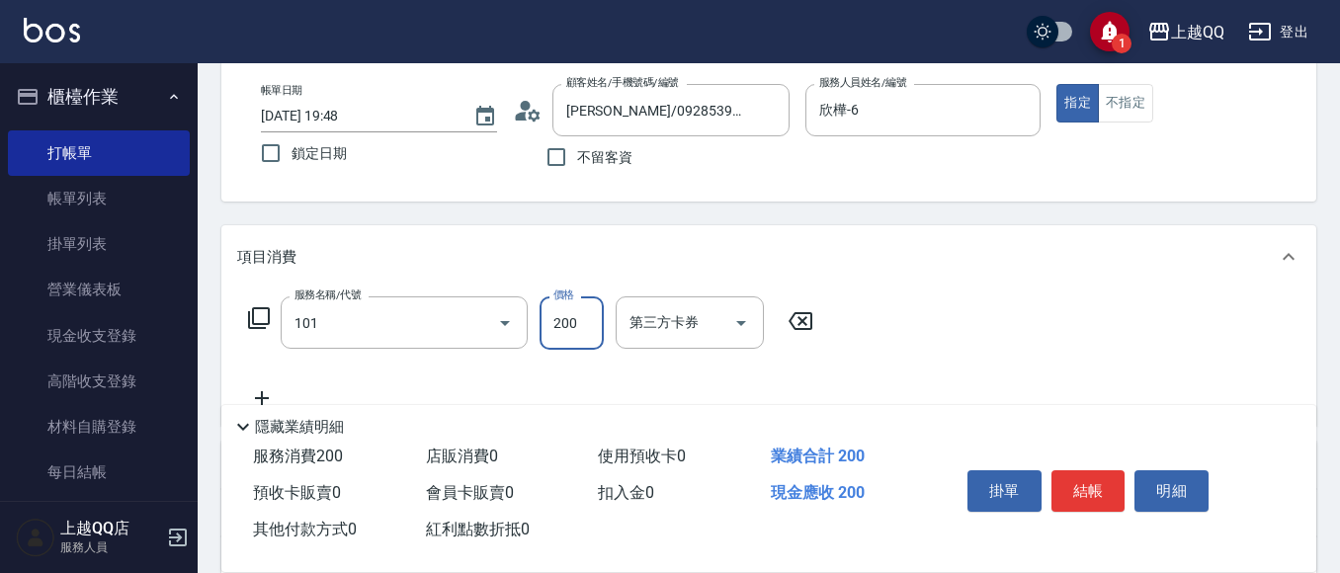
type input "洗髮(101)"
type input "250"
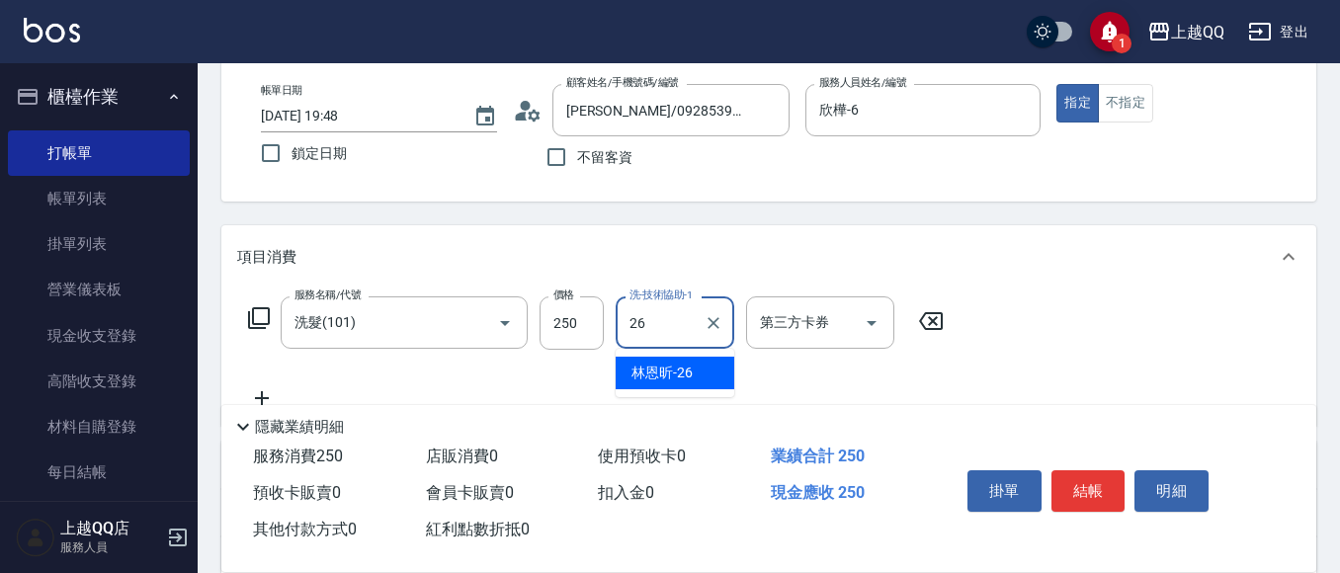
type input "林恩昕-26"
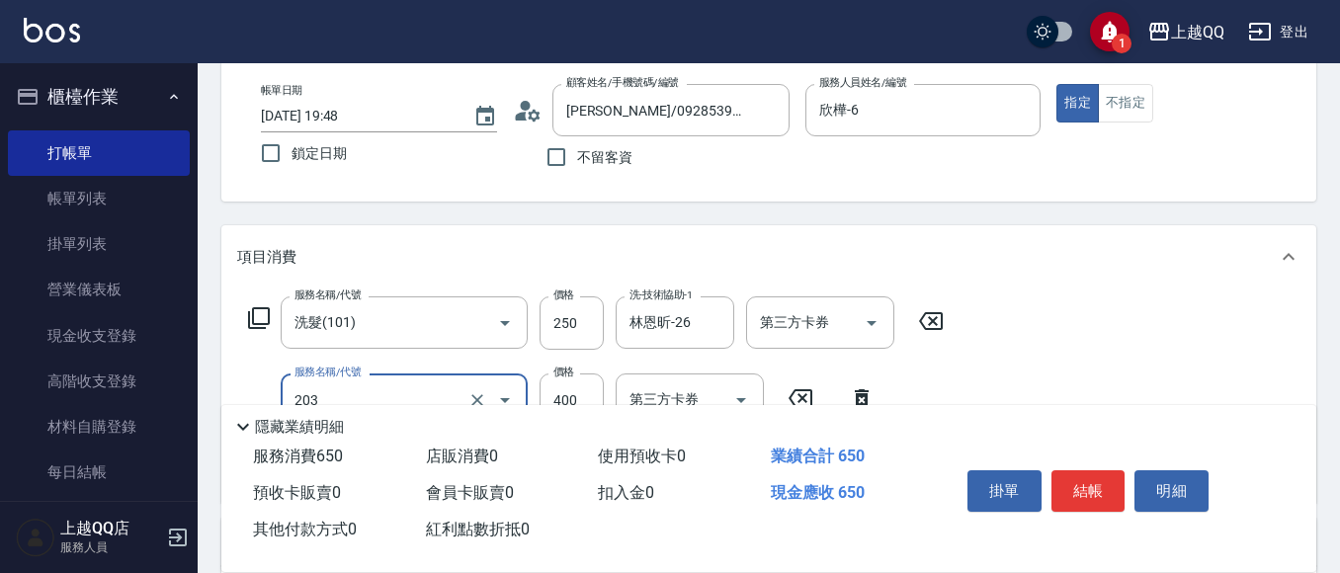
type input "指定單剪(203)"
type input "320"
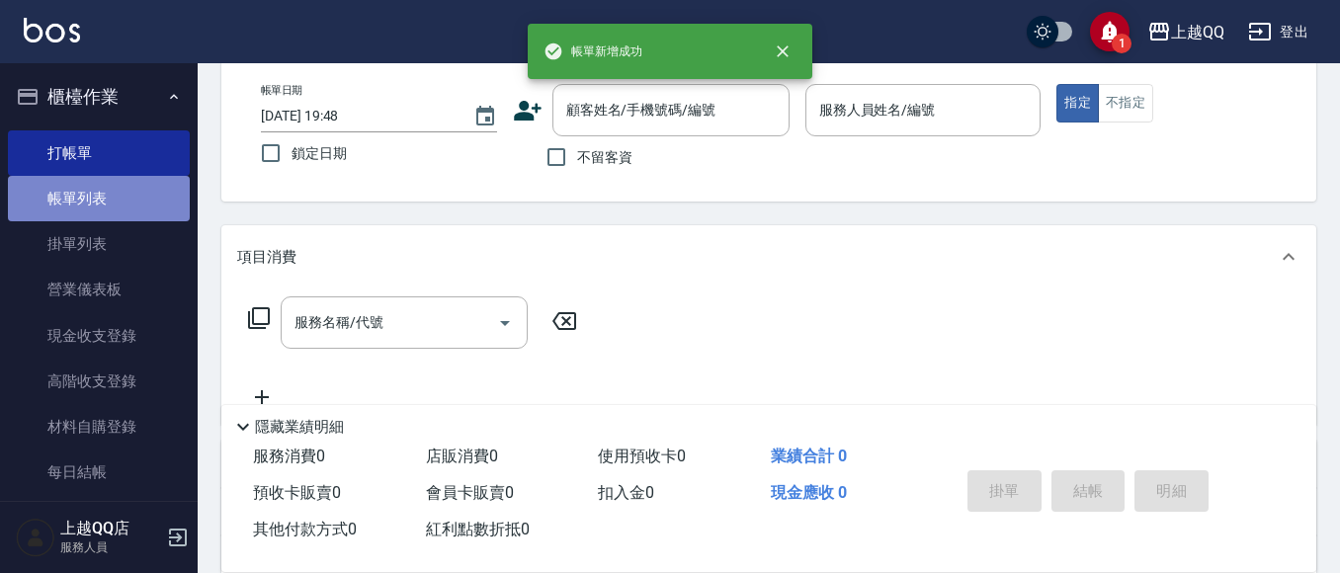
click at [139, 214] on link "帳單列表" at bounding box center [99, 198] width 182 height 45
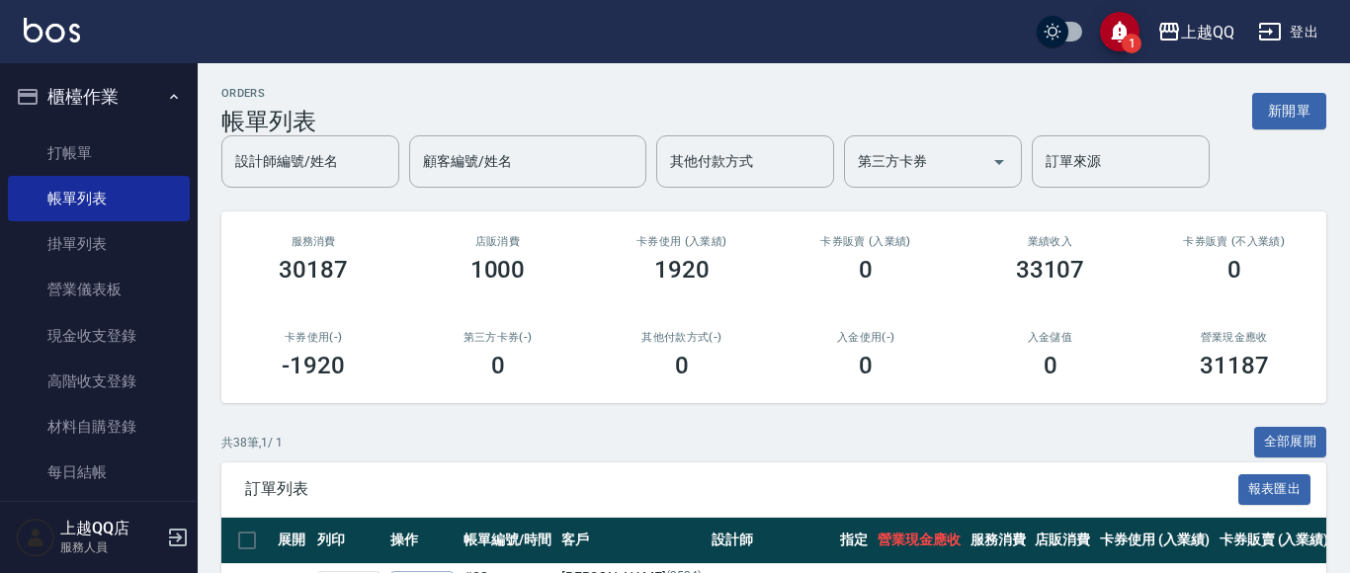
click at [87, 145] on link "打帳單" at bounding box center [99, 152] width 182 height 45
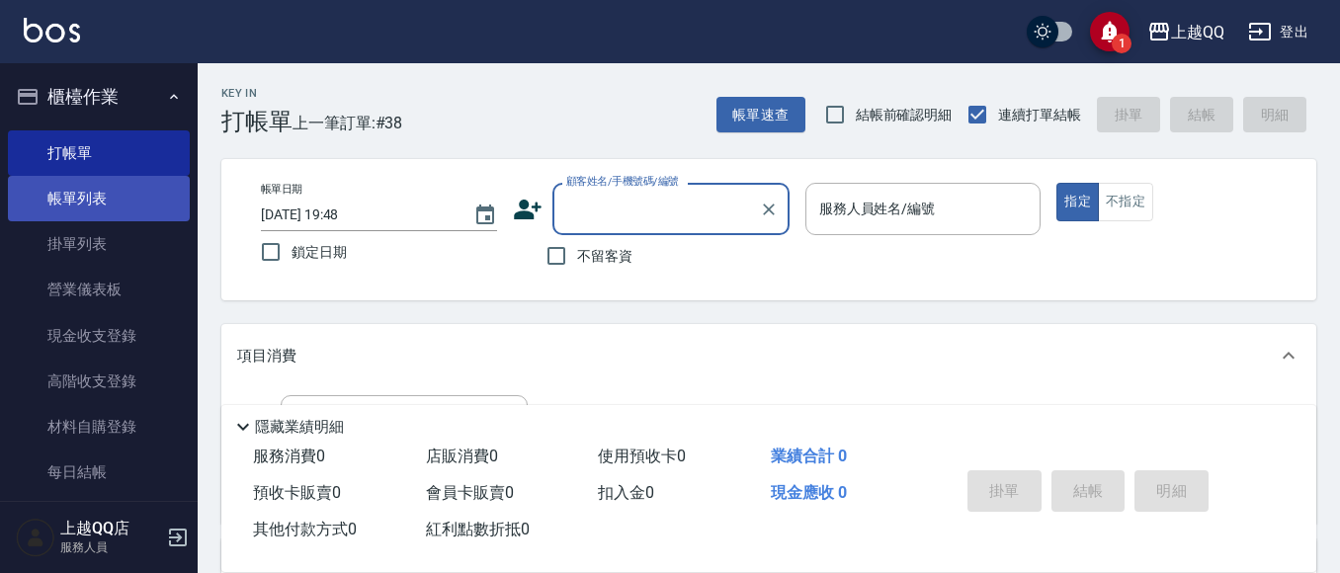
click at [76, 191] on link "帳單列表" at bounding box center [99, 198] width 182 height 45
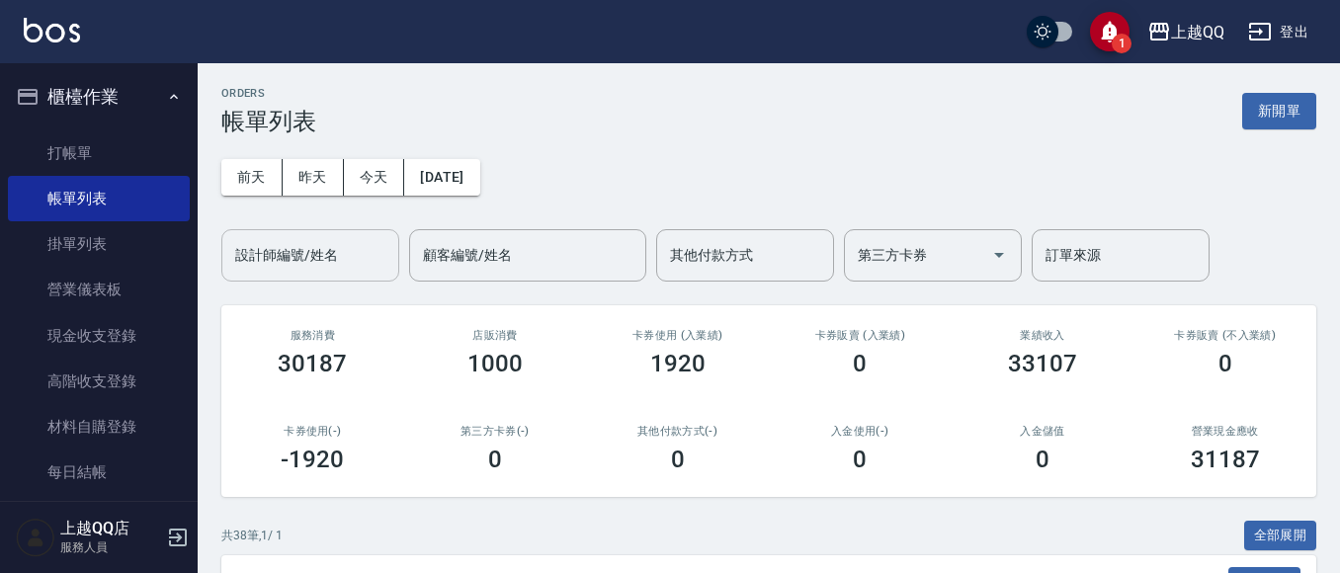
click at [296, 255] on input "設計師編號/姓名" at bounding box center [310, 255] width 160 height 35
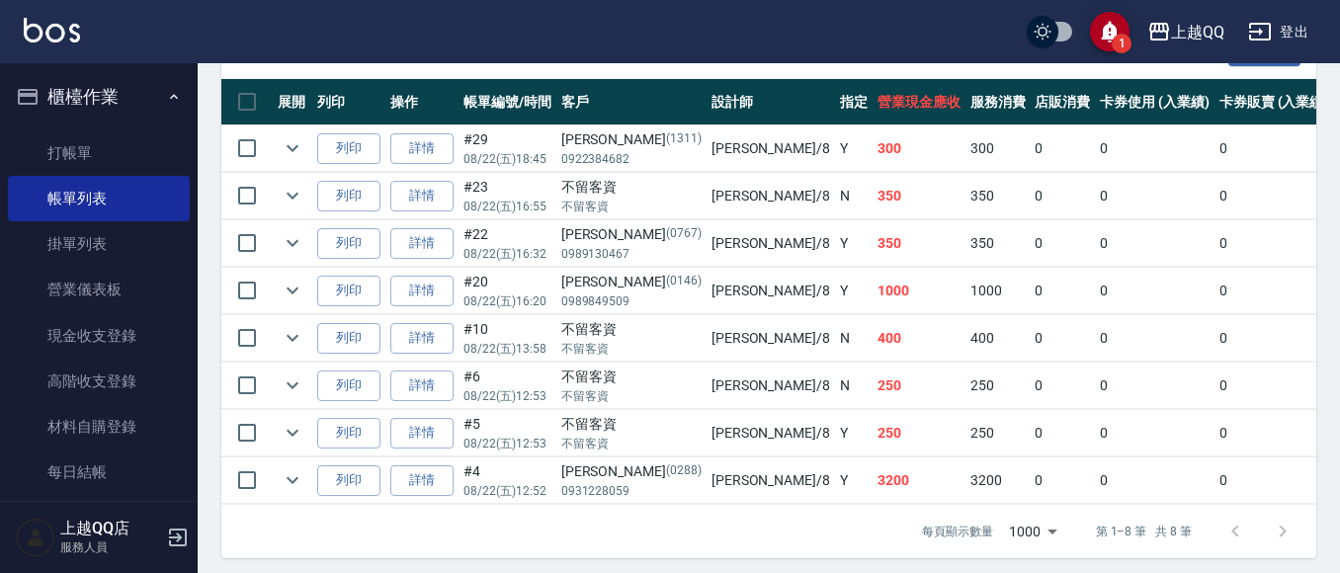
scroll to position [533, 0]
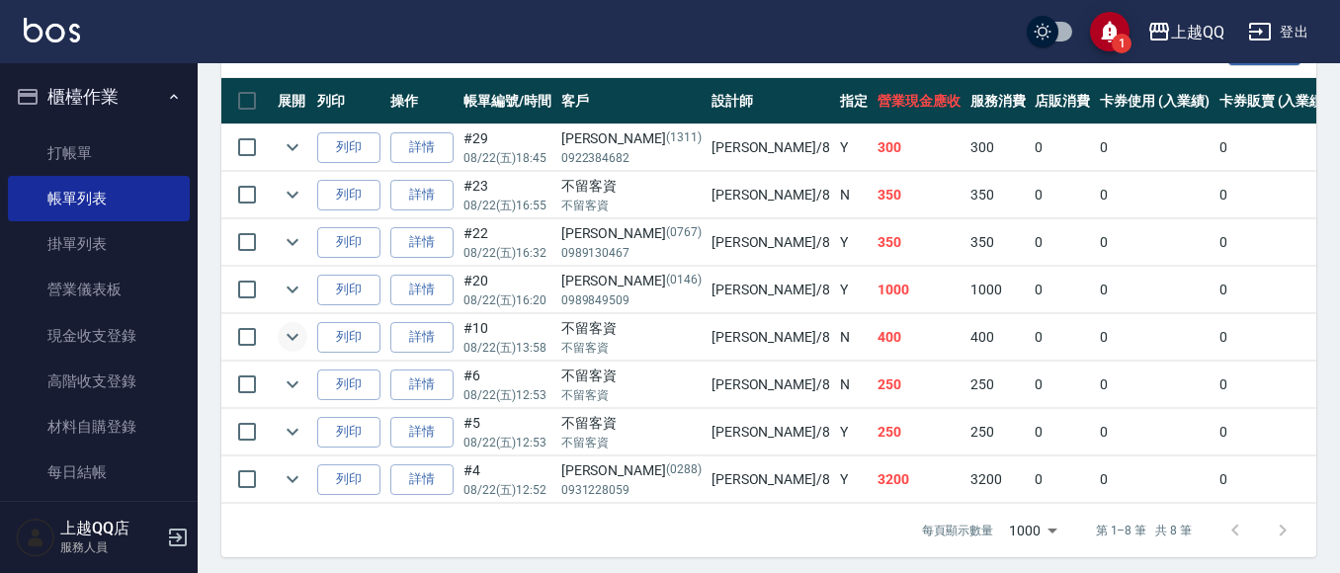
type input "[PERSON_NAME]-8"
click at [290, 337] on icon "expand row" at bounding box center [293, 337] width 12 height 7
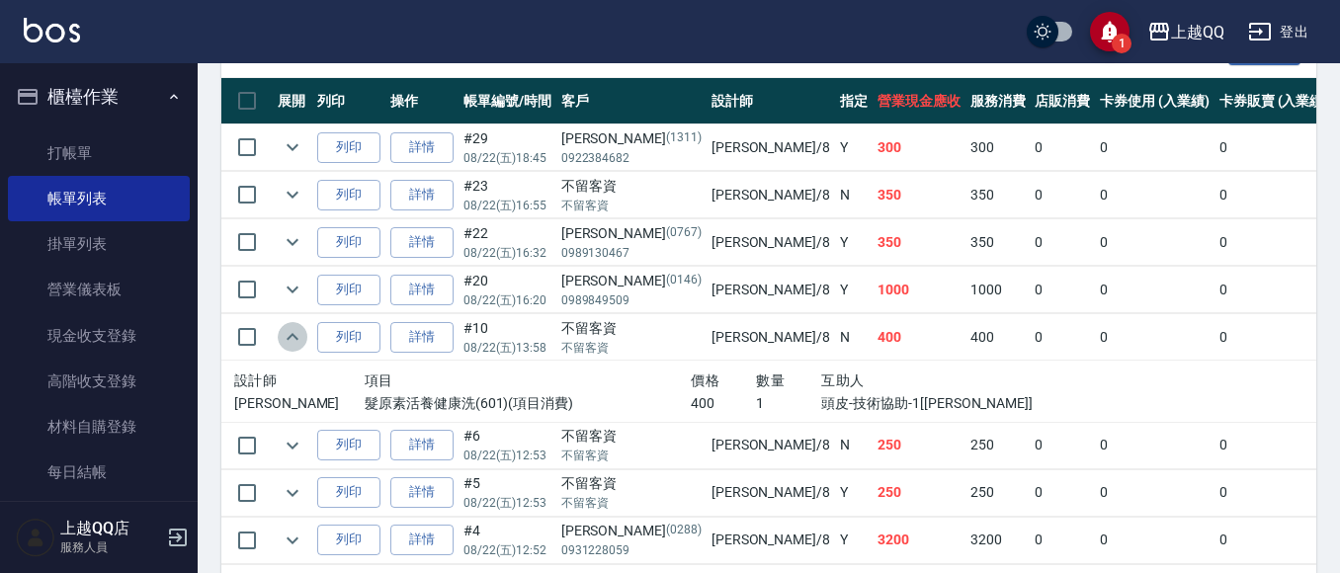
click at [290, 337] on icon "expand row" at bounding box center [293, 336] width 12 height 7
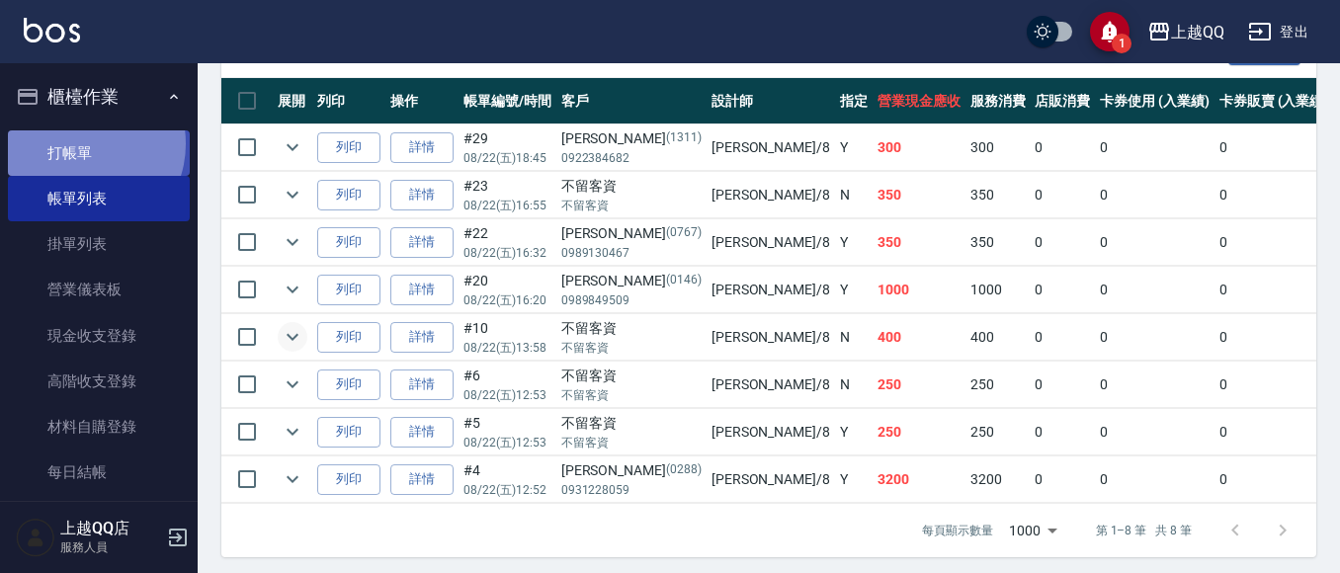
click at [81, 143] on link "打帳單" at bounding box center [99, 152] width 182 height 45
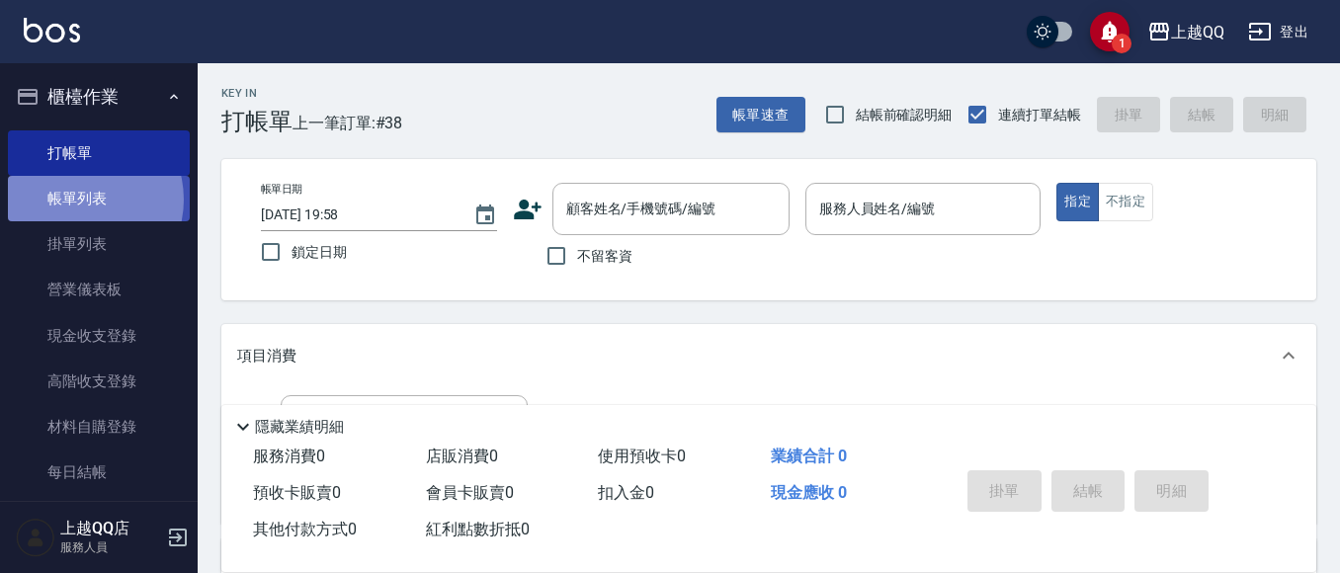
click at [78, 200] on link "帳單列表" at bounding box center [99, 198] width 182 height 45
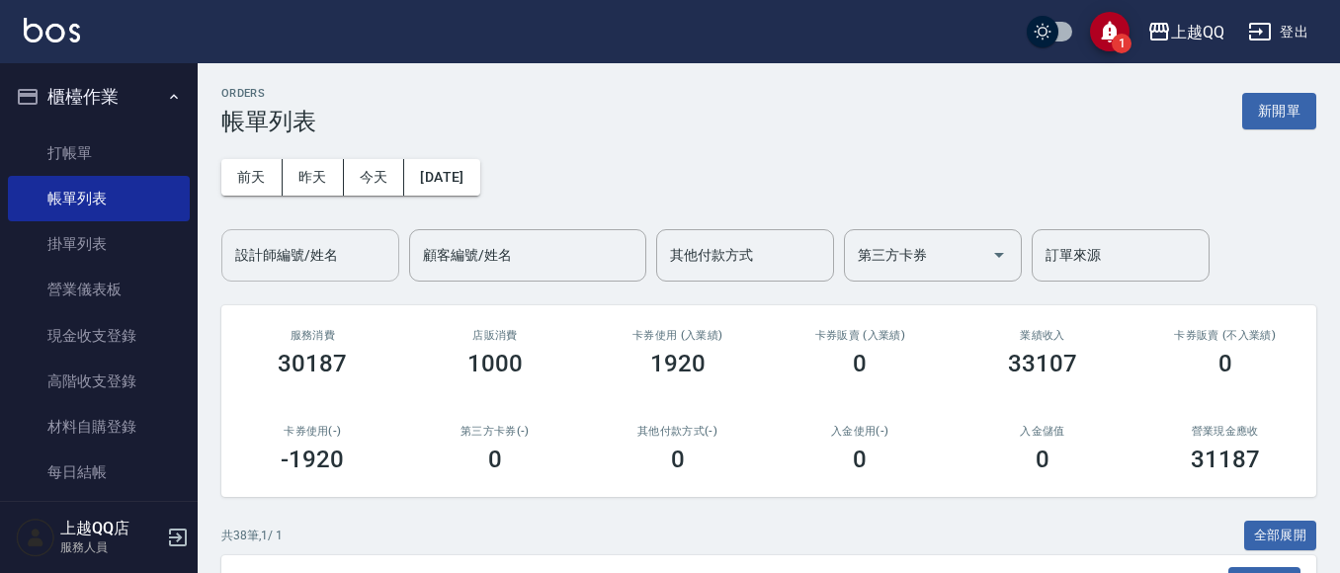
click at [271, 254] on input "設計師編號/姓名" at bounding box center [310, 255] width 160 height 35
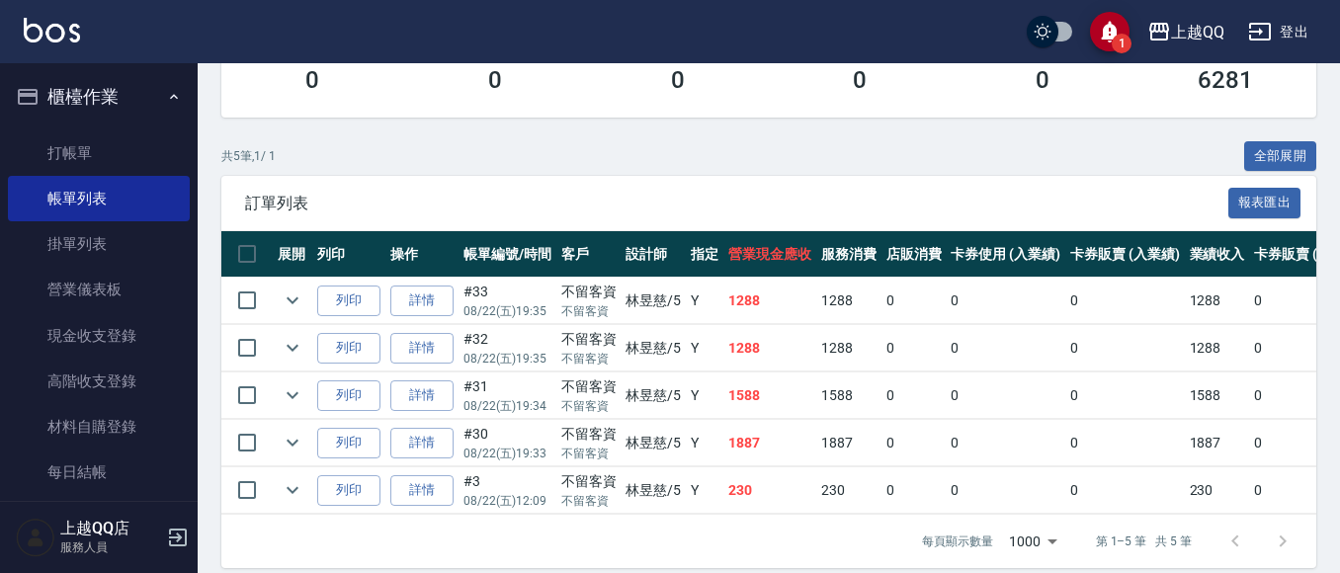
scroll to position [384, 0]
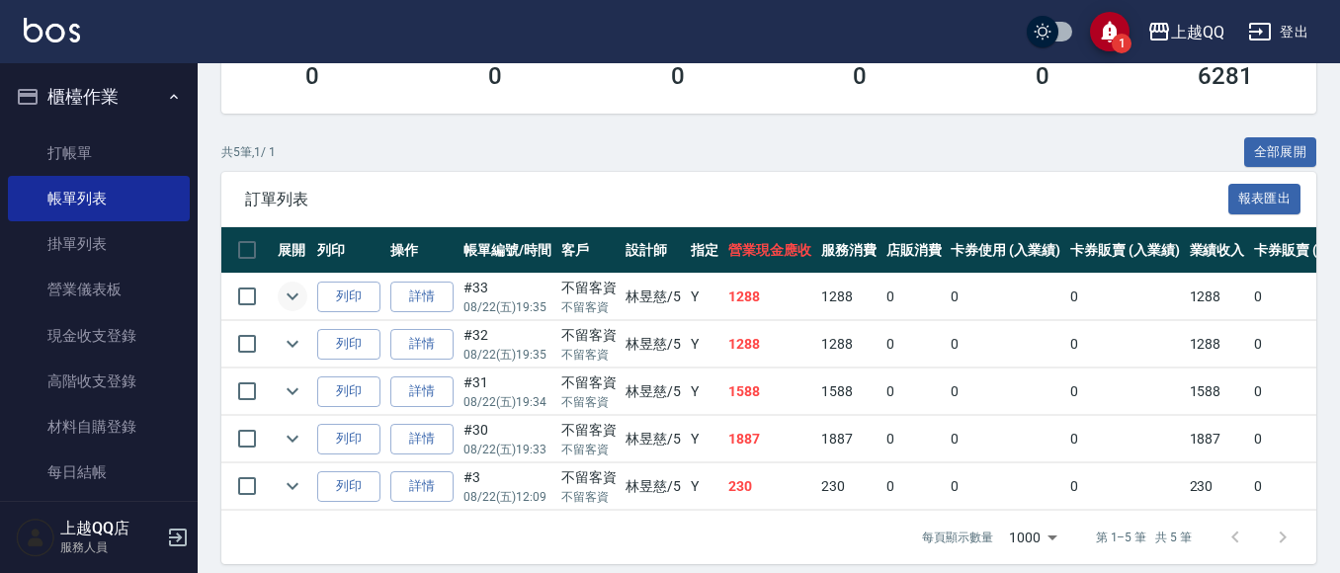
type input "[PERSON_NAME]5"
click at [294, 296] on icon "expand row" at bounding box center [293, 297] width 24 height 24
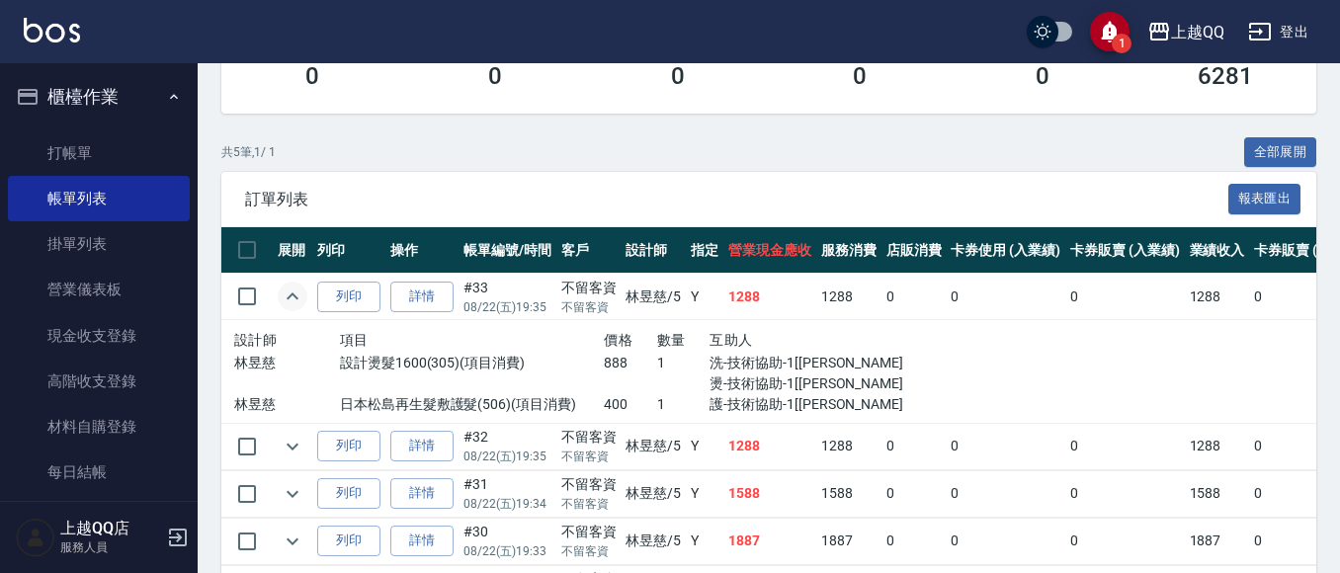
click at [294, 296] on icon "expand row" at bounding box center [293, 296] width 12 height 7
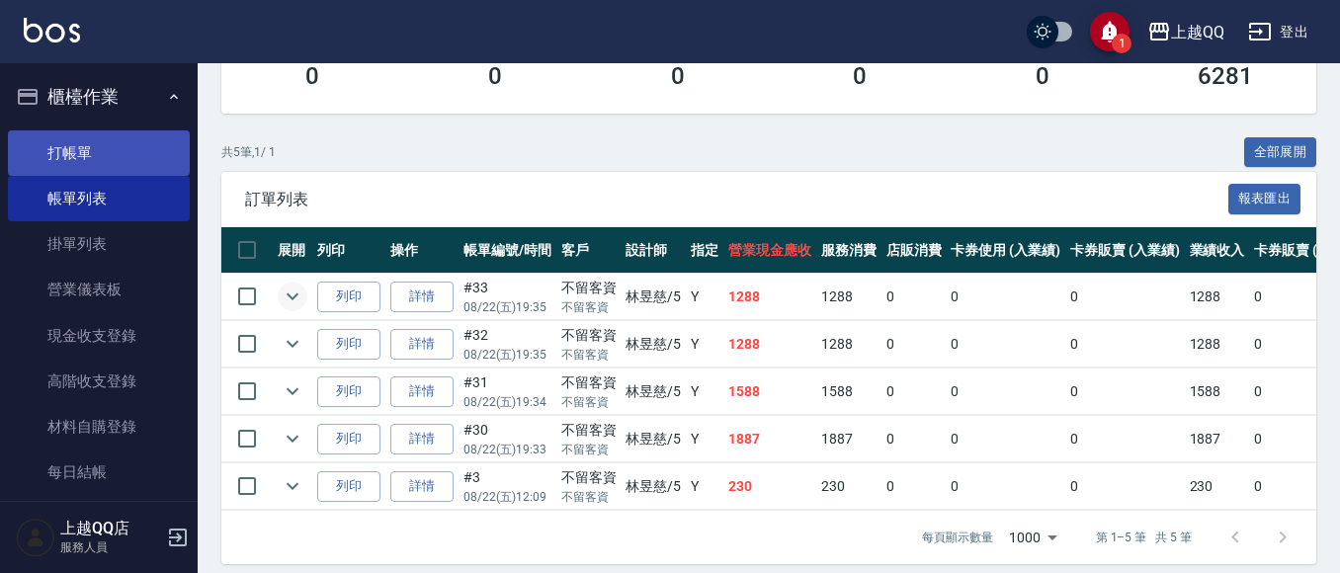
click at [53, 145] on link "打帳單" at bounding box center [99, 152] width 182 height 45
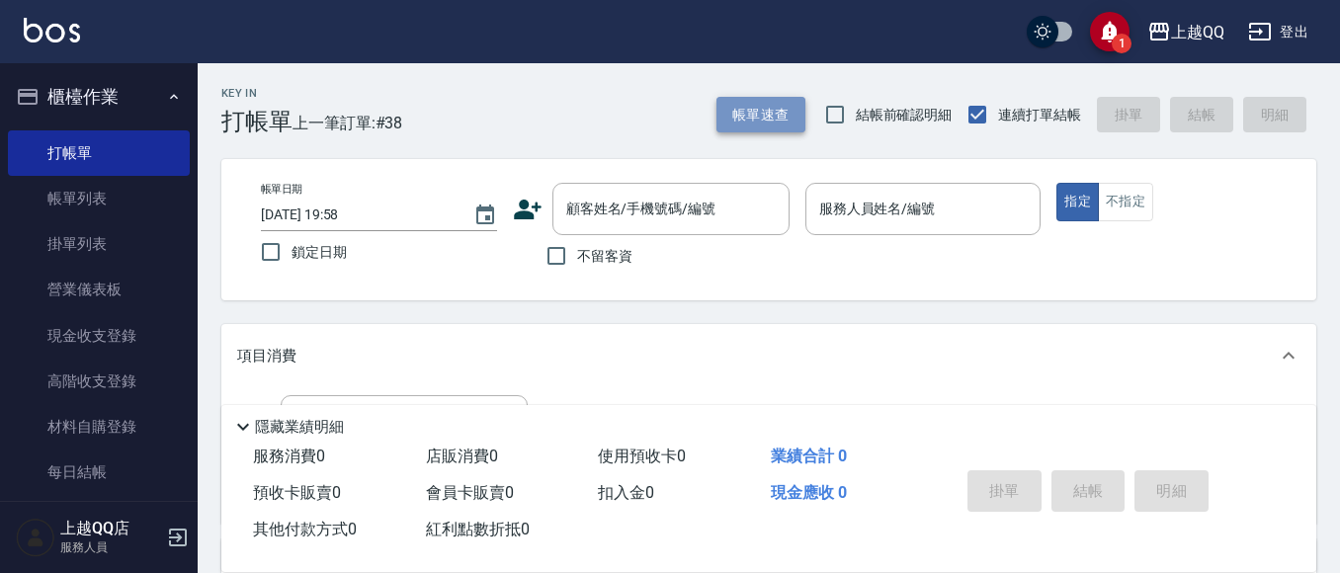
click at [755, 104] on button "帳單速查" at bounding box center [761, 115] width 89 height 37
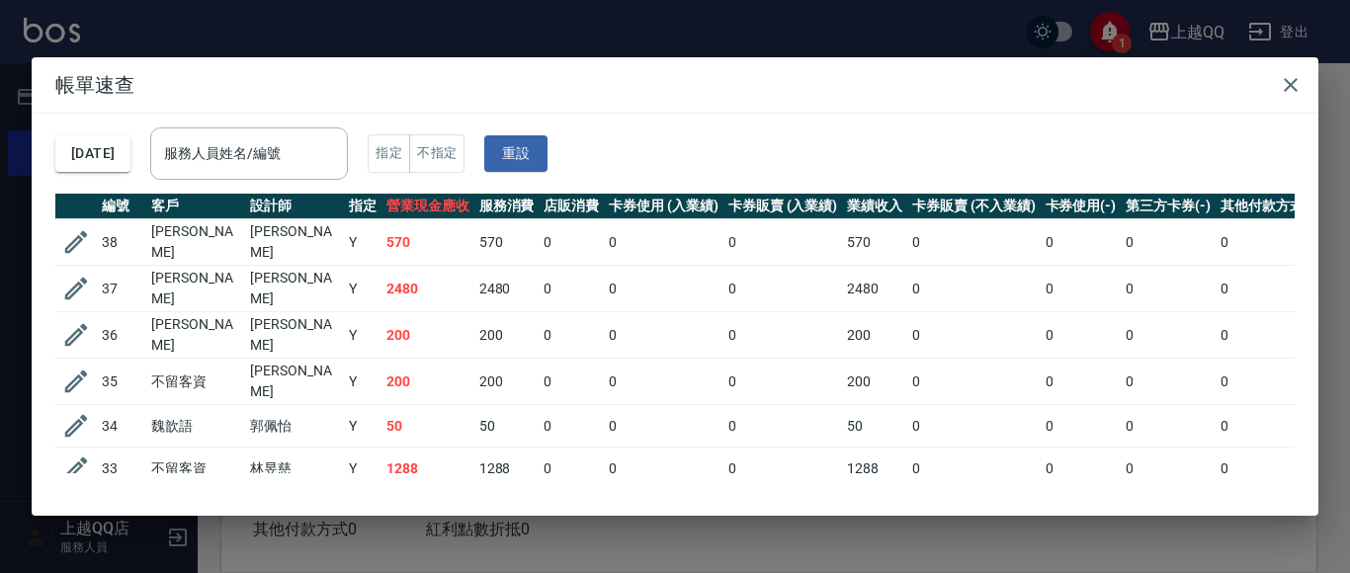
drag, startPoint x: 256, startPoint y: 147, endPoint x: 268, endPoint y: 143, distance: 12.5
click at [259, 147] on input "服務人員姓名/編號" at bounding box center [249, 153] width 180 height 35
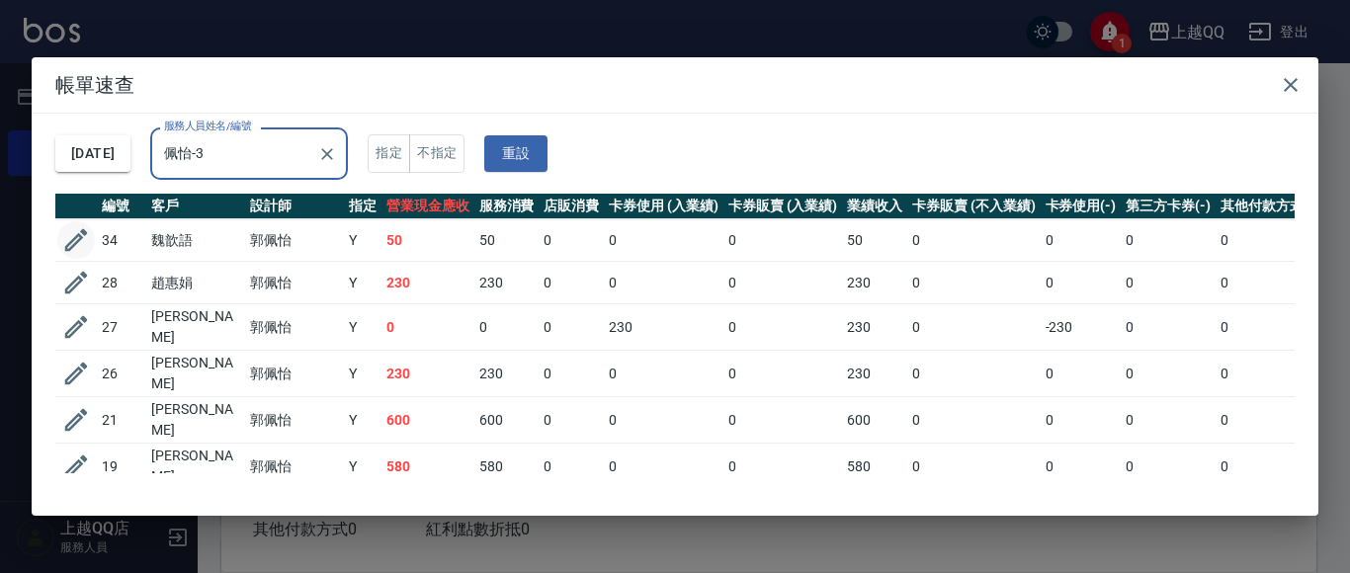
type input "佩怡-3"
click at [74, 241] on icon "button" at bounding box center [76, 240] width 30 height 30
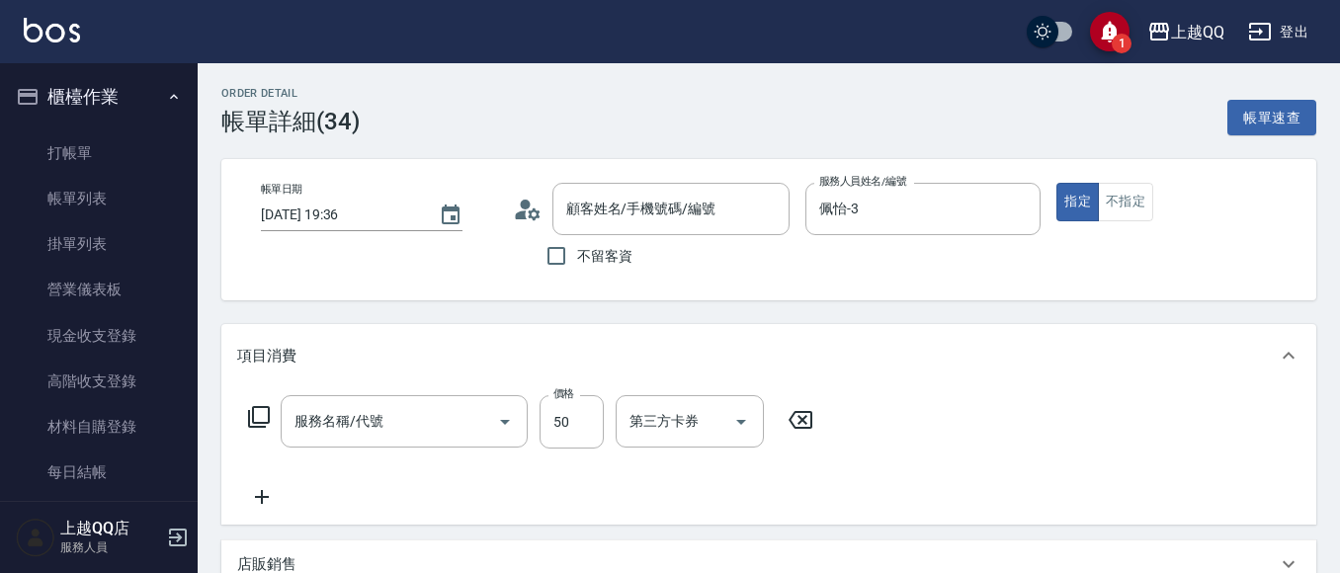
type input "[DATE] 19:36"
type input "佩怡-3"
type input "剪瀏海(201)"
type input "魏歆語/0929020415/0434"
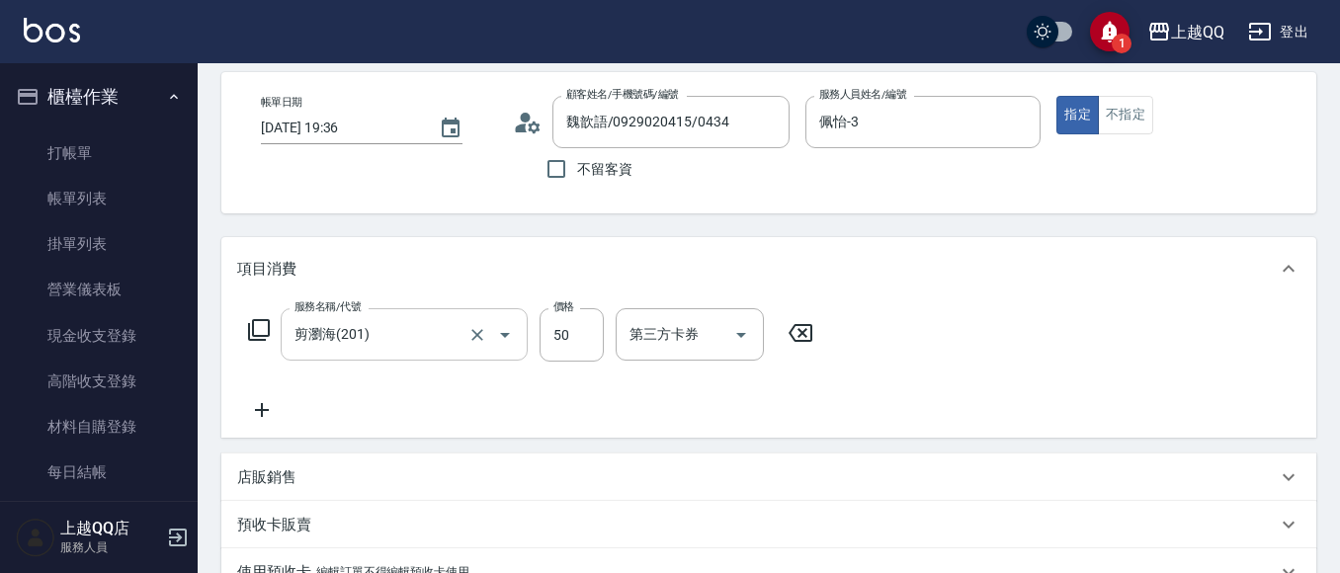
scroll to position [99, 0]
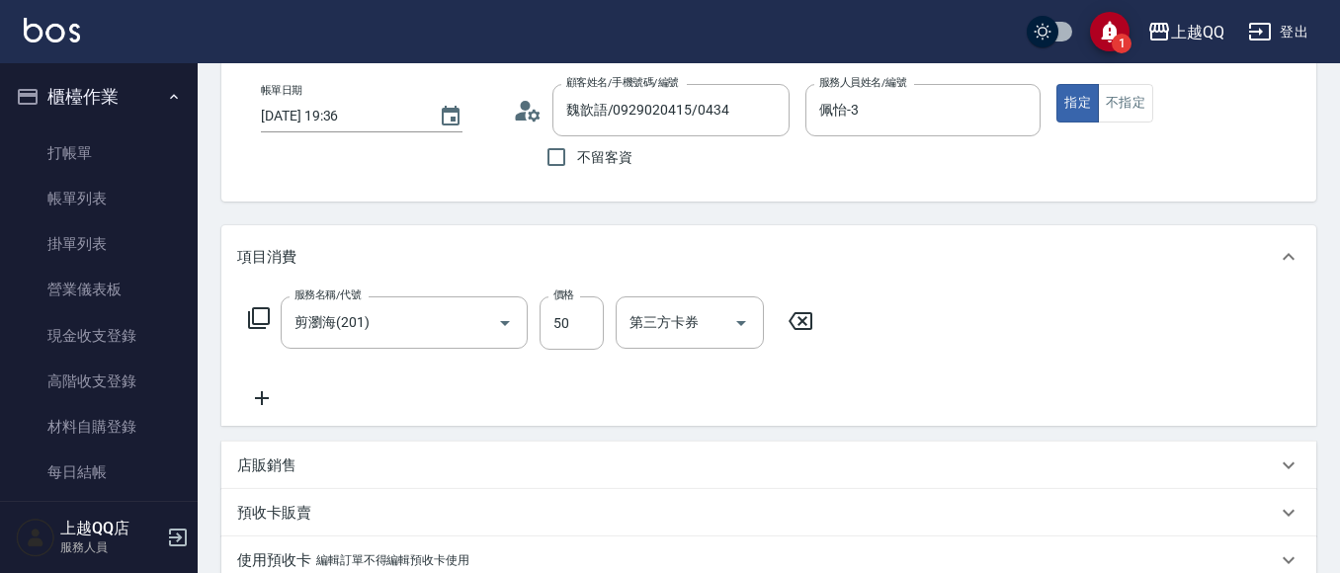
click at [261, 308] on icon at bounding box center [259, 318] width 22 height 22
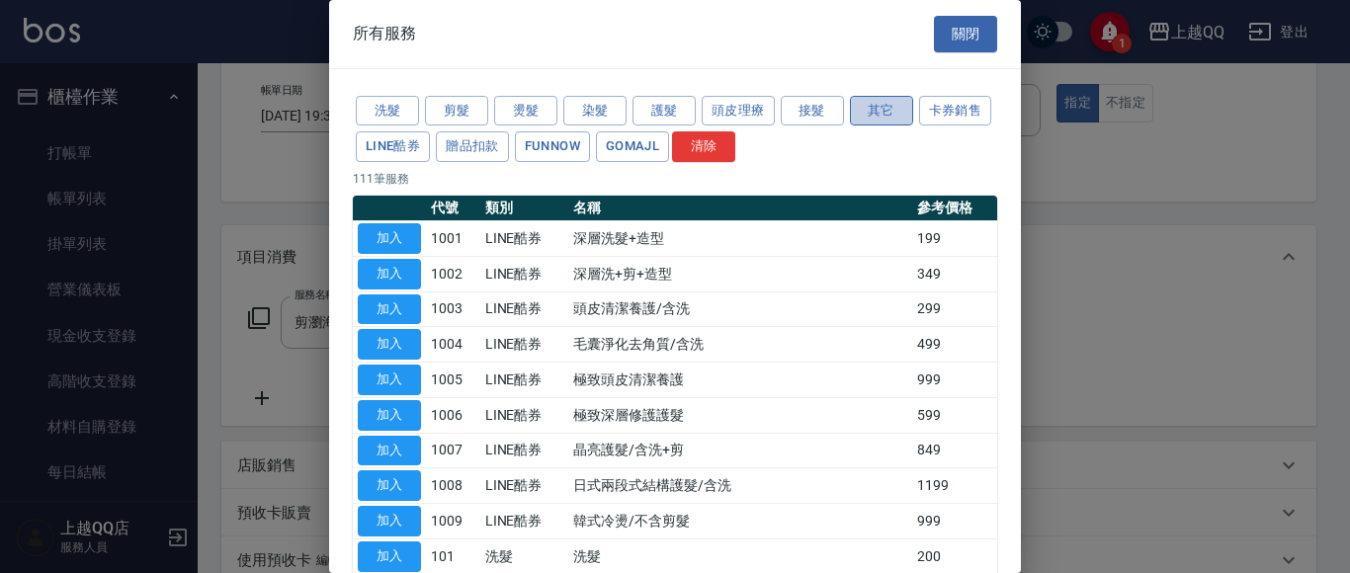
click at [889, 110] on button "其它" at bounding box center [881, 111] width 63 height 31
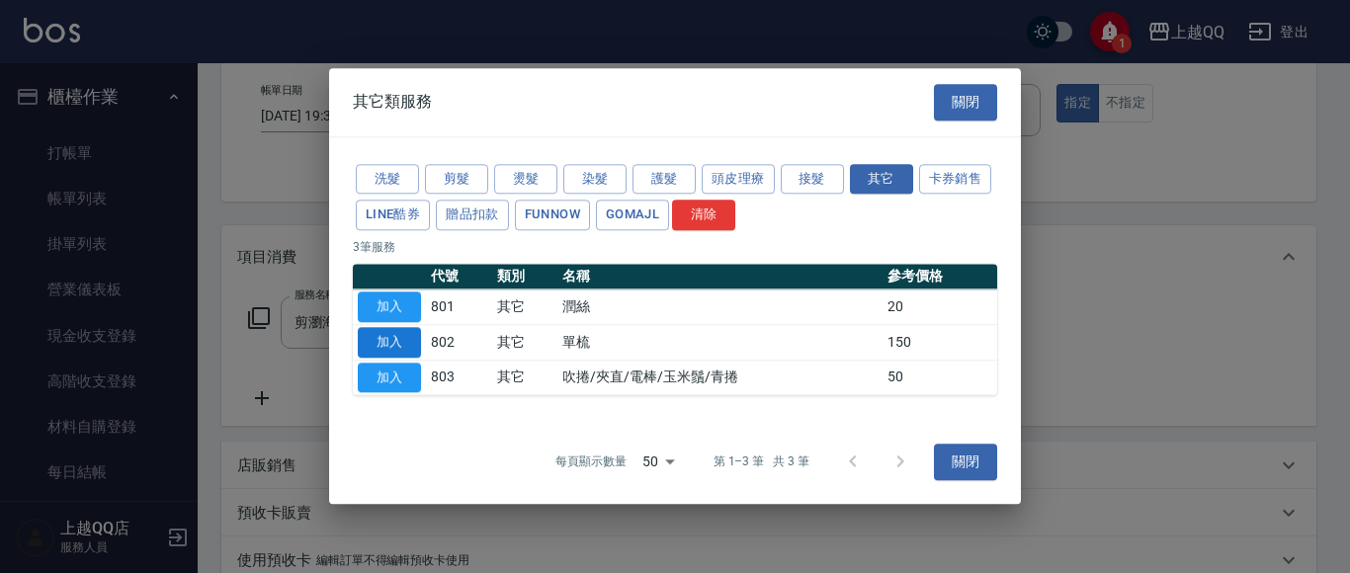
click at [395, 347] on button "加入" at bounding box center [389, 342] width 63 height 31
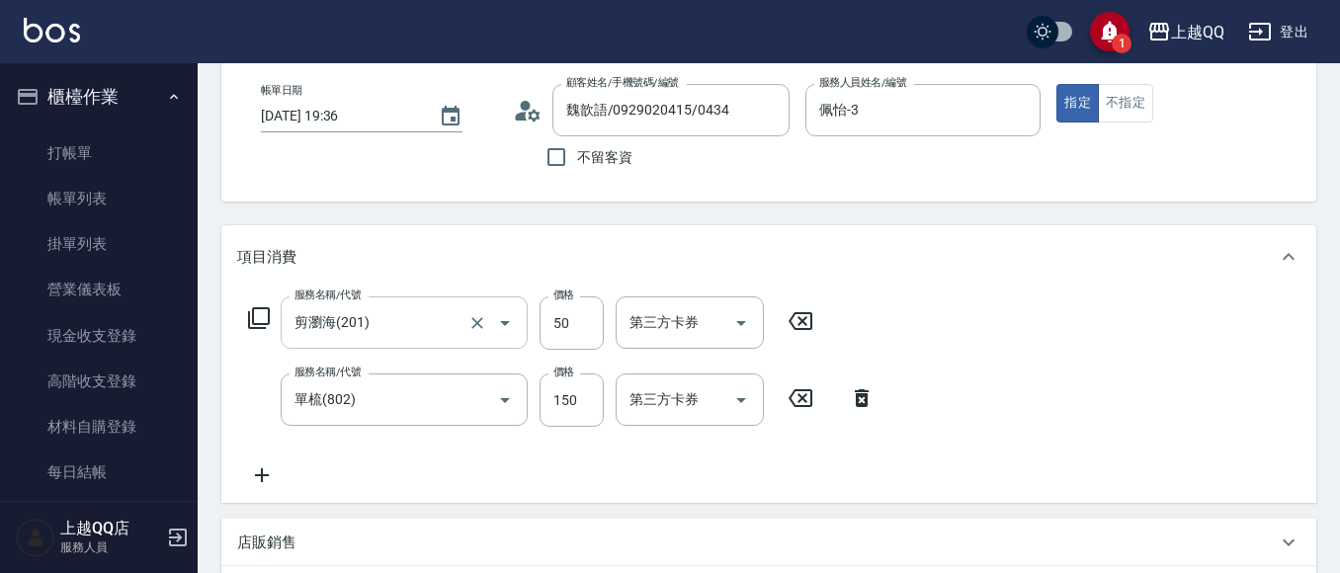
scroll to position [198, 0]
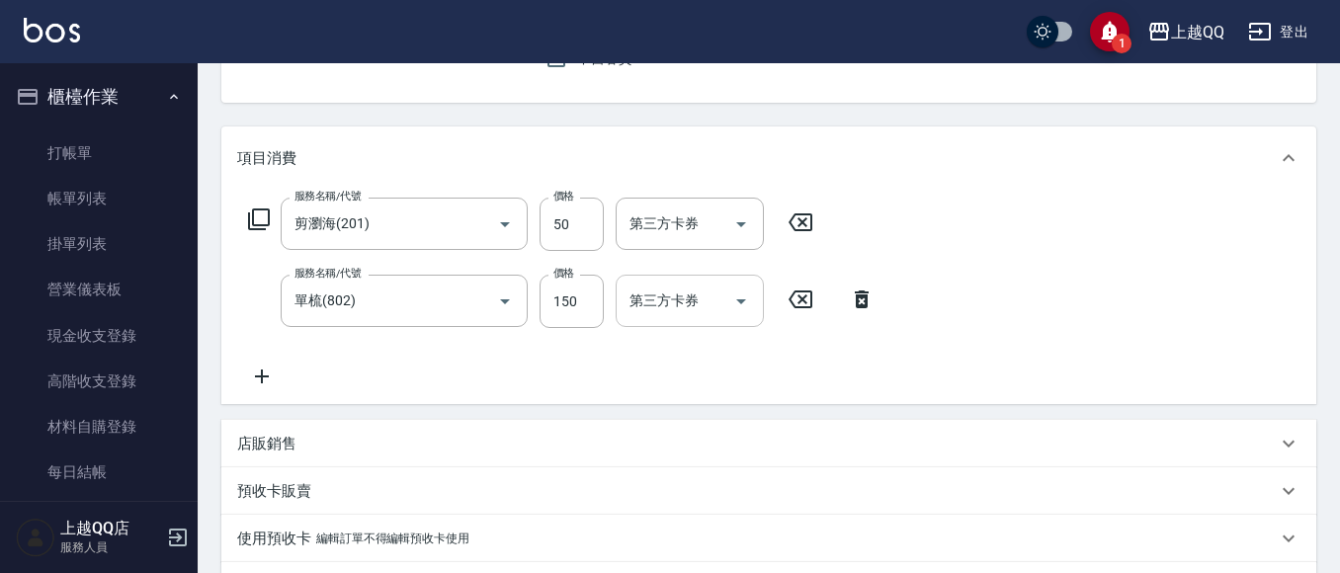
drag, startPoint x: 578, startPoint y: 300, endPoint x: 620, endPoint y: 303, distance: 41.6
click at [579, 300] on input "150" at bounding box center [572, 301] width 64 height 53
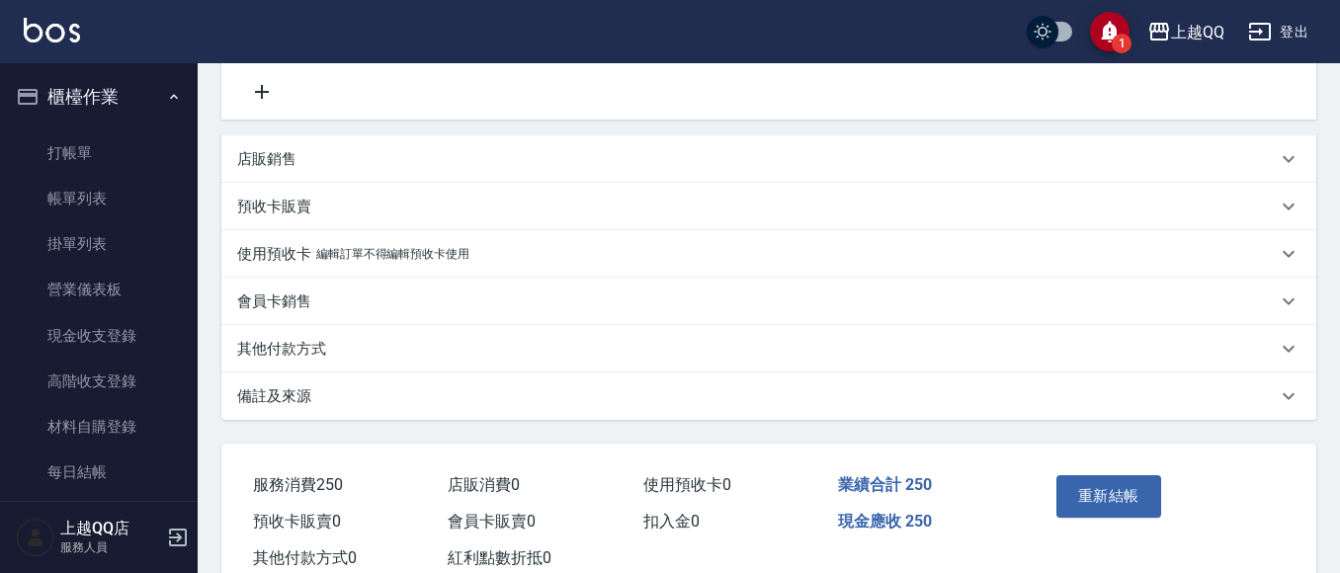
scroll to position [494, 0]
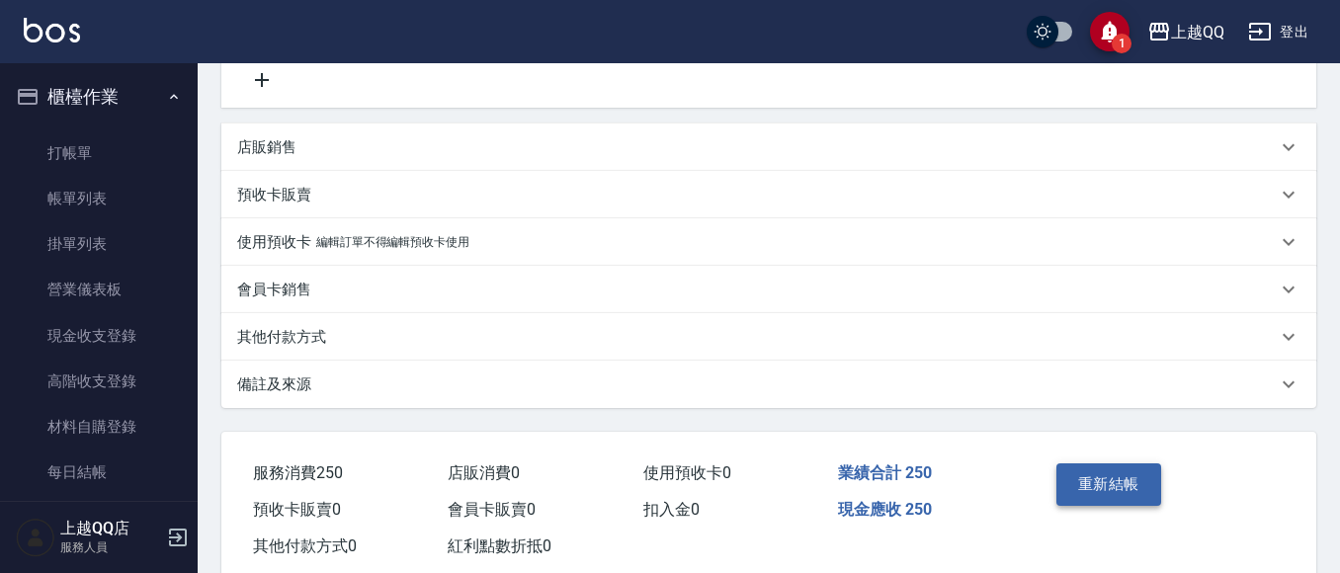
type input "200"
click at [1095, 475] on button "重新結帳" at bounding box center [1109, 485] width 105 height 42
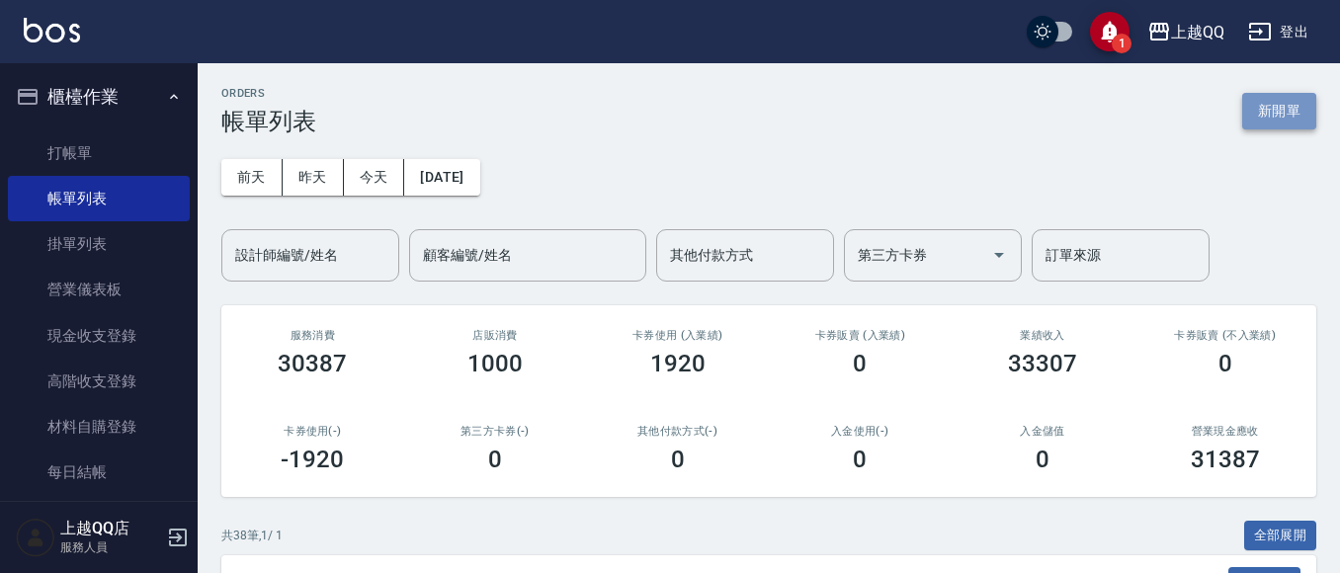
click at [1276, 112] on button "新開單" at bounding box center [1280, 111] width 74 height 37
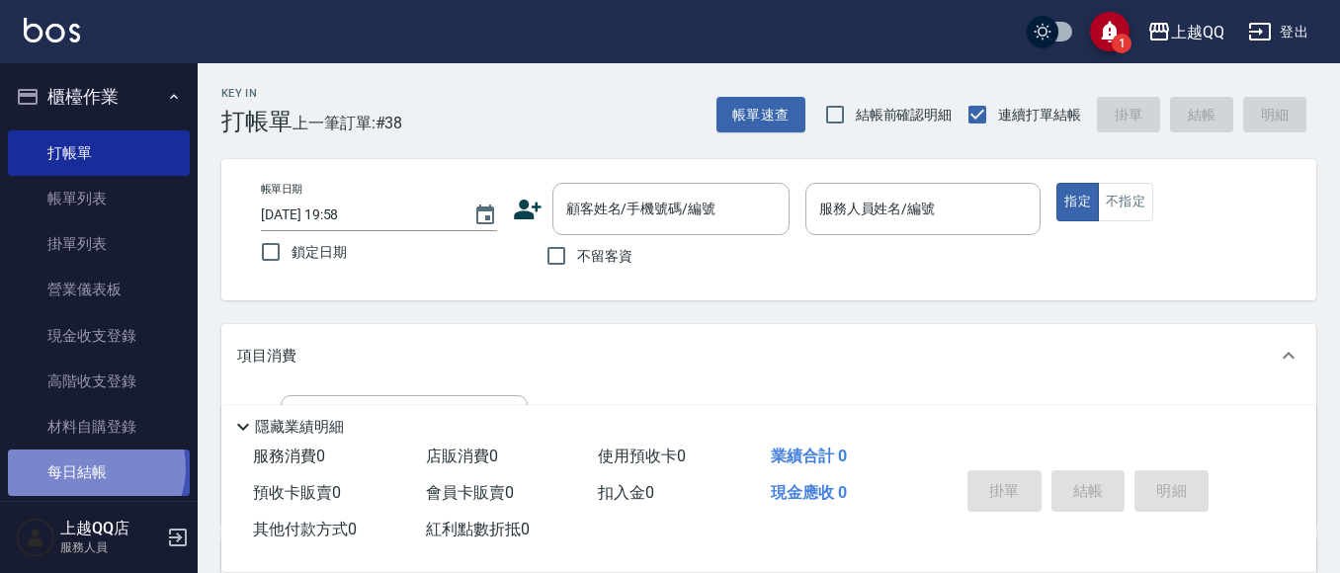
click at [92, 468] on link "每日結帳" at bounding box center [99, 472] width 182 height 45
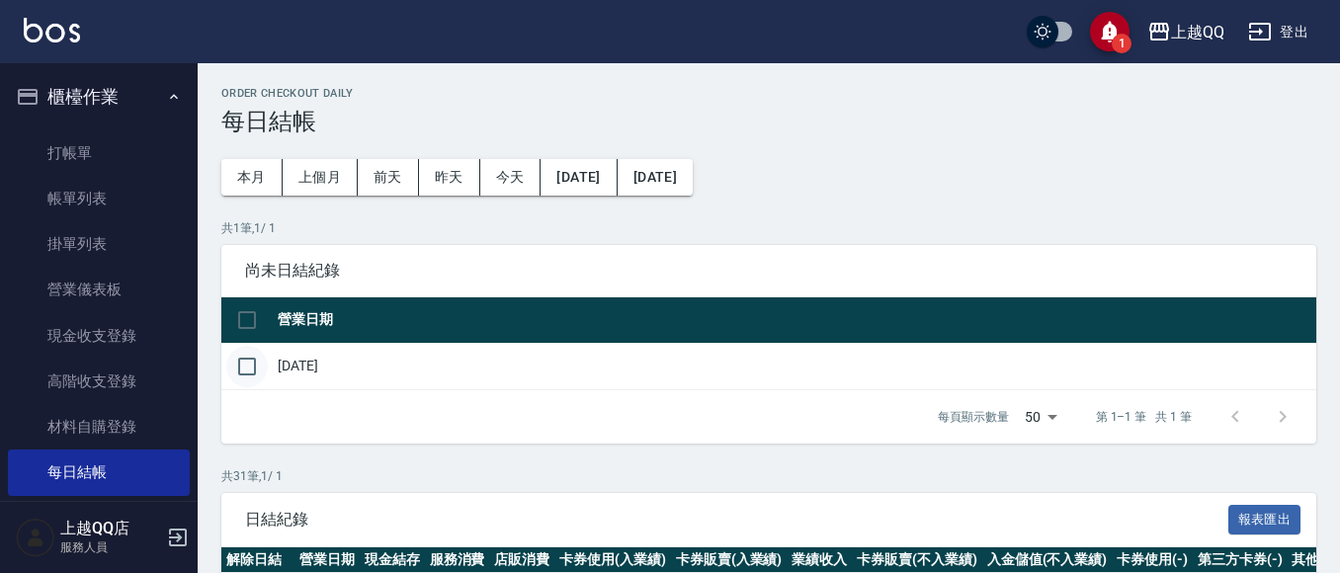
click at [243, 359] on input "checkbox" at bounding box center [247, 367] width 42 height 42
checkbox input "true"
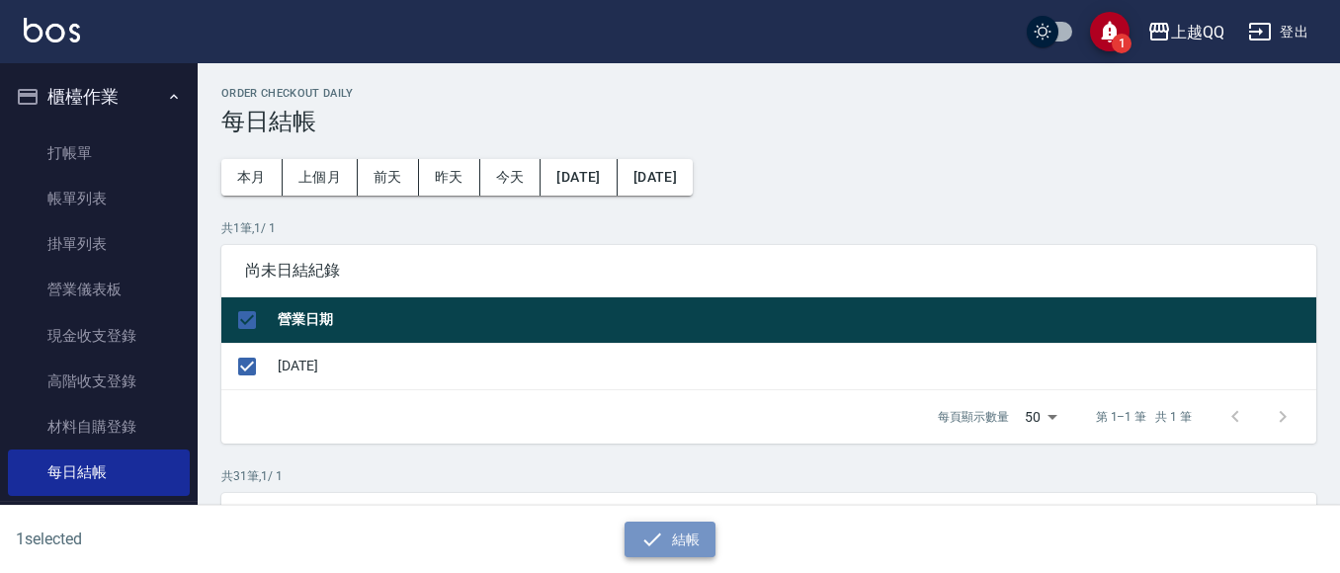
click at [701, 540] on button "結帳" at bounding box center [671, 540] width 92 height 37
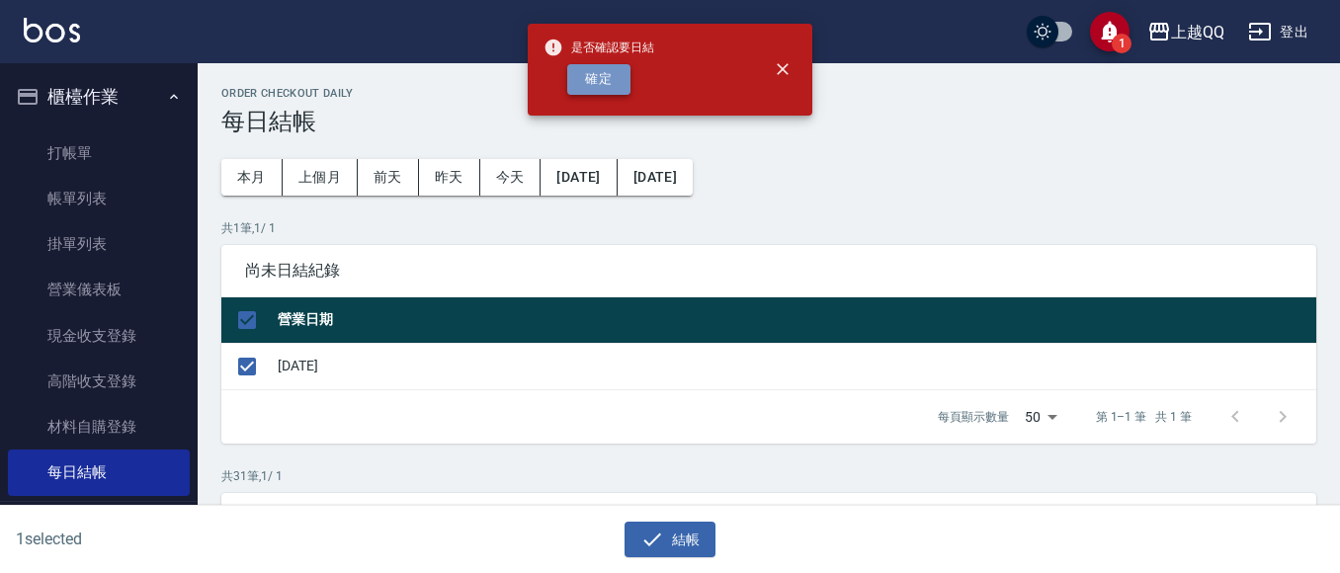
click at [589, 77] on button "確定" at bounding box center [598, 79] width 63 height 31
checkbox input "false"
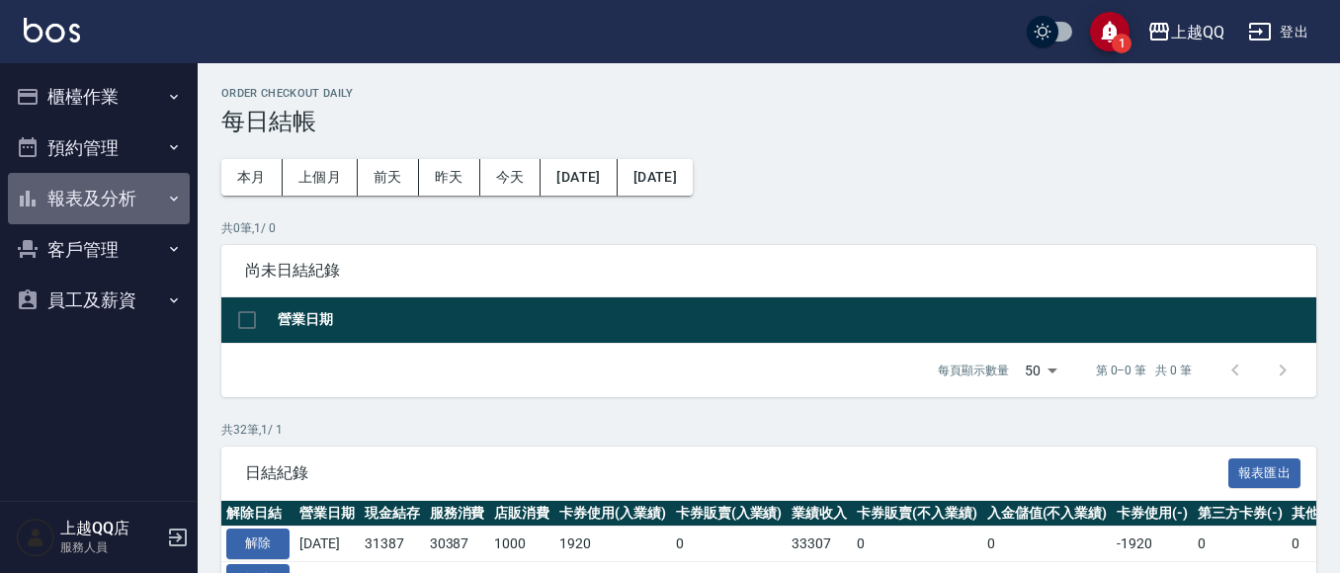
click at [87, 193] on button "報表及分析" at bounding box center [99, 198] width 182 height 51
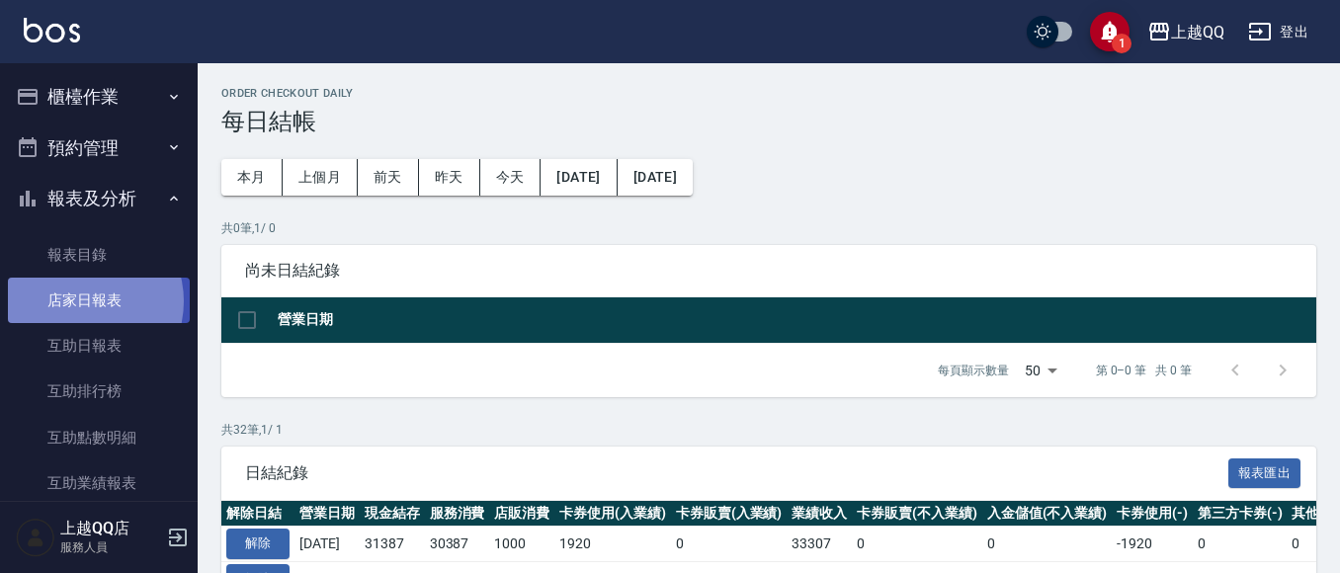
click at [79, 301] on link "店家日報表" at bounding box center [99, 300] width 182 height 45
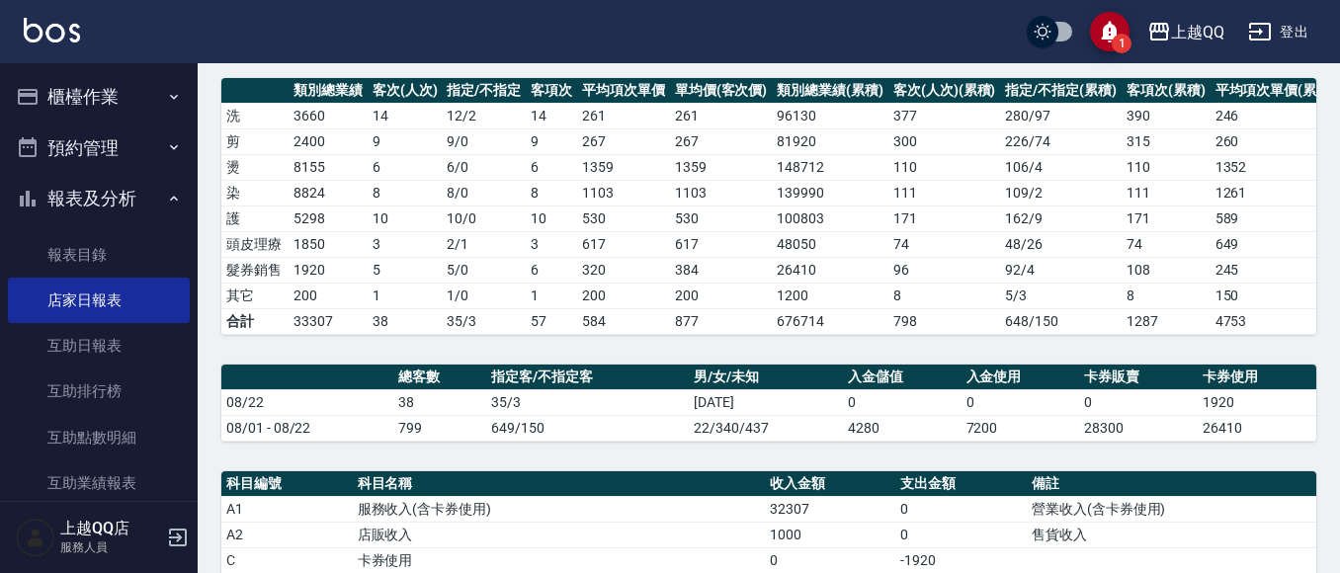
scroll to position [673, 0]
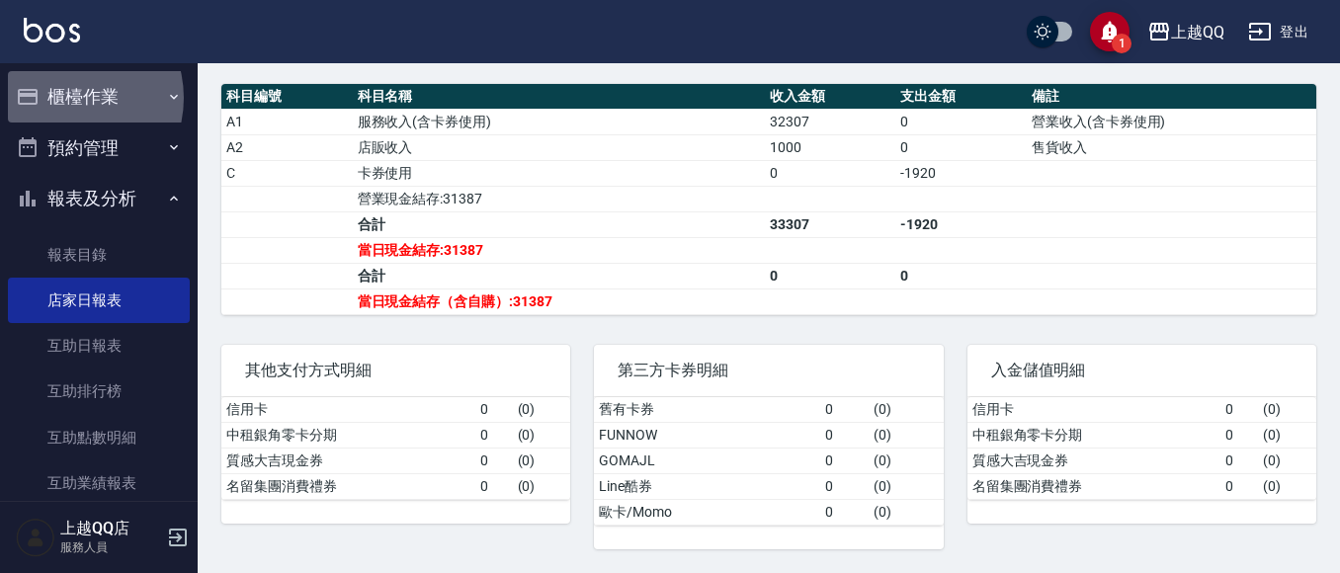
click at [64, 98] on button "櫃檯作業" at bounding box center [99, 96] width 182 height 51
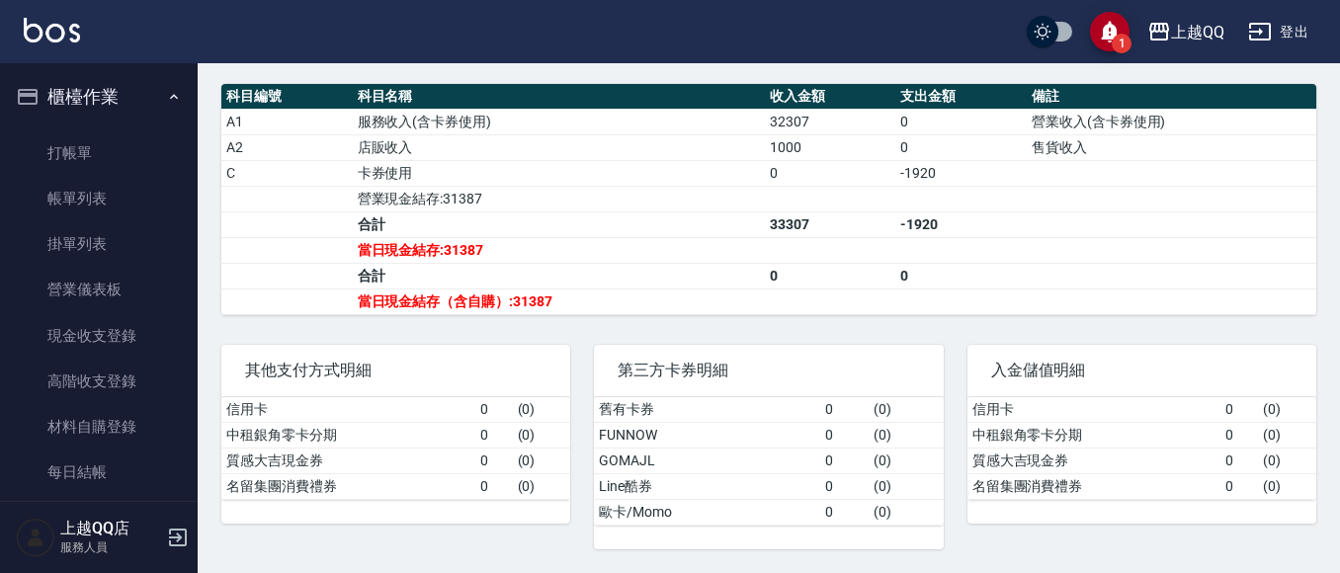
drag, startPoint x: 173, startPoint y: 203, endPoint x: 197, endPoint y: 319, distance: 119.0
click at [197, 319] on nav "櫃檯作業 打帳單 帳單列表 掛單列表 營業儀表板 現金收支登錄 高階收支登錄 材料自購登錄 每日結帳 排班表 現場電腦打卡 預約管理 預約管理 單日預約紀錄 …" at bounding box center [99, 282] width 198 height 438
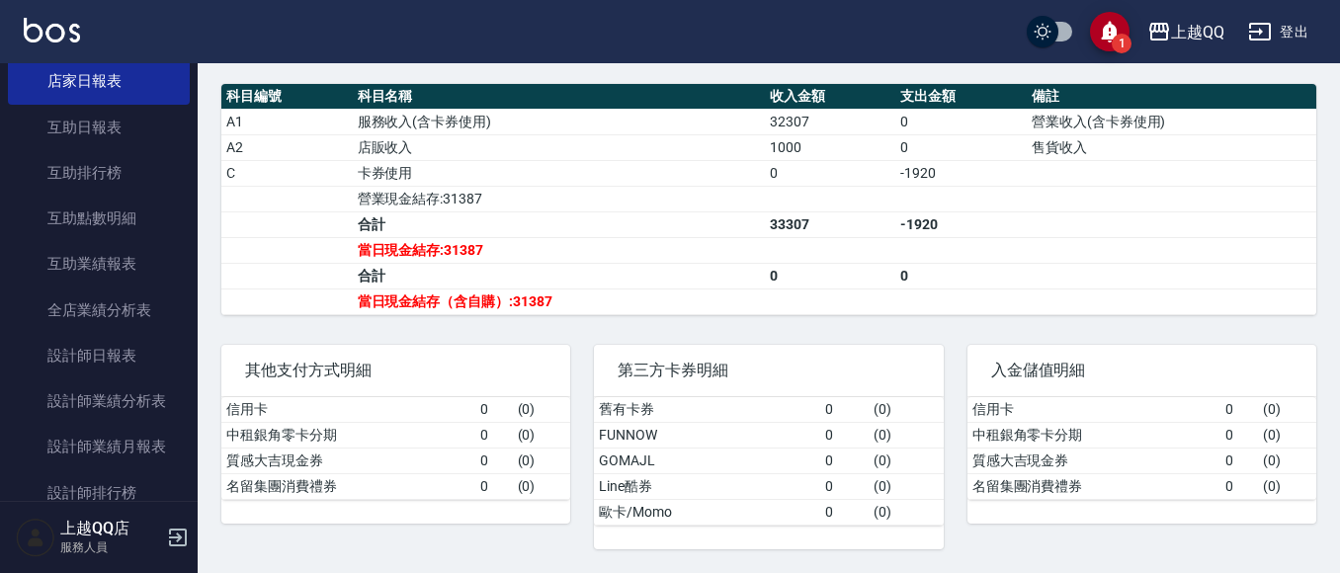
scroll to position [278, 0]
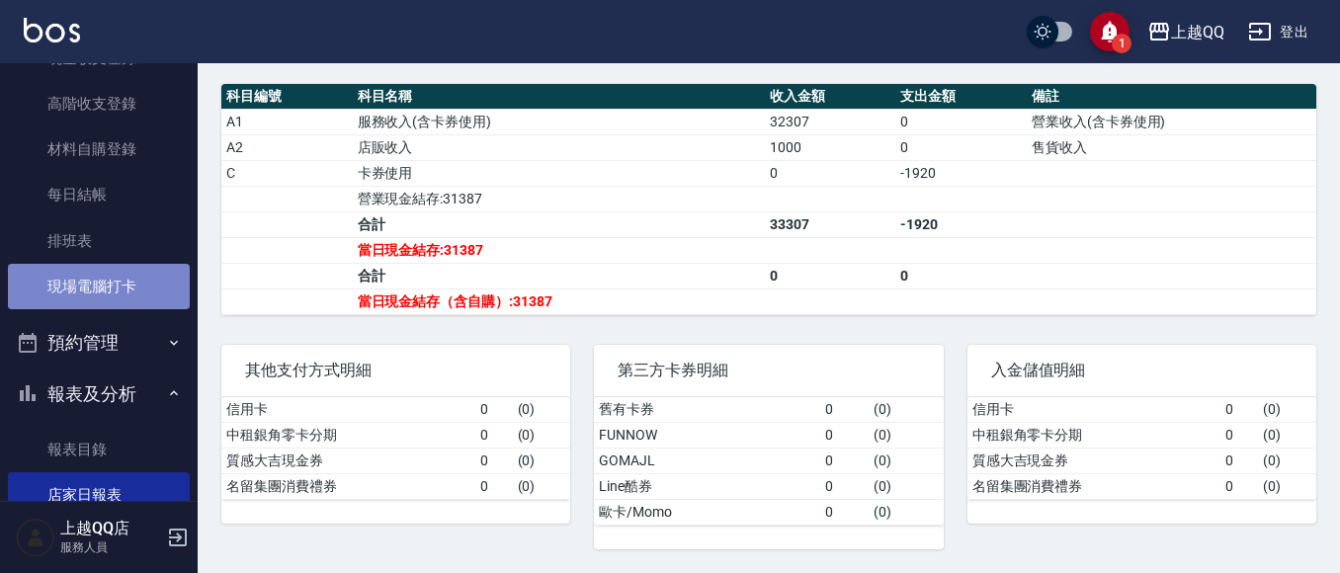
click at [143, 288] on link "現場電腦打卡" at bounding box center [99, 286] width 182 height 45
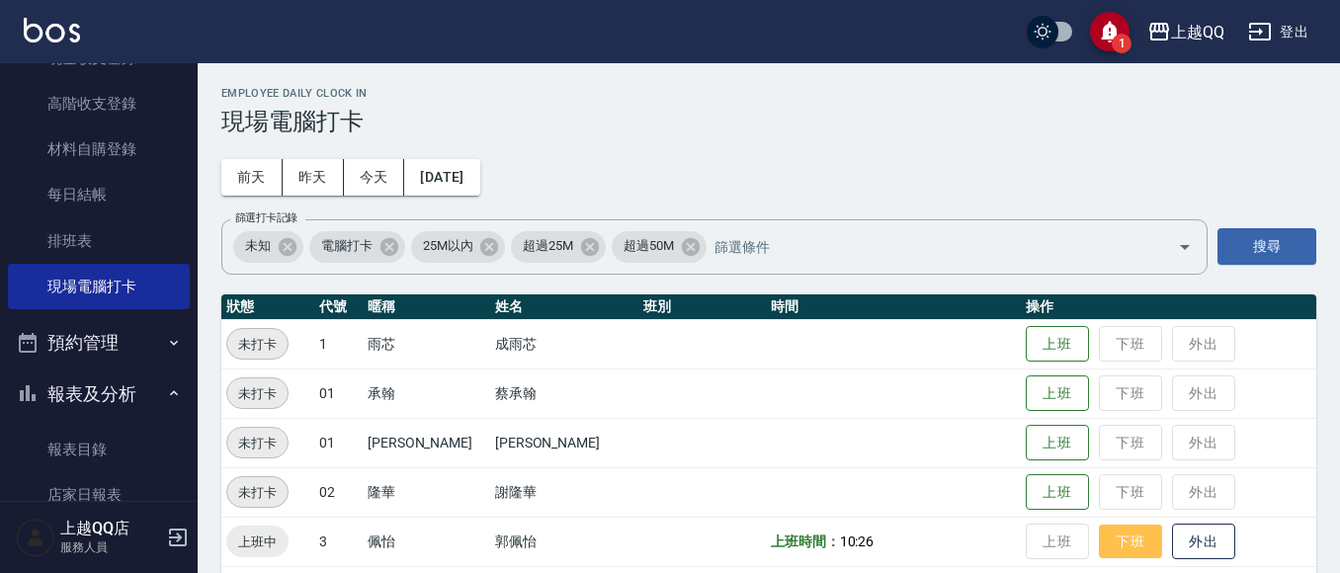
click at [1099, 543] on button "下班" at bounding box center [1130, 542] width 63 height 35
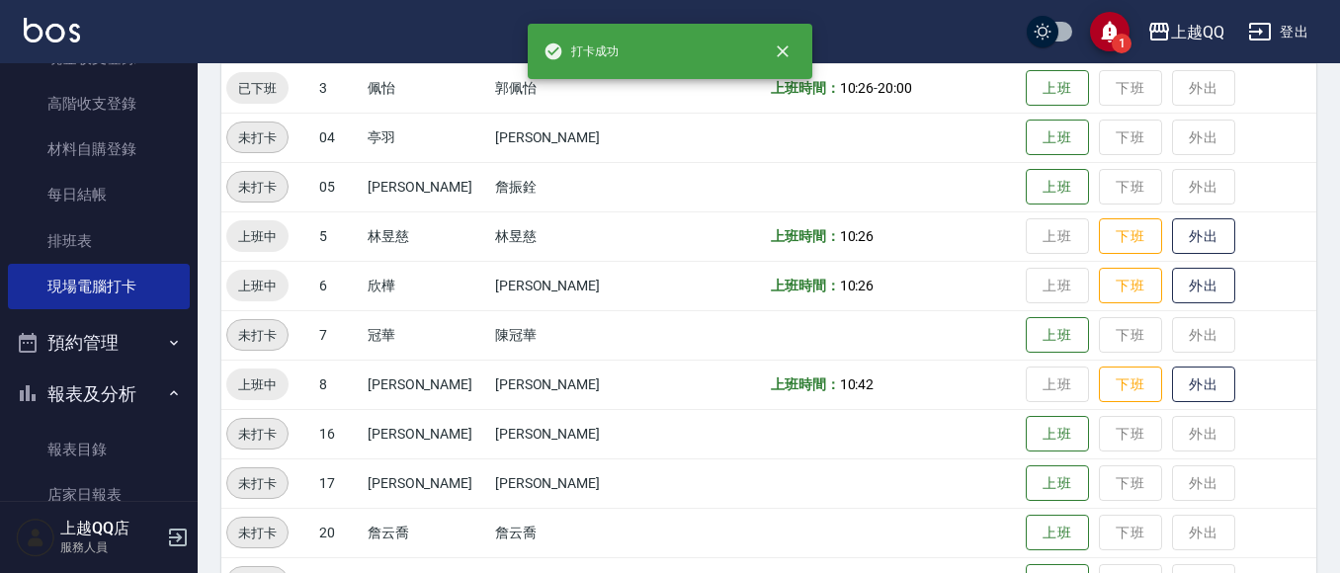
scroll to position [456, 0]
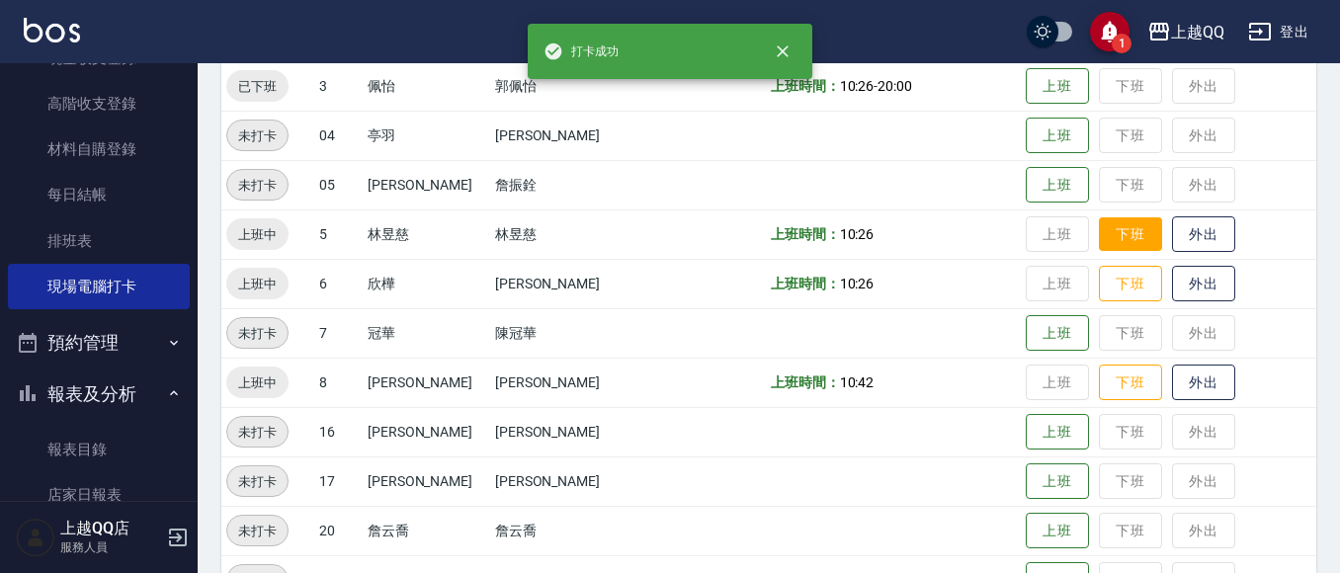
click at [1107, 238] on button "下班" at bounding box center [1130, 234] width 63 height 35
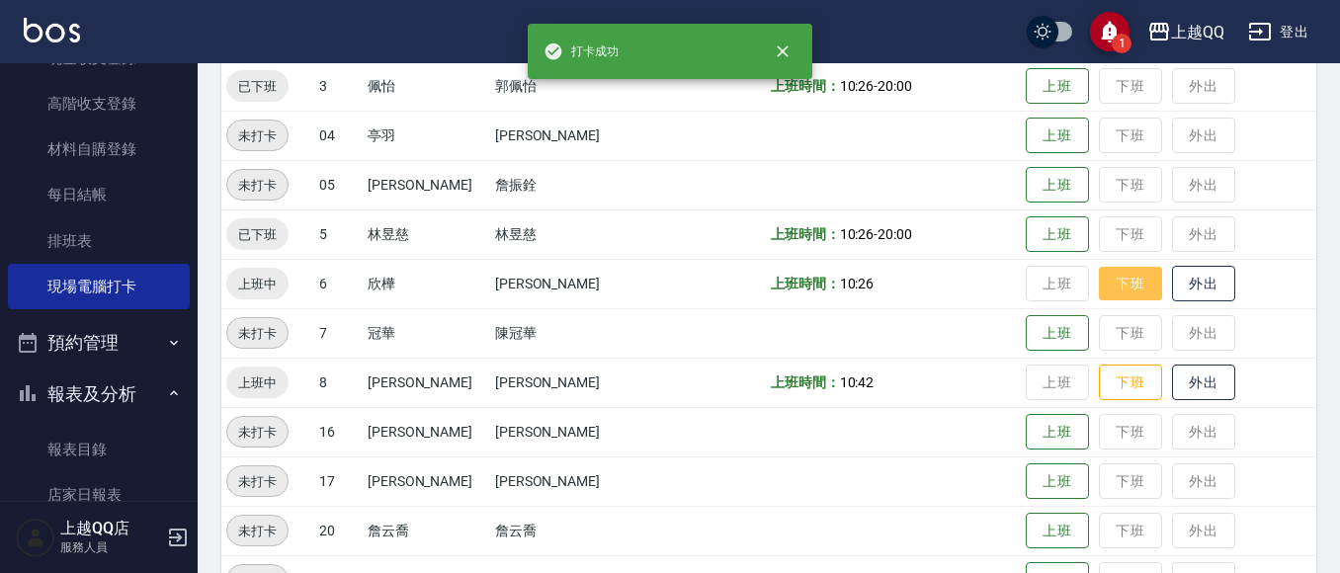
click at [1110, 287] on button "下班" at bounding box center [1130, 284] width 63 height 35
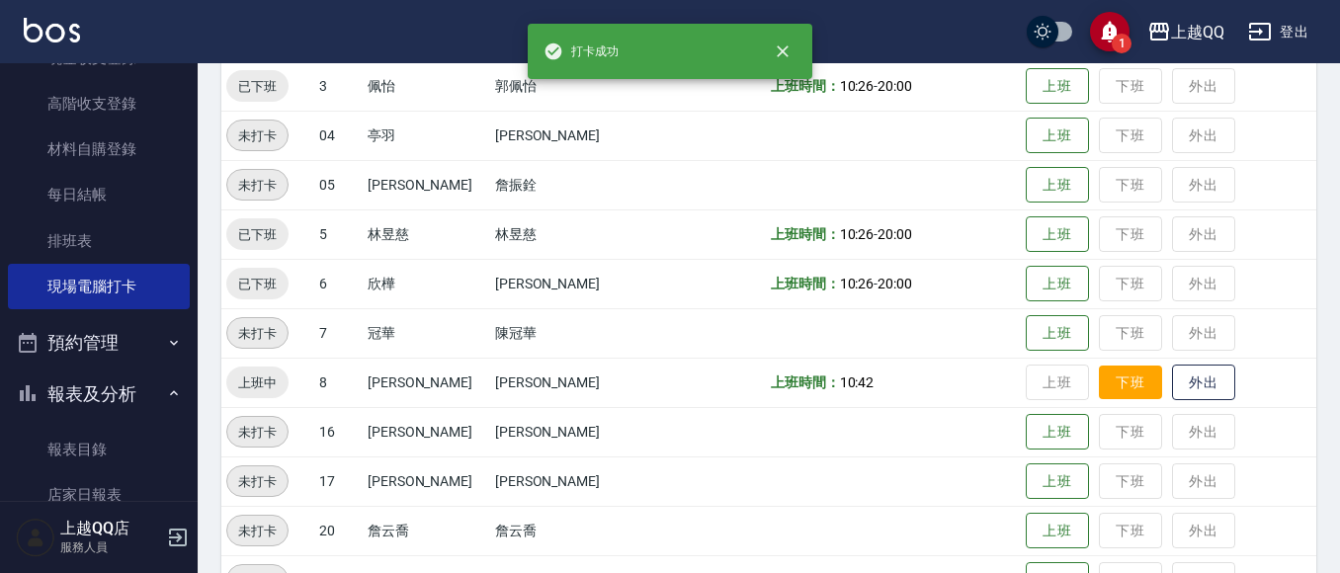
click at [1113, 388] on button "下班" at bounding box center [1130, 383] width 63 height 35
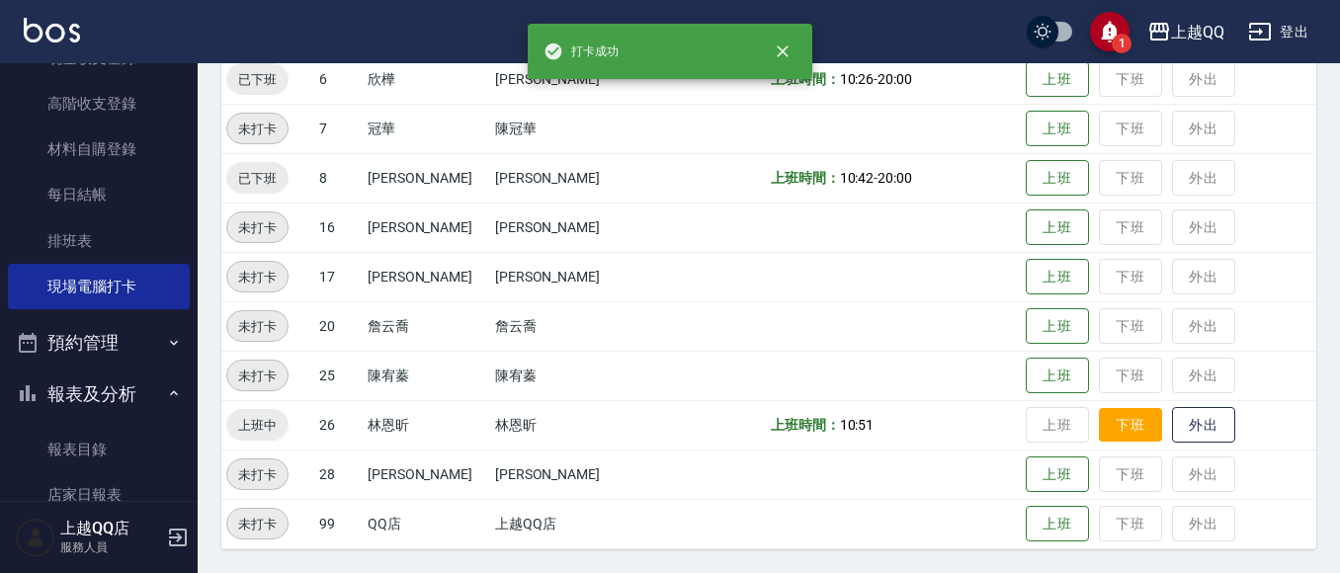
click at [1099, 422] on button "下班" at bounding box center [1130, 425] width 63 height 35
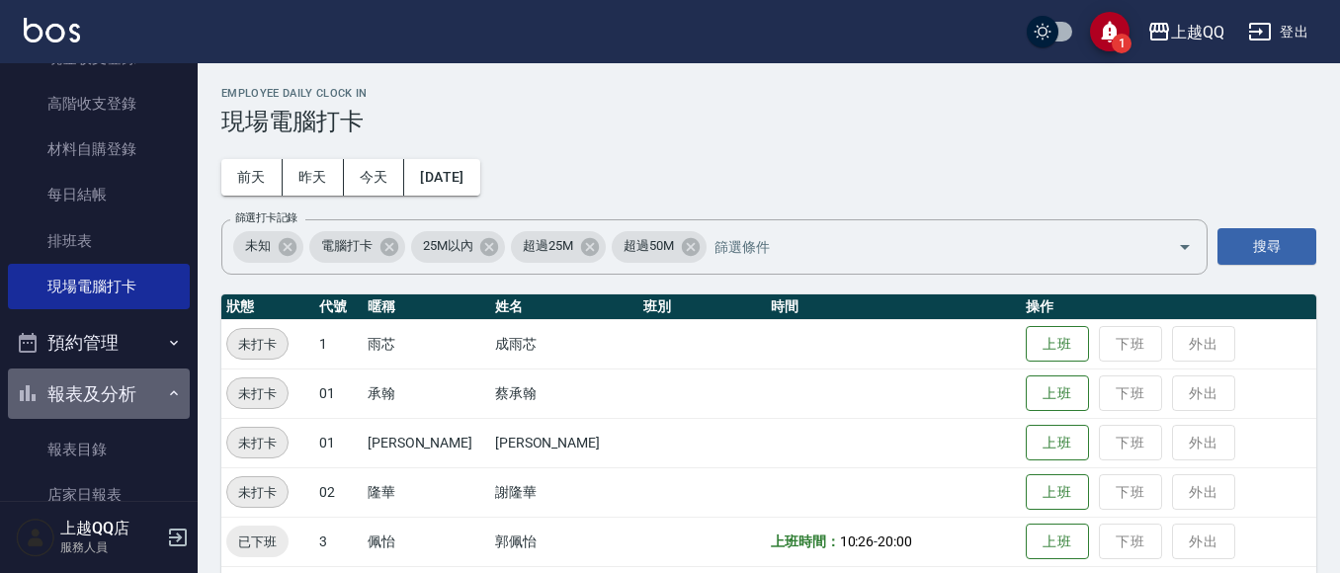
click at [116, 386] on button "報表及分析" at bounding box center [99, 394] width 182 height 51
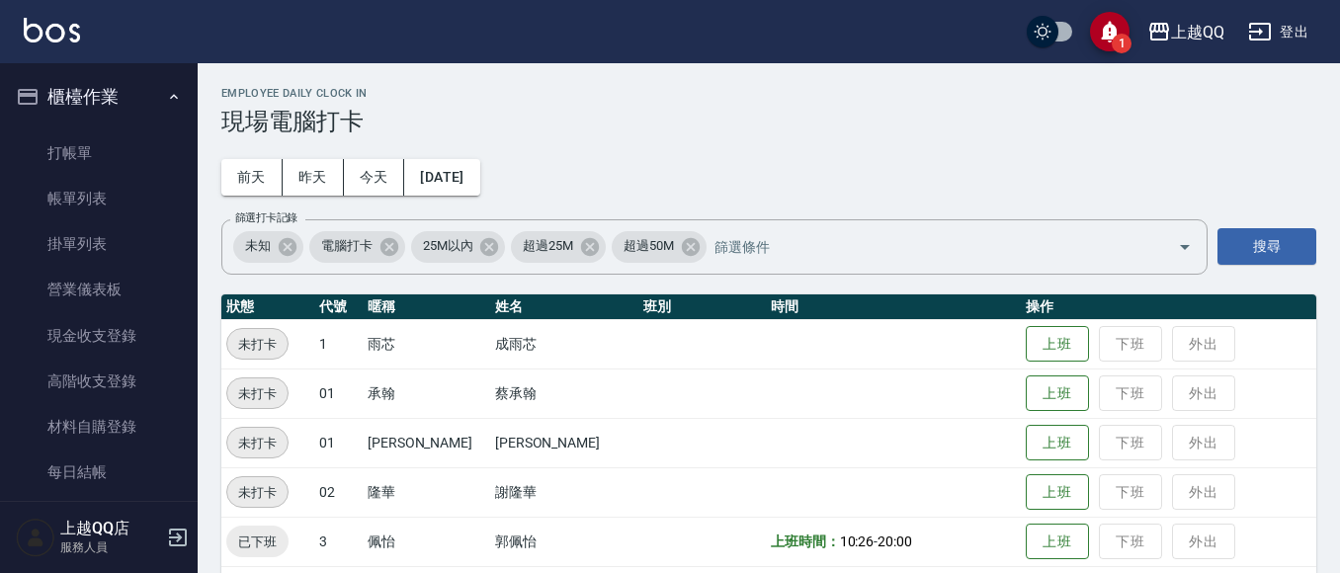
click at [95, 93] on button "櫃檯作業" at bounding box center [99, 96] width 182 height 51
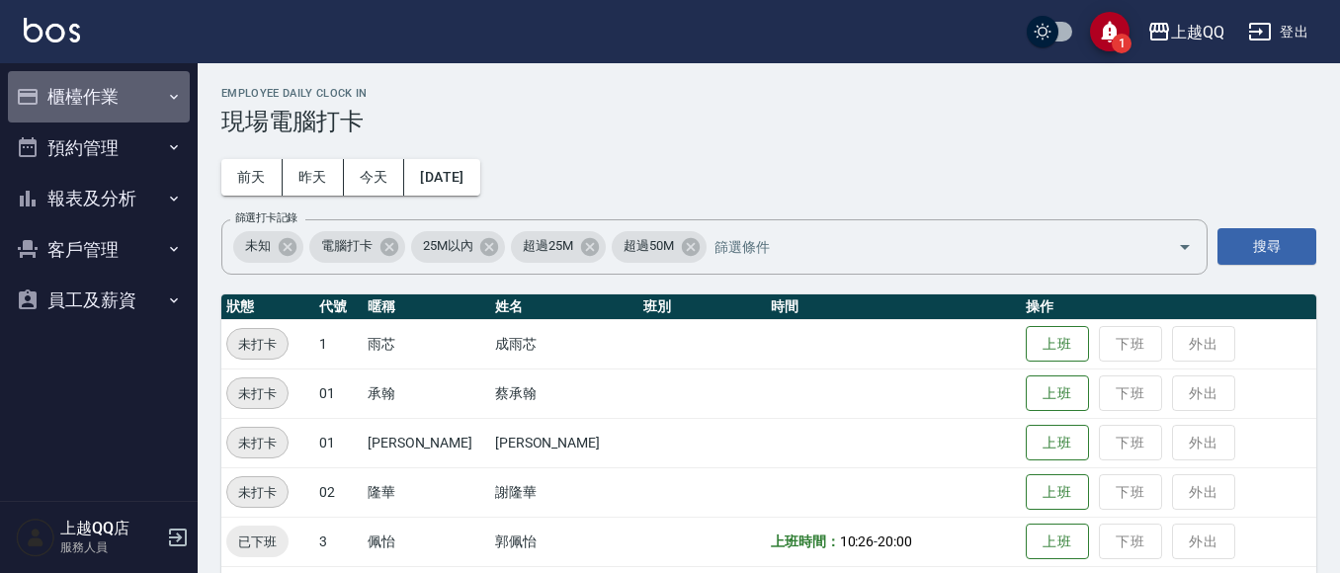
drag, startPoint x: 76, startPoint y: 121, endPoint x: 106, endPoint y: 103, distance: 34.6
click at [93, 112] on button "櫃檯作業" at bounding box center [99, 96] width 182 height 51
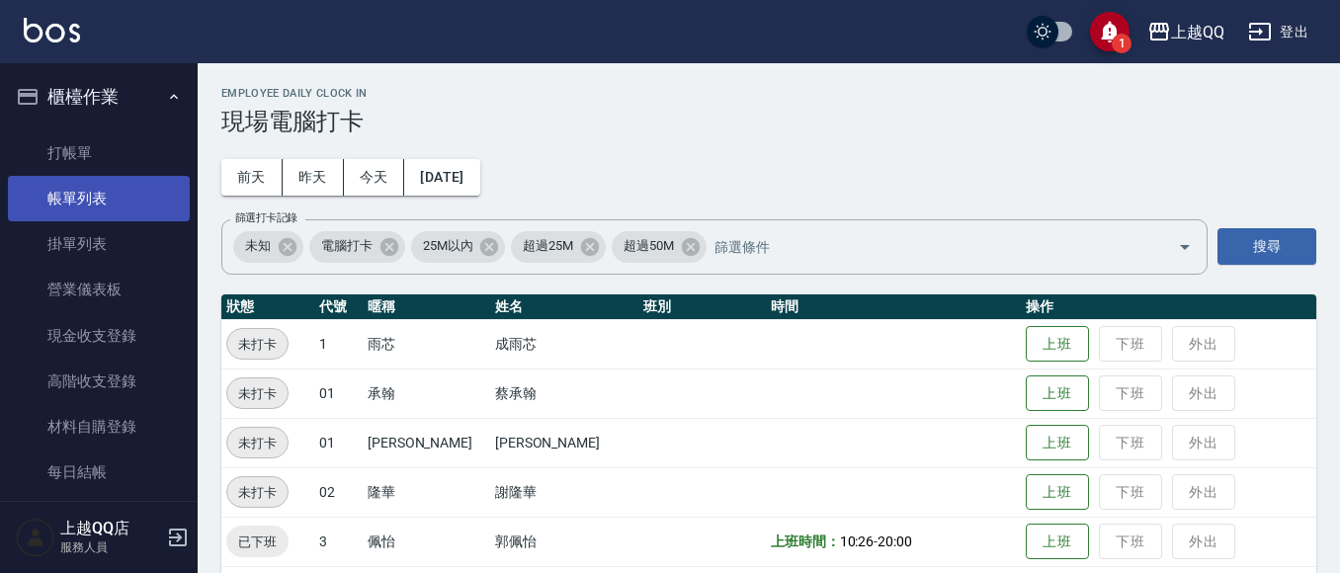
click at [105, 207] on link "帳單列表" at bounding box center [99, 198] width 182 height 45
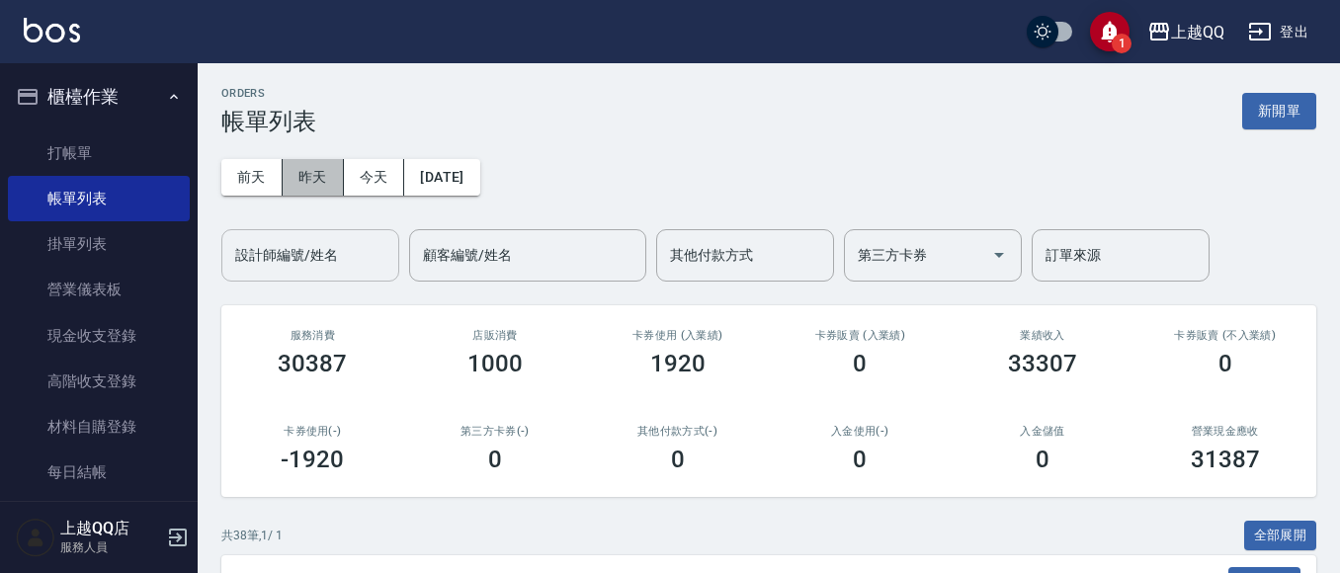
click at [340, 159] on button "昨天" at bounding box center [313, 177] width 61 height 37
click at [381, 156] on div "前天 昨天 今天 2025/08/21 設計師編號/姓名 設計師編號/姓名 顧客編號/姓名 顧客編號/姓名 其他付款方式 其他付款方式 第三方卡券 第三方卡券…" at bounding box center [768, 208] width 1095 height 146
click at [379, 177] on button "今天" at bounding box center [374, 177] width 61 height 37
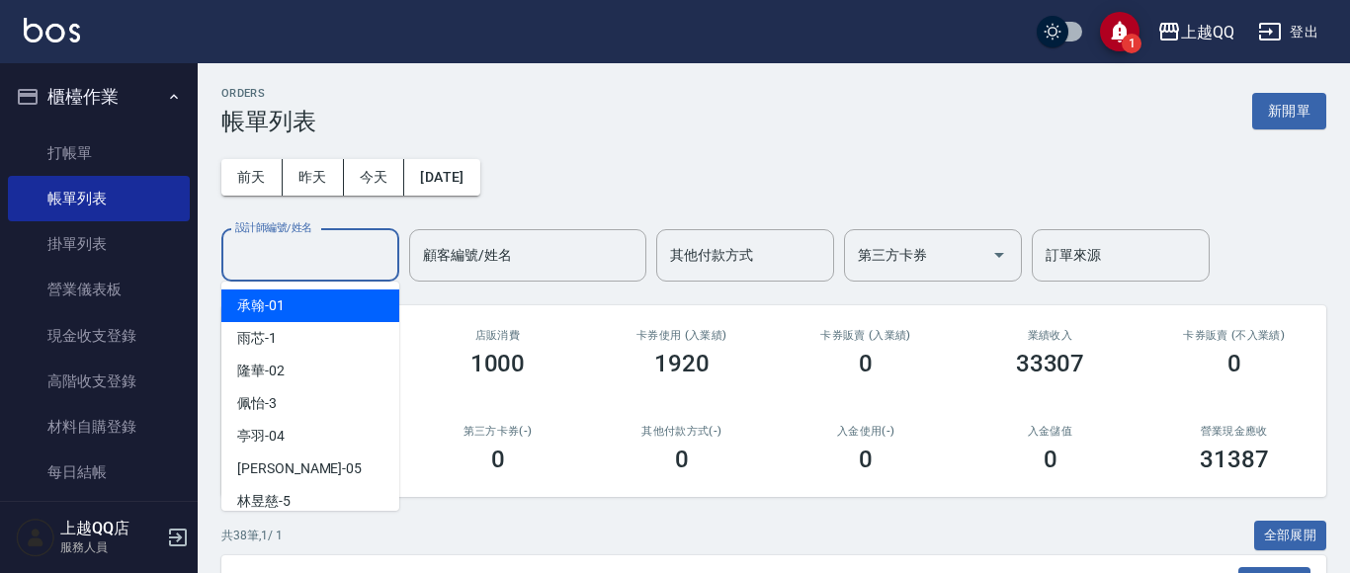
click at [346, 253] on input "設計師編號/姓名" at bounding box center [310, 255] width 160 height 35
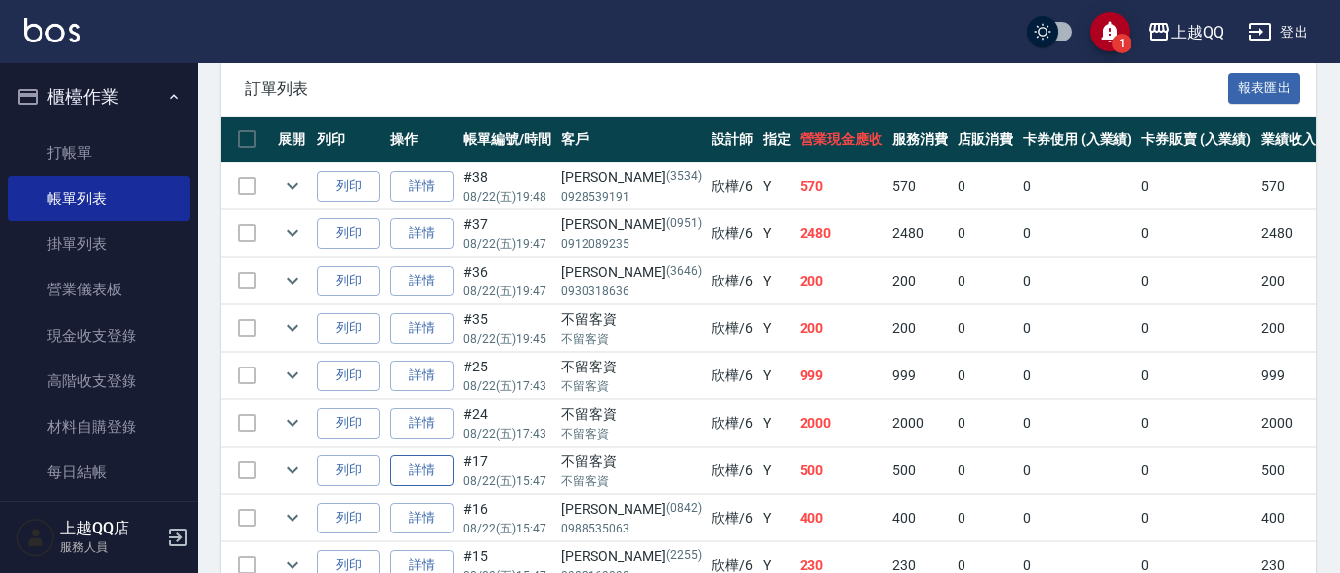
scroll to position [395, 0]
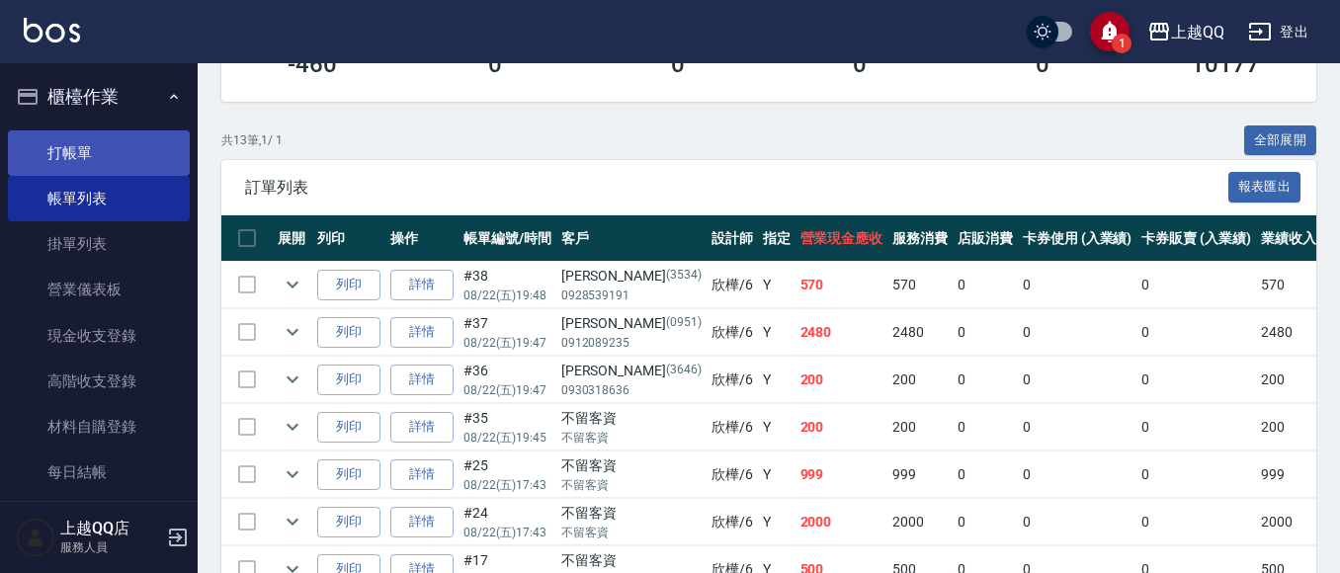
type input "欣樺-6"
click at [115, 155] on link "打帳單" at bounding box center [99, 152] width 182 height 45
